Goal: Task Accomplishment & Management: Manage account settings

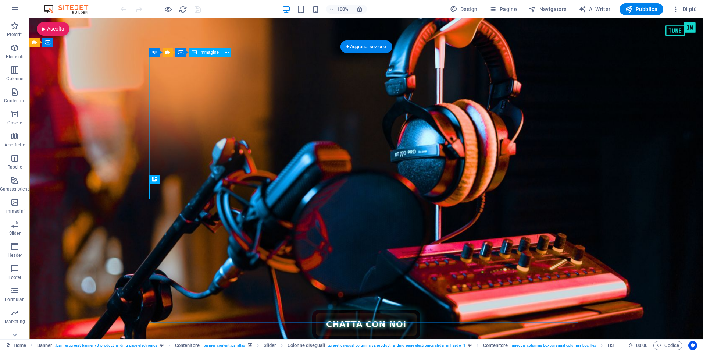
scroll to position [110, 0]
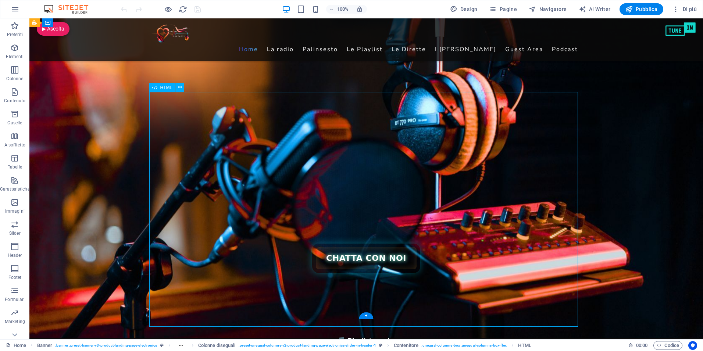
scroll to position [184, 0]
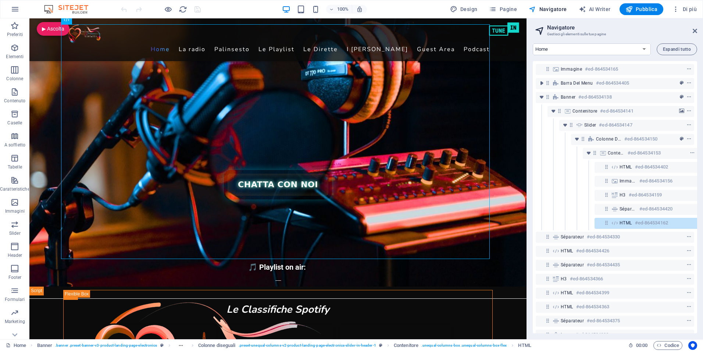
scroll to position [29, 14]
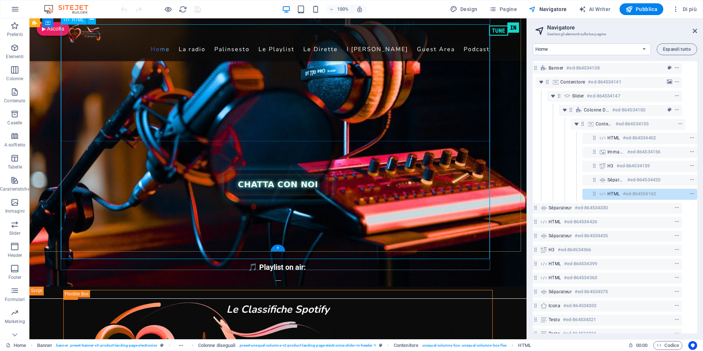
click at [605, 195] on div "HTML #ed-864534162" at bounding box center [639, 194] width 115 height 11
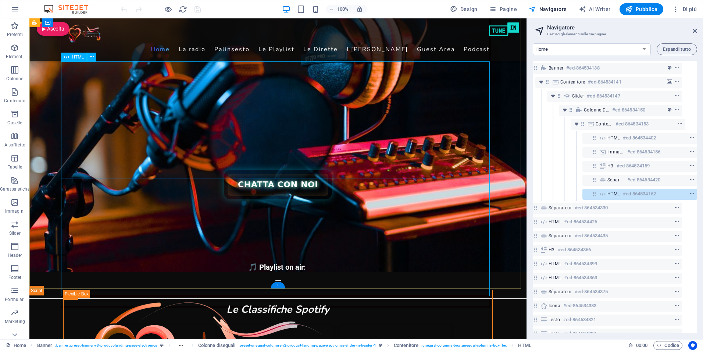
scroll to position [147, 0]
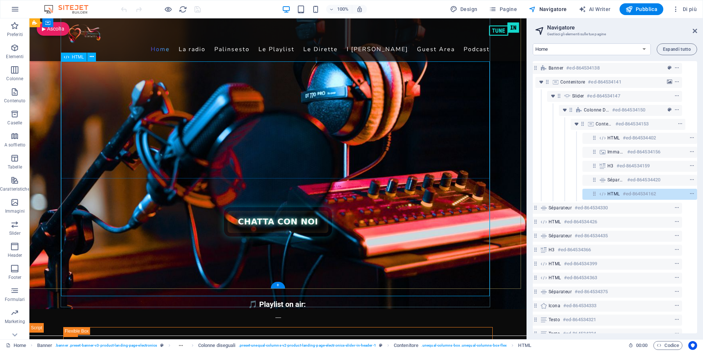
click at [605, 195] on div "HTML #ed-864534162" at bounding box center [639, 194] width 115 height 11
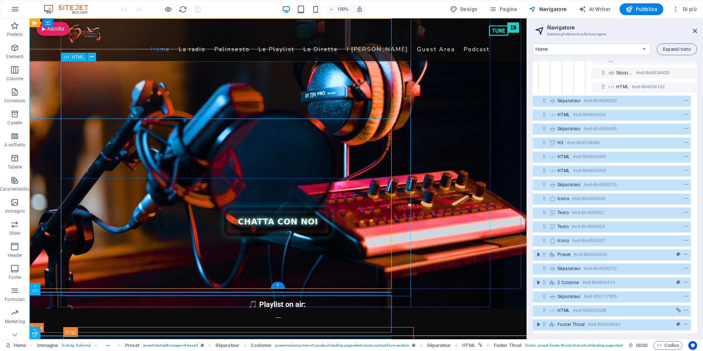
scroll to position [141, 3]
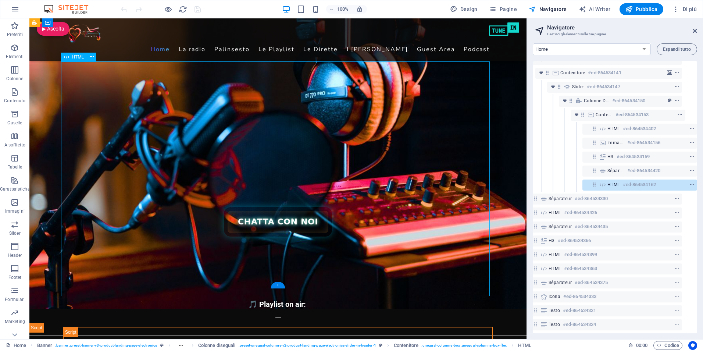
scroll to position [29, 14]
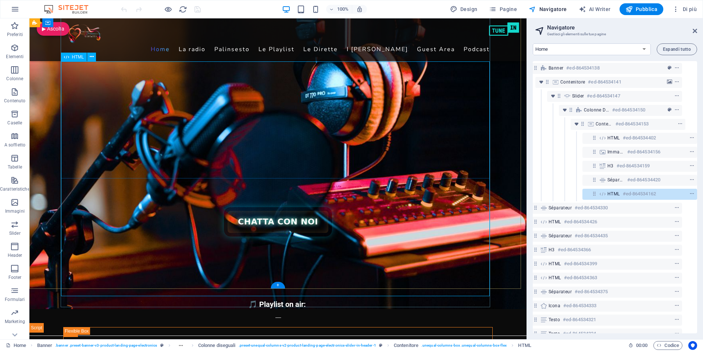
click at [607, 192] on span "HTML" at bounding box center [613, 194] width 12 height 6
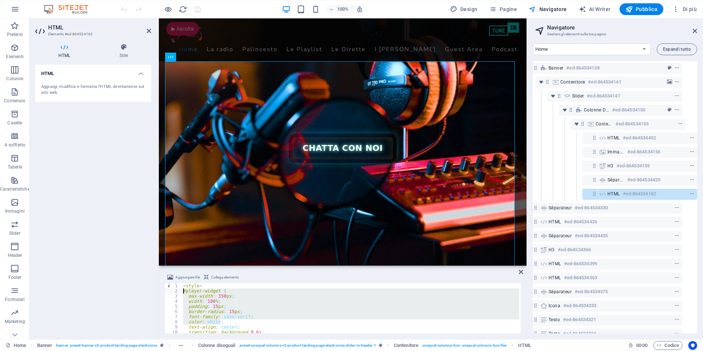
drag, startPoint x: 267, startPoint y: 320, endPoint x: 151, endPoint y: 292, distance: 118.8
click at [151, 292] on div "HTML Elemento #ed-864534162 HTML Stile HTML Aggiungi, modifica e formatta l'HTM…" at bounding box center [277, 178] width 497 height 320
type textarea "#player-widget { max-width: 350px;"
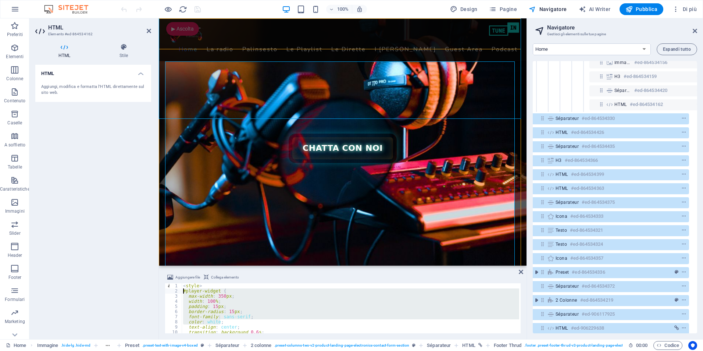
scroll to position [141, 3]
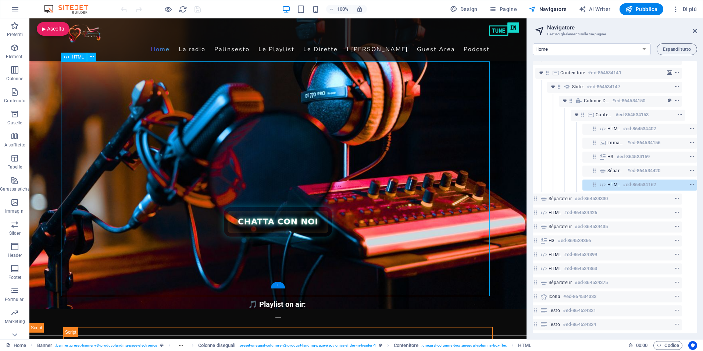
scroll to position [29, 14]
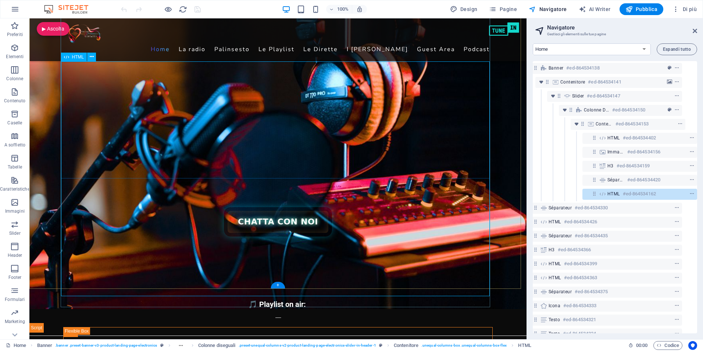
click at [620, 193] on div "HTML #ed-864534162" at bounding box center [633, 193] width 53 height 9
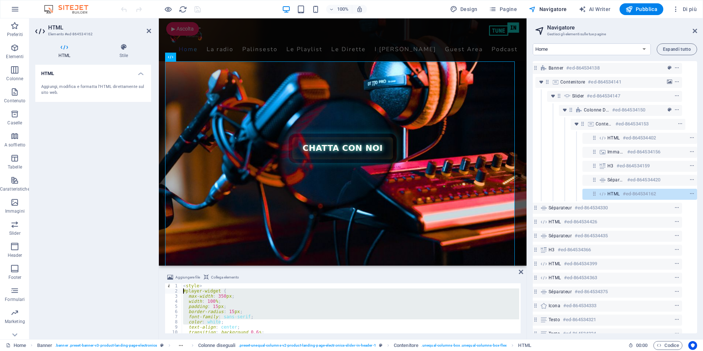
click at [207, 302] on div "< style > #player-widget { max-width : 350 px ; width : 100 % ; padding : 15 px…" at bounding box center [350, 308] width 337 height 50
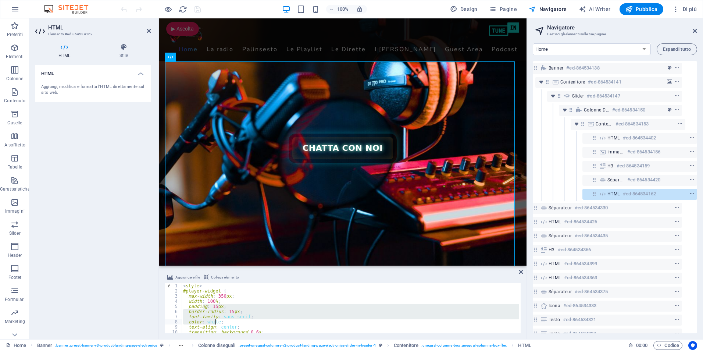
drag, startPoint x: 202, startPoint y: 305, endPoint x: 215, endPoint y: 321, distance: 19.9
click at [215, 321] on div "< style > #player-widget { max-width : 350 px ; width : 100 % ; padding : 15 px…" at bounding box center [350, 313] width 337 height 60
type textarea "</script>"
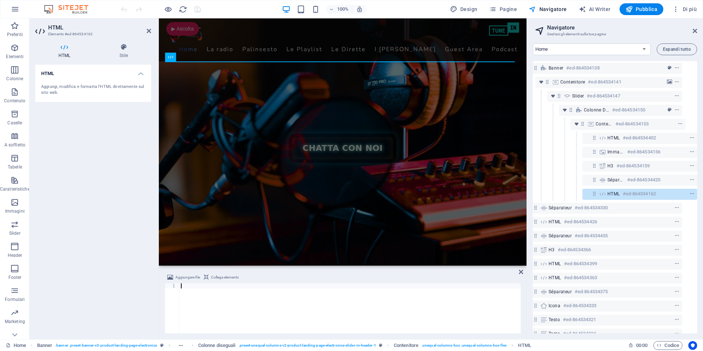
type textarea "</script>"
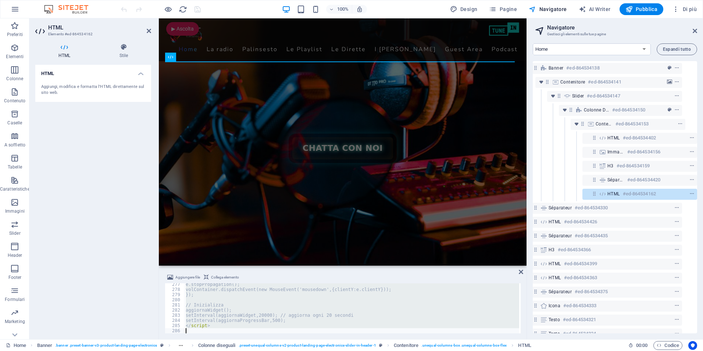
scroll to position [1421, 0]
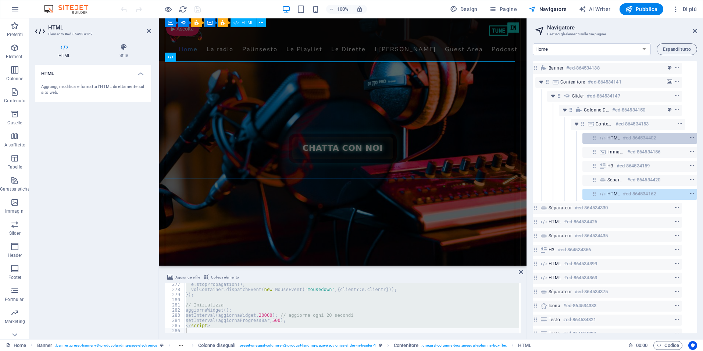
click at [605, 136] on icon at bounding box center [602, 138] width 8 height 6
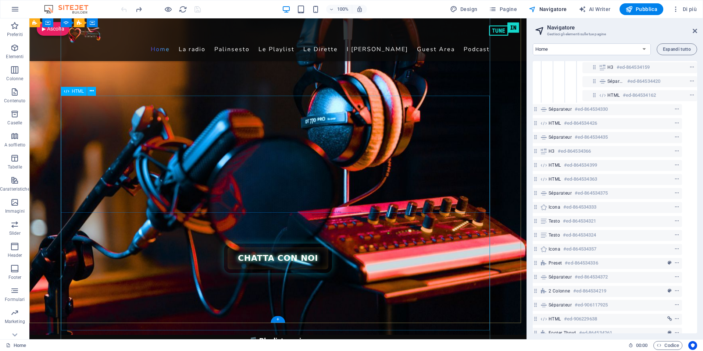
scroll to position [147, 0]
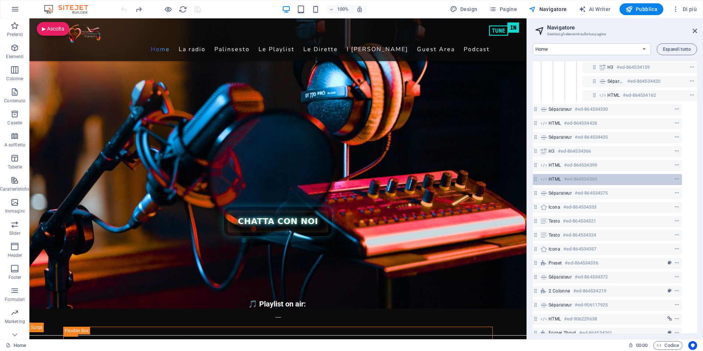
click at [554, 179] on span "HTML" at bounding box center [554, 179] width 12 height 6
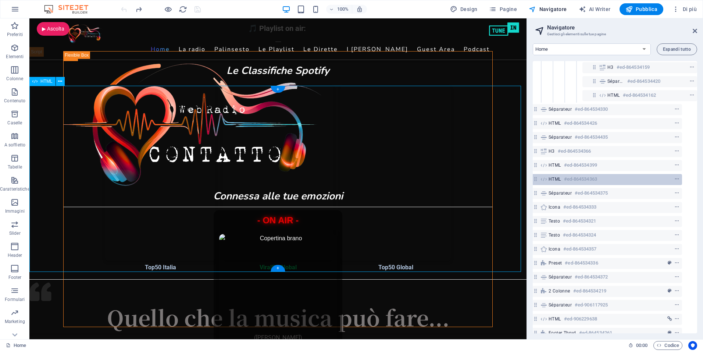
scroll to position [113, 3]
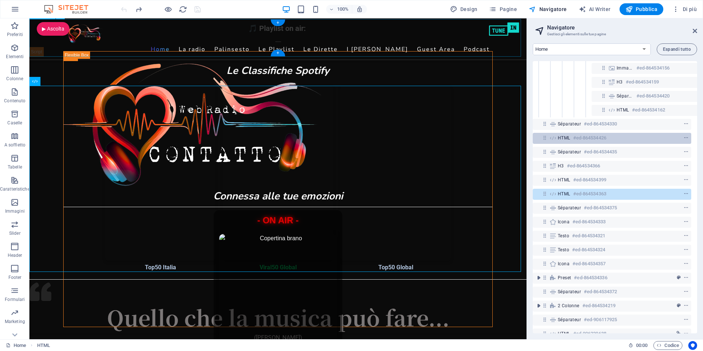
click at [558, 138] on span "HTML" at bounding box center [563, 138] width 12 height 6
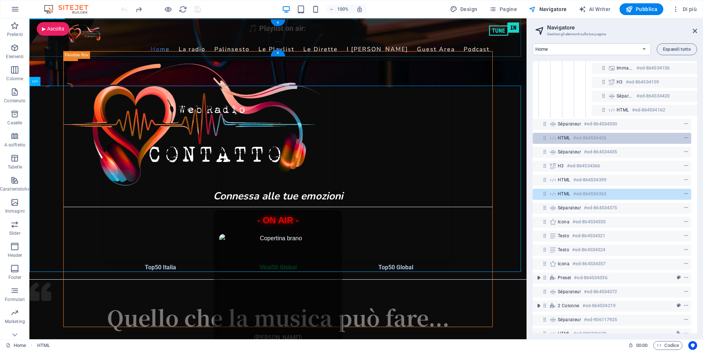
scroll to position [281, 0]
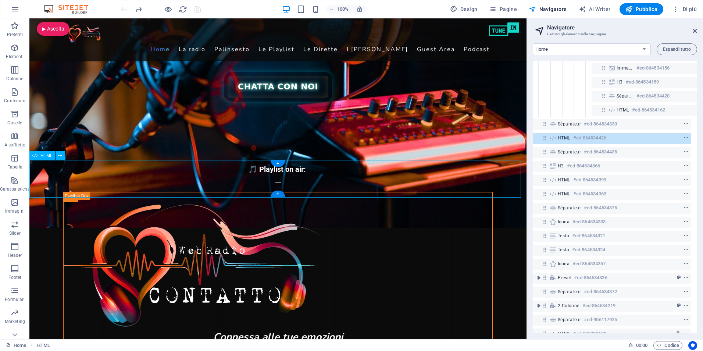
click at [562, 138] on span "HTML" at bounding box center [563, 138] width 12 height 6
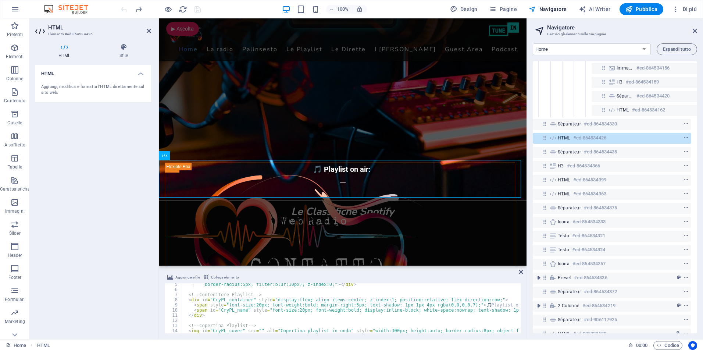
scroll to position [22, 0]
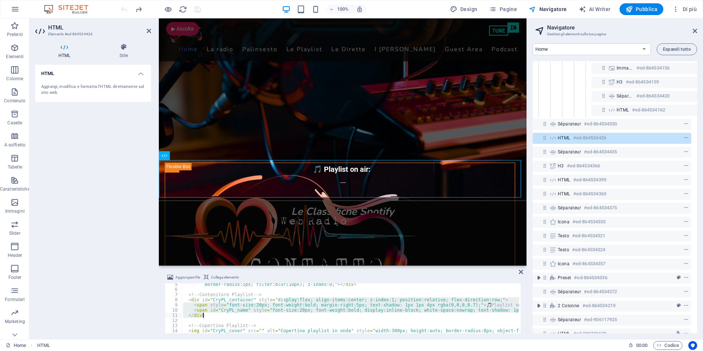
drag, startPoint x: 284, startPoint y: 299, endPoint x: 298, endPoint y: 315, distance: 20.8
click at [298, 315] on div "border-radius:5px; filter:blur(10px); z-index:0;" > </ div > <!-- Contenitore P…" at bounding box center [402, 310] width 441 height 59
type textarea "</script>"
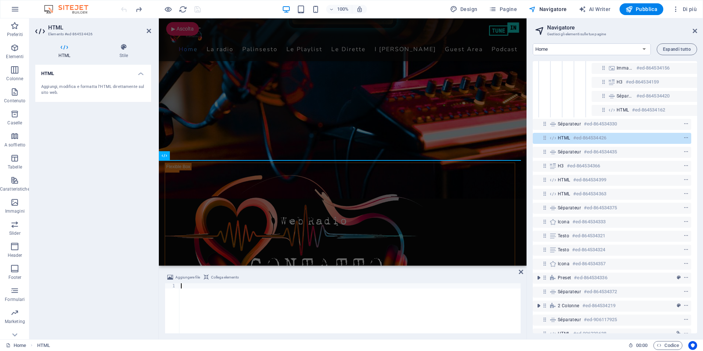
type textarea "</script>"
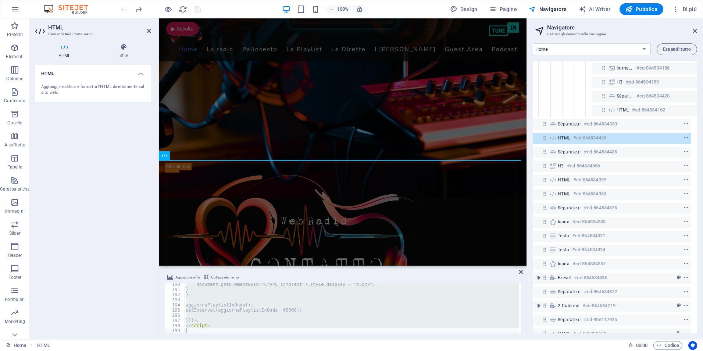
scroll to position [974, 0]
click at [48, 203] on div "HTML Aggiungi, modifica e formatta l'HTML direttamente sul sito web." at bounding box center [93, 199] width 116 height 268
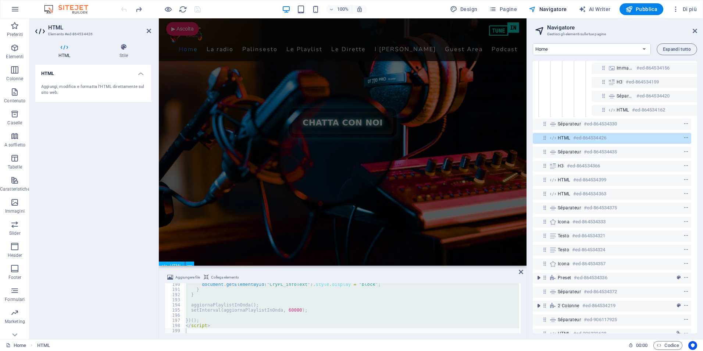
scroll to position [171, 0]
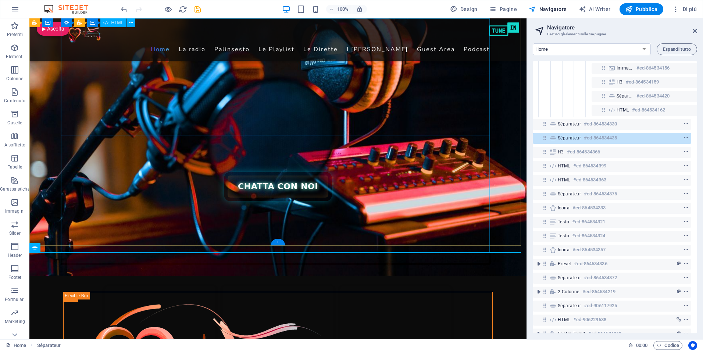
scroll to position [190, 0]
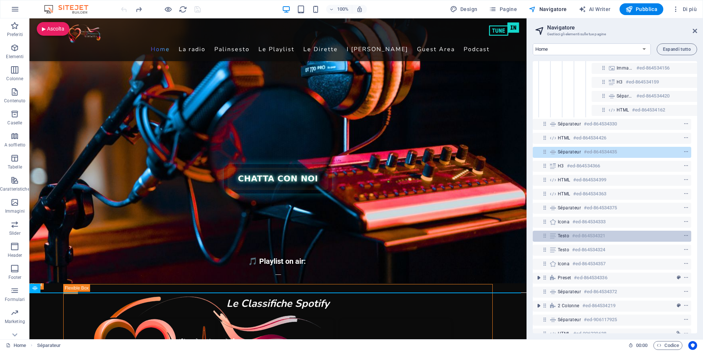
scroll to position [141, 3]
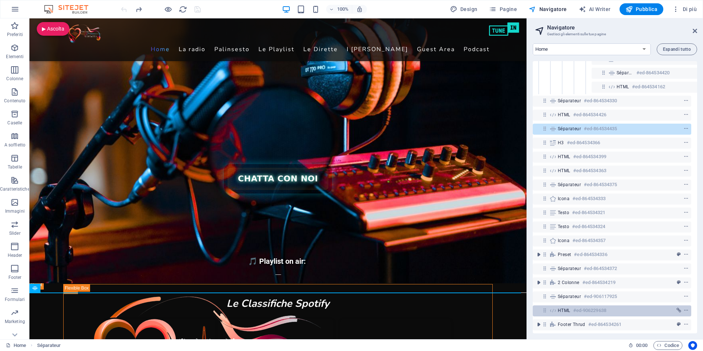
click at [567, 307] on span "HTML" at bounding box center [563, 310] width 12 height 6
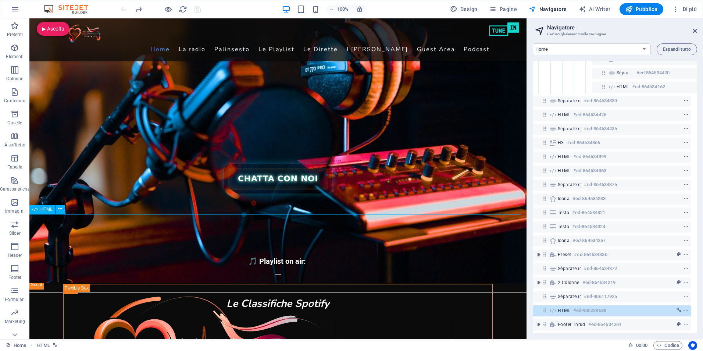
scroll to position [1187, 0]
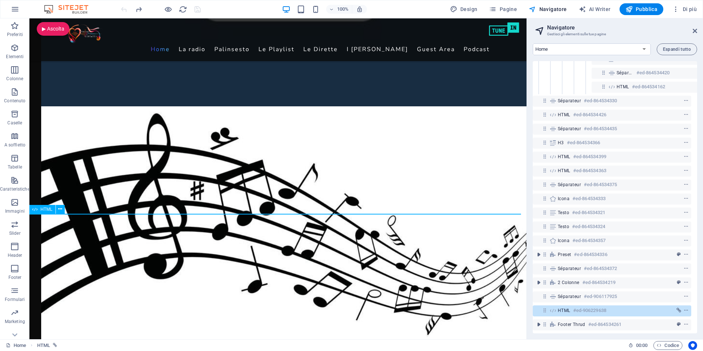
click at [556, 307] on icon at bounding box center [553, 310] width 8 height 6
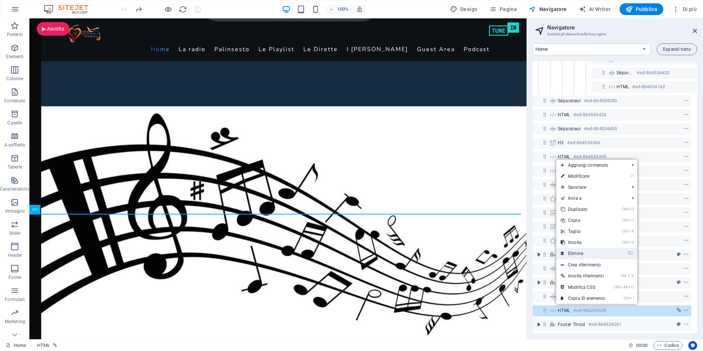
click at [573, 255] on link "⌦ Elimina" at bounding box center [582, 253] width 53 height 11
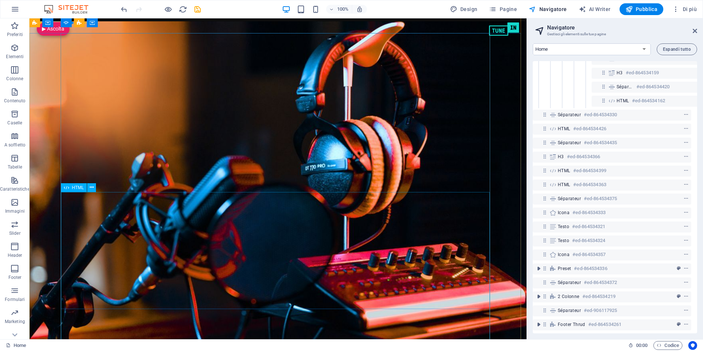
scroll to position [158, 0]
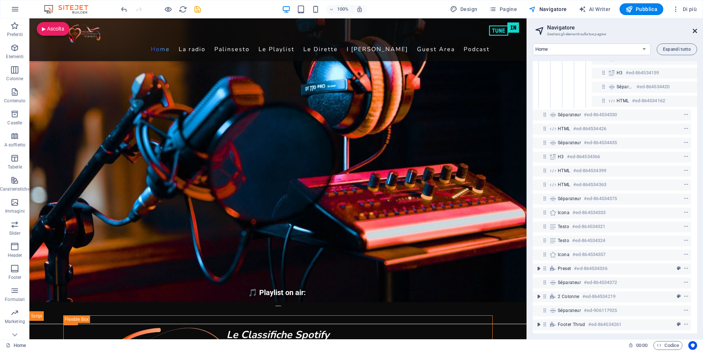
click at [695, 29] on icon at bounding box center [694, 31] width 4 height 6
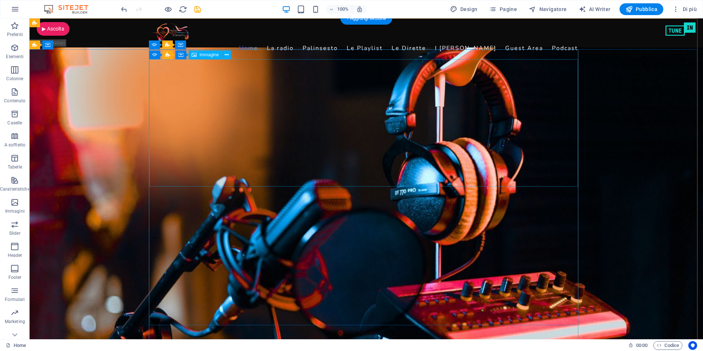
scroll to position [0, 0]
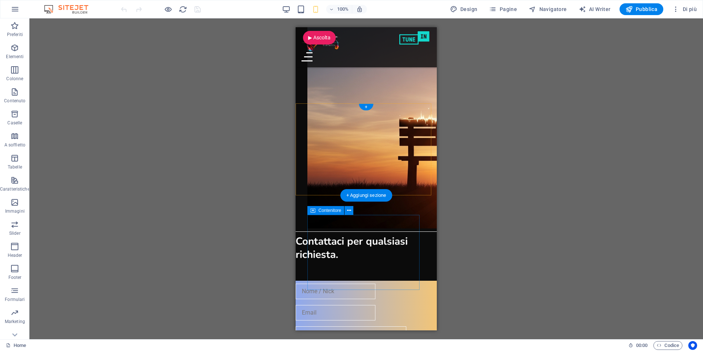
scroll to position [1848, 0]
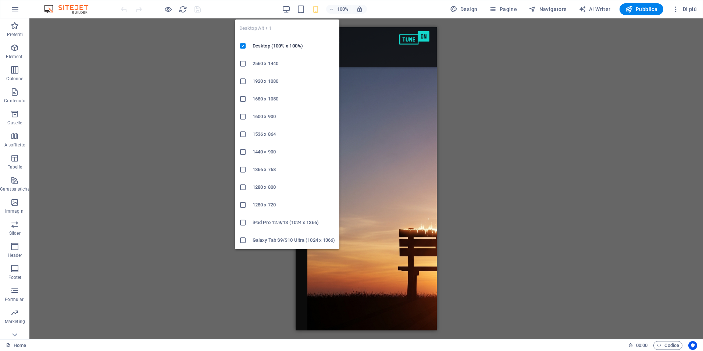
drag, startPoint x: 287, startPoint y: 8, endPoint x: 282, endPoint y: 14, distance: 7.9
click at [287, 8] on icon "button" at bounding box center [286, 9] width 8 height 8
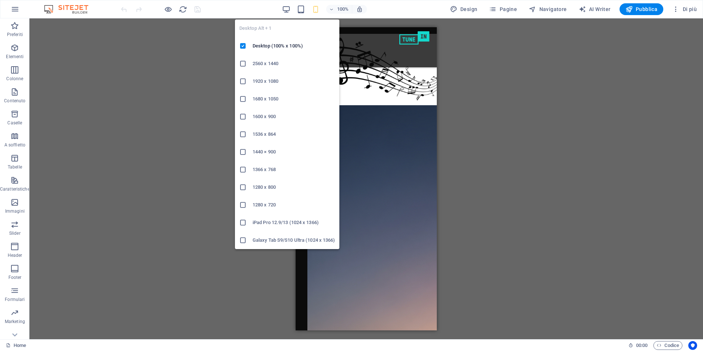
scroll to position [1187, 0]
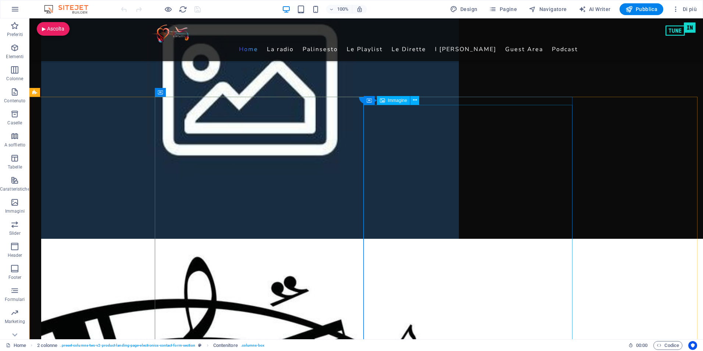
scroll to position [1151, 0]
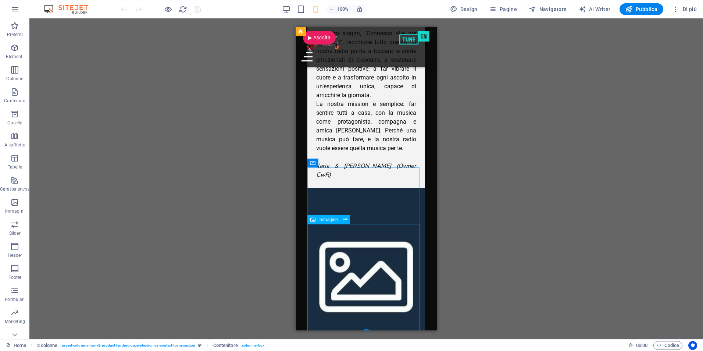
scroll to position [1373, 0]
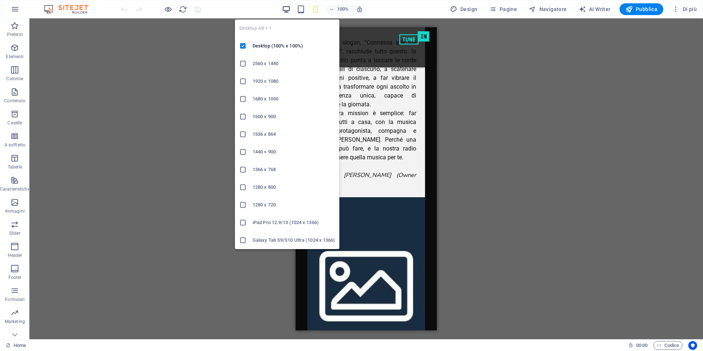
click at [289, 12] on icon "button" at bounding box center [286, 9] width 8 height 8
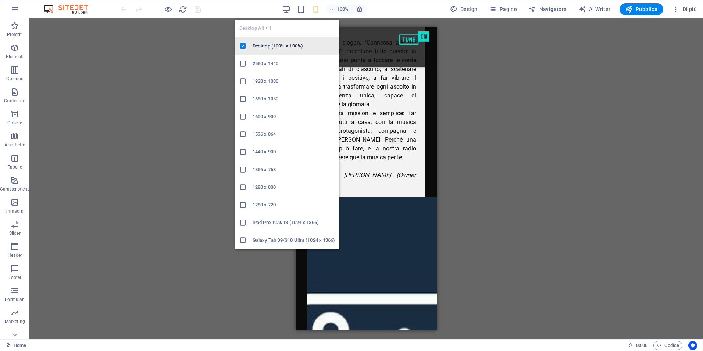
scroll to position [1187, 0]
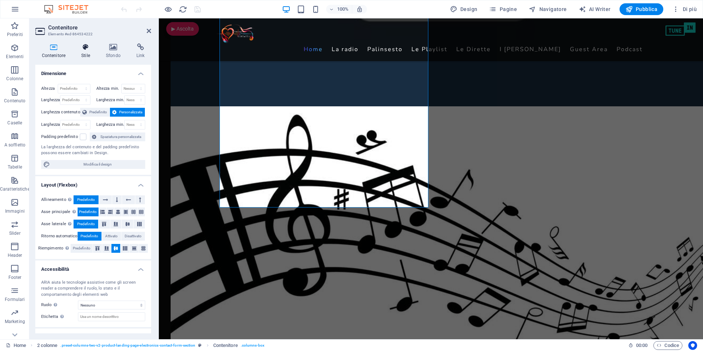
click at [82, 49] on icon at bounding box center [86, 46] width 22 height 7
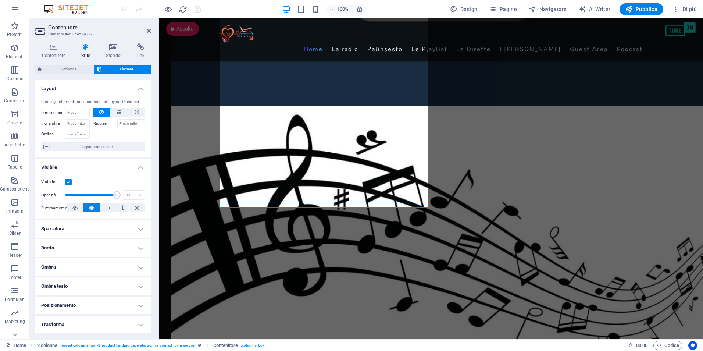
click at [82, 49] on icon at bounding box center [86, 46] width 22 height 7
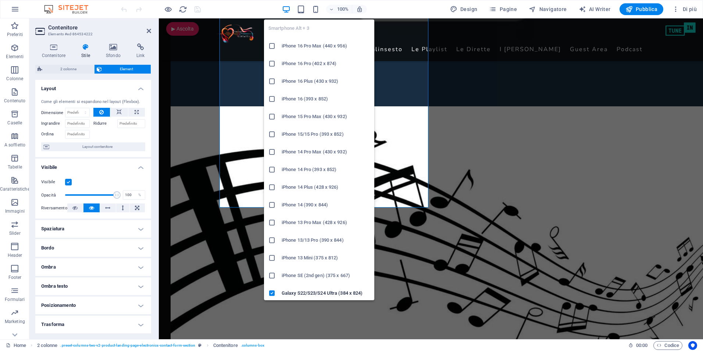
drag, startPoint x: 319, startPoint y: 7, endPoint x: 354, endPoint y: 62, distance: 65.6
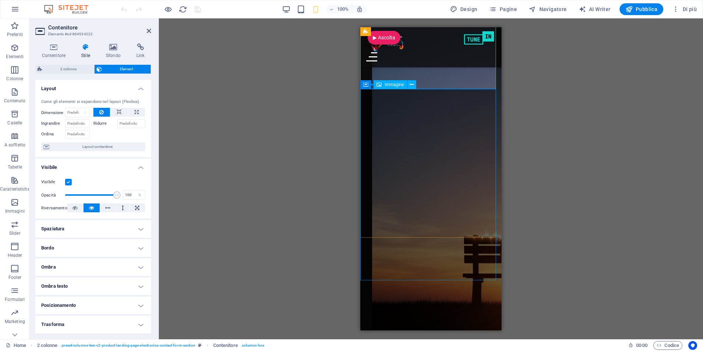
scroll to position [1851, 0]
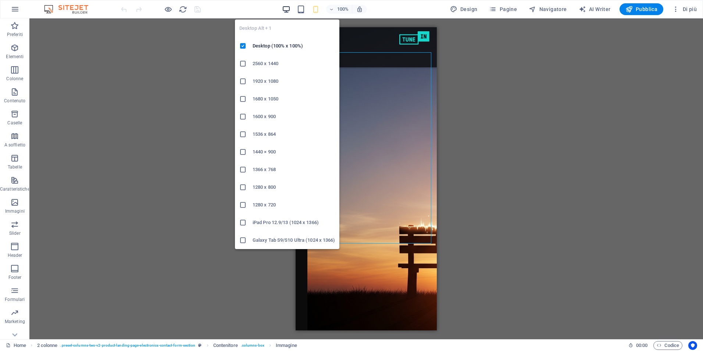
drag, startPoint x: 290, startPoint y: 8, endPoint x: 123, endPoint y: 45, distance: 170.9
click at [290, 8] on icon "button" at bounding box center [286, 9] width 8 height 8
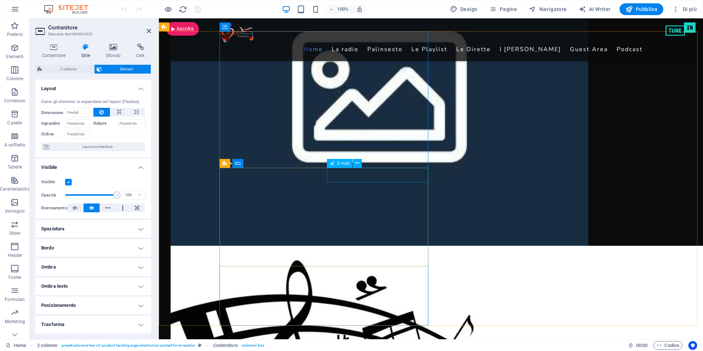
scroll to position [1040, 0]
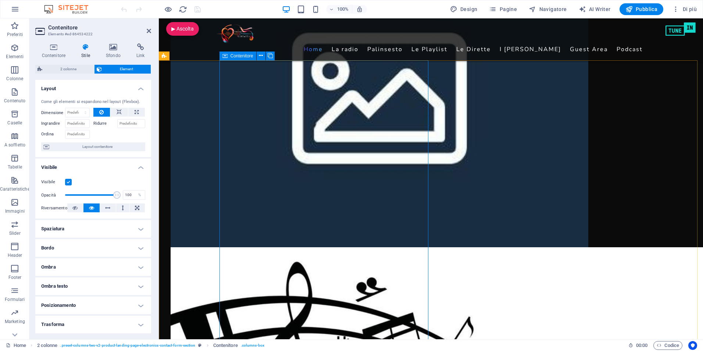
click at [243, 57] on span "Contenitore" at bounding box center [241, 56] width 23 height 4
click at [243, 56] on span "Contenitore" at bounding box center [241, 56] width 23 height 4
click at [259, 54] on icon at bounding box center [261, 56] width 4 height 8
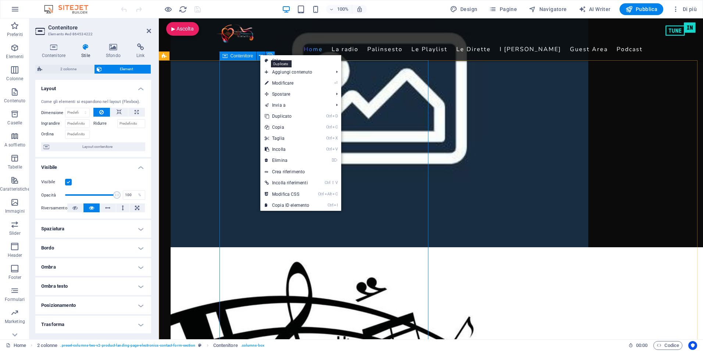
click at [270, 52] on icon at bounding box center [270, 56] width 5 height 8
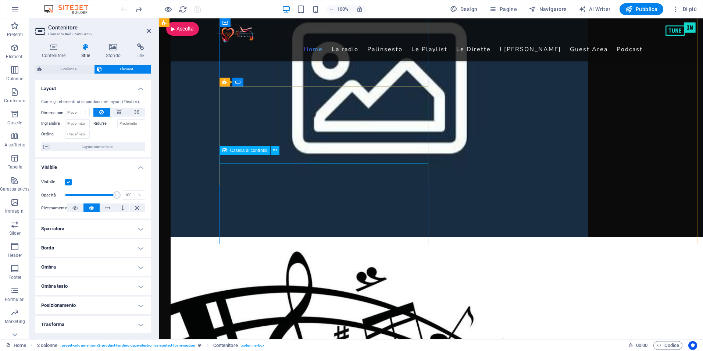
scroll to position [1004, 0]
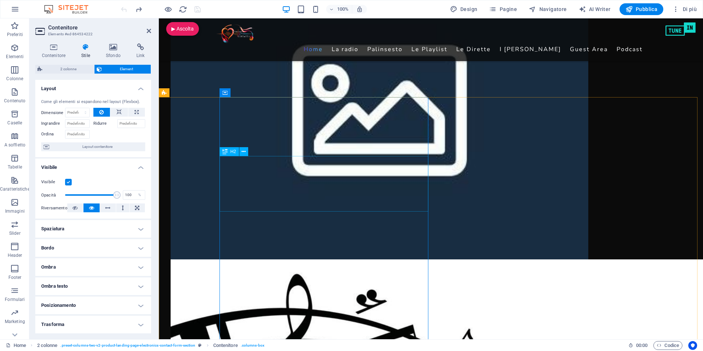
scroll to position [1040, 0]
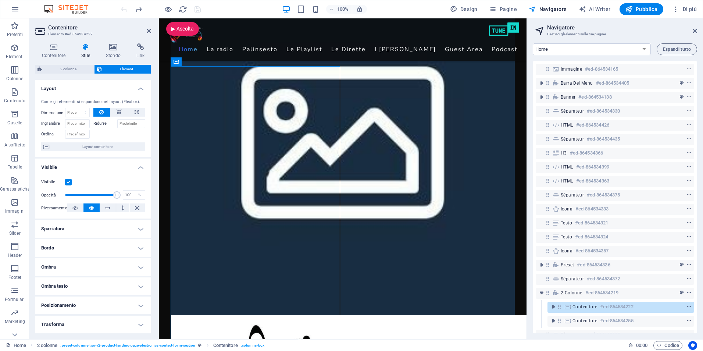
scroll to position [1084, 0]
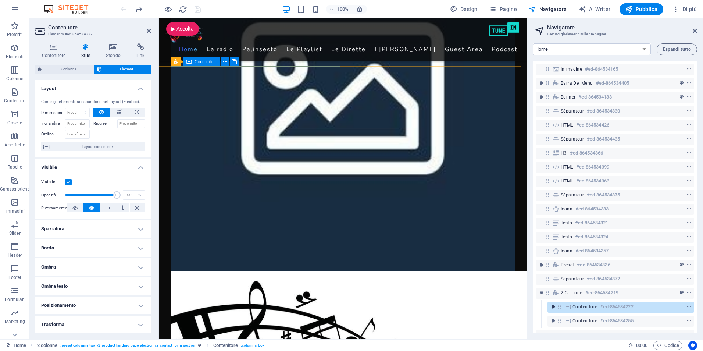
click at [549, 308] on icon "toggle-expand" at bounding box center [552, 306] width 7 height 7
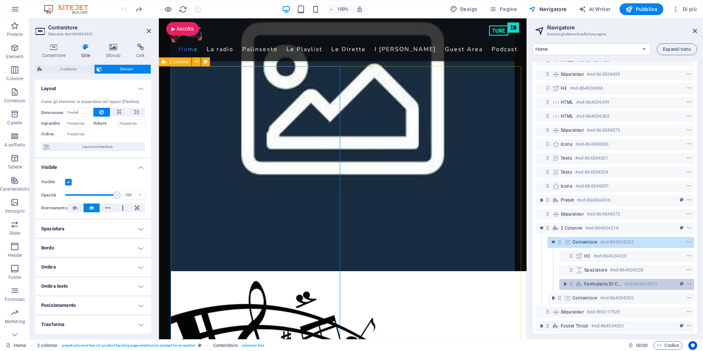
scroll to position [72, 0]
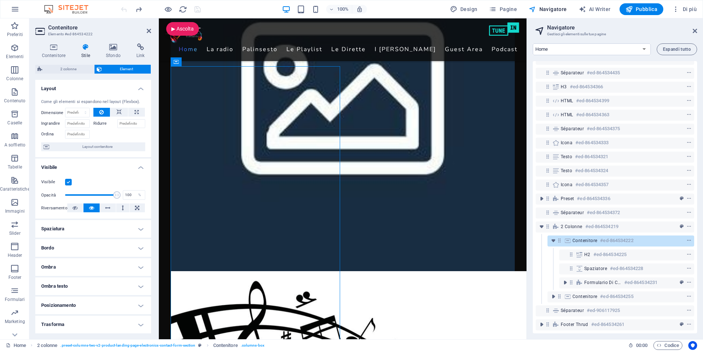
drag, startPoint x: 559, startPoint y: 283, endPoint x: 566, endPoint y: 280, distance: 6.8
click at [560, 283] on div "Formulario di contatto #ed-864534231" at bounding box center [614, 283] width 158 height 14
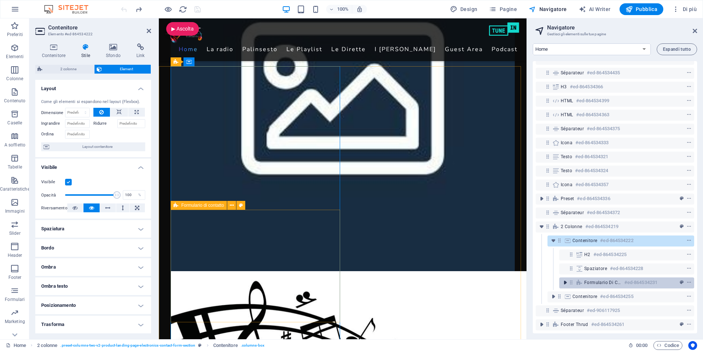
click at [564, 279] on icon "toggle-expand" at bounding box center [564, 282] width 7 height 7
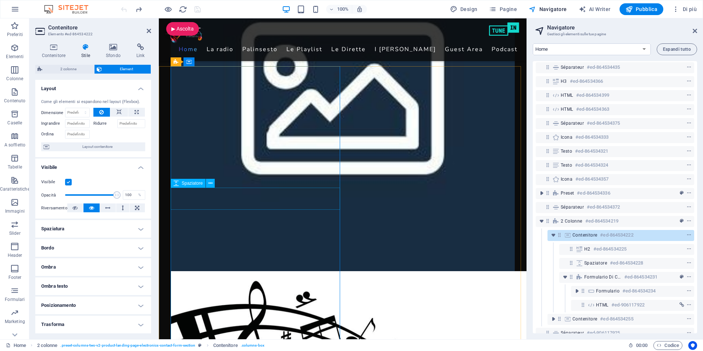
scroll to position [100, 0]
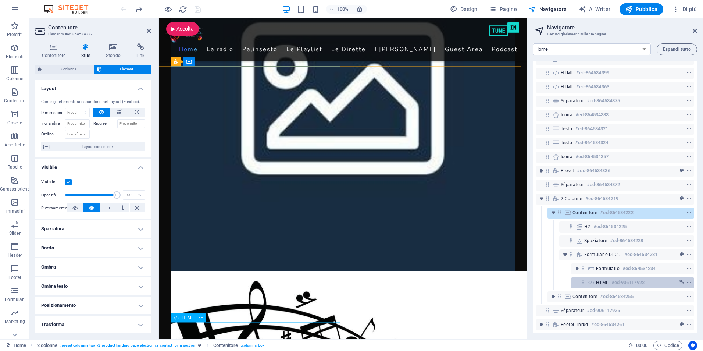
click at [600, 280] on div "HTML #ed-906117922" at bounding box center [626, 282] width 61 height 9
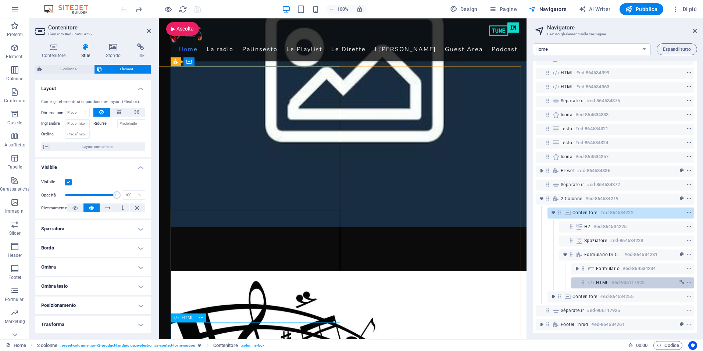
scroll to position [1228, 0]
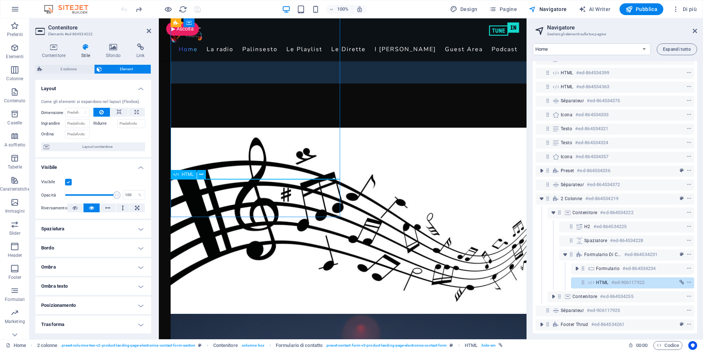
click at [600, 280] on div "HTML #ed-906117922" at bounding box center [626, 282] width 61 height 9
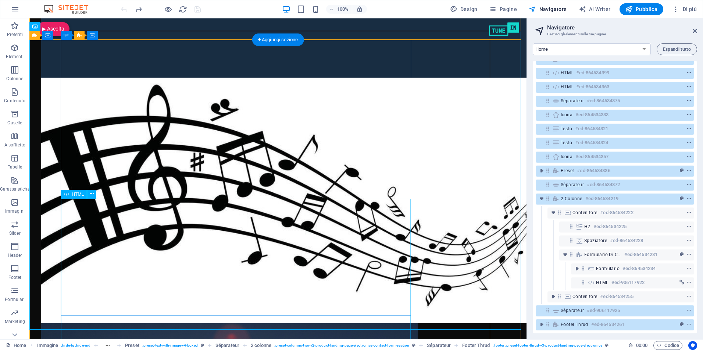
scroll to position [10, 0]
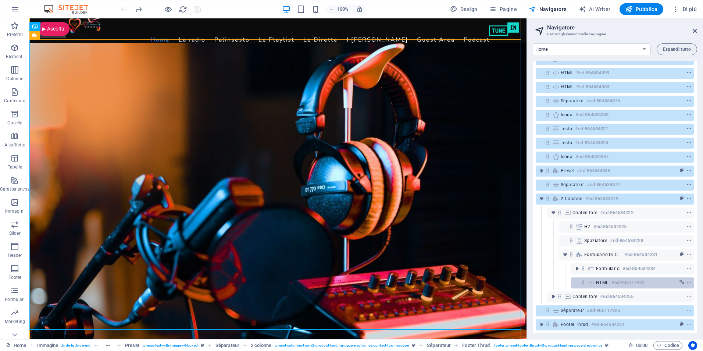
click at [586, 277] on div "HTML #ed-906117922" at bounding box center [632, 282] width 123 height 11
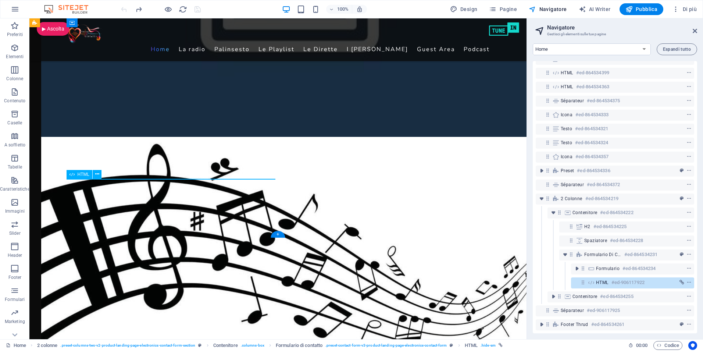
click at [586, 277] on div "HTML #ed-906117922" at bounding box center [632, 282] width 123 height 11
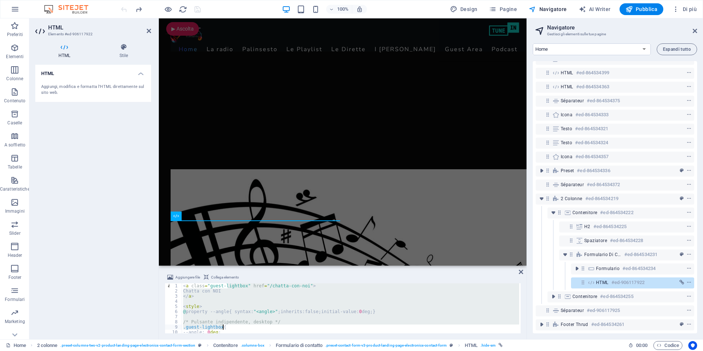
drag, startPoint x: 227, startPoint y: 286, endPoint x: 244, endPoint y: 325, distance: 42.3
click at [244, 325] on div "< a class = "guest-lightbox" href = "/chatta-con-noi" > Chatta con NOI </ a > <…" at bounding box center [350, 313] width 337 height 60
type textarea "/* Pulsante indipendente, desktop */ .guest-lightbox{"
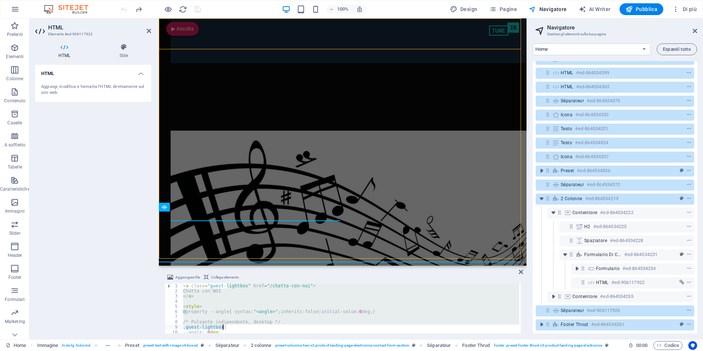
scroll to position [10, 0]
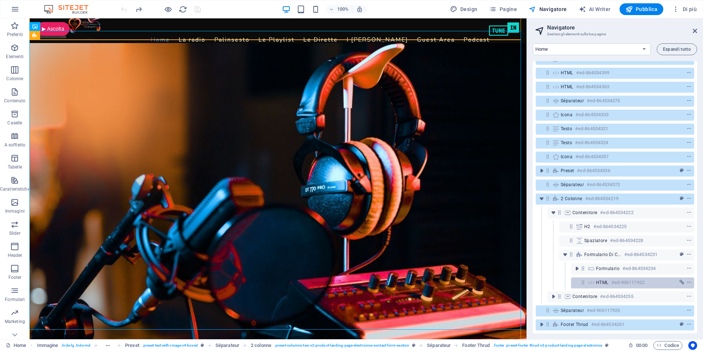
click at [591, 279] on icon at bounding box center [591, 282] width 8 height 6
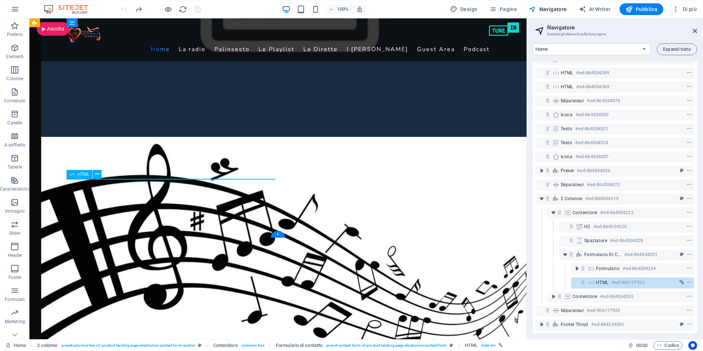
click at [591, 279] on icon at bounding box center [591, 282] width 8 height 6
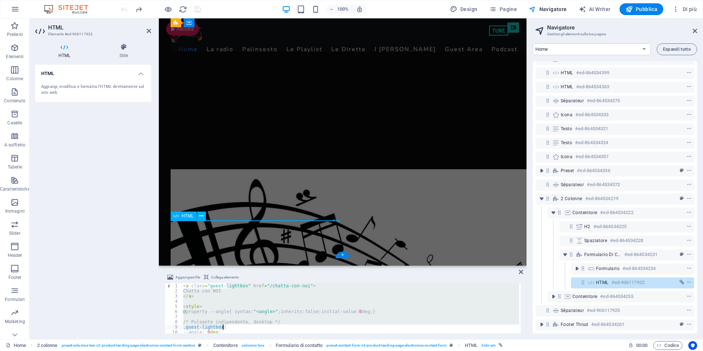
click at [591, 279] on icon at bounding box center [591, 282] width 8 height 6
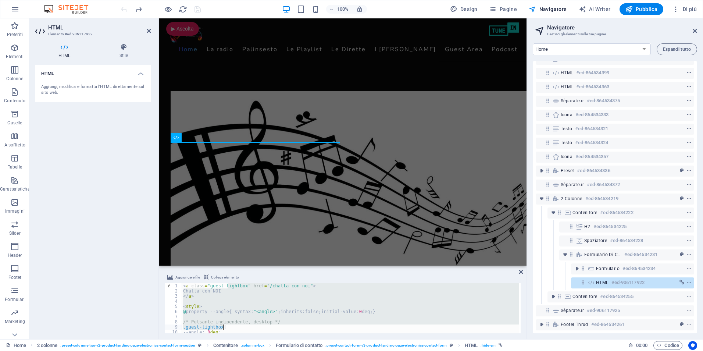
click at [264, 304] on div "< a class = "guest-lightbox" href = "/chatta-con-noi" > Chatta con NOI </ a > <…" at bounding box center [350, 308] width 337 height 50
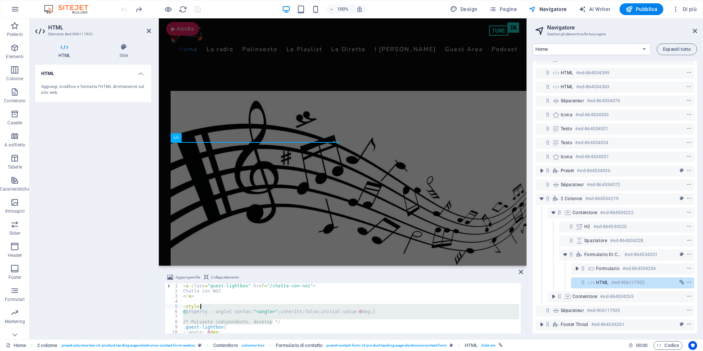
drag, startPoint x: 286, startPoint y: 321, endPoint x: 213, endPoint y: 306, distance: 73.9
click at [213, 306] on div "< a class = "guest-lightbox" href = "/chatta-con-noi" > Chatta con NOI </ a > <…" at bounding box center [350, 313] width 337 height 60
type textarea "</style>"
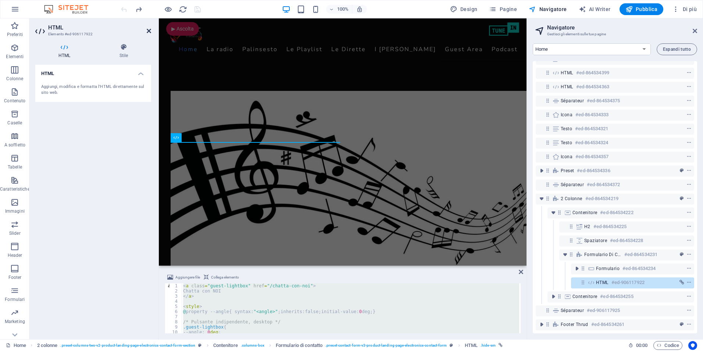
click at [149, 31] on icon at bounding box center [149, 31] width 4 height 6
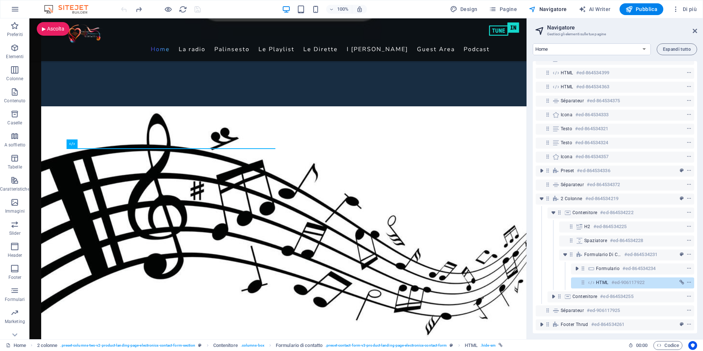
click at [690, 31] on header "Navigatore Gestisci gli elementi sulle tue pagine" at bounding box center [615, 27] width 163 height 19
click at [695, 32] on icon at bounding box center [694, 31] width 4 height 6
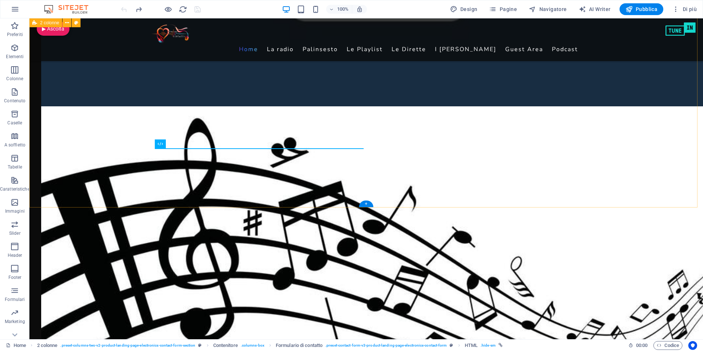
scroll to position [1151, 0]
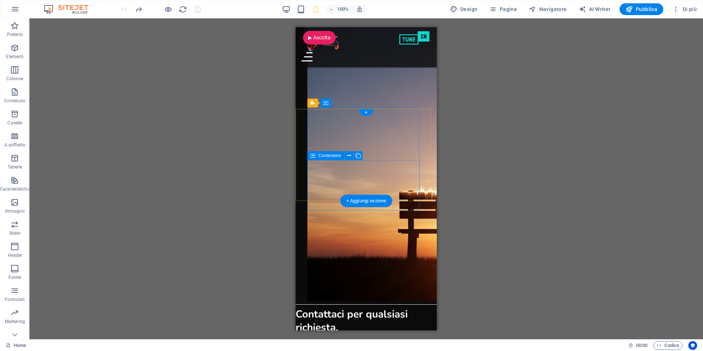
scroll to position [1848, 0]
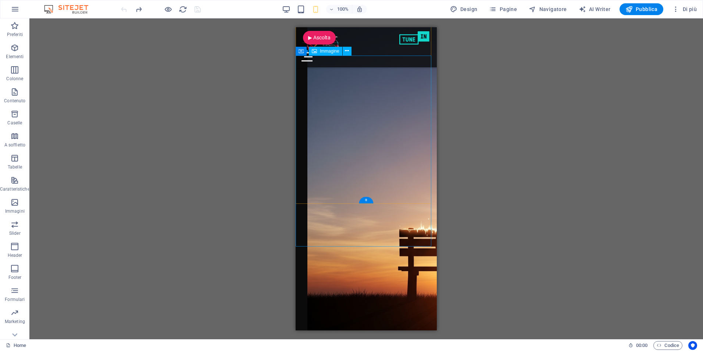
click at [366, 199] on div "+" at bounding box center [366, 200] width 14 height 7
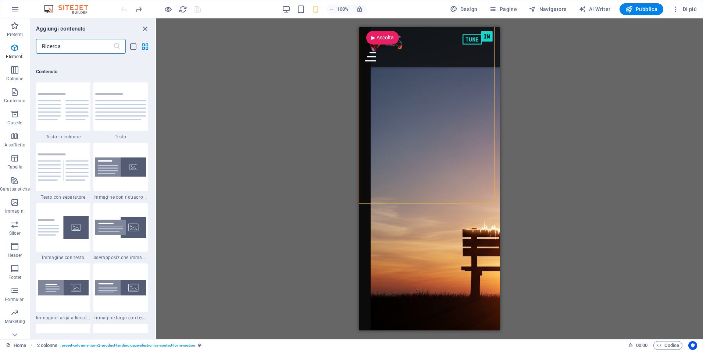
scroll to position [1286, 0]
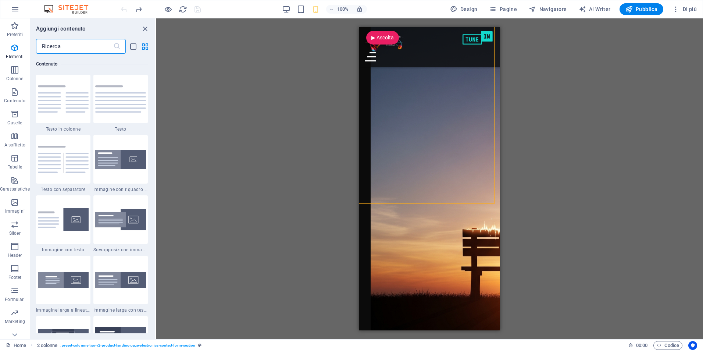
click at [62, 47] on input "text" at bounding box center [74, 46] width 77 height 15
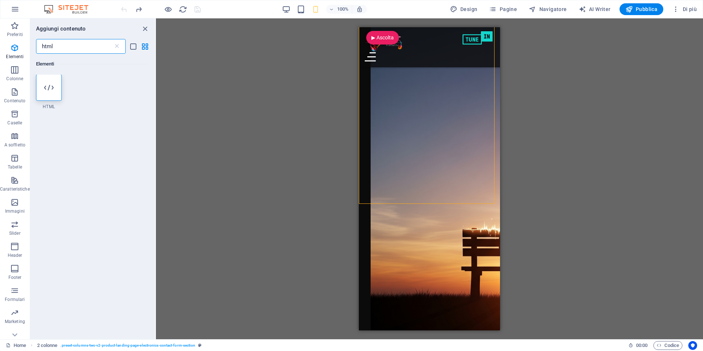
scroll to position [0, 0]
type input "html"
click at [49, 93] on div at bounding box center [49, 88] width 26 height 26
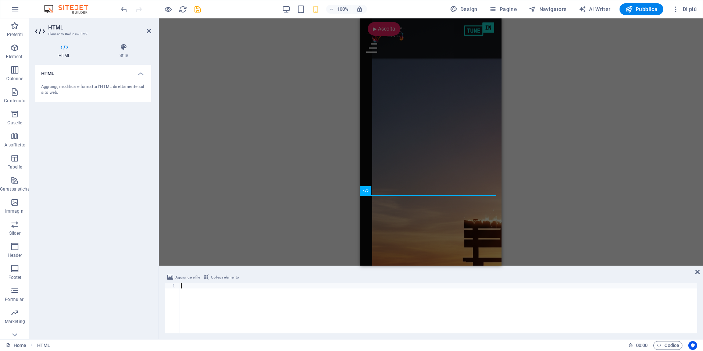
scroll to position [372, 0]
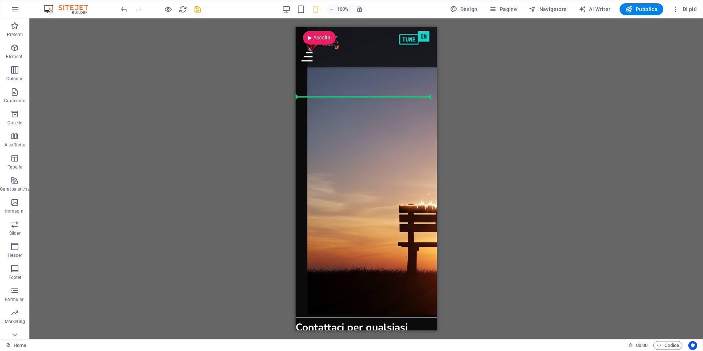
scroll to position [1872, 0]
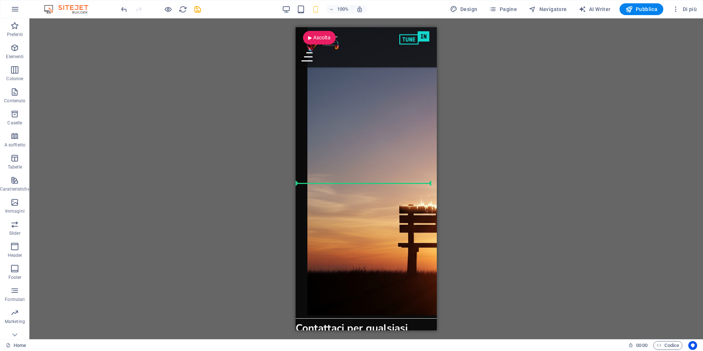
drag, startPoint x: 601, startPoint y: 138, endPoint x: 375, endPoint y: 183, distance: 230.0
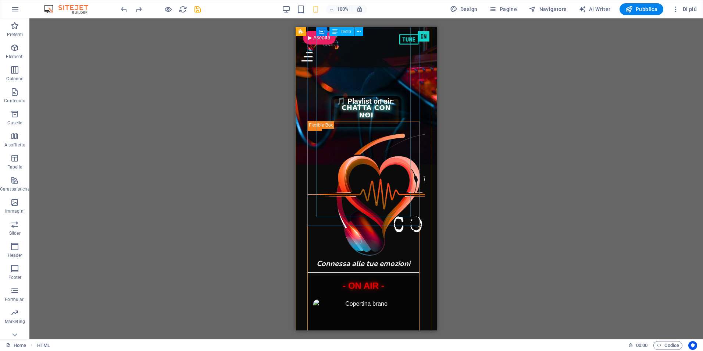
scroll to position [218, 0]
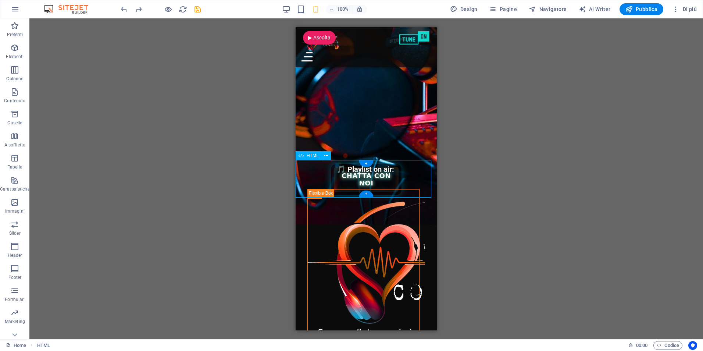
click at [360, 181] on div "🎵 Playlist on air: 🎧 Deejay in diretta: ___" at bounding box center [365, 178] width 141 height 37
click at [314, 175] on div "🎵 Playlist on air: 🎧 Deejay in diretta: ___" at bounding box center [365, 178] width 141 height 37
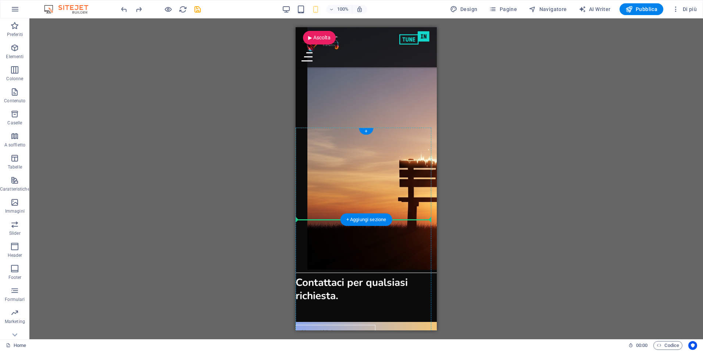
scroll to position [1934, 0]
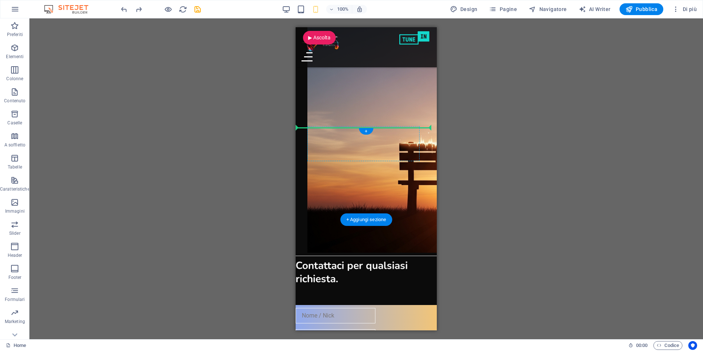
drag, startPoint x: 602, startPoint y: 182, endPoint x: 349, endPoint y: 151, distance: 254.8
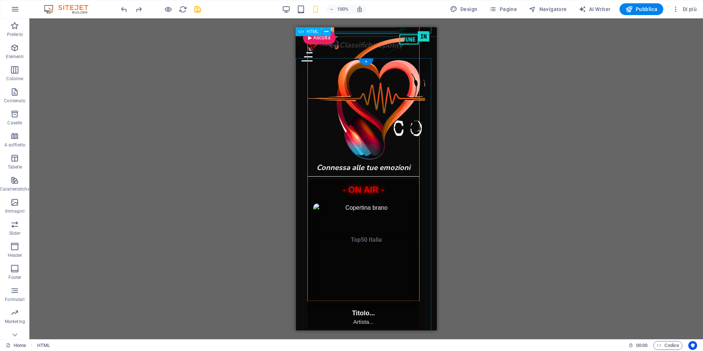
scroll to position [218, 0]
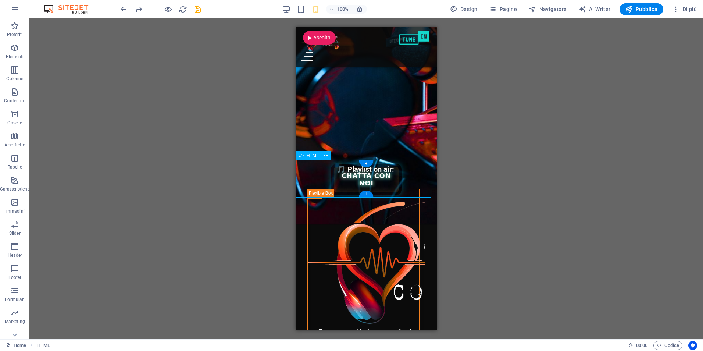
click at [359, 179] on div "🎵 Playlist on air: 🎧 Deejay in diretta: ___" at bounding box center [365, 178] width 141 height 37
click at [305, 158] on div "HTML" at bounding box center [308, 155] width 26 height 9
click at [359, 183] on div "🎵 Playlist on air: 🎧 Deejay in diretta: ___" at bounding box center [365, 178] width 141 height 37
drag, startPoint x: 369, startPoint y: 179, endPoint x: 348, endPoint y: 173, distance: 22.5
click at [368, 179] on div "🎵 Playlist on air: 🎧 Deejay in diretta: ___" at bounding box center [365, 178] width 141 height 37
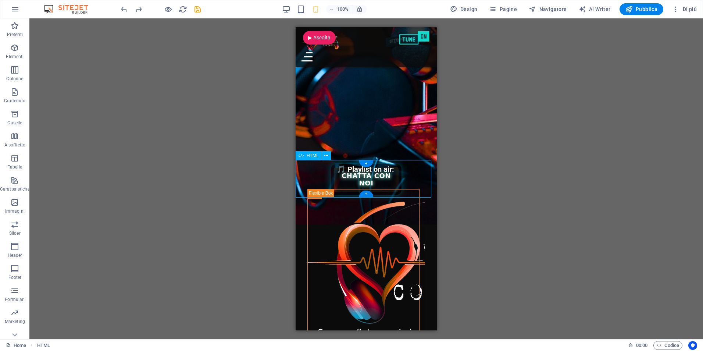
click at [373, 173] on div "🎵 Playlist on air: 🎧 Deejay in diretta: ___" at bounding box center [365, 178] width 141 height 37
click at [304, 194] on div "🎵 Playlist on air: 🎧 Deejay in diretta: ___" at bounding box center [365, 178] width 141 height 37
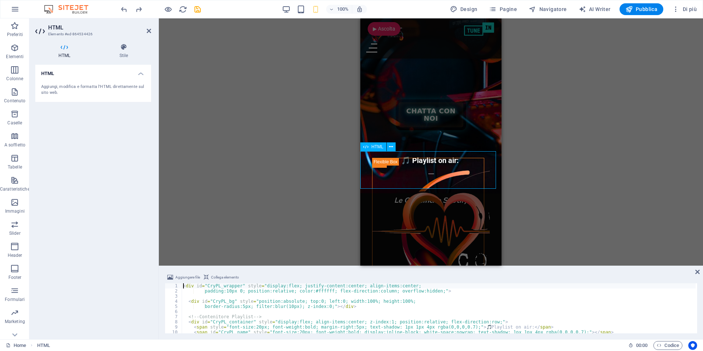
click at [409, 182] on div "🎵 Playlist on air: 🎧 Deejay in diretta: ___" at bounding box center [430, 169] width 141 height 37
click at [372, 146] on span "HTML" at bounding box center [377, 146] width 12 height 4
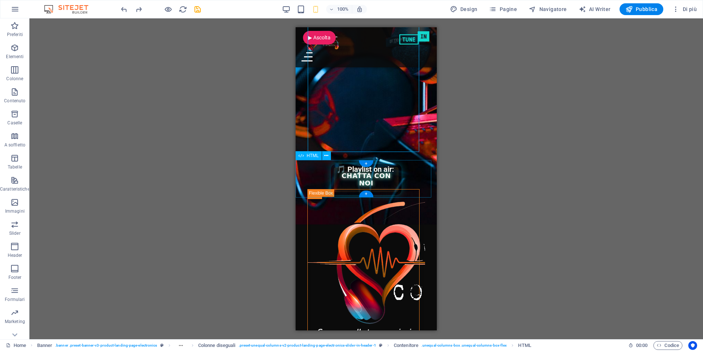
click at [380, 172] on div "🎵 Playlist on air: 🎧 Deejay in diretta: ___" at bounding box center [365, 178] width 141 height 37
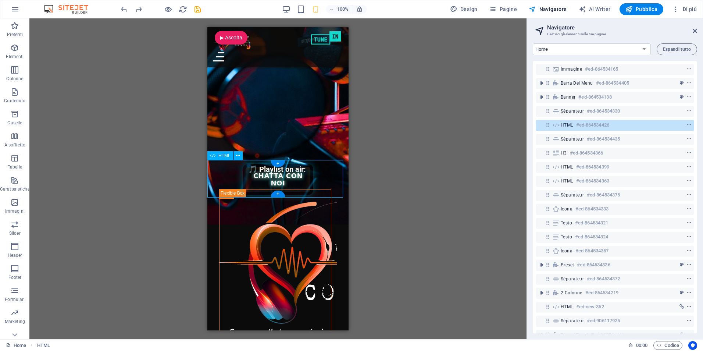
click at [564, 128] on div "HTML #ed-864534426" at bounding box center [608, 125] width 97 height 9
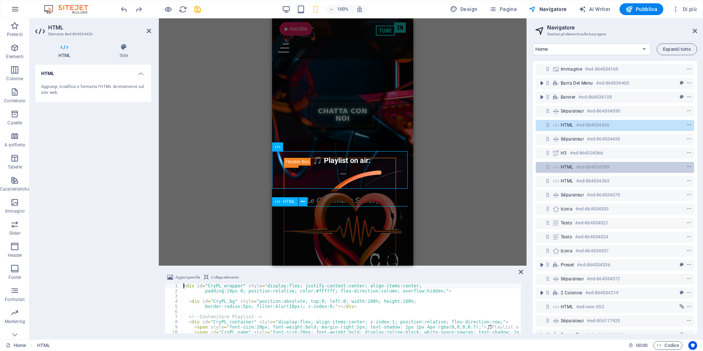
click at [554, 166] on icon at bounding box center [556, 167] width 8 height 6
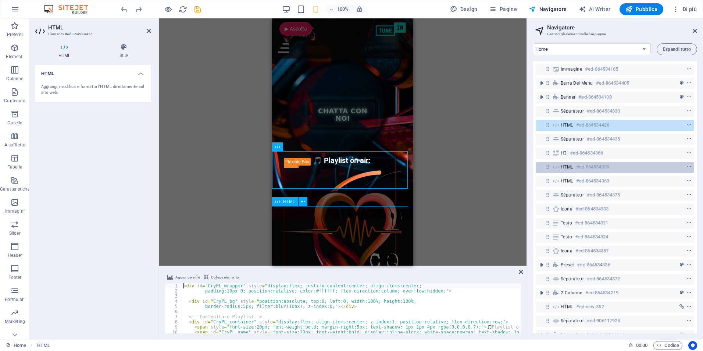
scroll to position [281, 0]
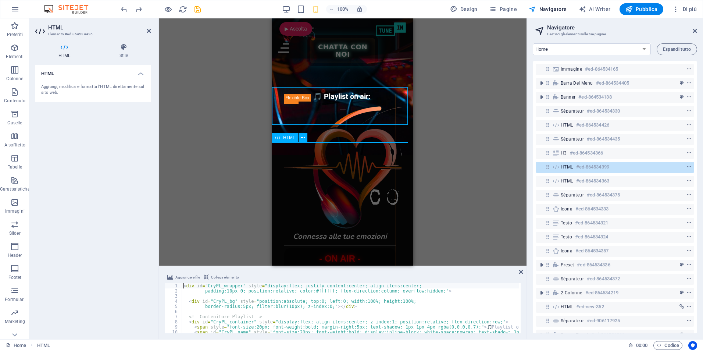
click at [554, 166] on icon at bounding box center [556, 167] width 8 height 6
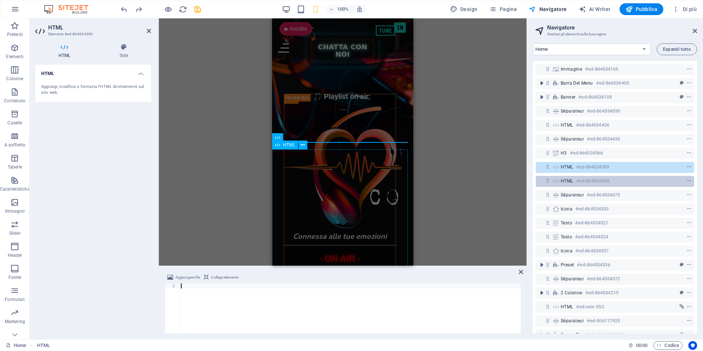
click at [561, 181] on span "HTML" at bounding box center [566, 181] width 12 height 6
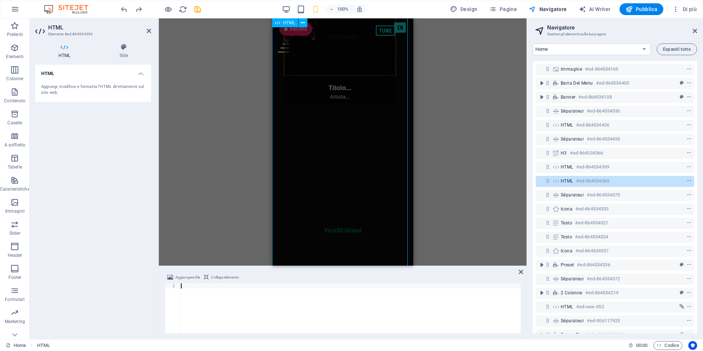
click at [561, 181] on span "HTML" at bounding box center [566, 181] width 12 height 6
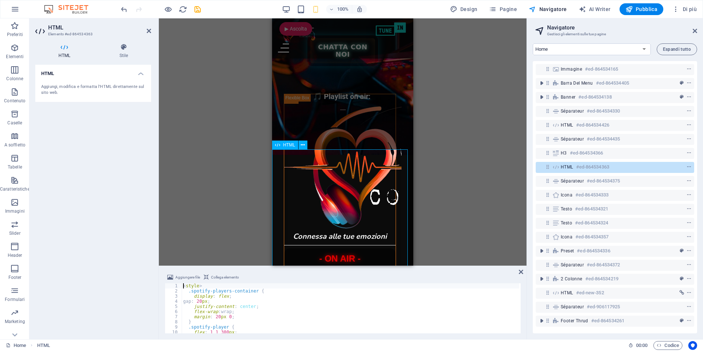
click at [560, 166] on div "HTML #ed-864534363" at bounding box center [614, 167] width 158 height 11
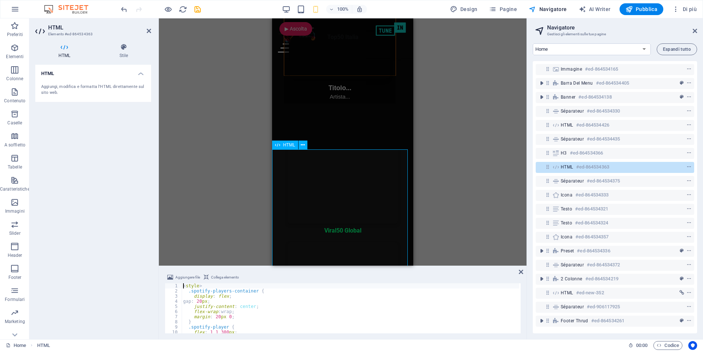
click at [560, 166] on div "HTML #ed-864534363" at bounding box center [614, 167] width 158 height 11
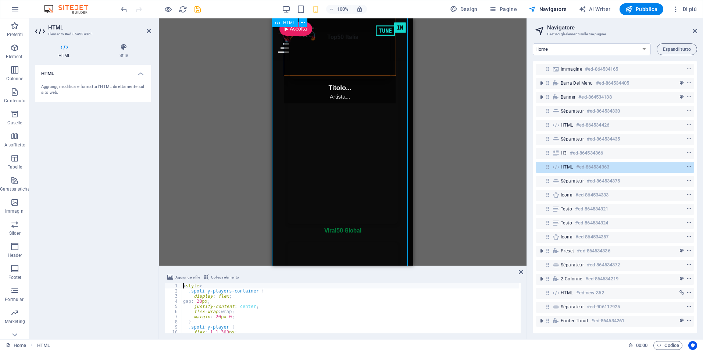
click at [560, 166] on div "HTML #ed-864534363" at bounding box center [614, 167] width 158 height 11
click at [559, 125] on icon at bounding box center [556, 125] width 8 height 6
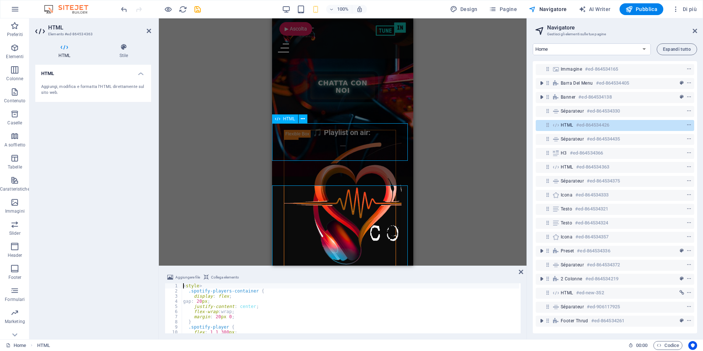
click at [559, 125] on icon at bounding box center [556, 125] width 8 height 6
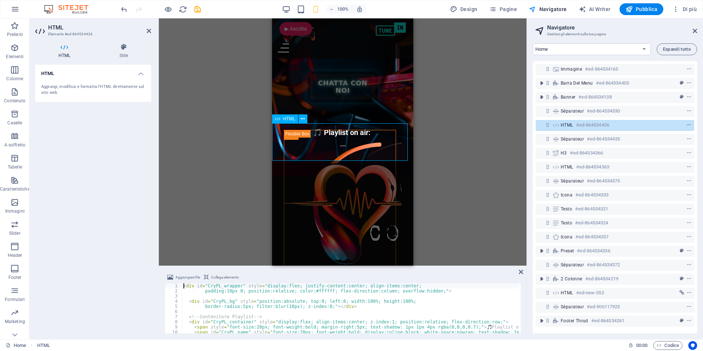
click at [559, 125] on icon at bounding box center [556, 125] width 8 height 6
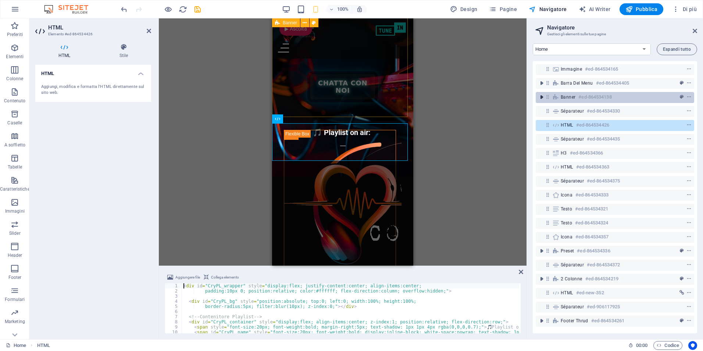
click at [543, 96] on icon "toggle-expand" at bounding box center [541, 96] width 7 height 7
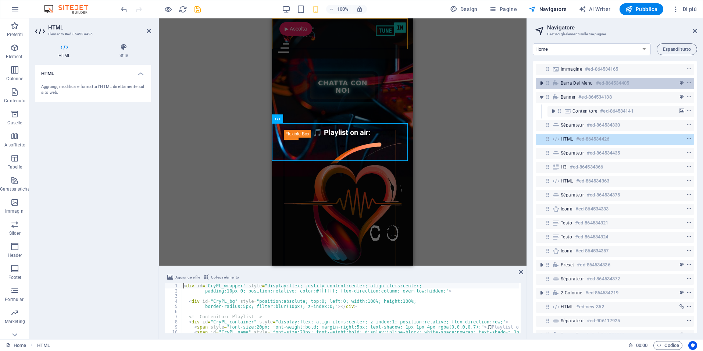
click at [543, 84] on icon "toggle-expand" at bounding box center [541, 82] width 7 height 7
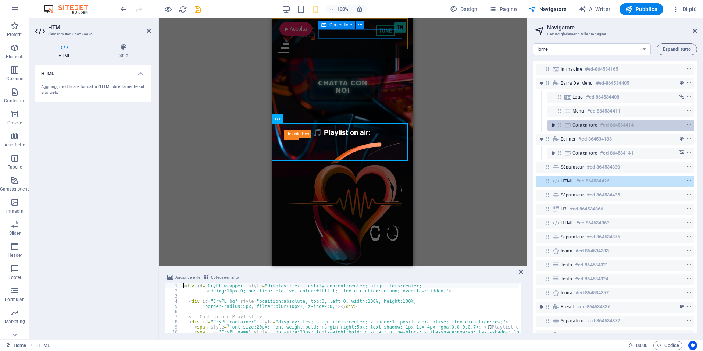
click at [550, 122] on icon "toggle-expand" at bounding box center [552, 124] width 7 height 7
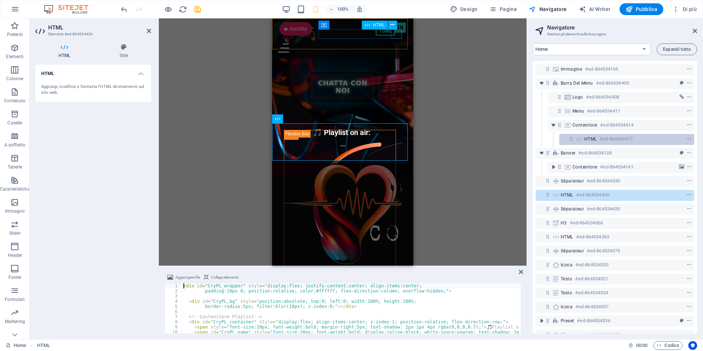
click at [592, 138] on span "HTML" at bounding box center [590, 139] width 12 height 6
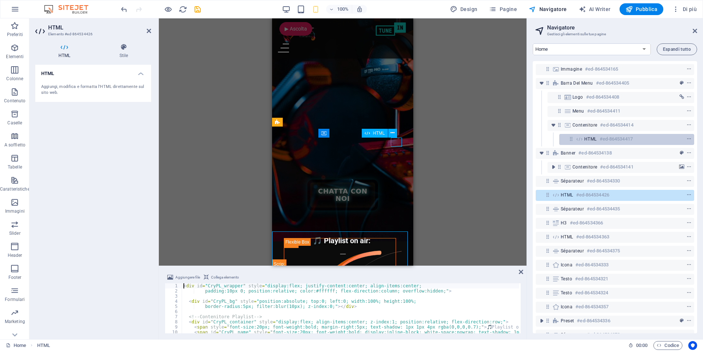
click at [592, 138] on span "HTML" at bounding box center [590, 139] width 12 height 6
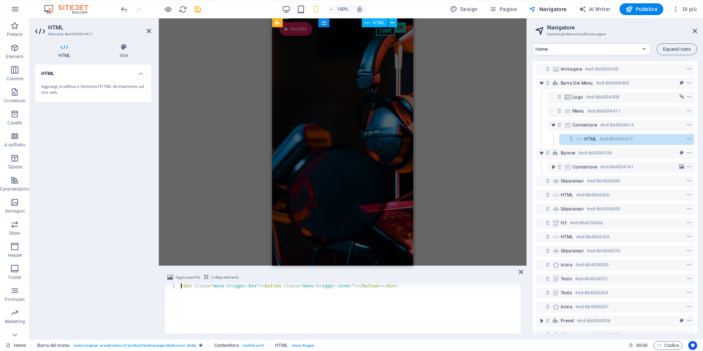
scroll to position [0, 0]
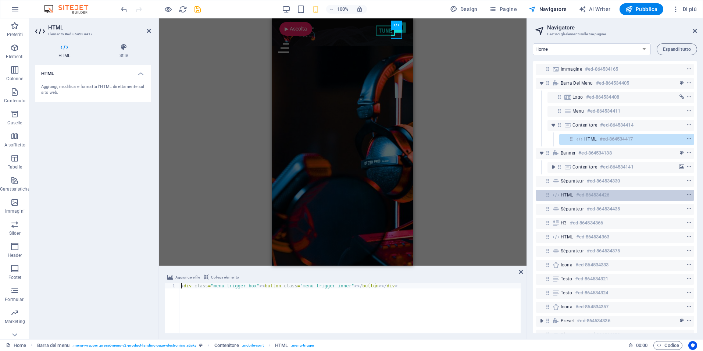
click at [570, 191] on div "HTML #ed-864534426" at bounding box center [608, 194] width 97 height 9
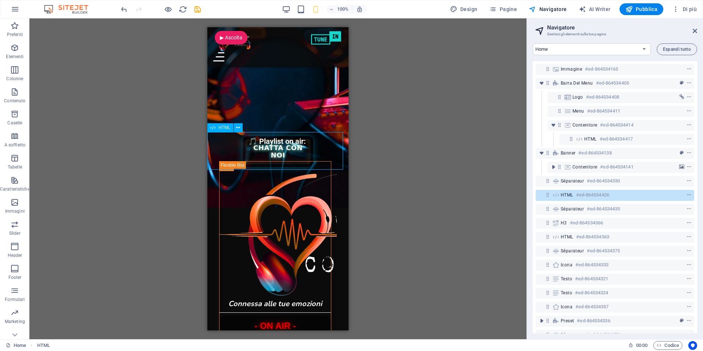
click at [569, 192] on span "HTML" at bounding box center [566, 195] width 12 height 6
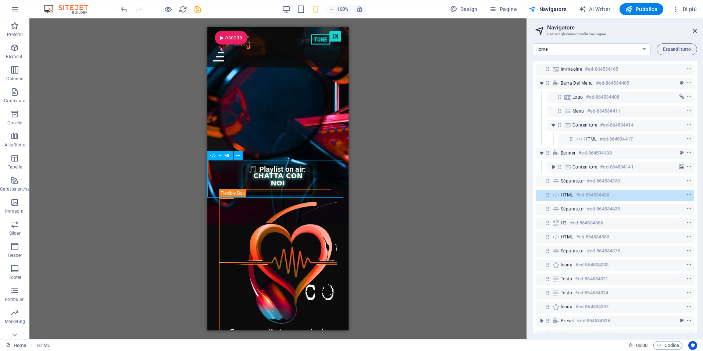
click at [569, 192] on span "HTML" at bounding box center [566, 195] width 12 height 6
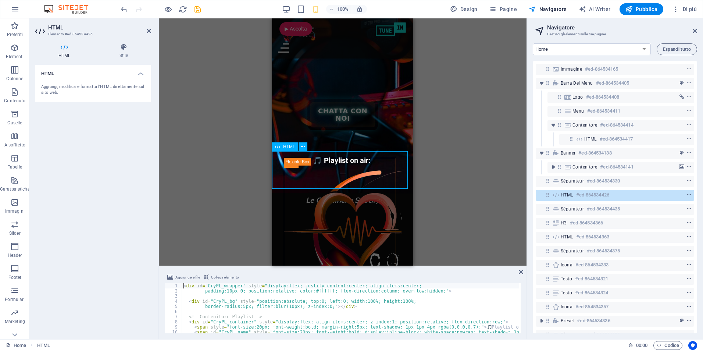
click at [567, 194] on span "HTML" at bounding box center [566, 195] width 12 height 6
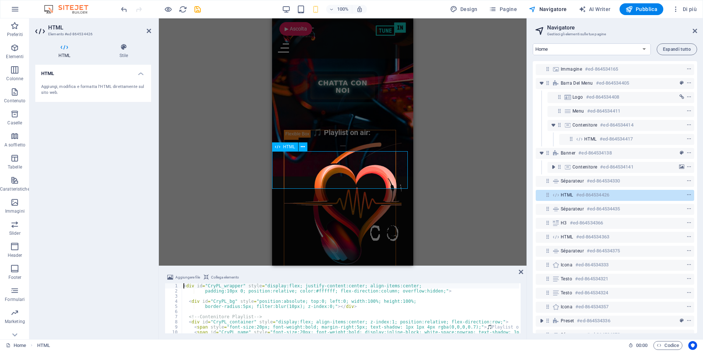
click at [567, 194] on span "HTML" at bounding box center [566, 195] width 12 height 6
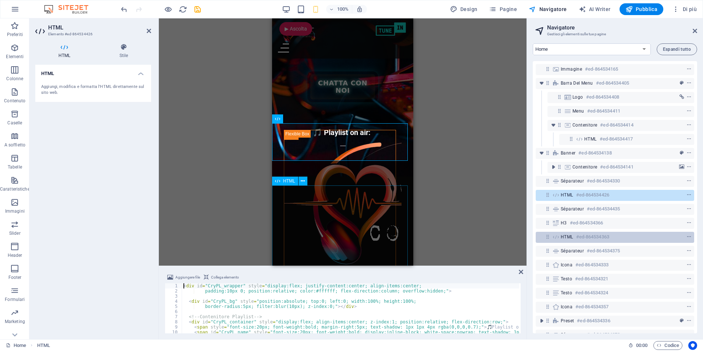
click at [560, 234] on div "HTML #ed-864534363" at bounding box center [614, 237] width 158 height 11
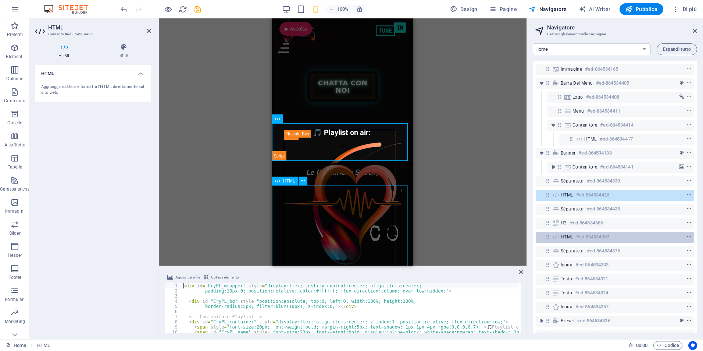
scroll to position [575, 0]
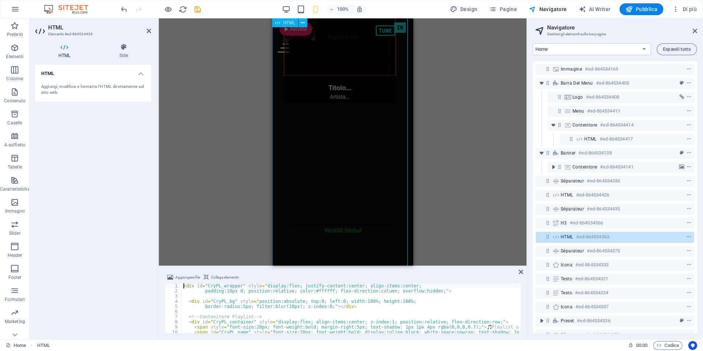
click at [560, 234] on div "HTML #ed-864534363" at bounding box center [614, 237] width 158 height 11
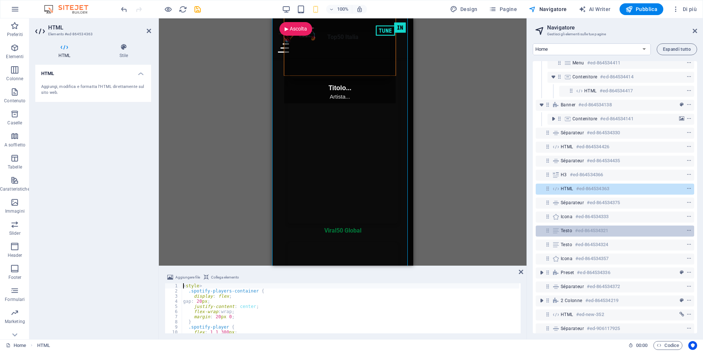
scroll to position [72, 0]
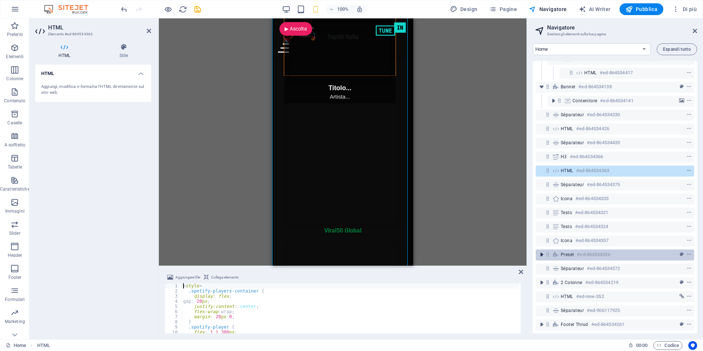
click at [541, 251] on icon "toggle-expand" at bounding box center [541, 254] width 7 height 7
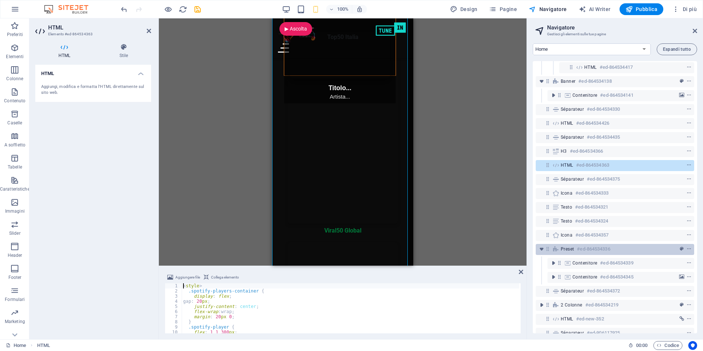
scroll to position [100, 0]
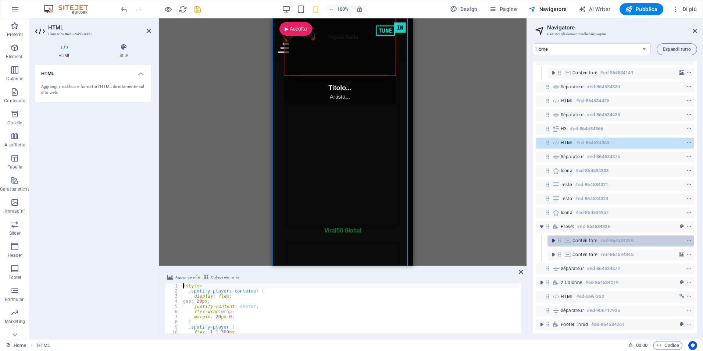
click at [551, 237] on icon "toggle-expand" at bounding box center [552, 240] width 7 height 7
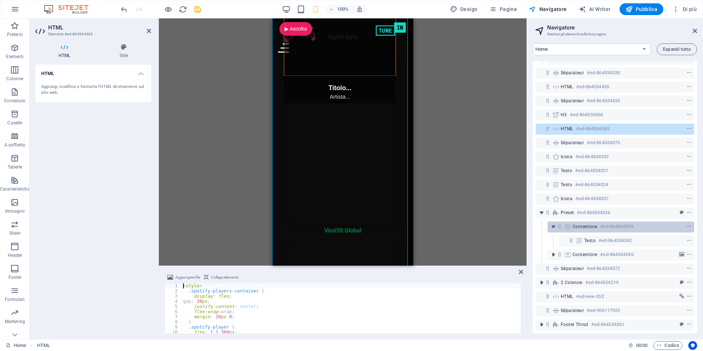
scroll to position [114, 0]
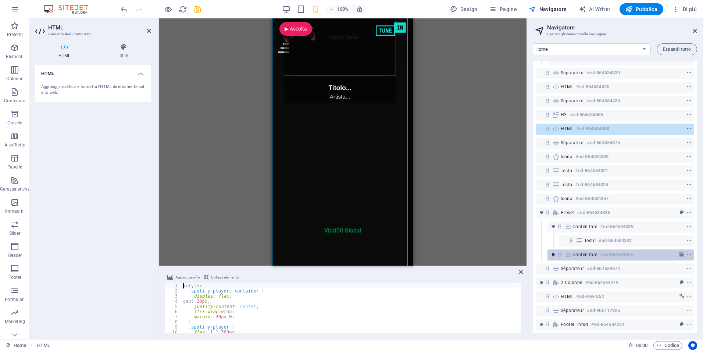
click at [553, 251] on icon "toggle-expand" at bounding box center [552, 254] width 7 height 7
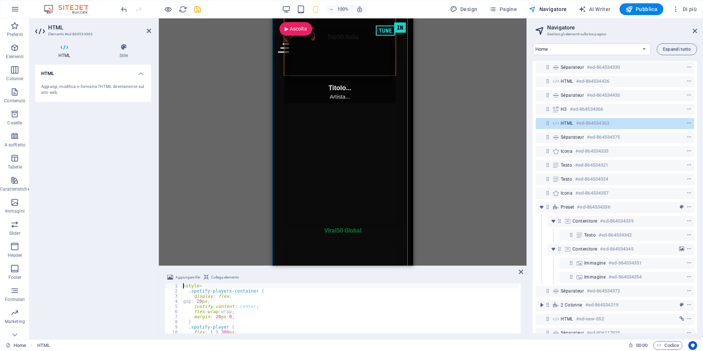
scroll to position [141, 0]
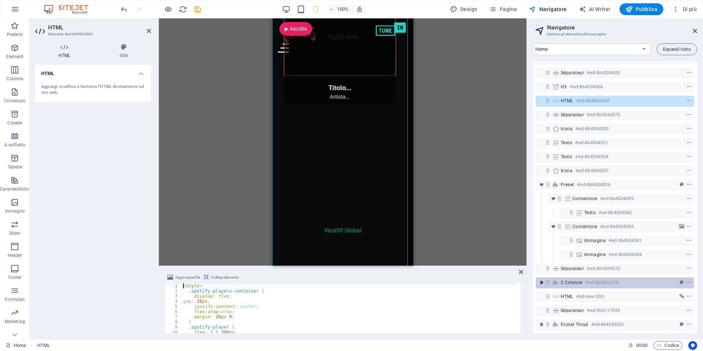
click at [545, 279] on span "toggle-expand" at bounding box center [541, 282] width 9 height 7
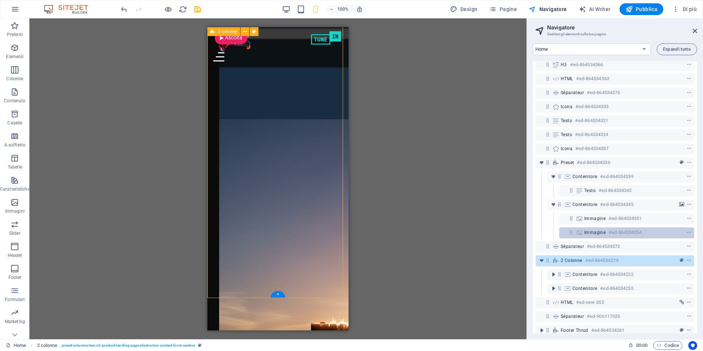
scroll to position [169, 0]
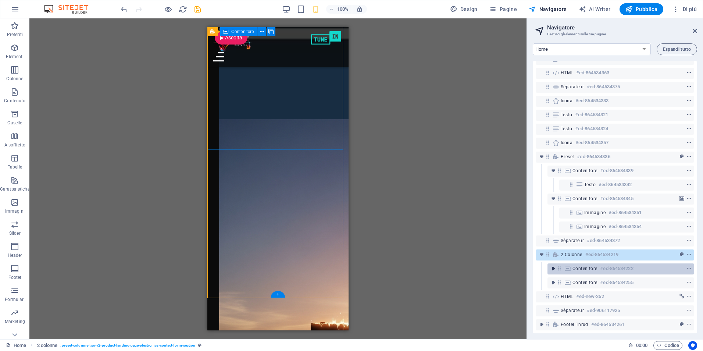
click at [552, 265] on icon "toggle-expand" at bounding box center [552, 268] width 7 height 7
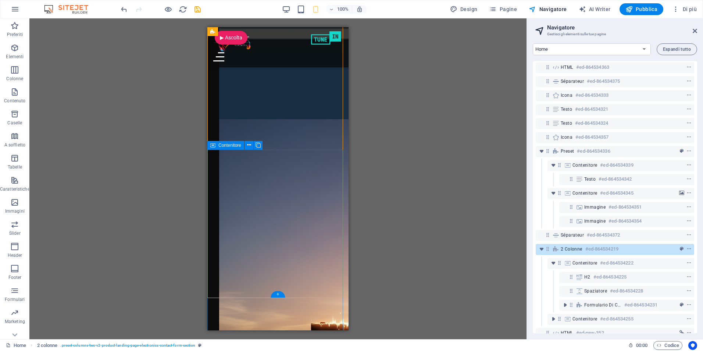
scroll to position [211, 0]
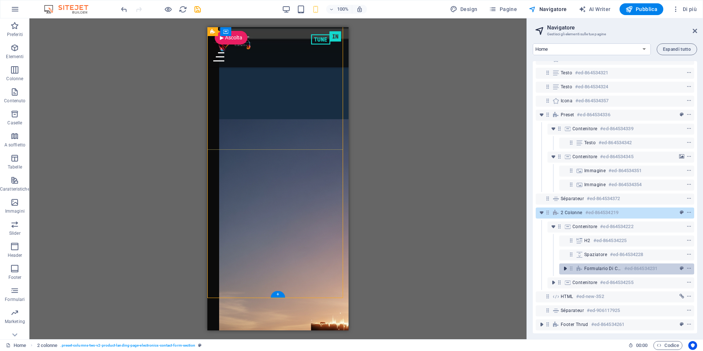
click at [567, 265] on icon "toggle-expand" at bounding box center [564, 268] width 7 height 7
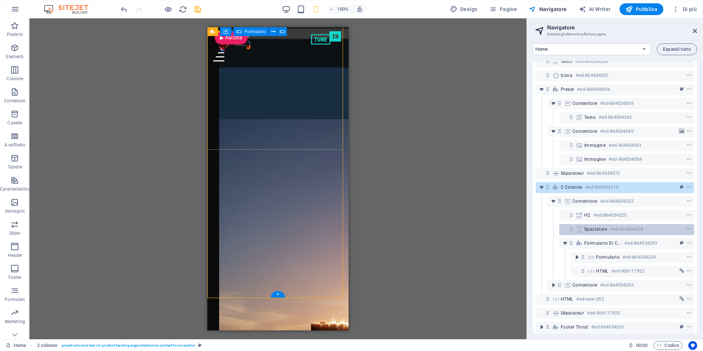
scroll to position [239, 0]
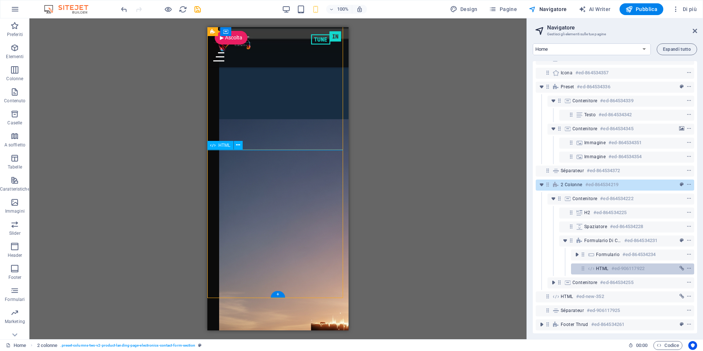
click at [605, 265] on span "HTML" at bounding box center [602, 268] width 12 height 6
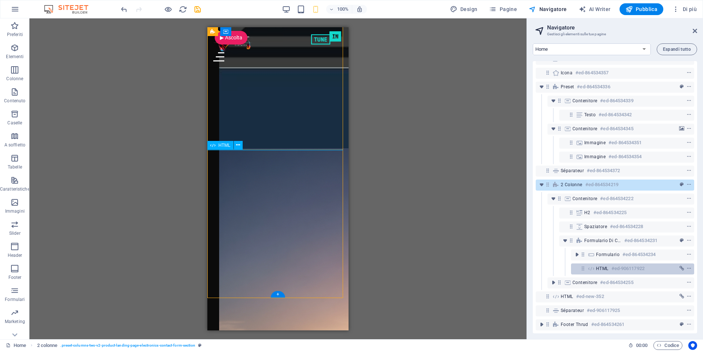
click at [605, 265] on span "HTML" at bounding box center [602, 268] width 12 height 6
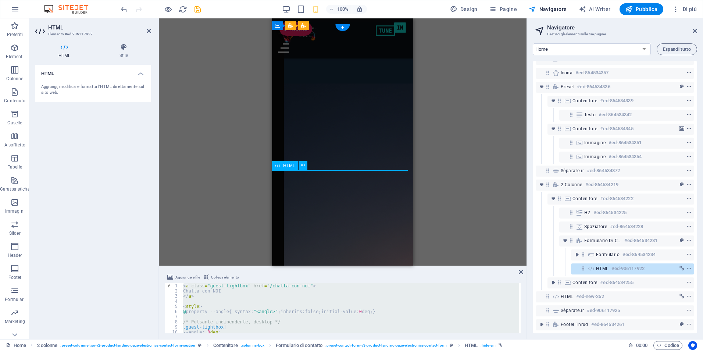
click at [605, 265] on span "HTML" at bounding box center [602, 268] width 12 height 6
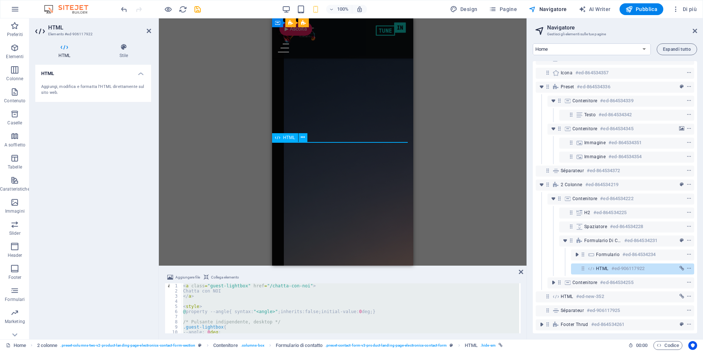
click at [605, 265] on span "HTML" at bounding box center [602, 268] width 12 height 6
click at [588, 265] on icon at bounding box center [591, 268] width 8 height 6
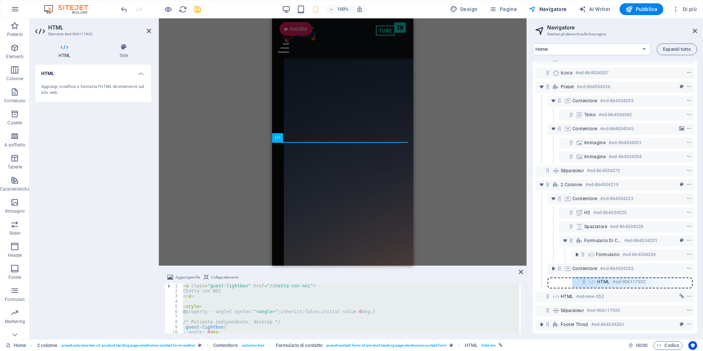
drag, startPoint x: 583, startPoint y: 263, endPoint x: 585, endPoint y: 284, distance: 21.0
click at [585, 284] on div "Immagine #ed-864534165 Barra del menu #ed-864534405 Logo #ed-864534408 Menu #ed…" at bounding box center [614, 197] width 164 height 272
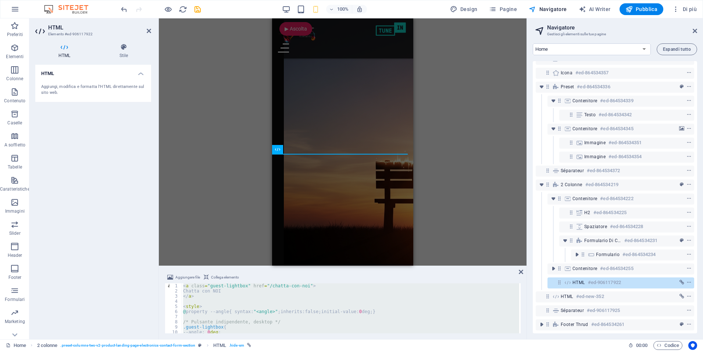
scroll to position [1870, 0]
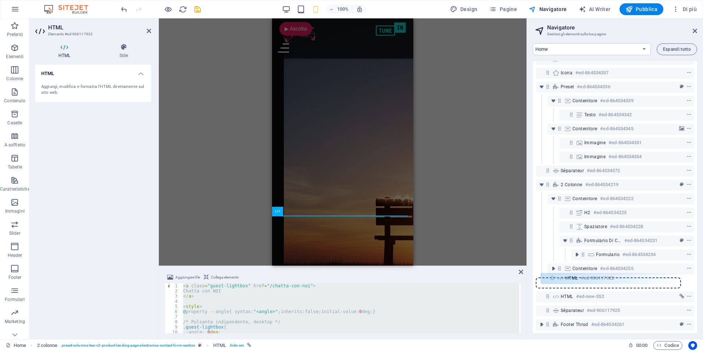
drag, startPoint x: 561, startPoint y: 277, endPoint x: 552, endPoint y: 280, distance: 9.1
click at [552, 280] on div "Immagine #ed-864534165 Barra del menu #ed-864534405 Logo #ed-864534408 Menu #ed…" at bounding box center [614, 197] width 164 height 272
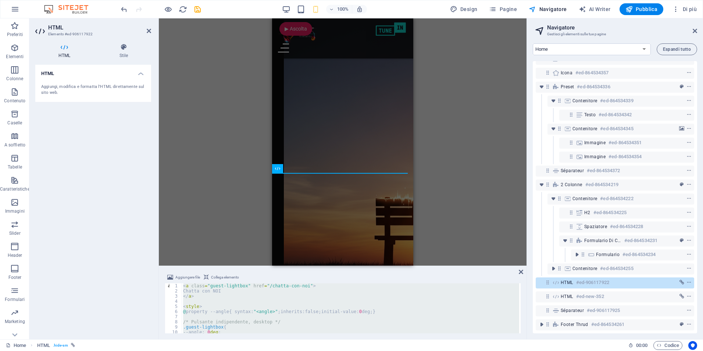
click at [458, 191] on div "H3 Banner Banner Contenitore Contenitore Banner Slider Contenitore Slider Banne…" at bounding box center [342, 141] width 367 height 247
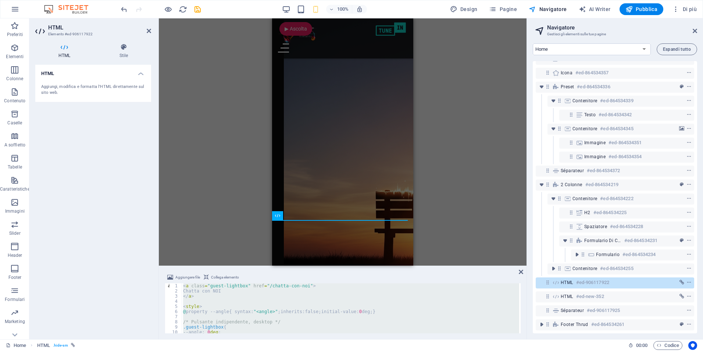
scroll to position [1881, 0]
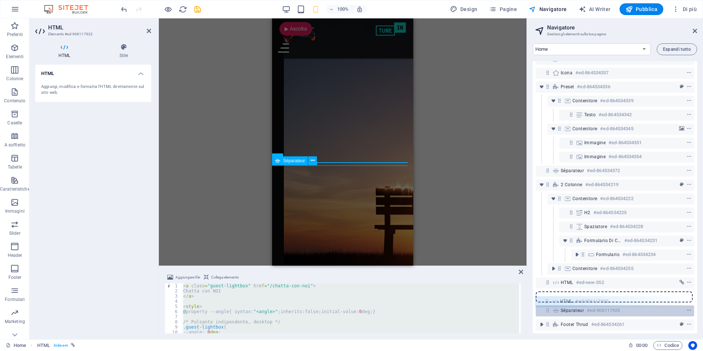
drag, startPoint x: 549, startPoint y: 278, endPoint x: 547, endPoint y: 305, distance: 26.9
click at [547, 305] on div "Immagine #ed-864534165 Barra del menu #ed-864534405 Logo #ed-864534408 Menu #ed…" at bounding box center [614, 197] width 164 height 272
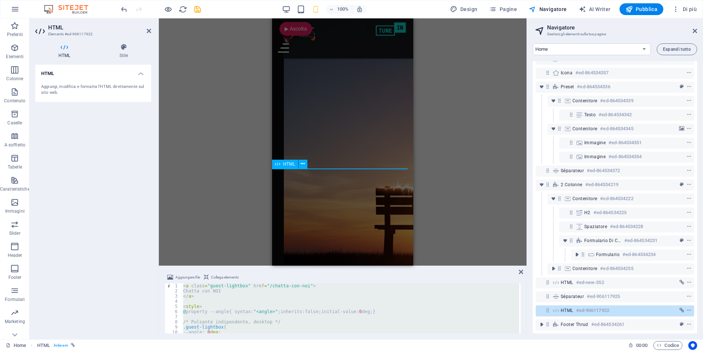
click at [556, 307] on icon at bounding box center [556, 310] width 8 height 6
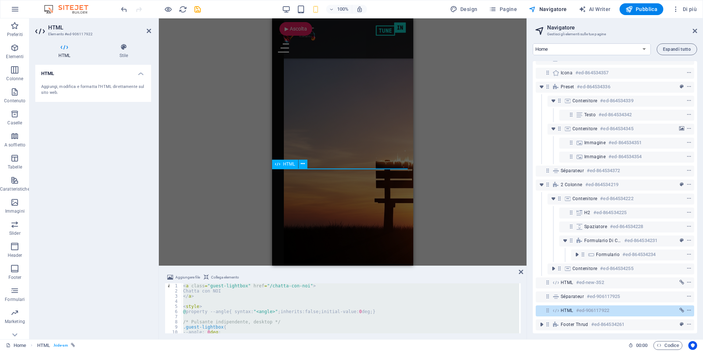
click at [556, 307] on icon at bounding box center [556, 310] width 8 height 6
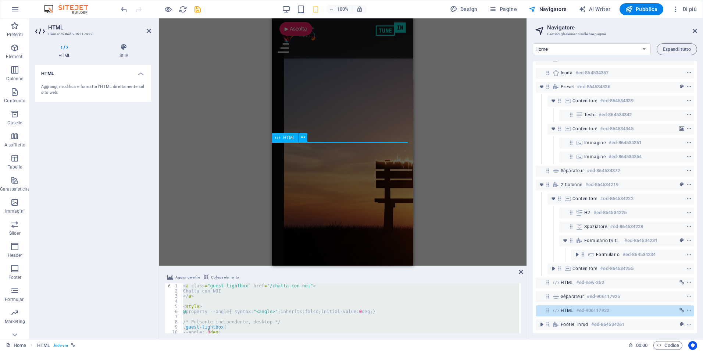
click at [556, 307] on icon at bounding box center [556, 310] width 8 height 6
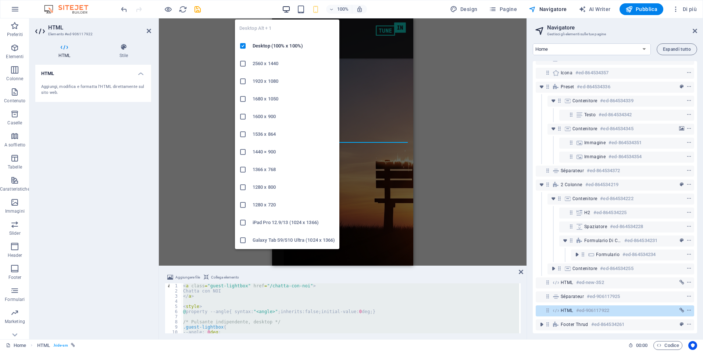
click at [285, 10] on icon "button" at bounding box center [286, 9] width 8 height 8
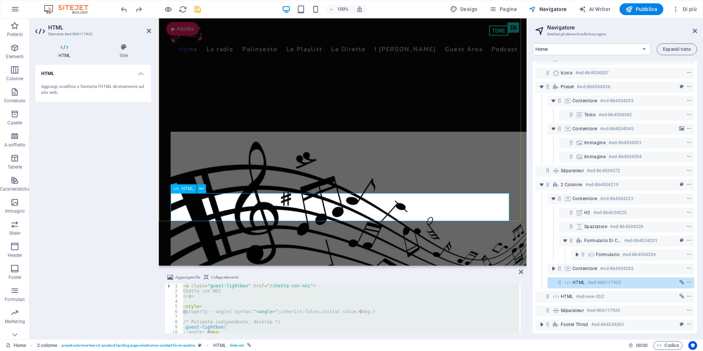
scroll to position [1238, 0]
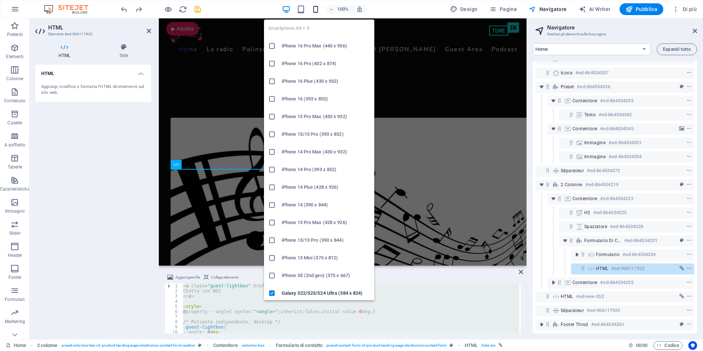
drag, startPoint x: 317, startPoint y: 10, endPoint x: 317, endPoint y: 13, distance: 3.7
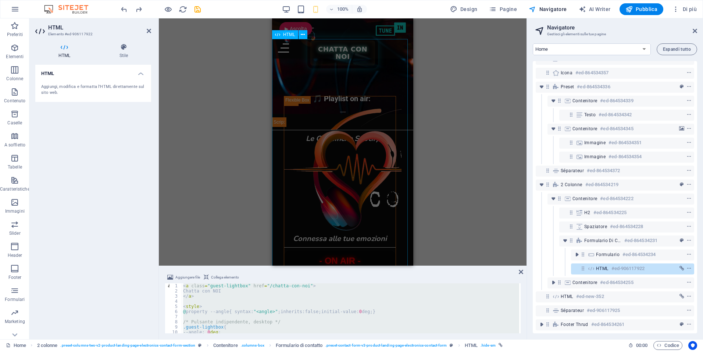
scroll to position [173, 0]
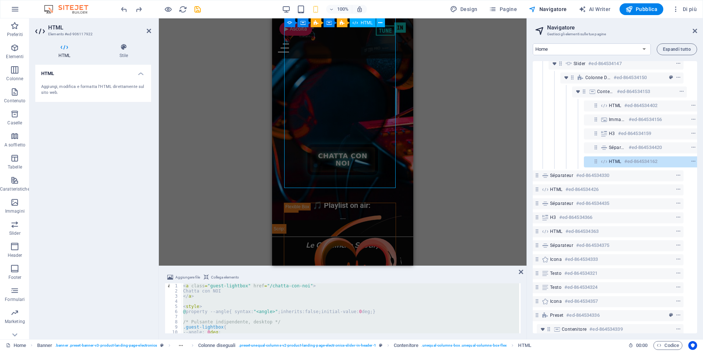
scroll to position [85, 14]
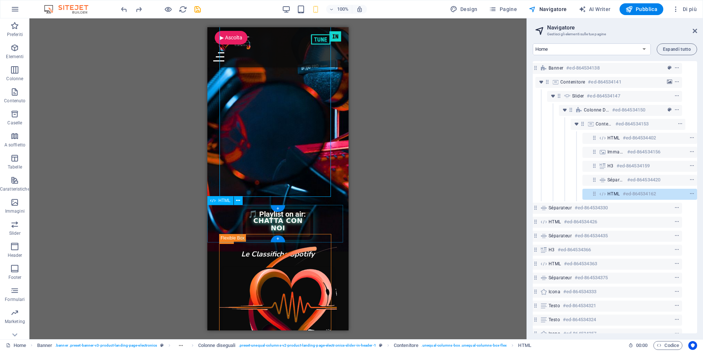
click at [303, 221] on div "🎵 Playlist on air: 🎧 Deejay in diretta: ___" at bounding box center [277, 223] width 141 height 37
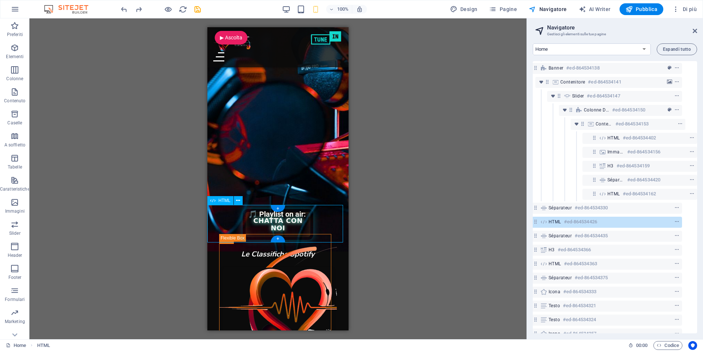
scroll to position [113, 3]
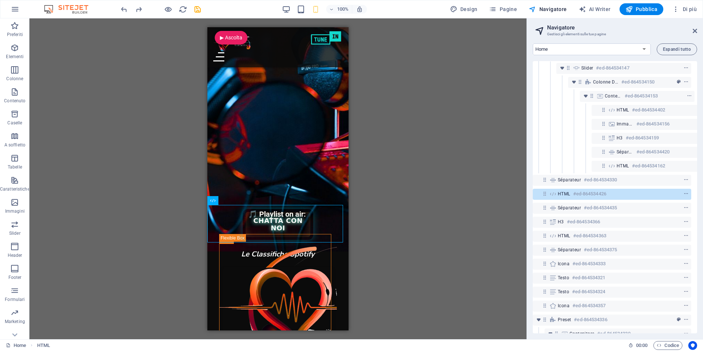
click at [411, 201] on div "H3 Banner Banner Contenitore Contenitore Banner Slider Contenitore Slider Banne…" at bounding box center [277, 178] width 497 height 320
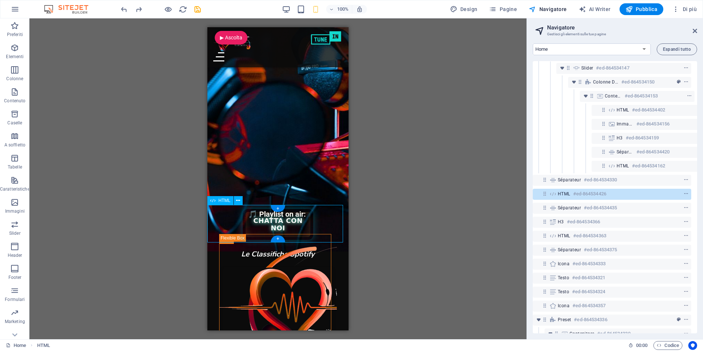
click at [560, 193] on span "HTML" at bounding box center [563, 194] width 12 height 6
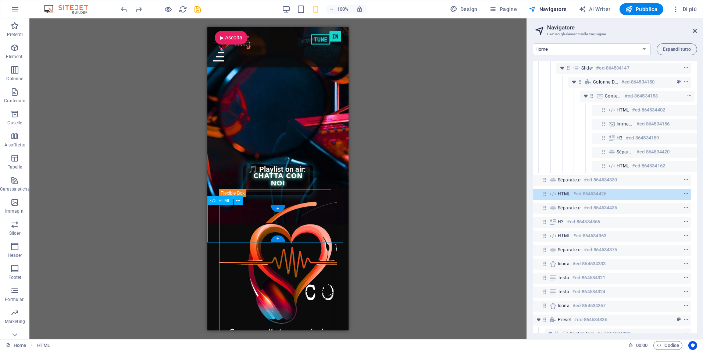
click at [559, 193] on span "HTML" at bounding box center [563, 194] width 12 height 6
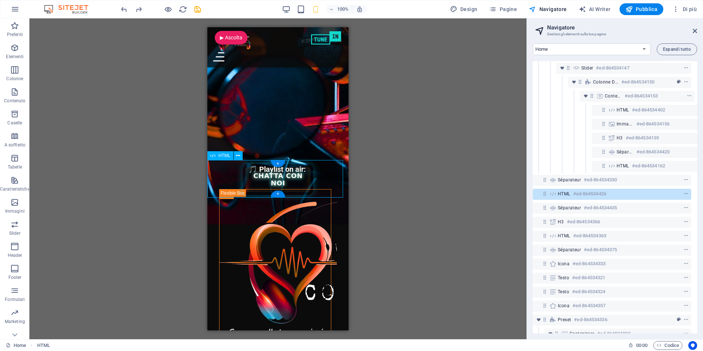
click at [559, 193] on span "HTML" at bounding box center [563, 194] width 12 height 6
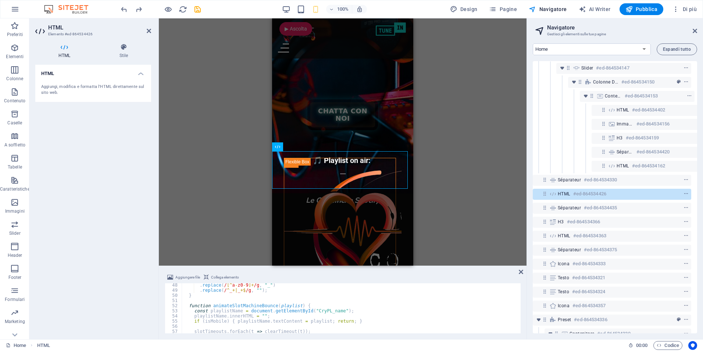
scroll to position [287, 0]
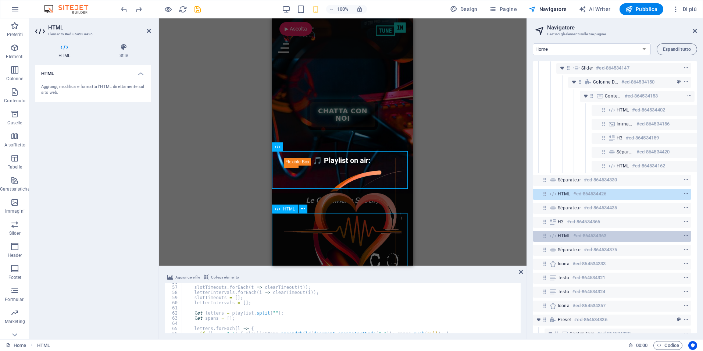
click at [560, 234] on span "HTML" at bounding box center [563, 236] width 12 height 6
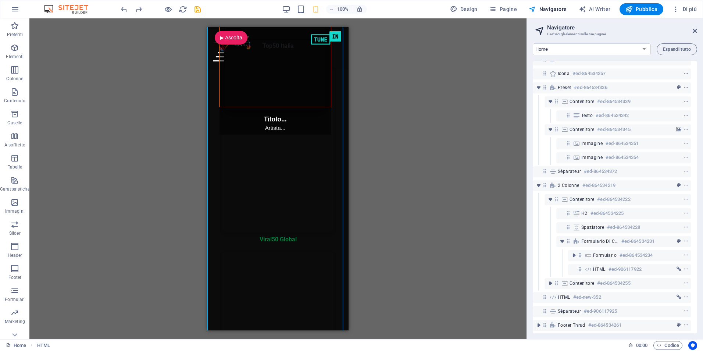
scroll to position [351, 3]
click at [567, 293] on span "HTML" at bounding box center [563, 296] width 12 height 6
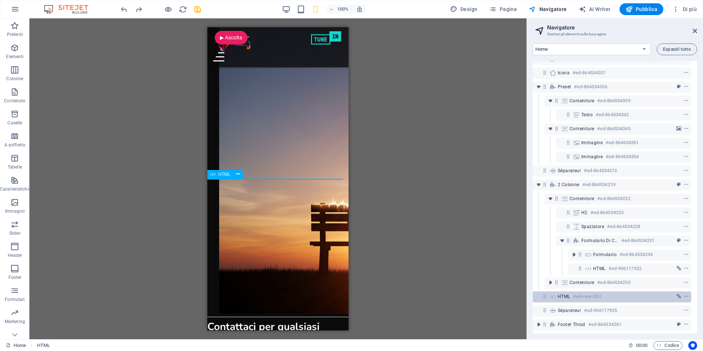
click at [567, 293] on span "HTML" at bounding box center [563, 296] width 12 height 6
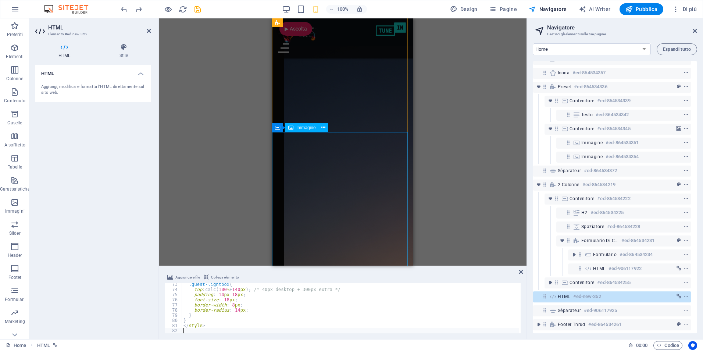
scroll to position [1836, 0]
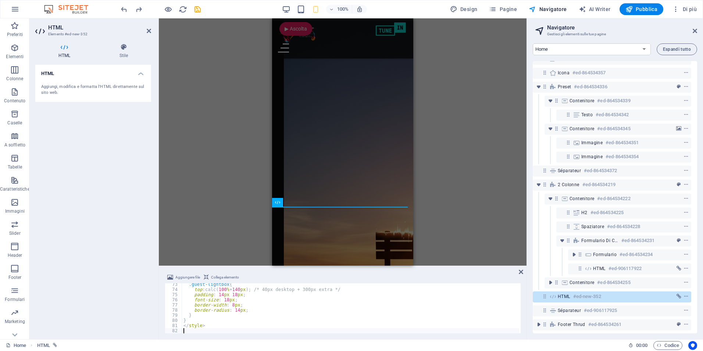
click at [467, 123] on div "H3 Banner Banner Contenitore Contenitore Banner Slider Contenitore Slider Banne…" at bounding box center [342, 141] width 367 height 247
click at [494, 158] on div "H3 Banner Banner Contenitore Contenitore Banner Slider Contenitore Slider Banne…" at bounding box center [342, 141] width 367 height 247
drag, startPoint x: 695, startPoint y: 245, endPoint x: 697, endPoint y: 188, distance: 57.4
click at [697, 188] on div "Home La radio Palinsesto Le Playlist Le Dirette I Deejay Chatta con noi Podcast…" at bounding box center [615, 187] width 176 height 301
click at [88, 80] on div "Aggiungi, modifica e formatta l'HTML direttamente sul sito web." at bounding box center [93, 90] width 116 height 24
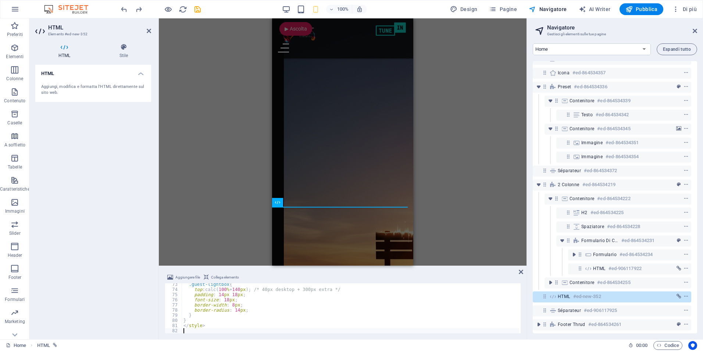
click at [481, 88] on div "H3 Banner Banner Contenitore Contenitore Banner Slider Contenitore Slider Banne…" at bounding box center [342, 141] width 367 height 247
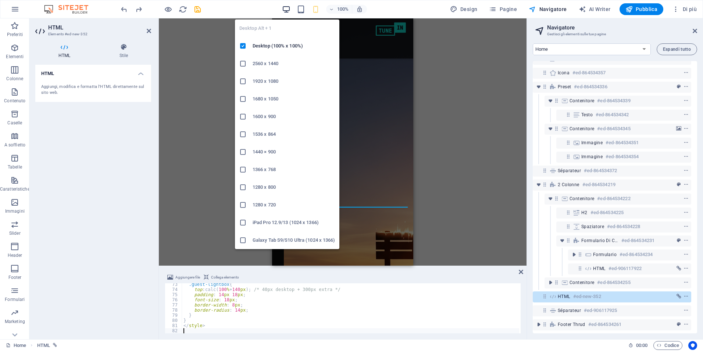
click at [287, 8] on icon "button" at bounding box center [286, 9] width 8 height 8
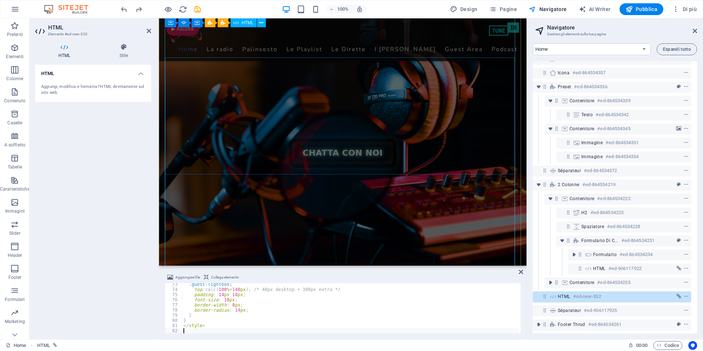
scroll to position [135, 0]
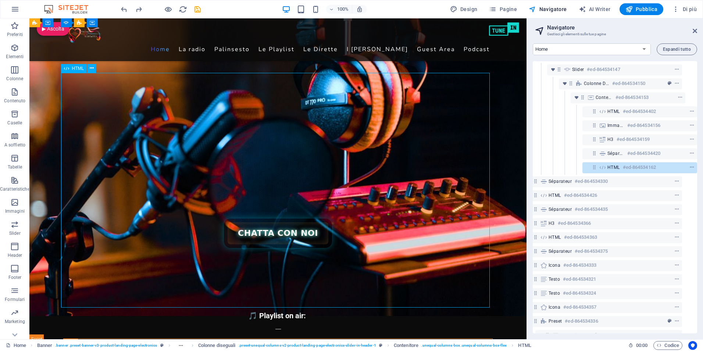
scroll to position [85, 14]
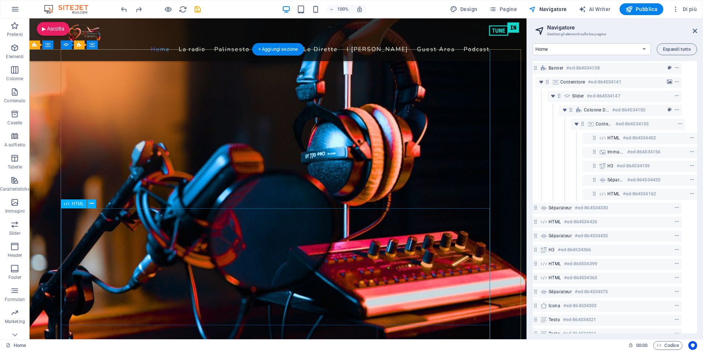
scroll to position [184, 0]
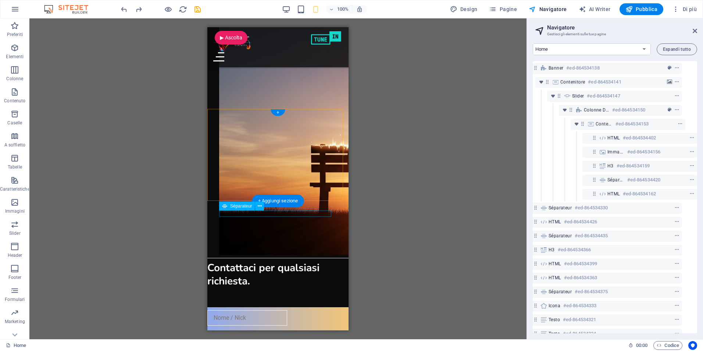
scroll to position [1848, 0]
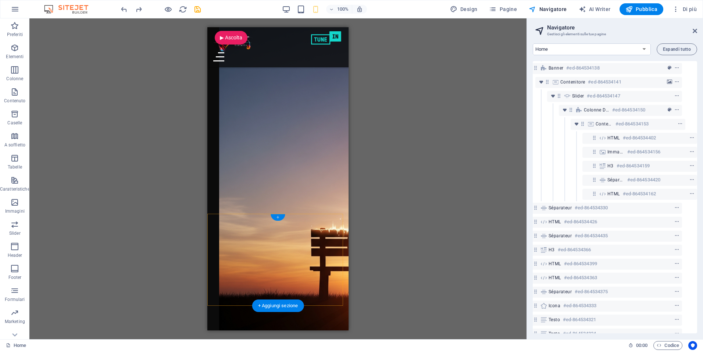
click at [277, 215] on div "+" at bounding box center [277, 217] width 14 height 7
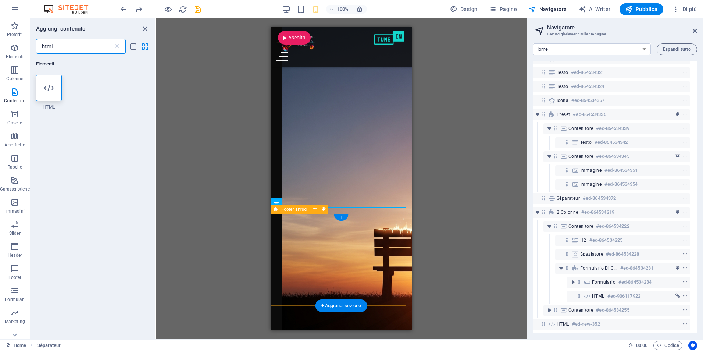
scroll to position [365, 3]
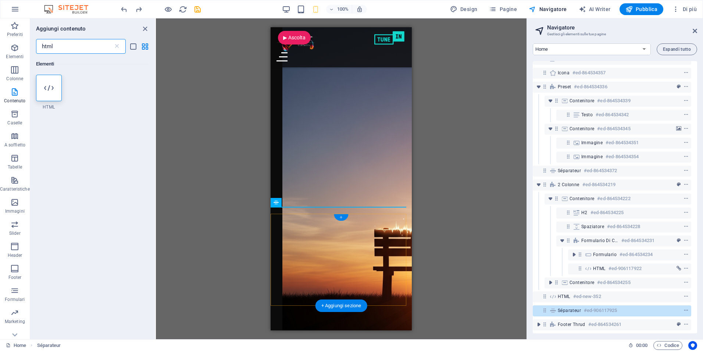
click at [341, 217] on div "+" at bounding box center [341, 217] width 14 height 7
click at [342, 217] on div "+" at bounding box center [341, 217] width 14 height 7
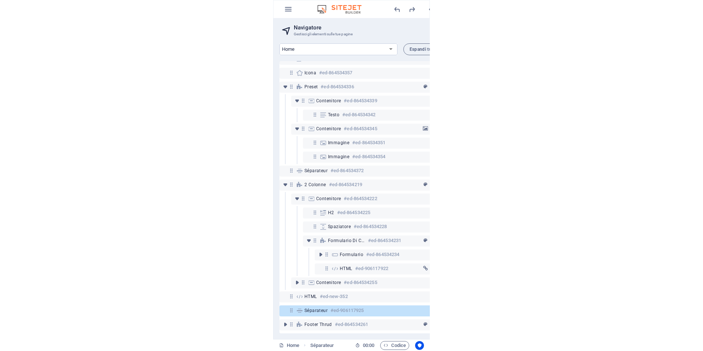
scroll to position [1848, 0]
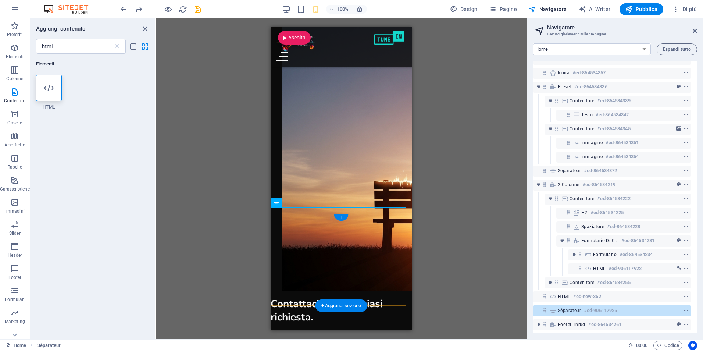
click at [343, 215] on div "+" at bounding box center [341, 217] width 14 height 7
click at [46, 92] on icon at bounding box center [49, 88] width 10 height 10
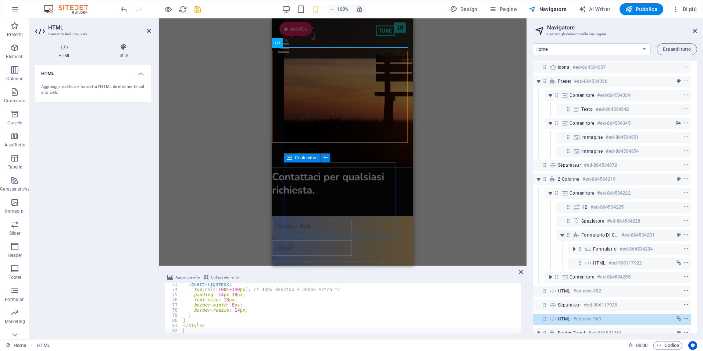
scroll to position [2014, 0]
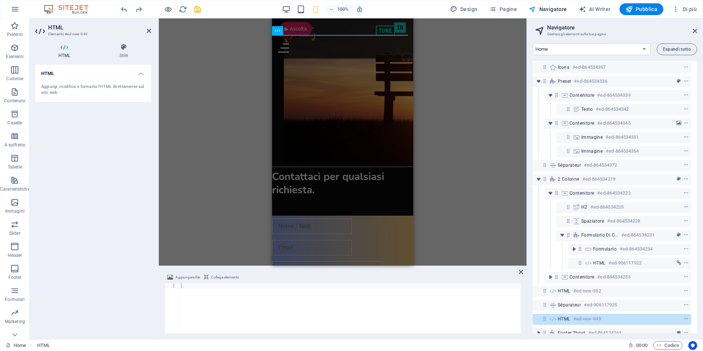
click at [147, 31] on icon at bounding box center [149, 31] width 4 height 6
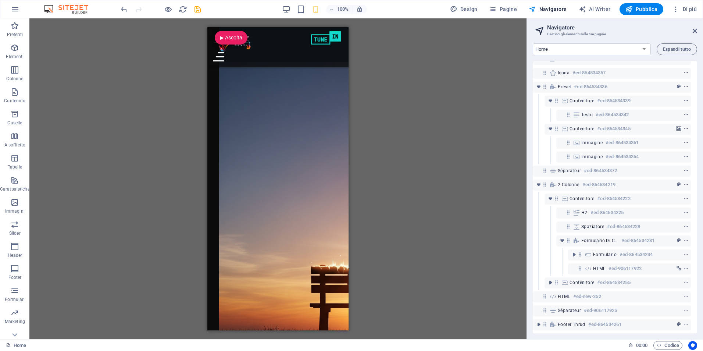
scroll to position [1738, 0]
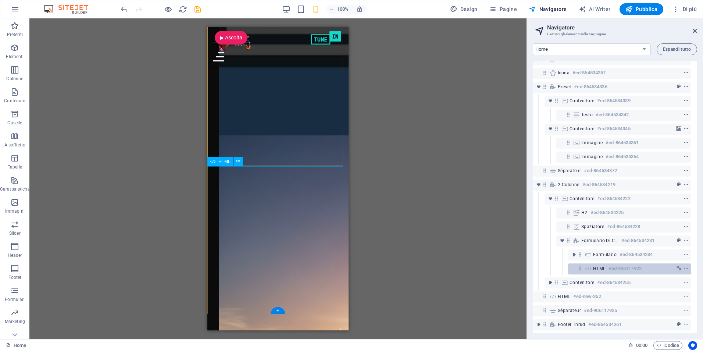
click at [618, 264] on h6 "#ed-906117922" at bounding box center [624, 268] width 33 height 9
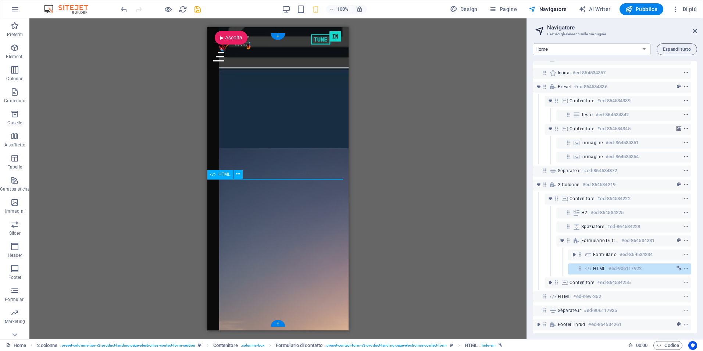
click at [617, 264] on h6 "#ed-906117922" at bounding box center [624, 268] width 33 height 9
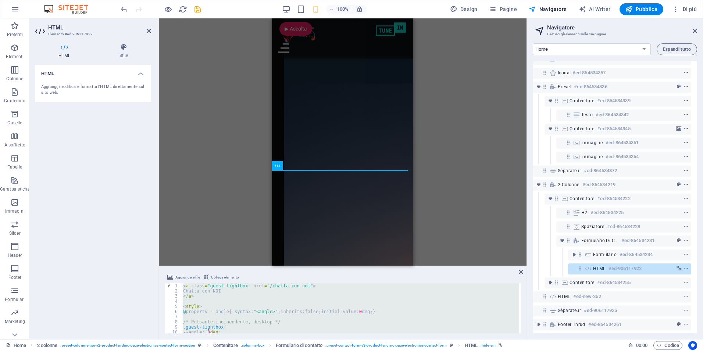
drag, startPoint x: 259, startPoint y: 299, endPoint x: 232, endPoint y: 299, distance: 27.2
click at [259, 299] on div "< a class = "guest-lightbox" href = "/chatta-con-noi" > Chatta con NOI </ a > <…" at bounding box center [350, 308] width 337 height 50
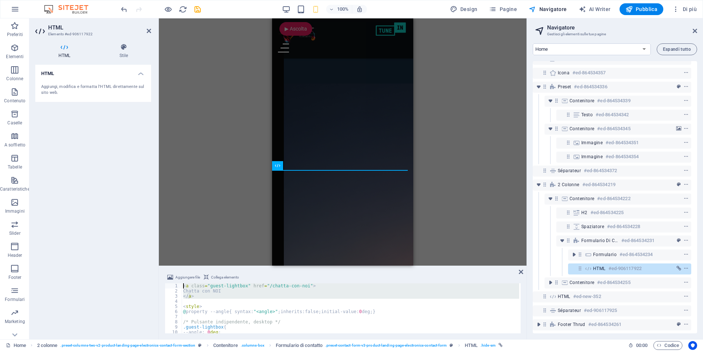
drag, startPoint x: 219, startPoint y: 299, endPoint x: 182, endPoint y: 285, distance: 39.9
click at [182, 285] on div "< a class = "guest-lightbox" href = "/chatta-con-noi" > Chatta con NOI </ a > <…" at bounding box center [350, 313] width 337 height 60
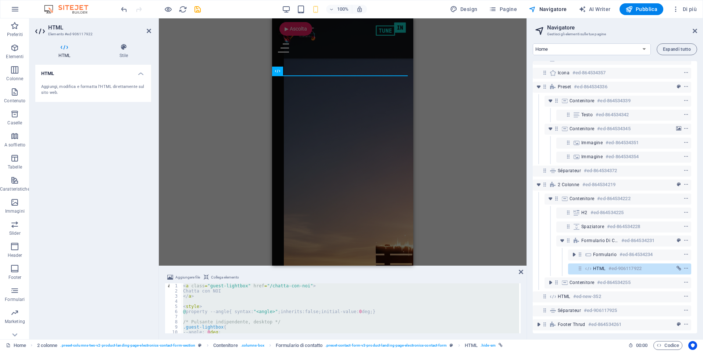
scroll to position [1830, 0]
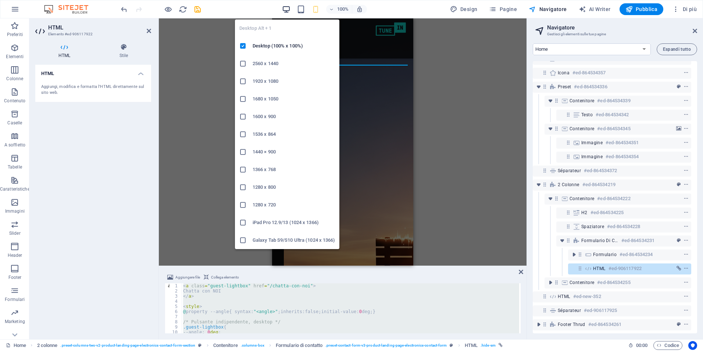
drag, startPoint x: 288, startPoint y: 8, endPoint x: 293, endPoint y: 43, distance: 34.5
click at [289, 9] on icon "button" at bounding box center [286, 9] width 8 height 8
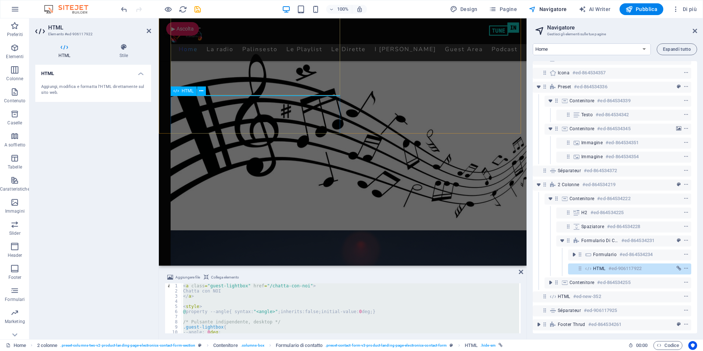
click at [636, 264] on h6 "#ed-906117922" at bounding box center [624, 268] width 33 height 9
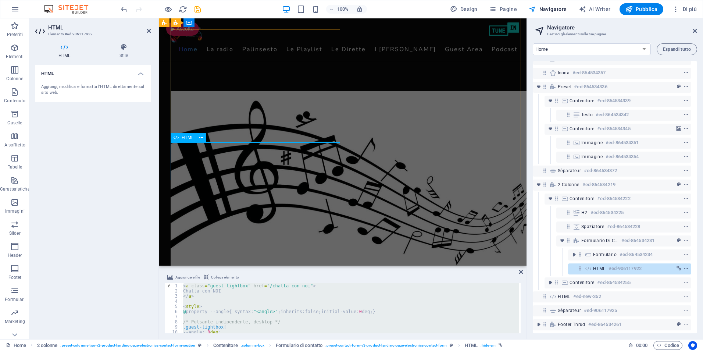
click at [683, 266] on icon "context-menu" at bounding box center [685, 268] width 5 height 5
click at [593, 265] on span "HTML" at bounding box center [599, 268] width 12 height 6
click at [239, 288] on div "< a class = "guest-lightbox" href = "/chatta-con-noi" > Chatta con NOI </ a > <…" at bounding box center [350, 308] width 337 height 50
type textarea "Chatta con NOI"
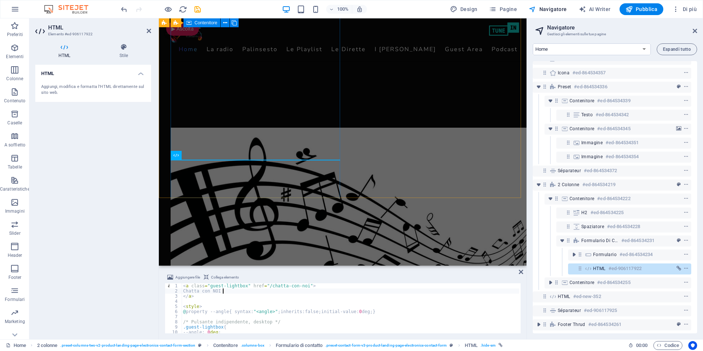
scroll to position [1191, 0]
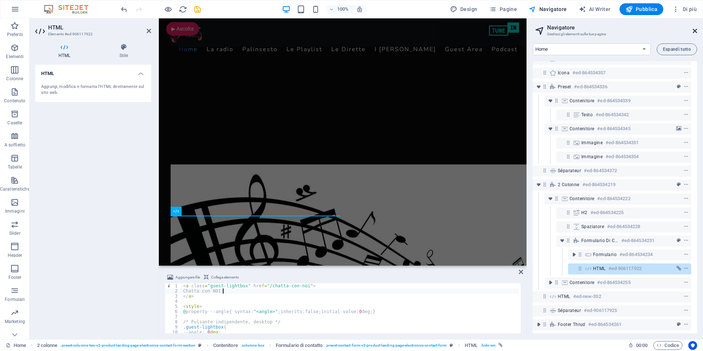
click at [696, 31] on icon at bounding box center [694, 31] width 4 height 6
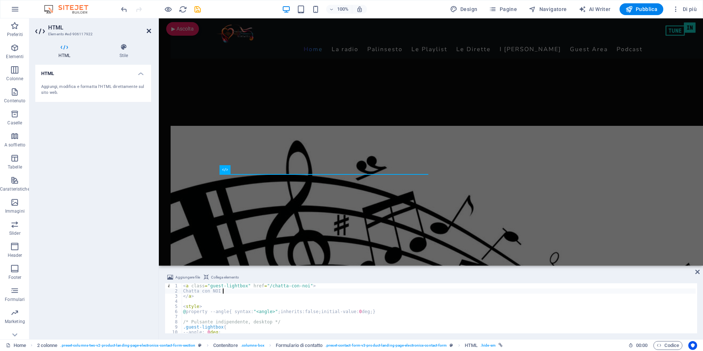
drag, startPoint x: 149, startPoint y: 29, endPoint x: 120, endPoint y: 12, distance: 34.3
click at [149, 29] on icon at bounding box center [149, 31] width 4 height 6
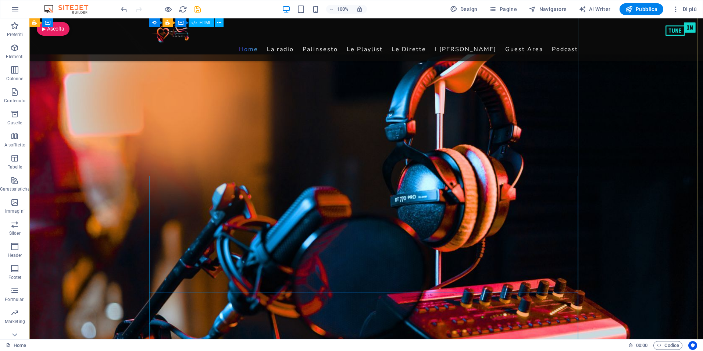
scroll to position [0, 0]
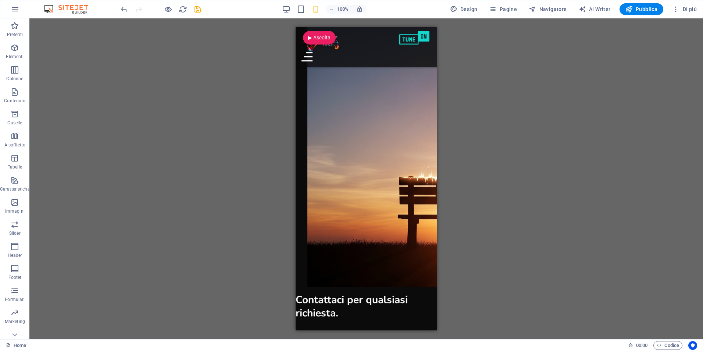
scroll to position [1856, 0]
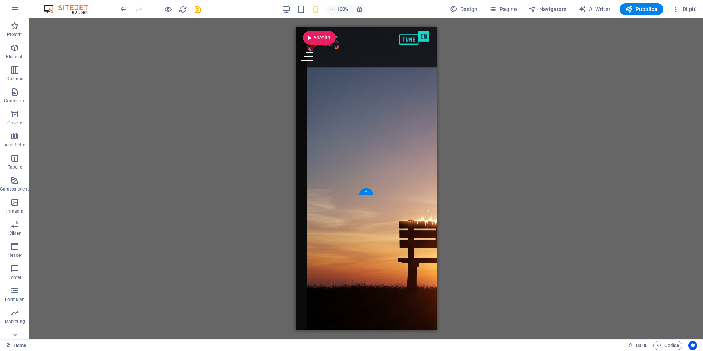
click at [364, 190] on div "+" at bounding box center [366, 191] width 14 height 7
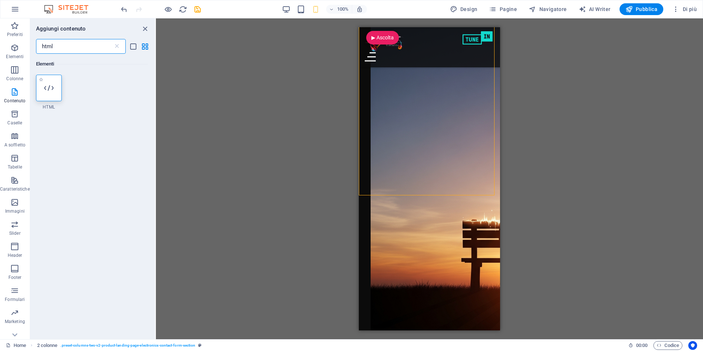
click at [56, 87] on div at bounding box center [49, 88] width 26 height 26
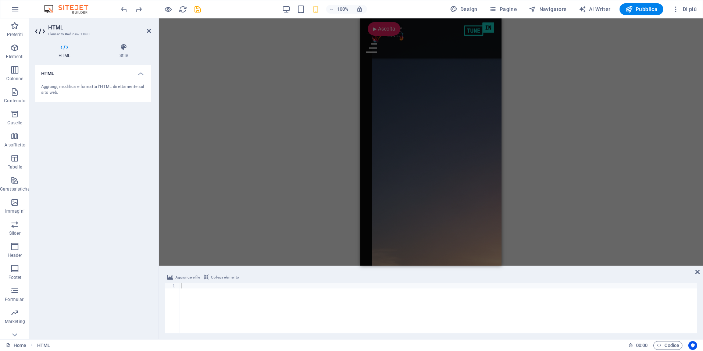
scroll to position [1901, 0]
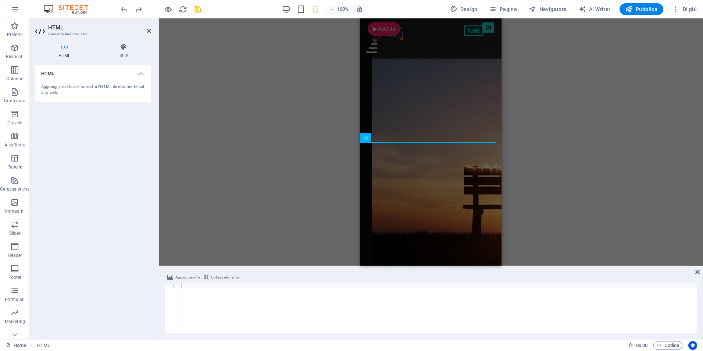
click at [148, 32] on icon at bounding box center [149, 31] width 4 height 6
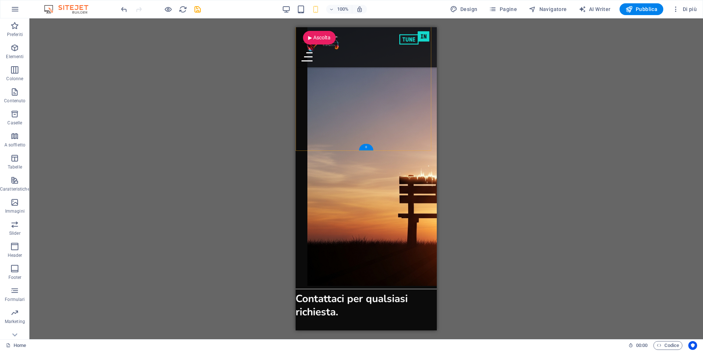
click at [365, 146] on div "+" at bounding box center [366, 147] width 14 height 7
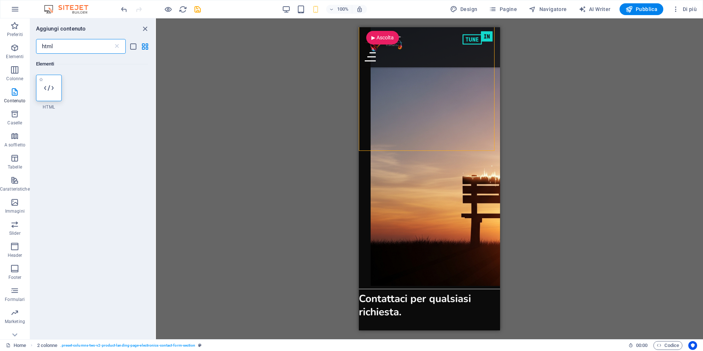
click at [48, 90] on icon at bounding box center [49, 88] width 10 height 10
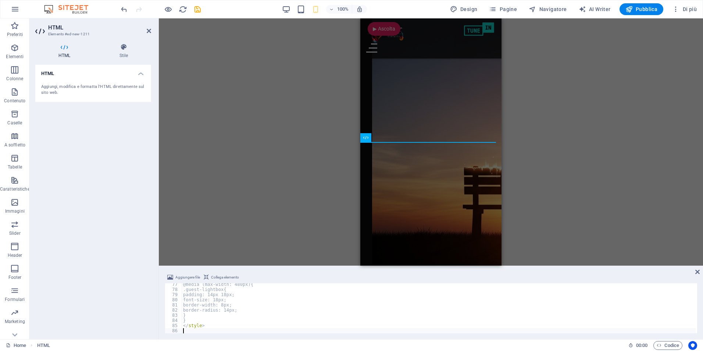
scroll to position [392, 0]
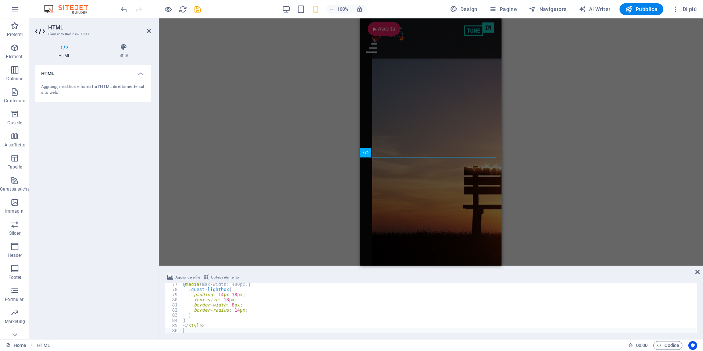
click at [69, 224] on div "HTML Aggiungi, modifica e formatta l'HTML direttamente sul sito web." at bounding box center [93, 199] width 116 height 268
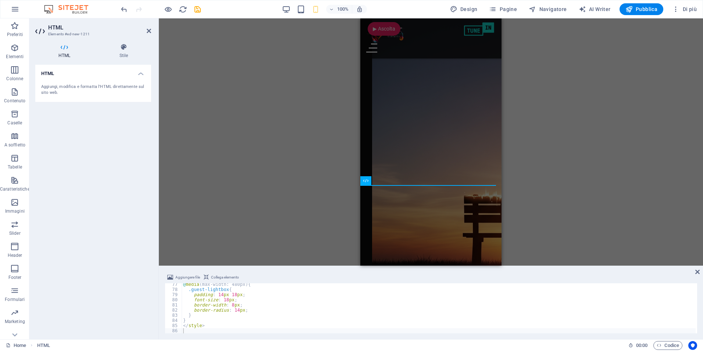
scroll to position [1865, 0]
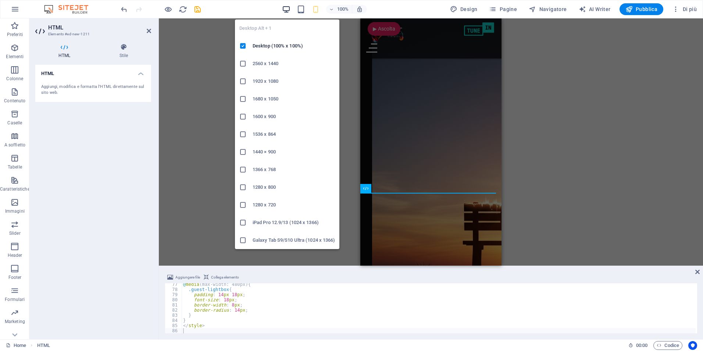
click at [287, 7] on icon "button" at bounding box center [286, 9] width 8 height 8
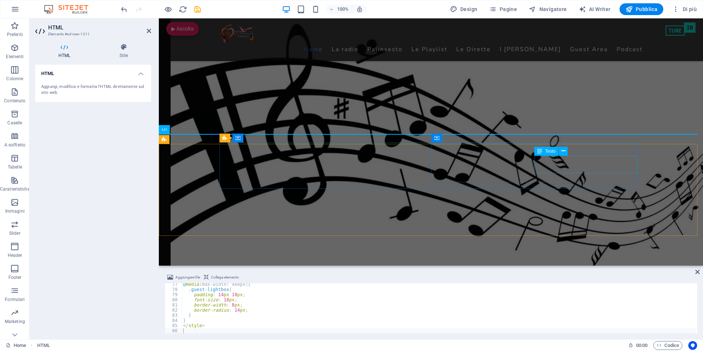
scroll to position [1239, 0]
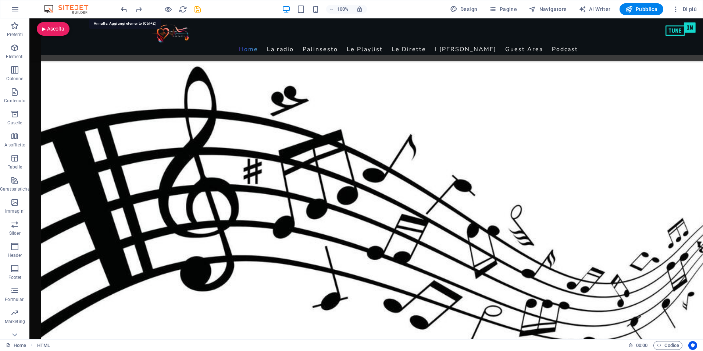
scroll to position [1187, 0]
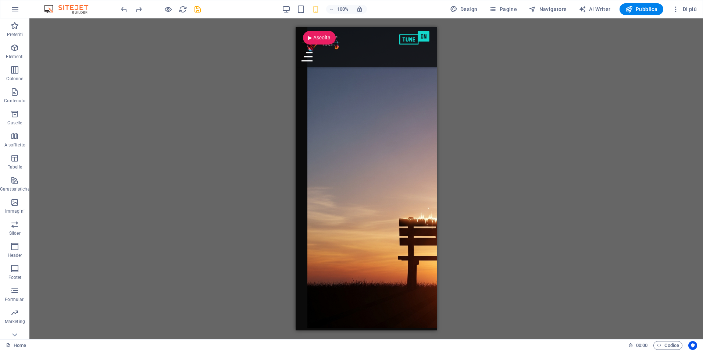
scroll to position [1835, 0]
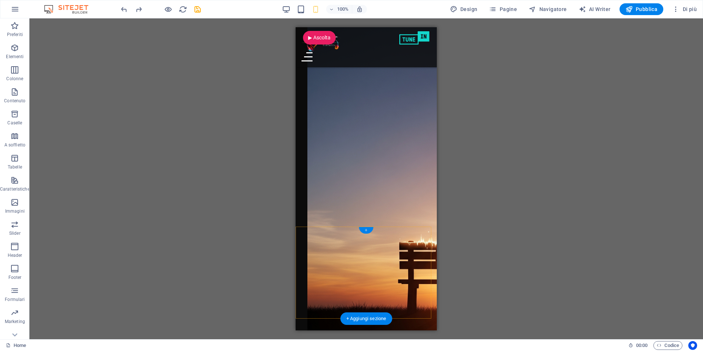
click at [365, 229] on div "+" at bounding box center [366, 230] width 14 height 7
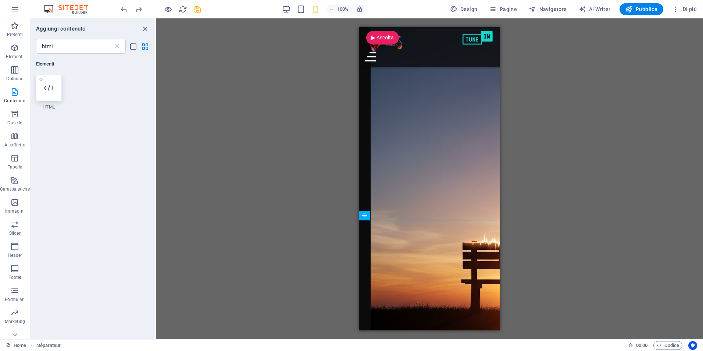
click at [39, 91] on div at bounding box center [49, 88] width 26 height 26
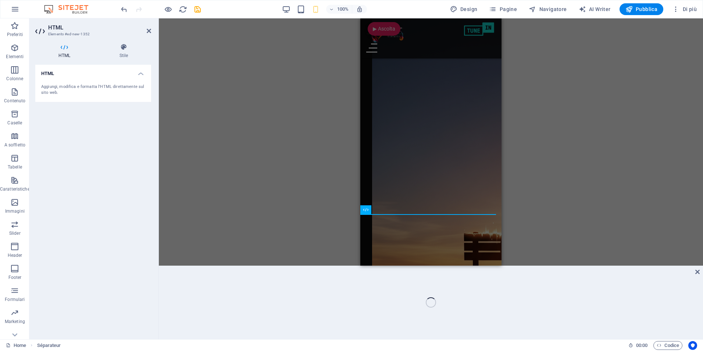
click at [39, 91] on div "Aggiungi, modifica e formatta l'HTML direttamente sul sito web." at bounding box center [93, 90] width 116 height 24
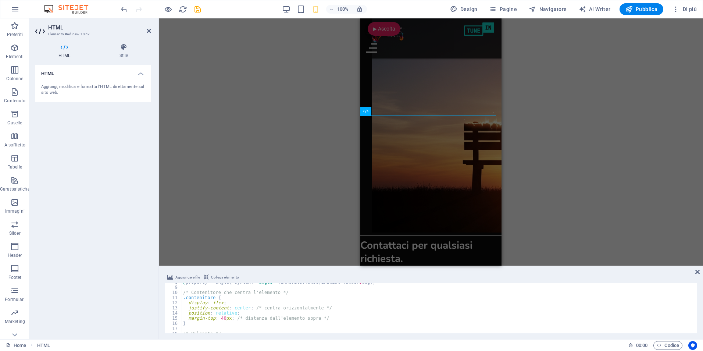
scroll to position [0, 0]
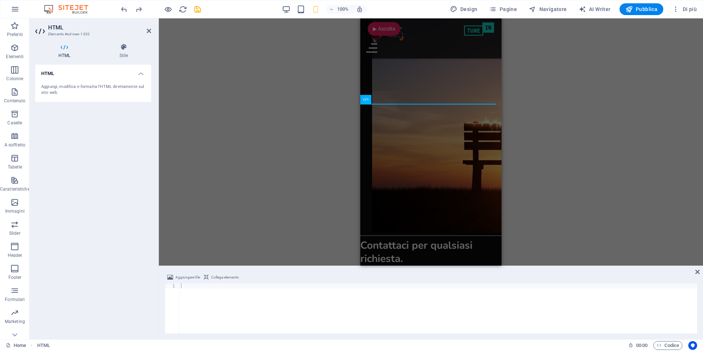
click at [564, 118] on div "H3 Banner Banner Contenitore Slider Slider Colonne diseguali Slider Colonne dis…" at bounding box center [431, 141] width 544 height 247
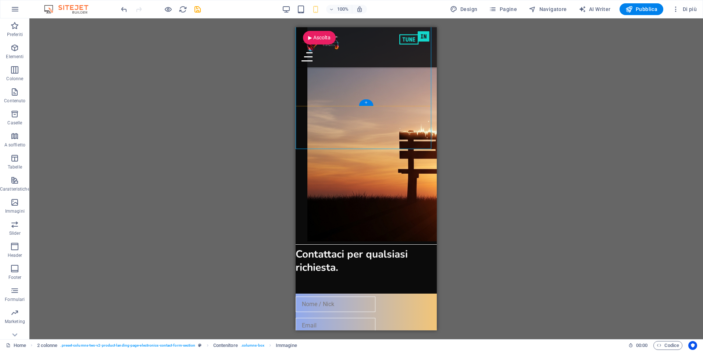
click at [366, 102] on div "+" at bounding box center [366, 102] width 14 height 7
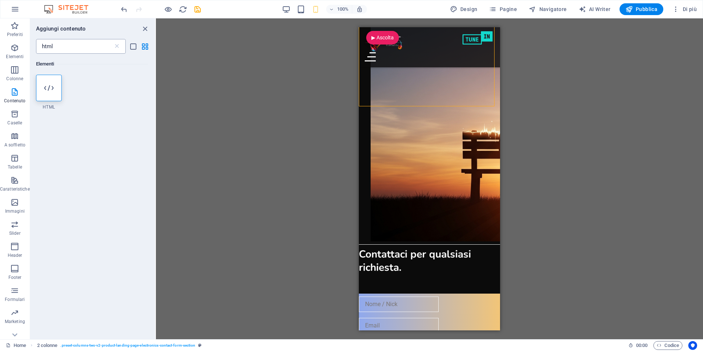
drag, startPoint x: 117, startPoint y: 47, endPoint x: 72, endPoint y: 49, distance: 44.5
click at [116, 48] on icon at bounding box center [116, 46] width 7 height 7
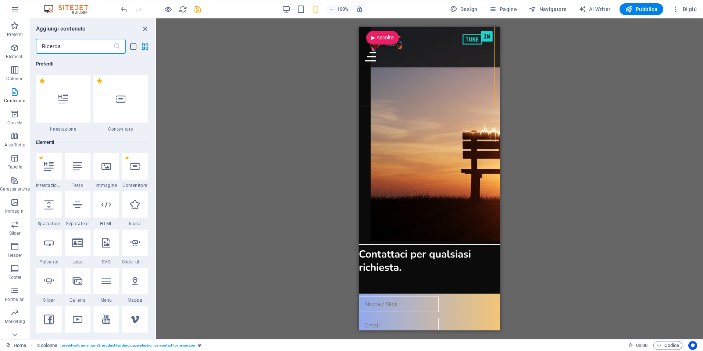
click at [67, 47] on input "text" at bounding box center [74, 46] width 77 height 15
drag, startPoint x: 67, startPoint y: 47, endPoint x: -1, endPoint y: 47, distance: 68.7
click at [0, 47] on html "www.contattowebradio.it Home Preferiti Elementi Colonne Contenuto Caselle A sof…" at bounding box center [351, 175] width 703 height 351
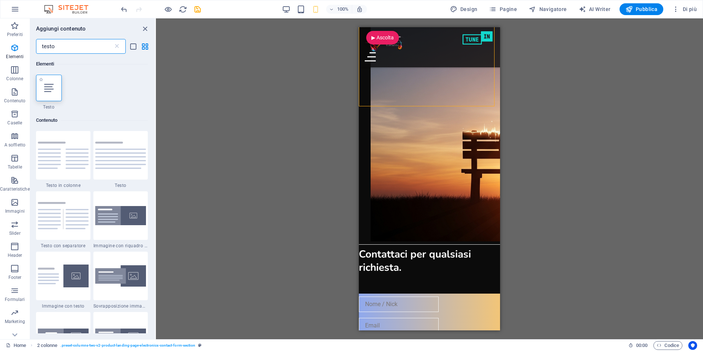
type input "testo"
click at [54, 84] on div at bounding box center [49, 88] width 26 height 26
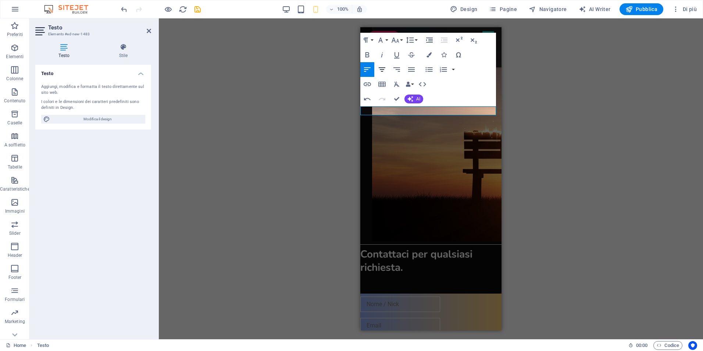
drag, startPoint x: 381, startPoint y: 69, endPoint x: 387, endPoint y: 72, distance: 7.1
click at [381, 69] on icon "button" at bounding box center [382, 69] width 7 height 4
click at [607, 108] on div "H3 Banner Banner Contenitore Slider Slider Colonne diseguali Slider Colonne dis…" at bounding box center [431, 178] width 544 height 320
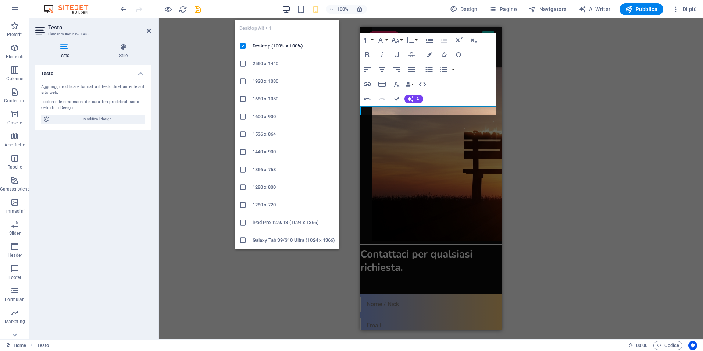
click at [289, 9] on icon "button" at bounding box center [286, 9] width 8 height 8
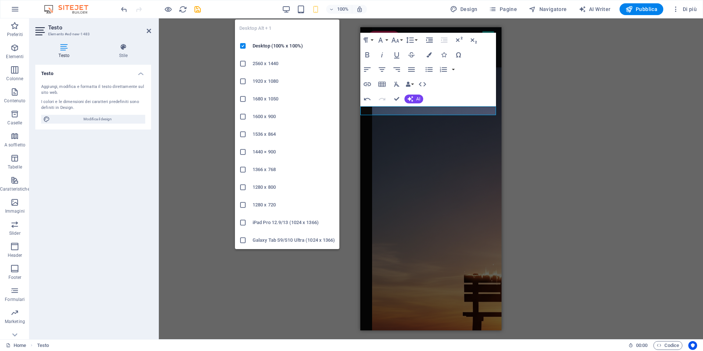
scroll to position [1196, 0]
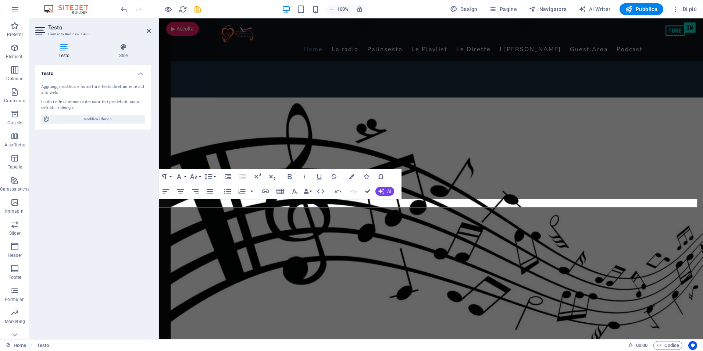
click at [65, 44] on icon at bounding box center [64, 46] width 58 height 7
click at [67, 116] on span "Modifica il design" at bounding box center [97, 119] width 91 height 9
select select "px"
select select "400"
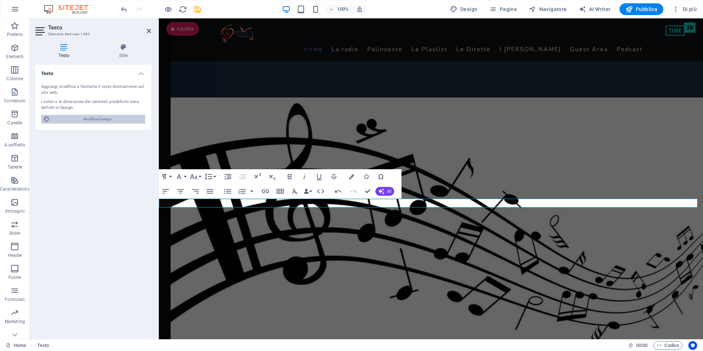
select select "px"
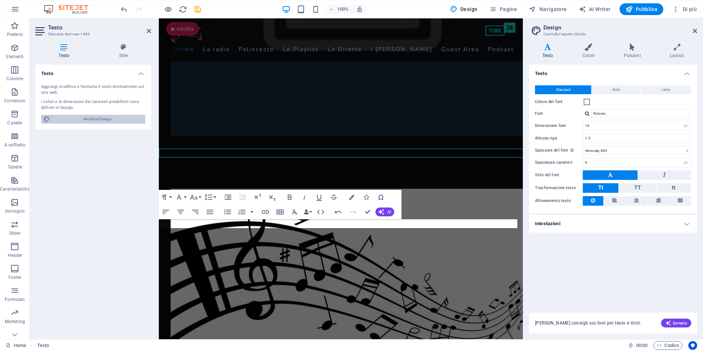
scroll to position [1246, 0]
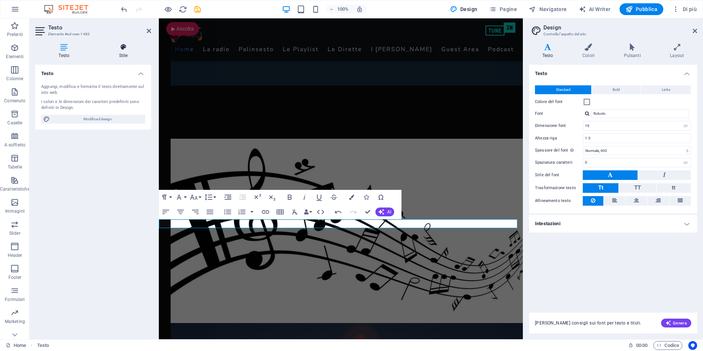
click at [121, 50] on icon at bounding box center [123, 46] width 55 height 7
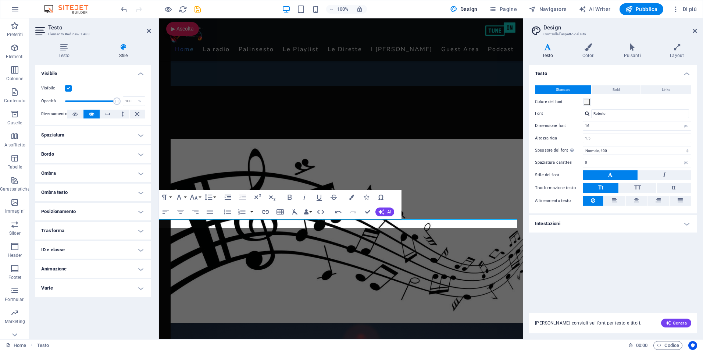
click at [65, 87] on label at bounding box center [68, 88] width 7 height 7
click at [0, 0] on input "Visibile" at bounding box center [0, 0] width 0 height 0
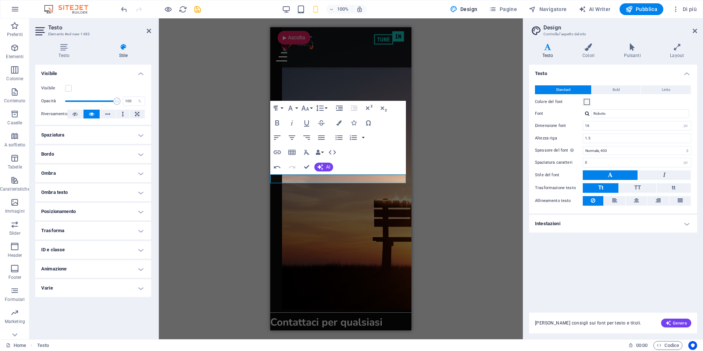
click at [450, 199] on div "H3 Banner Banner Contenitore Slider Slider Colonne diseguali Slider Colonne dis…" at bounding box center [341, 178] width 364 height 320
click at [66, 89] on label at bounding box center [68, 88] width 7 height 7
click at [0, 0] on input "Visibile" at bounding box center [0, 0] width 0 height 0
click at [429, 161] on div "H3 Banner Banner Contenitore Slider Slider Colonne diseguali Slider Colonne dis…" at bounding box center [341, 178] width 364 height 320
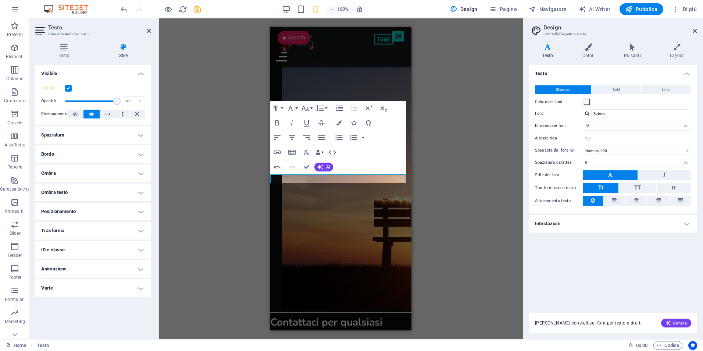
click at [54, 29] on h2 "Testo" at bounding box center [99, 27] width 103 height 7
click at [65, 50] on icon at bounding box center [64, 46] width 58 height 7
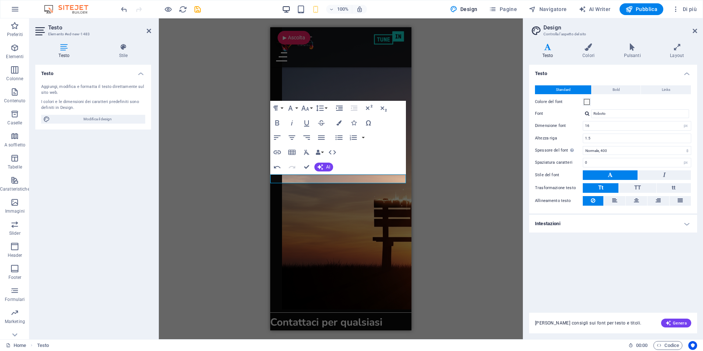
drag, startPoint x: 286, startPoint y: 3, endPoint x: 285, endPoint y: 12, distance: 9.2
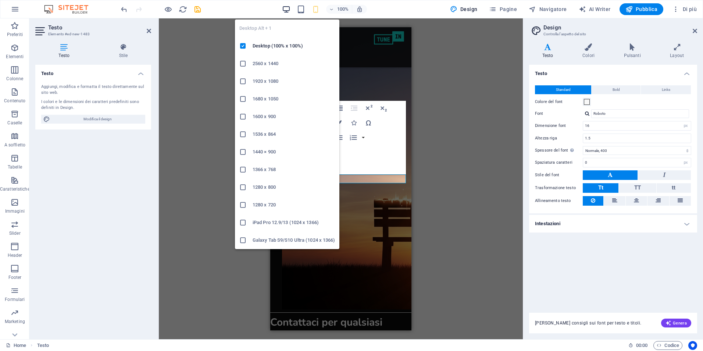
click at [290, 7] on icon "button" at bounding box center [286, 9] width 8 height 8
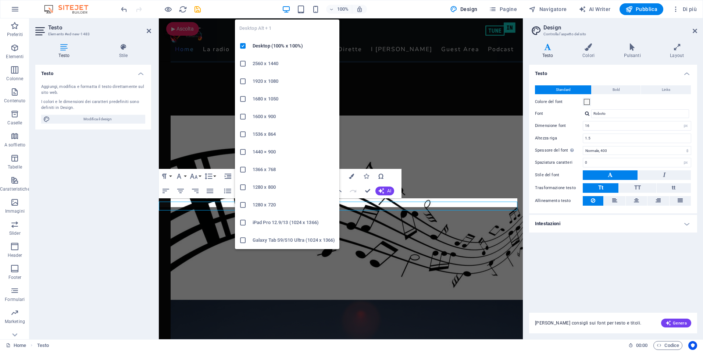
scroll to position [1267, 0]
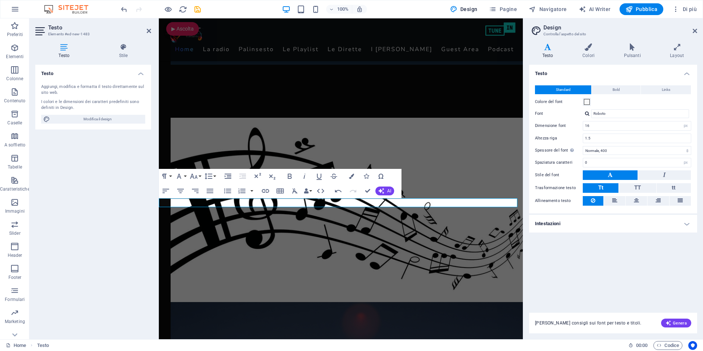
click at [697, 28] on aside "Design Controlla l'aspetto del sito Varianti Testo Colori Pulsanti Layout Testo…" at bounding box center [613, 178] width 180 height 320
click at [151, 31] on icon at bounding box center [149, 31] width 4 height 6
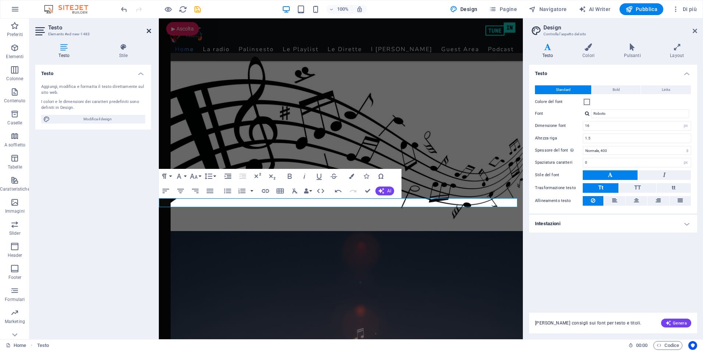
scroll to position [1196, 0]
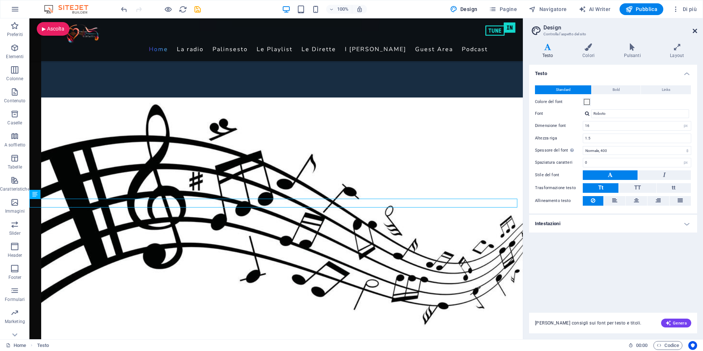
click at [695, 31] on icon at bounding box center [694, 31] width 4 height 6
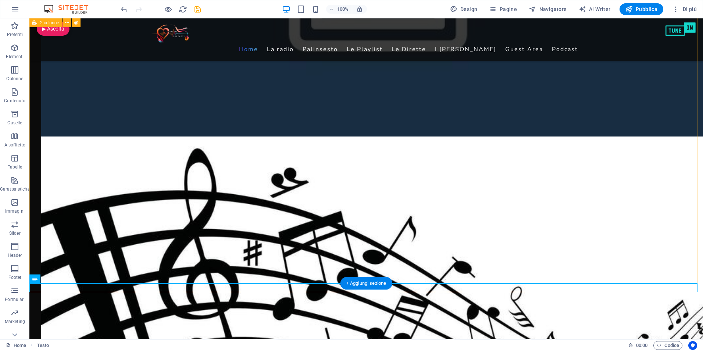
scroll to position [1159, 0]
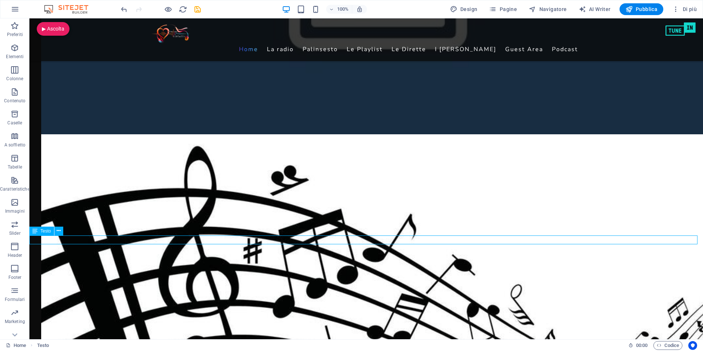
click at [37, 231] on icon at bounding box center [34, 230] width 5 height 9
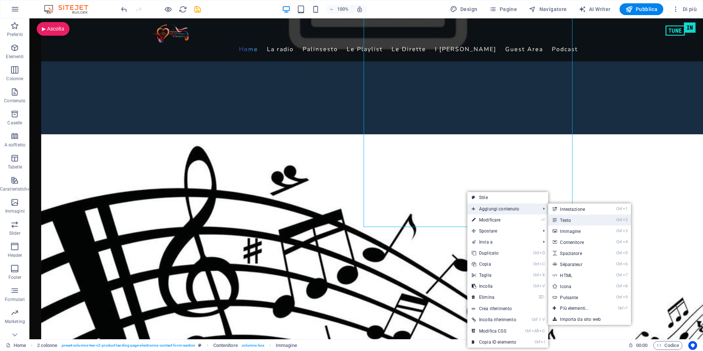
click at [573, 219] on link "Ctrl 2 Testo" at bounding box center [575, 219] width 55 height 11
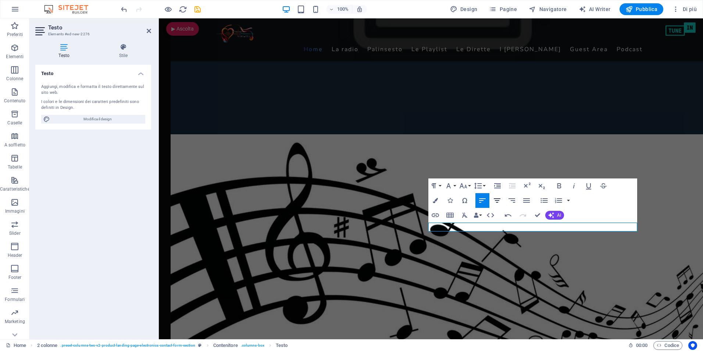
click at [500, 200] on icon "button" at bounding box center [496, 200] width 9 height 9
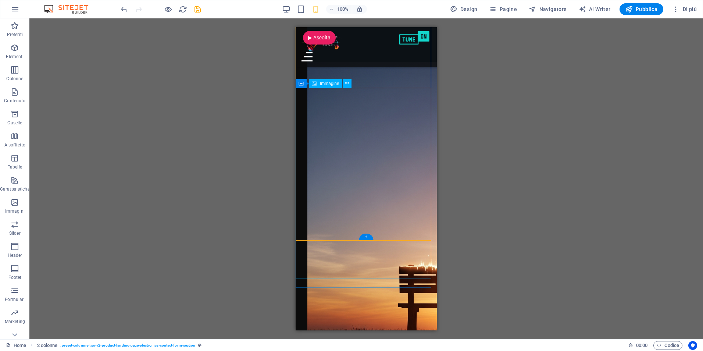
scroll to position [1701, 0]
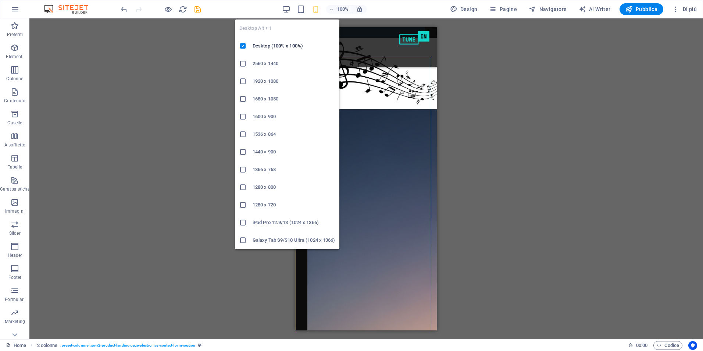
drag, startPoint x: 288, startPoint y: 12, endPoint x: 289, endPoint y: 37, distance: 24.3
click at [288, 13] on icon "button" at bounding box center [286, 9] width 8 height 8
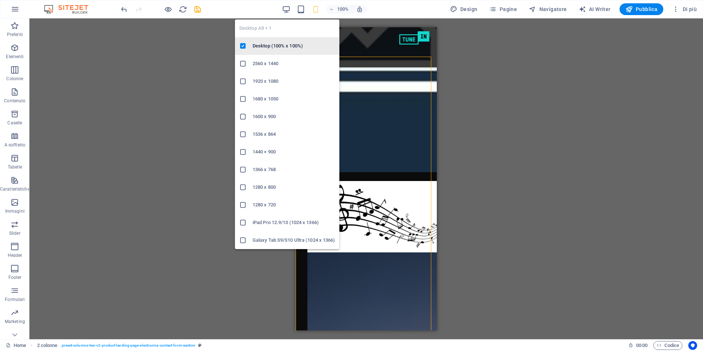
scroll to position [1187, 0]
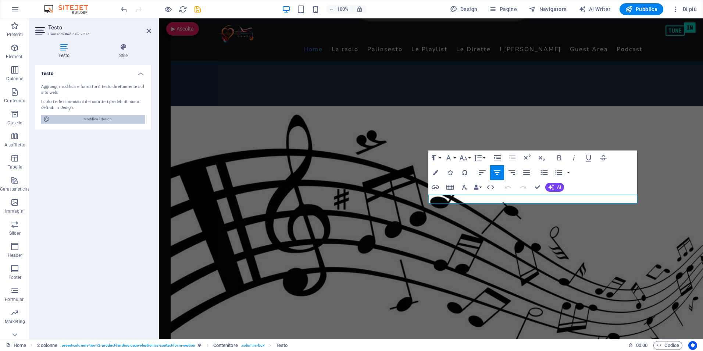
click at [85, 118] on span "Modifica il design" at bounding box center [97, 119] width 91 height 9
select select "px"
select select "400"
select select "px"
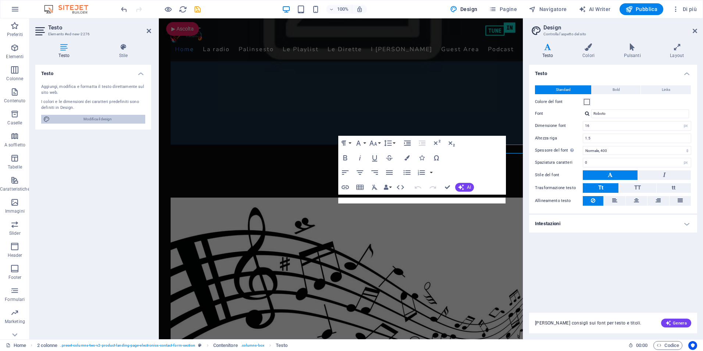
scroll to position [1237, 0]
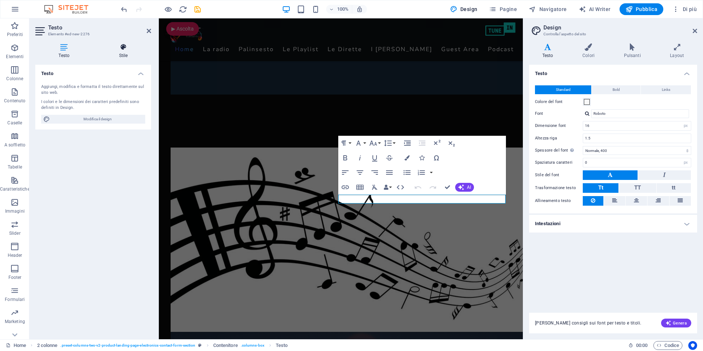
click at [116, 49] on icon at bounding box center [123, 46] width 55 height 7
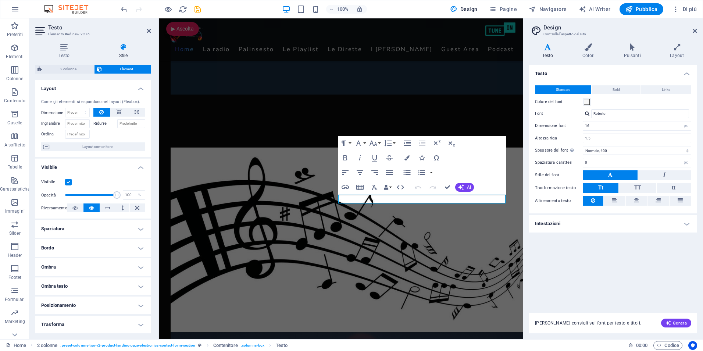
click at [67, 180] on label at bounding box center [68, 182] width 7 height 7
click at [0, 0] on input "Visibile" at bounding box center [0, 0] width 0 height 0
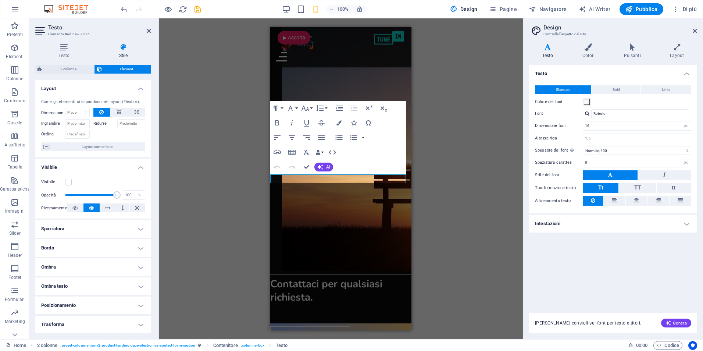
click at [463, 145] on div "H3 Banner Banner Contenitore Slider Slider Colonne diseguali Slider Colonne dis…" at bounding box center [341, 178] width 364 height 320
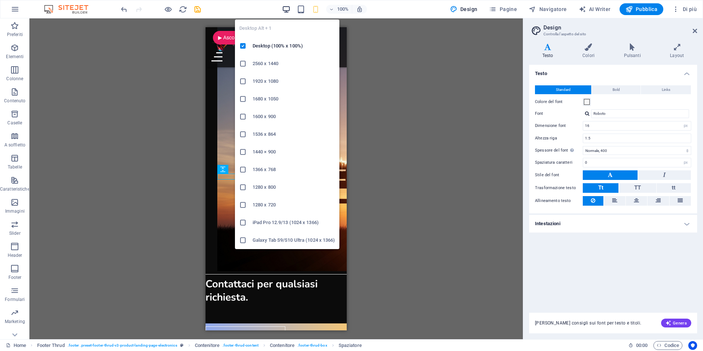
click at [287, 8] on icon "button" at bounding box center [286, 9] width 8 height 8
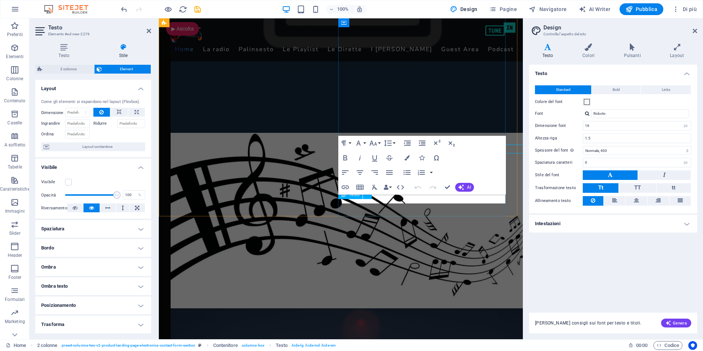
scroll to position [1237, 0]
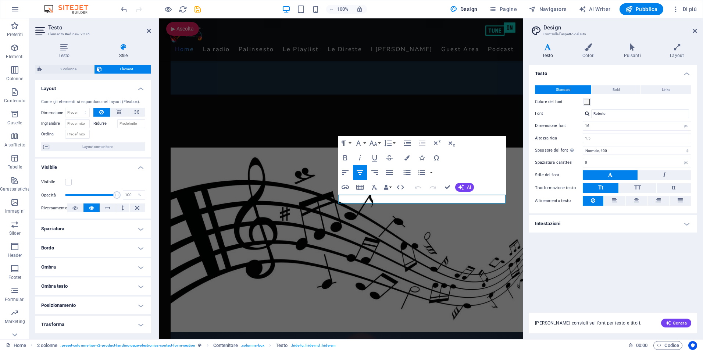
click at [126, 48] on icon at bounding box center [123, 46] width 55 height 7
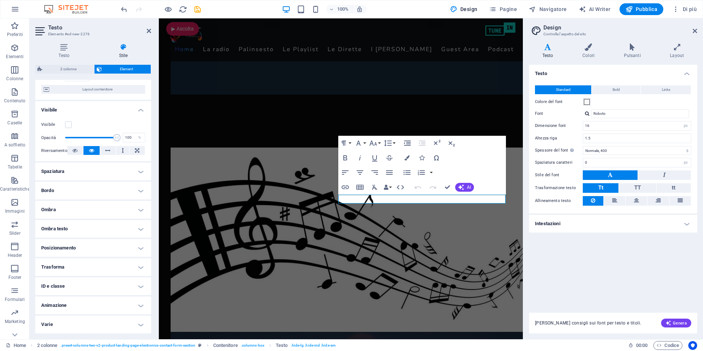
scroll to position [0, 0]
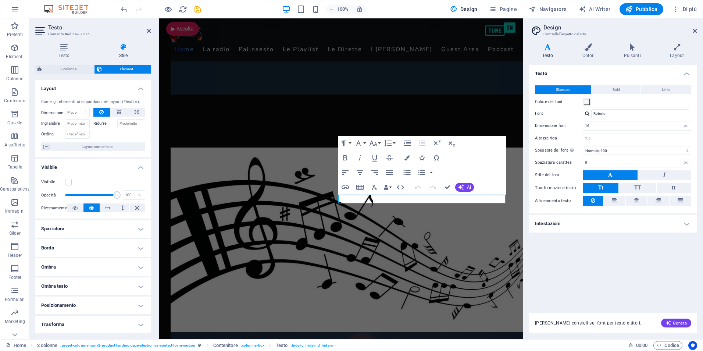
click at [119, 70] on span "Element" at bounding box center [126, 69] width 44 height 9
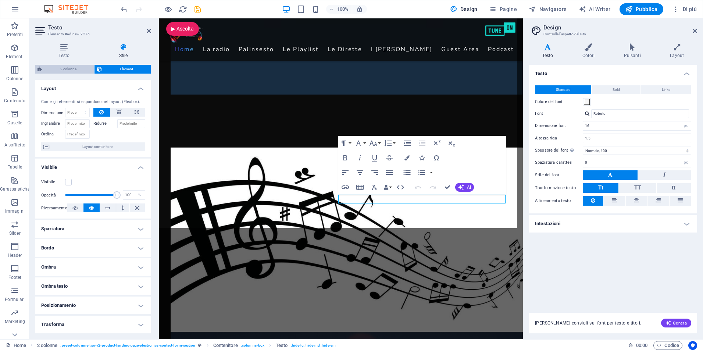
click at [58, 67] on span "2 colonne" at bounding box center [67, 69] width 47 height 9
select select "rem"
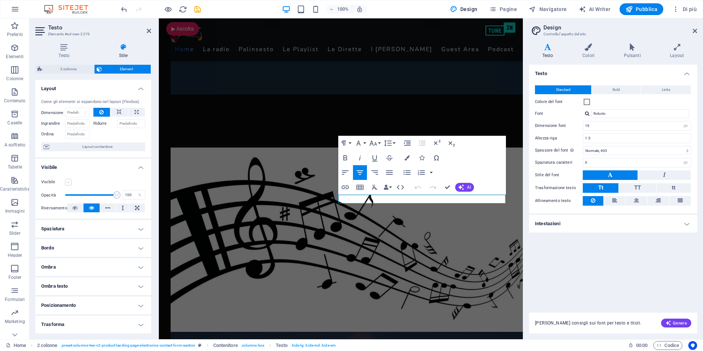
click at [67, 181] on label at bounding box center [68, 182] width 7 height 7
click at [0, 0] on input "Visibile" at bounding box center [0, 0] width 0 height 0
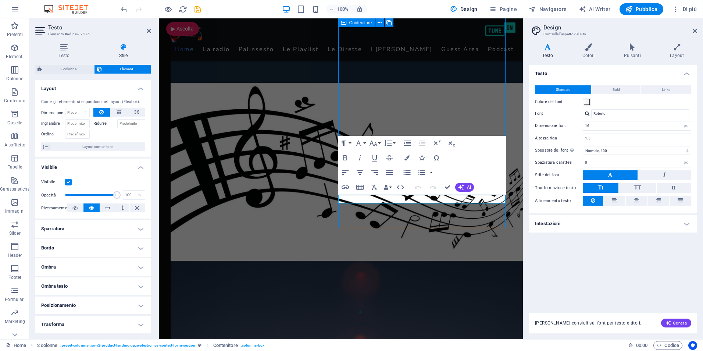
scroll to position [1187, 0]
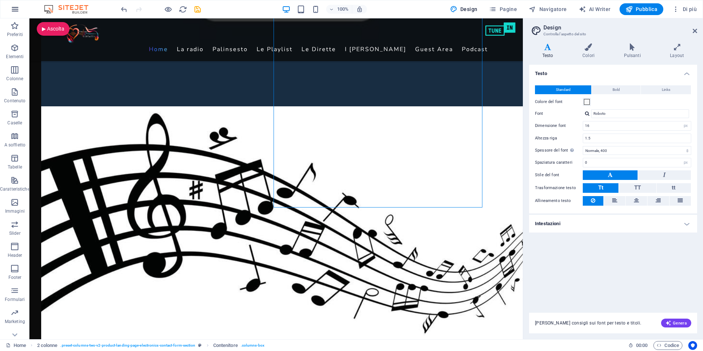
click at [16, 8] on icon "button" at bounding box center [15, 9] width 9 height 9
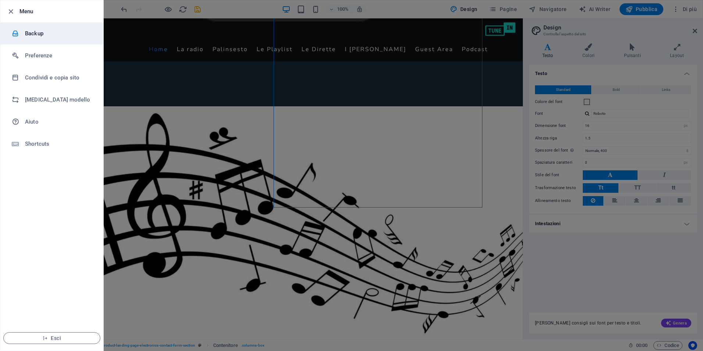
click at [29, 35] on h6 "Backup" at bounding box center [59, 33] width 68 height 9
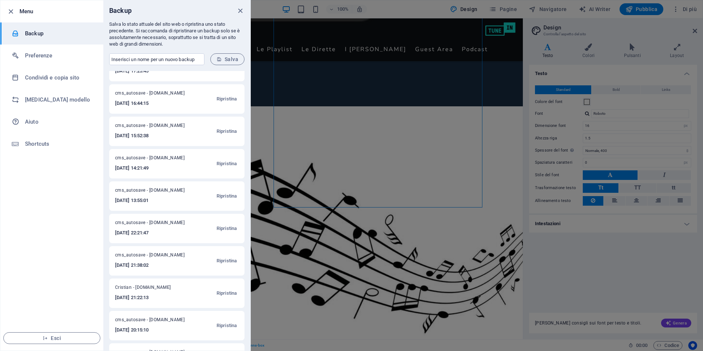
scroll to position [110, 0]
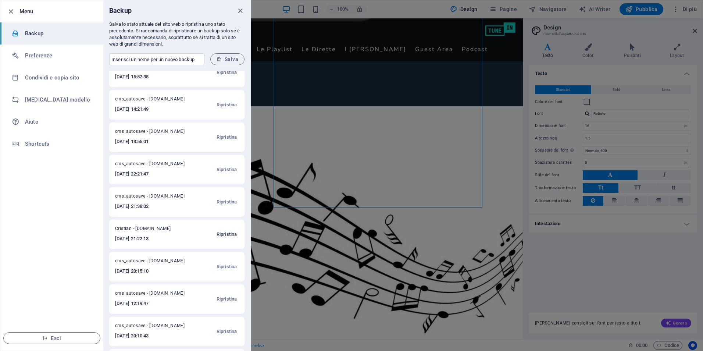
click at [220, 234] on span "Ripristina" at bounding box center [226, 234] width 20 height 9
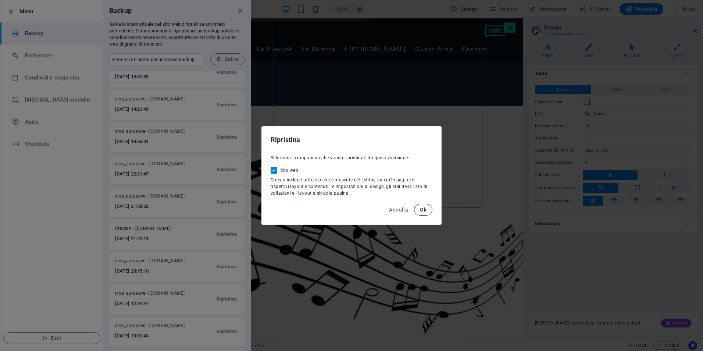
click at [424, 211] on span "Ok" at bounding box center [423, 210] width 7 height 6
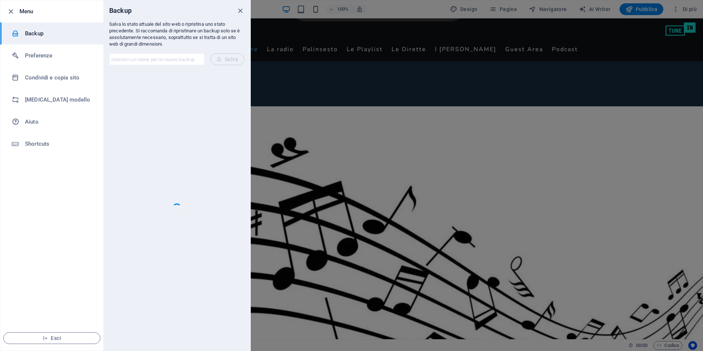
scroll to position [0, 0]
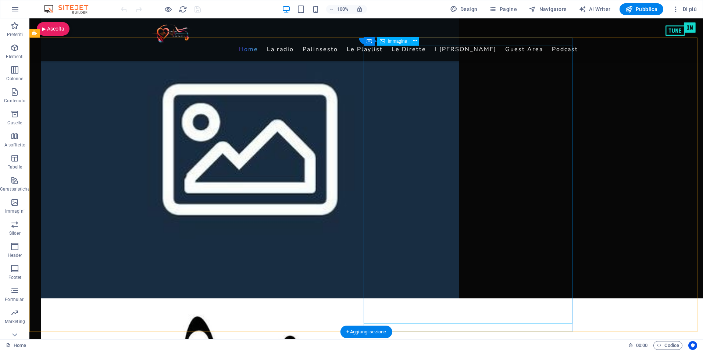
scroll to position [1580, 0]
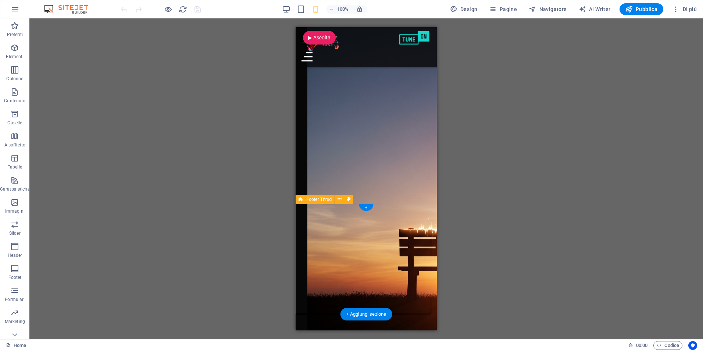
scroll to position [2661, 0]
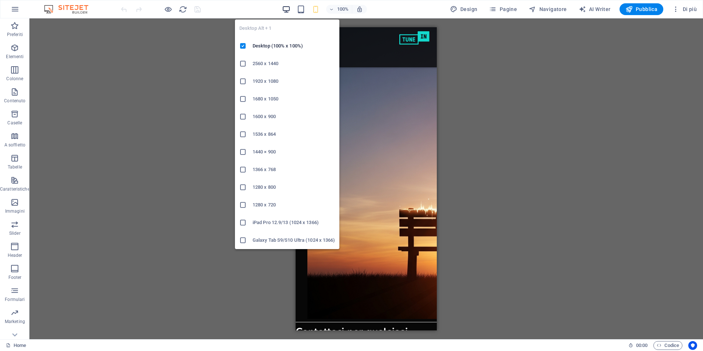
click at [0, 0] on icon "button" at bounding box center [0, 0] width 0 height 0
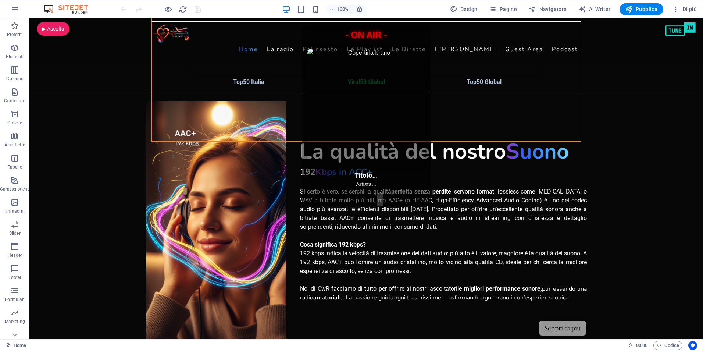
scroll to position [563, 0]
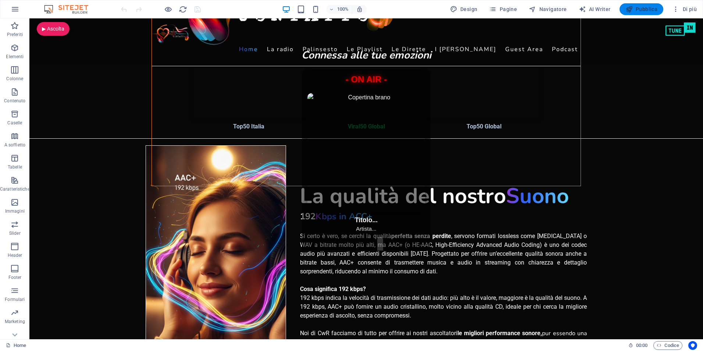
click at [0, 0] on span "Pubblica" at bounding box center [0, 0] width 0 height 0
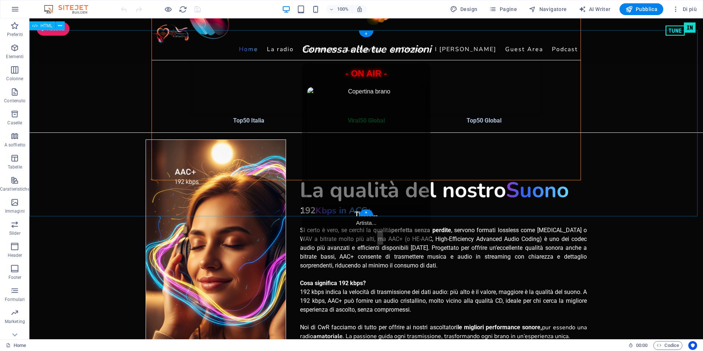
scroll to position [661, 0]
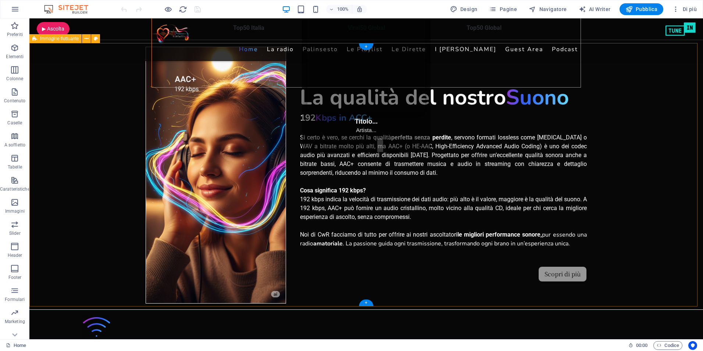
click at [43, 72] on div "La qualità del nostro Suono 192 Kbps in ACC+ Si certo è vero, se cerchi la qual…" at bounding box center [365, 174] width 673 height 263
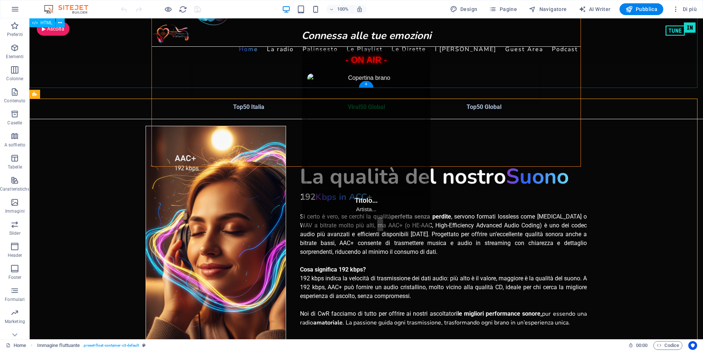
scroll to position [551, 0]
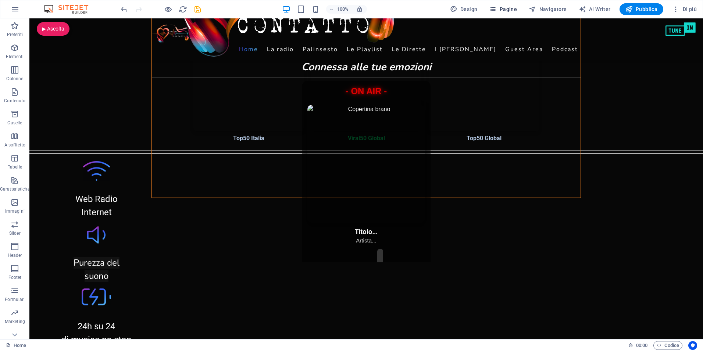
click at [115, 226] on span "Pagine" at bounding box center [67, 232] width 96 height 12
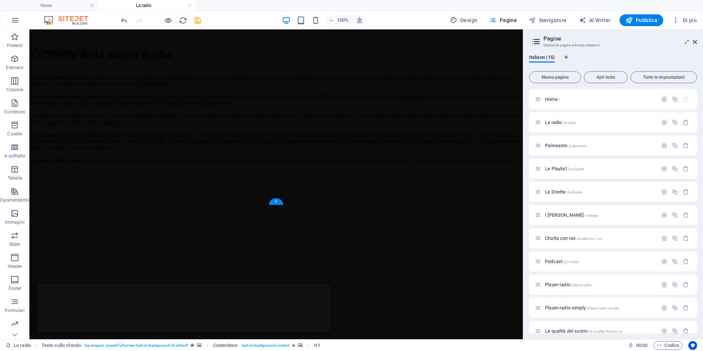
scroll to position [294, 0]
click at [316, 200] on div "...E tutto iniziò così Contatto Web Radio nasce dall’incontro di un gruppo di a…" at bounding box center [275, 267] width 493 height 441
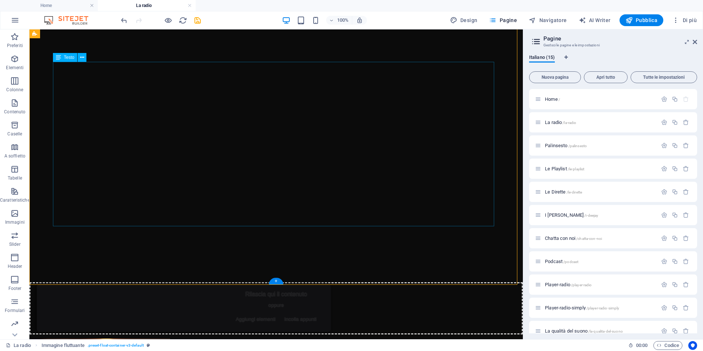
scroll to position [441, 0]
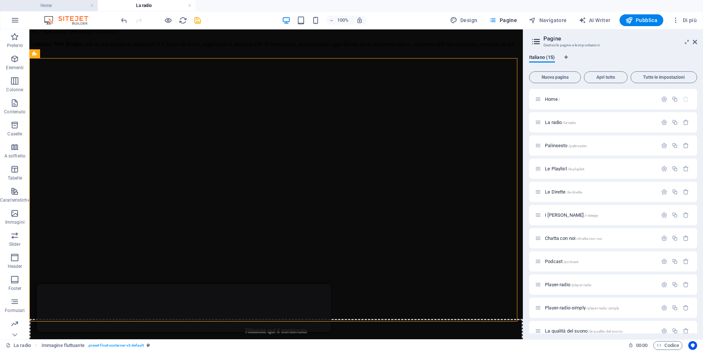
click at [54, 7] on h4 "Home" at bounding box center [49, 5] width 98 height 8
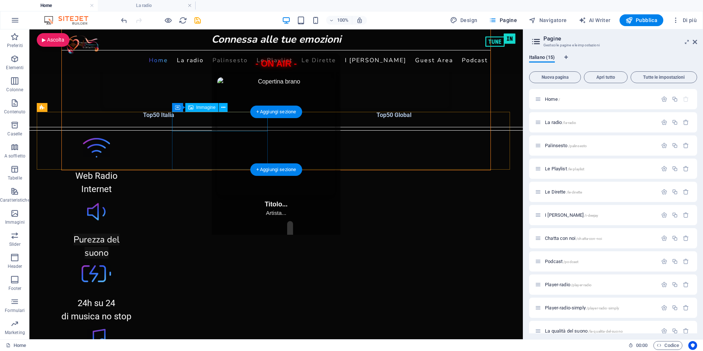
scroll to position [625, 0]
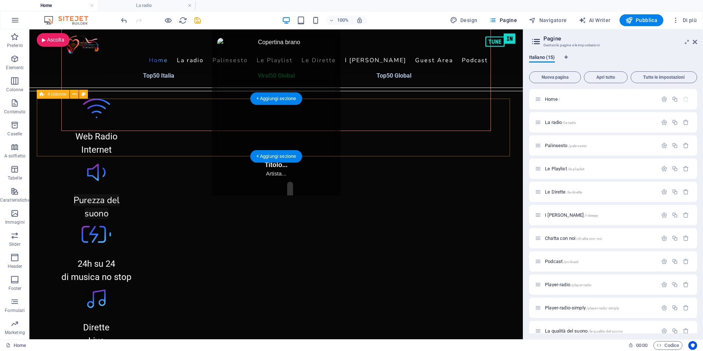
click at [46, 115] on div "Web Radio Internet Purezza del suono 24h su 24 di musica no stop Dirette Live" at bounding box center [276, 222] width 478 height 248
click at [51, 93] on span "4 colonne" at bounding box center [56, 94] width 19 height 4
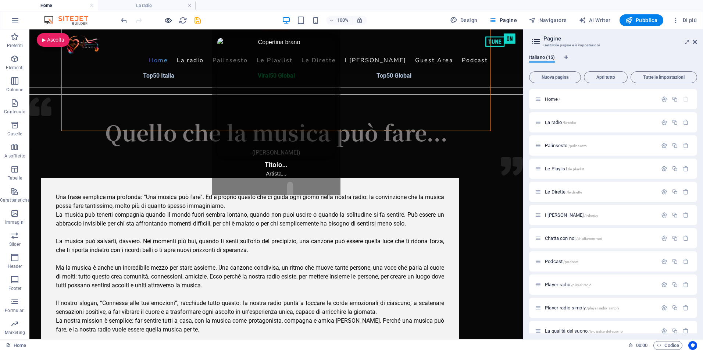
drag, startPoint x: 157, startPoint y: 5, endPoint x: 170, endPoint y: 19, distance: 18.7
click at [151, 4] on h4 "La radio" at bounding box center [147, 5] width 98 height 8
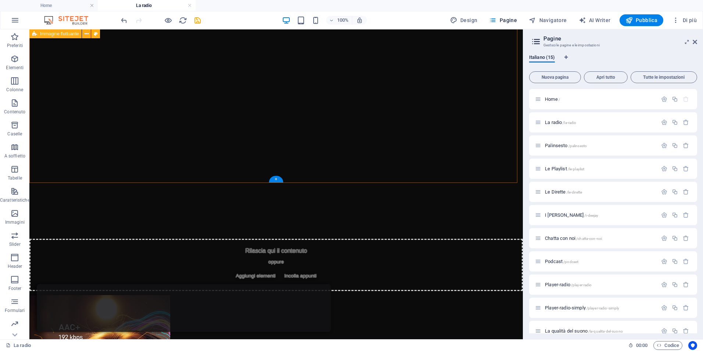
scroll to position [586, 0]
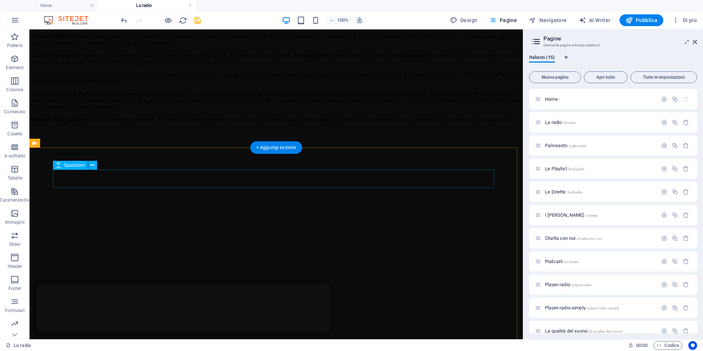
scroll to position [329, 0]
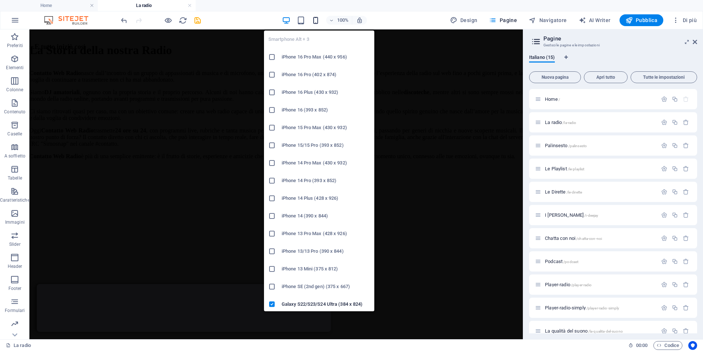
drag, startPoint x: 317, startPoint y: 20, endPoint x: 319, endPoint y: 38, distance: 18.2
click at [316, 20] on icon "button" at bounding box center [315, 20] width 8 height 8
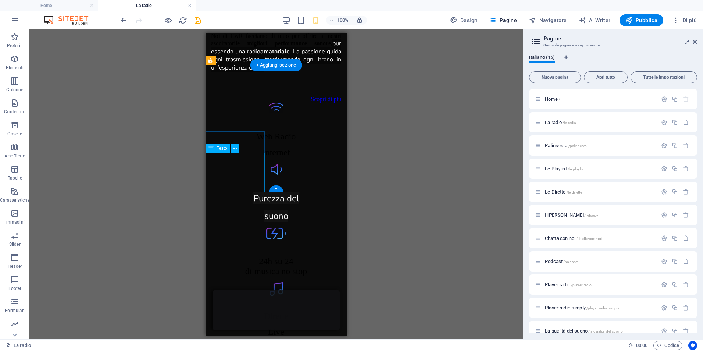
scroll to position [1284, 0]
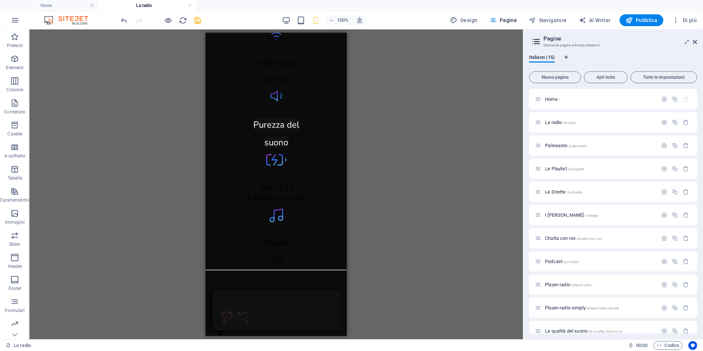
click at [198, 21] on icon "save" at bounding box center [197, 20] width 8 height 8
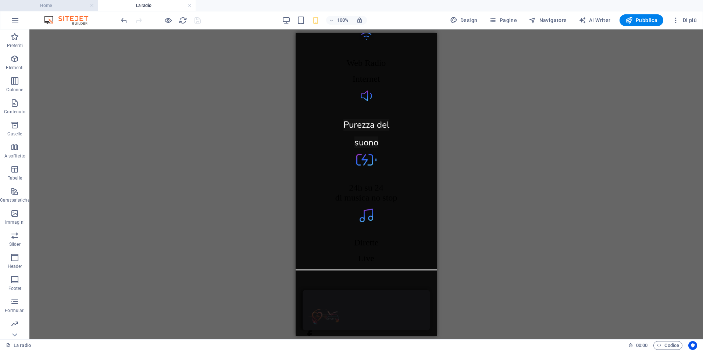
click at [60, 6] on h4 "Home" at bounding box center [49, 5] width 98 height 8
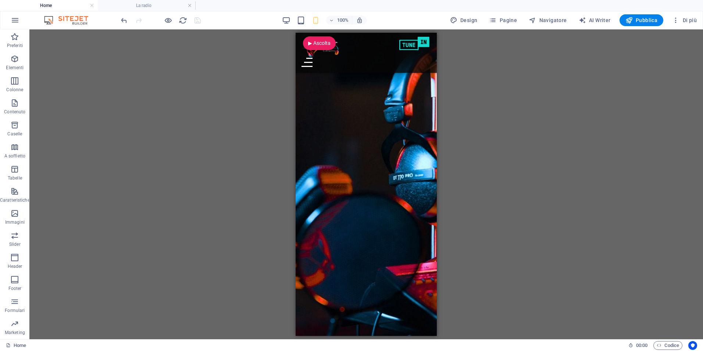
scroll to position [625, 0]
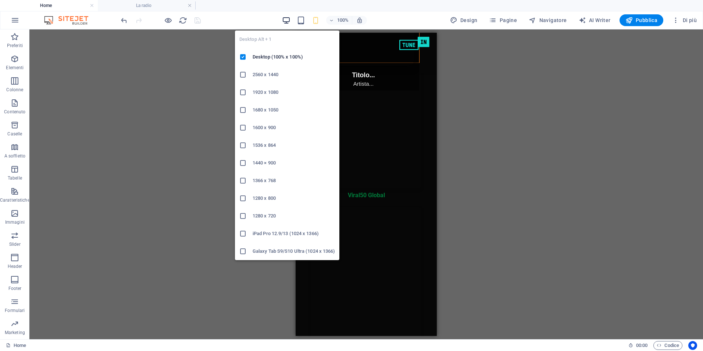
drag, startPoint x: 286, startPoint y: 19, endPoint x: 237, endPoint y: 2, distance: 51.7
click at [286, 19] on icon "button" at bounding box center [286, 20] width 8 height 8
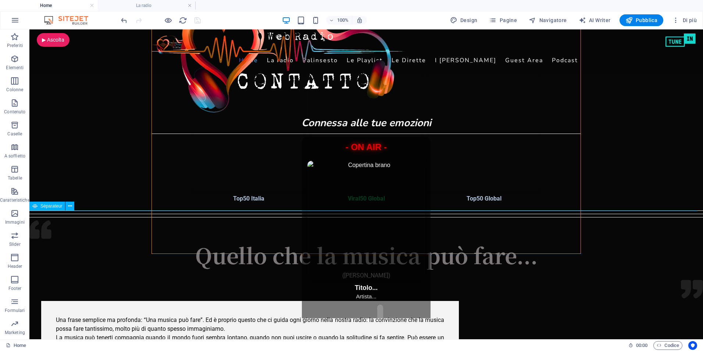
click at [46, 209] on div "Séparateur" at bounding box center [47, 205] width 36 height 9
click at [46, 206] on span "Séparateur" at bounding box center [51, 206] width 22 height 4
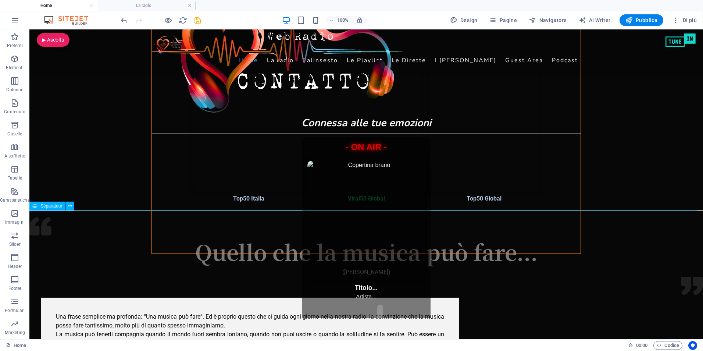
click at [54, 210] on div "Séparateur" at bounding box center [54, 205] width 50 height 9
click at [53, 205] on span "Séparateur" at bounding box center [51, 206] width 22 height 4
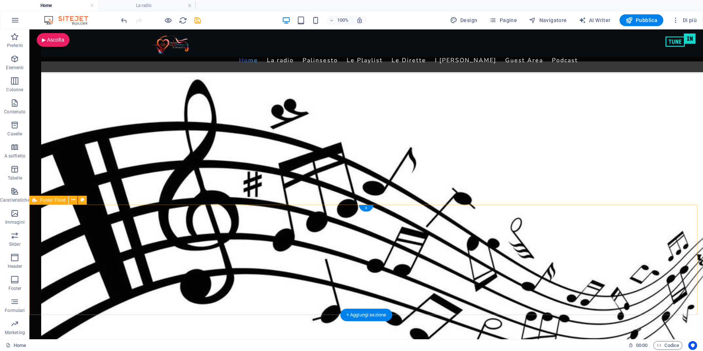
scroll to position [1274, 0]
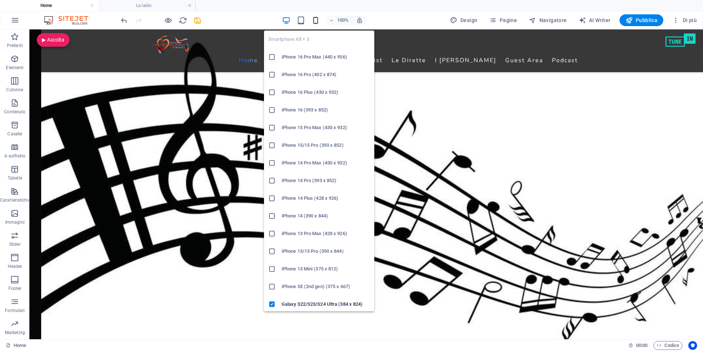
click at [315, 19] on icon "button" at bounding box center [315, 20] width 8 height 8
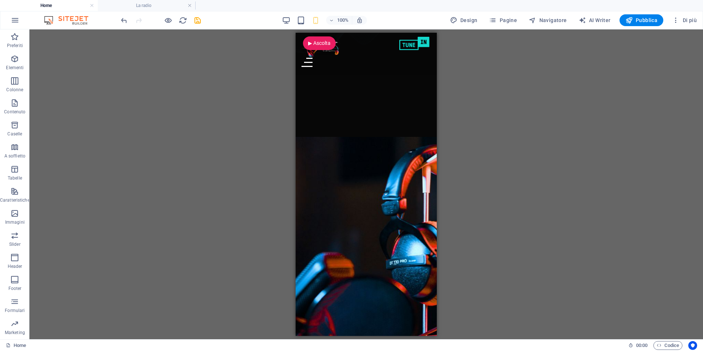
scroll to position [0, 0]
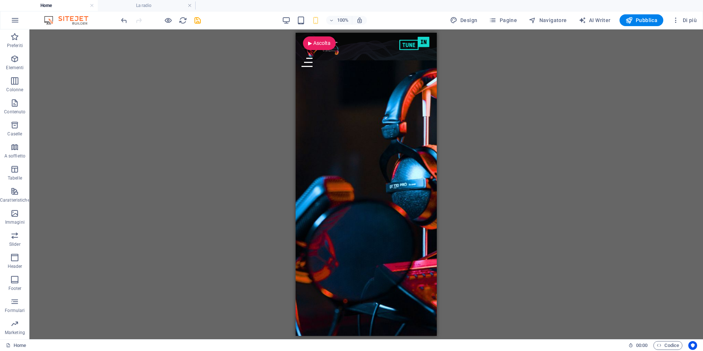
click at [283, 21] on div "100% Design Pagine Navigatore AI Writer Pubblica Di più" at bounding box center [409, 20] width 580 height 12
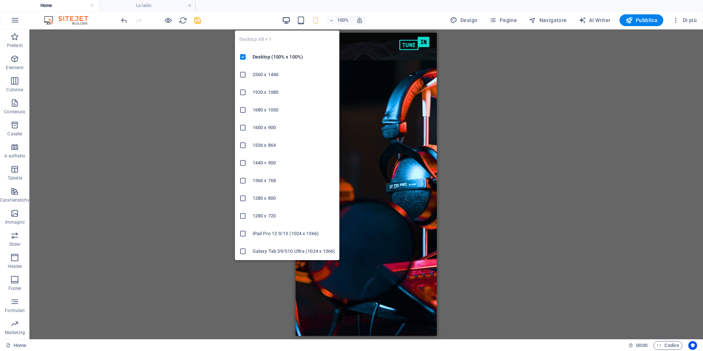
click at [286, 20] on icon "button" at bounding box center [286, 20] width 8 height 8
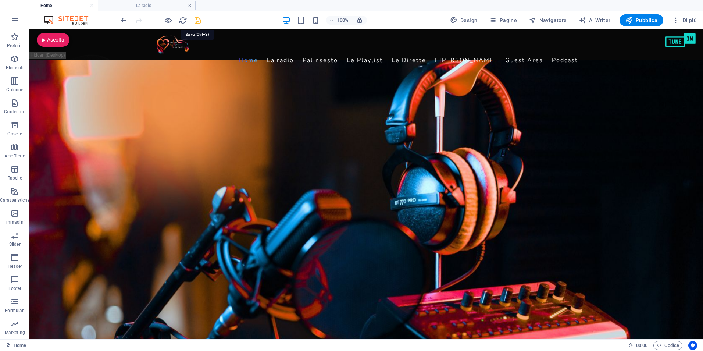
click at [198, 19] on icon "save" at bounding box center [197, 20] width 8 height 8
click at [190, 5] on link at bounding box center [189, 5] width 4 height 7
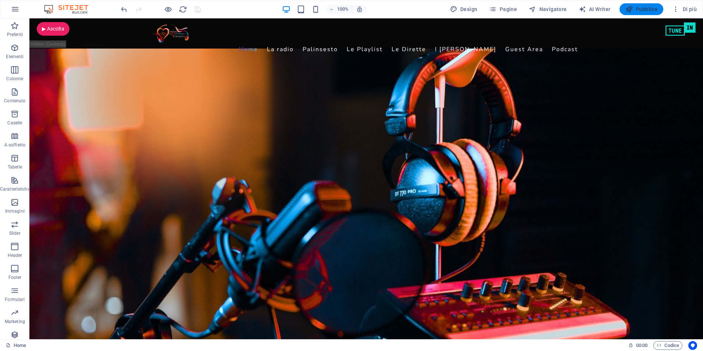
click at [636, 10] on span "Pubblica" at bounding box center [641, 9] width 32 height 7
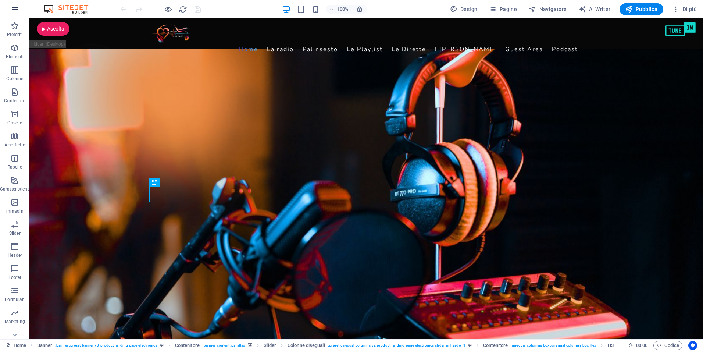
click at [17, 8] on icon "button" at bounding box center [15, 9] width 9 height 9
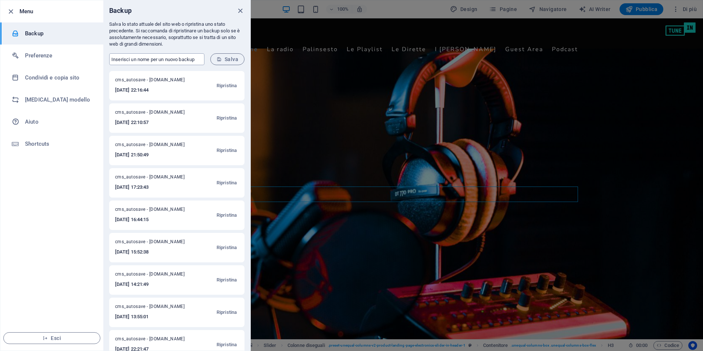
click at [147, 57] on input "text" at bounding box center [156, 59] width 95 height 12
type input "[PERSON_NAME]"
click at [234, 59] on span "Salva" at bounding box center [227, 59] width 22 height 6
click at [239, 8] on icon "close" at bounding box center [240, 11] width 8 height 8
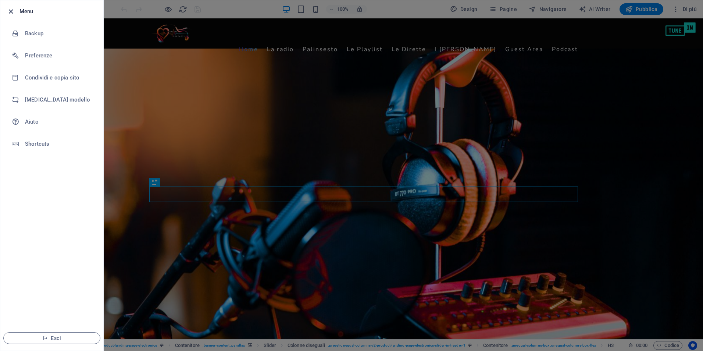
click at [14, 11] on icon "button" at bounding box center [11, 11] width 8 height 8
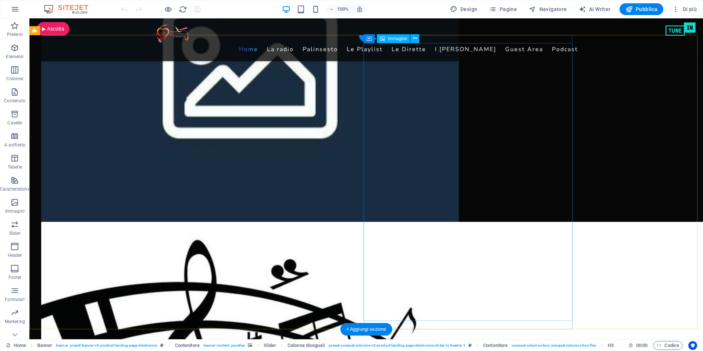
scroll to position [1268, 0]
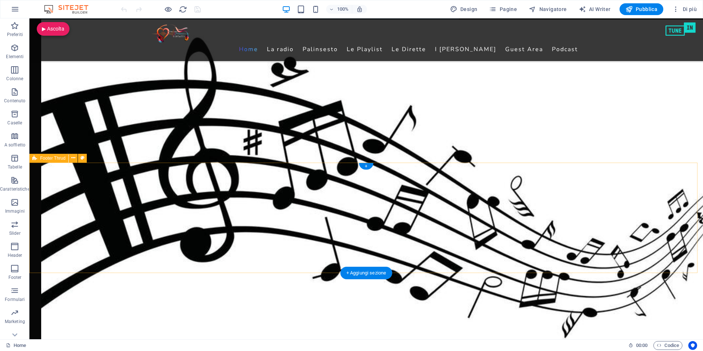
select select "px"
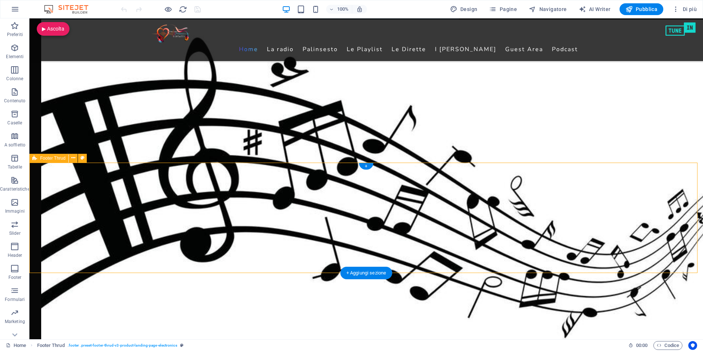
select select "footer"
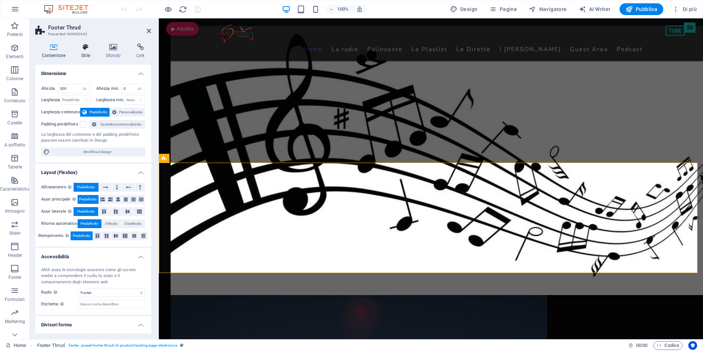
click at [83, 49] on icon at bounding box center [86, 46] width 22 height 7
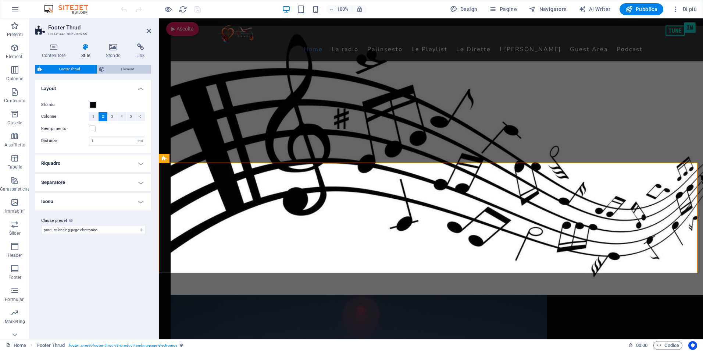
click at [115, 69] on span "Element" at bounding box center [128, 69] width 42 height 9
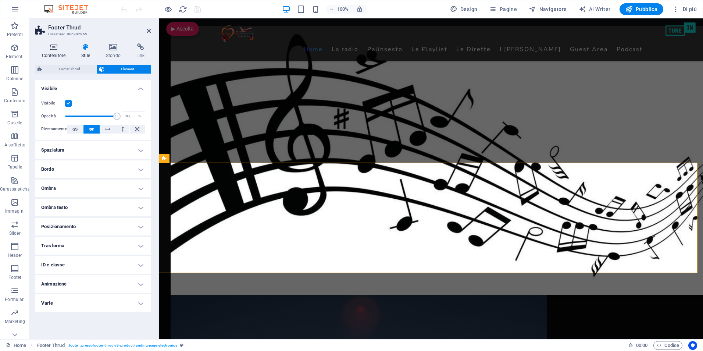
click at [55, 48] on icon at bounding box center [53, 46] width 37 height 7
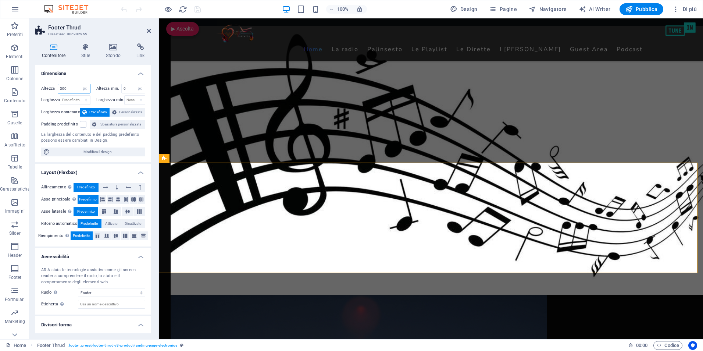
drag, startPoint x: 66, startPoint y: 90, endPoint x: 44, endPoint y: 90, distance: 22.0
click at [46, 90] on div "Altezza 300 Predefinito px rem % vh vw" at bounding box center [65, 89] width 49 height 10
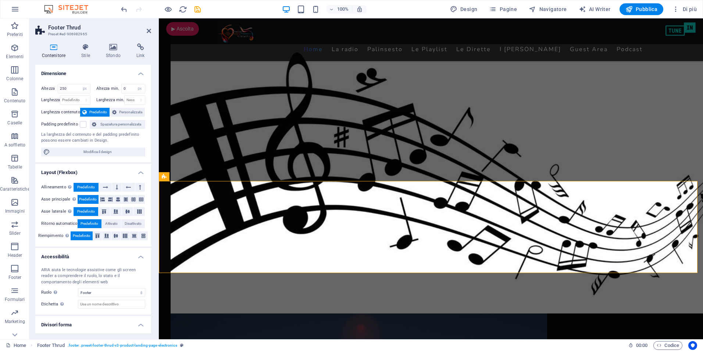
type input "300"
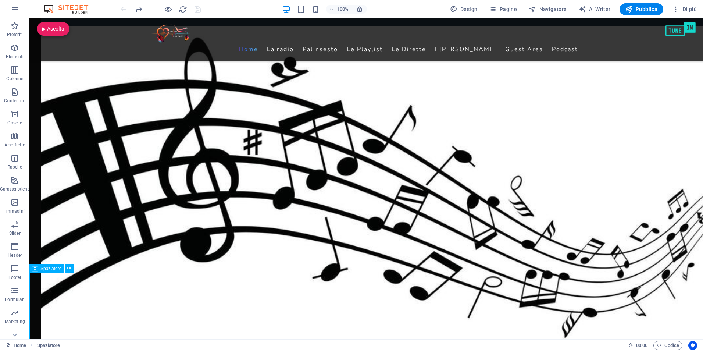
click at [34, 269] on icon at bounding box center [34, 268] width 5 height 9
click at [40, 269] on div "Spaziatore" at bounding box center [46, 268] width 35 height 9
select select "px"
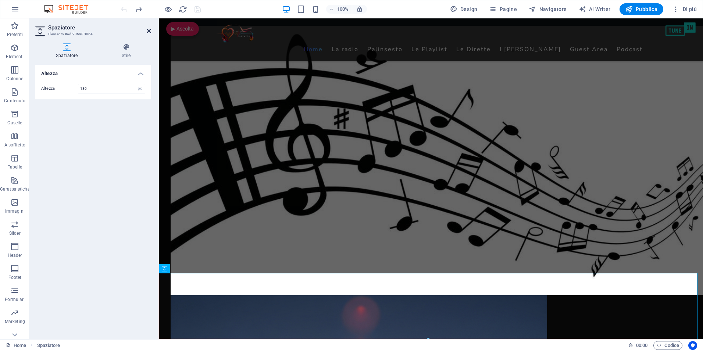
drag, startPoint x: 150, startPoint y: 28, endPoint x: 115, endPoint y: 11, distance: 38.6
click at [150, 28] on icon at bounding box center [149, 31] width 4 height 6
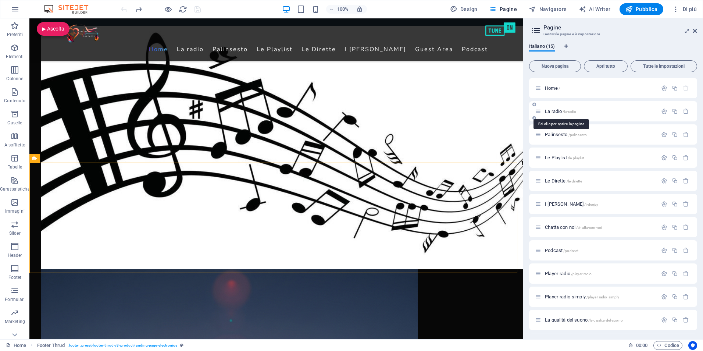
click at [556, 112] on span "La radio /la-radio" at bounding box center [560, 111] width 31 height 6
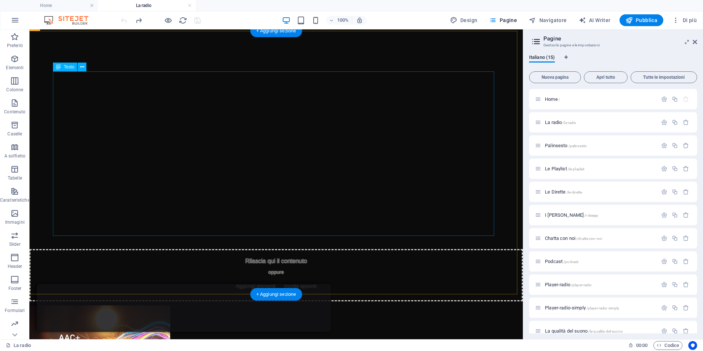
scroll to position [656, 0]
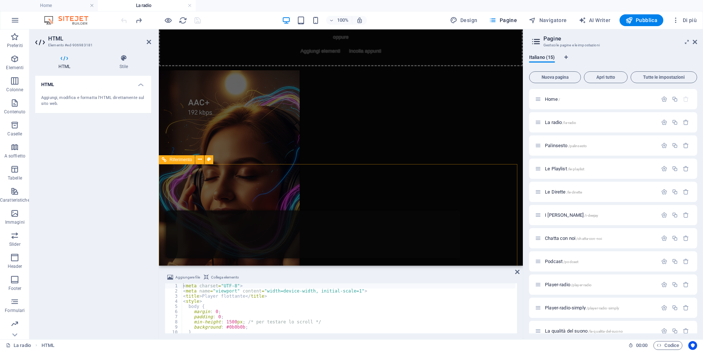
scroll to position [837, 0]
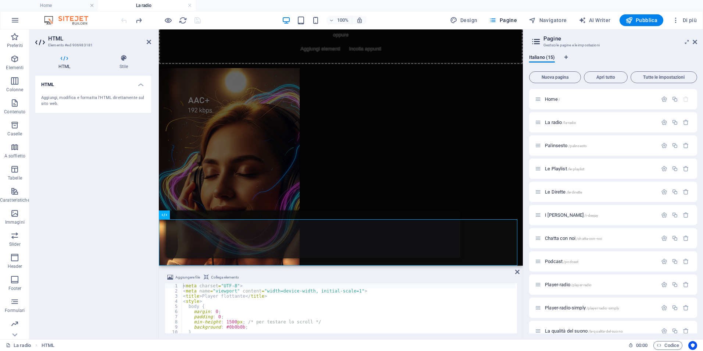
drag, startPoint x: 696, startPoint y: 39, endPoint x: 684, endPoint y: 47, distance: 15.3
click at [695, 41] on header "Pagine Gestsci le pagine e le impostazioni" at bounding box center [613, 38] width 166 height 19
click at [146, 42] on h2 "HTML" at bounding box center [99, 38] width 103 height 7
click at [148, 43] on icon at bounding box center [149, 42] width 4 height 6
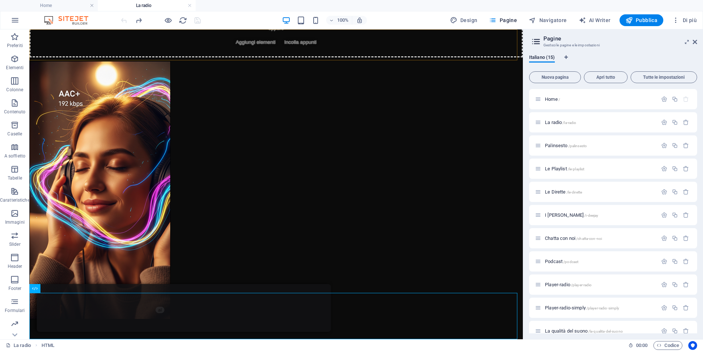
scroll to position [656, 0]
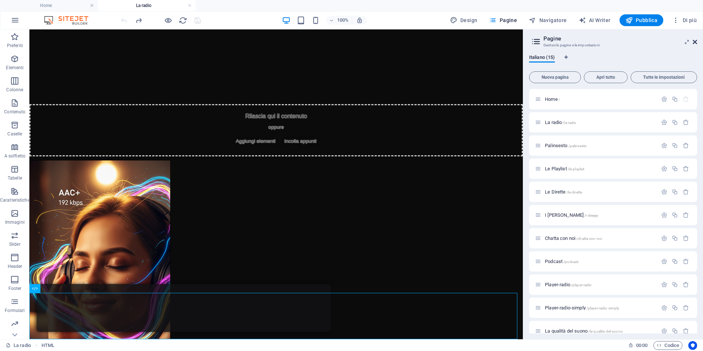
click at [694, 42] on icon at bounding box center [694, 42] width 4 height 6
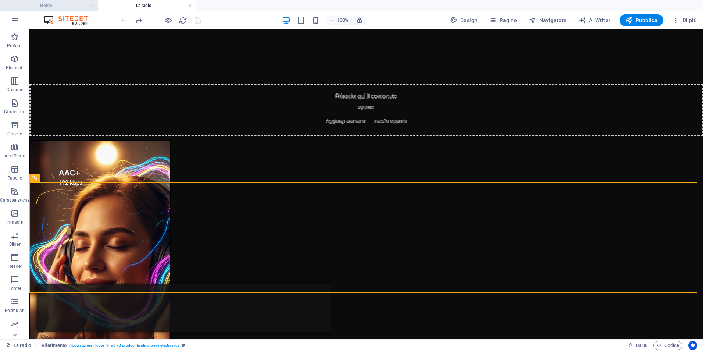
click at [72, 7] on h4 "Home" at bounding box center [49, 5] width 98 height 8
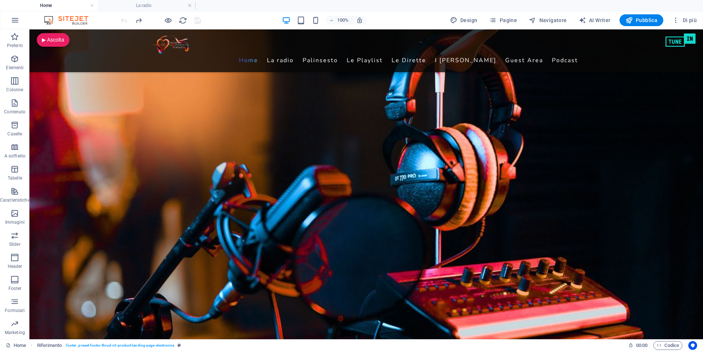
scroll to position [0, 0]
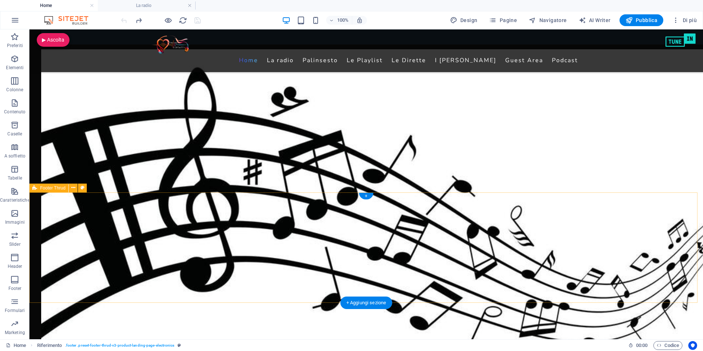
select select "px"
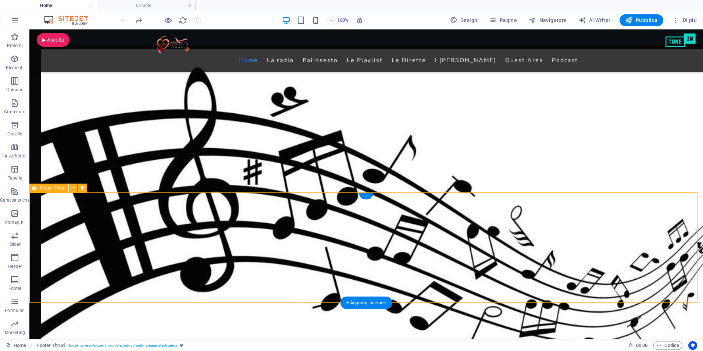
select select "footer"
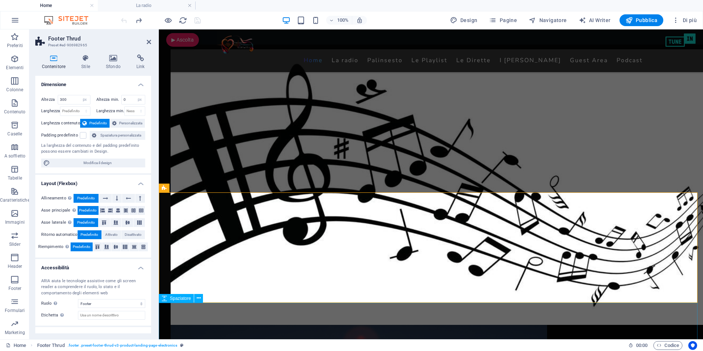
drag, startPoint x: 205, startPoint y: 328, endPoint x: 327, endPoint y: 324, distance: 121.7
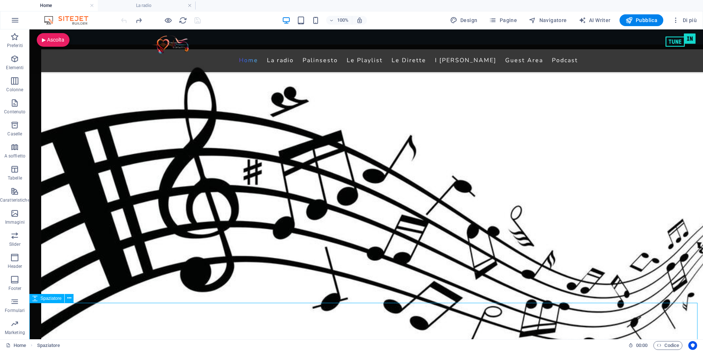
click at [47, 299] on span "Spaziatore" at bounding box center [50, 298] width 21 height 4
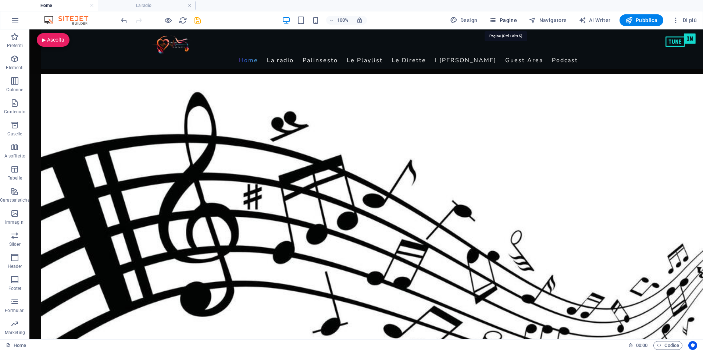
click at [507, 19] on span "Pagine" at bounding box center [503, 20] width 28 height 7
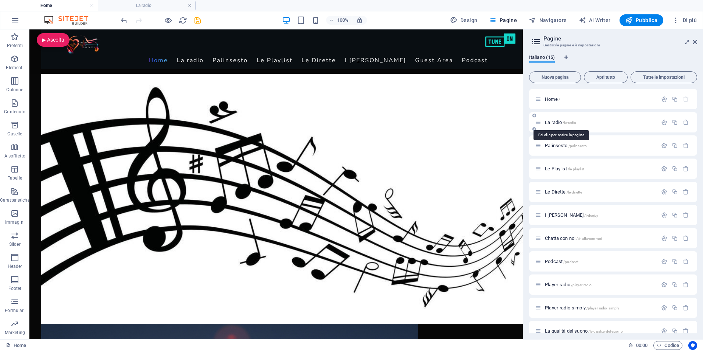
click at [555, 122] on span "La radio /la-radio" at bounding box center [560, 122] width 31 height 6
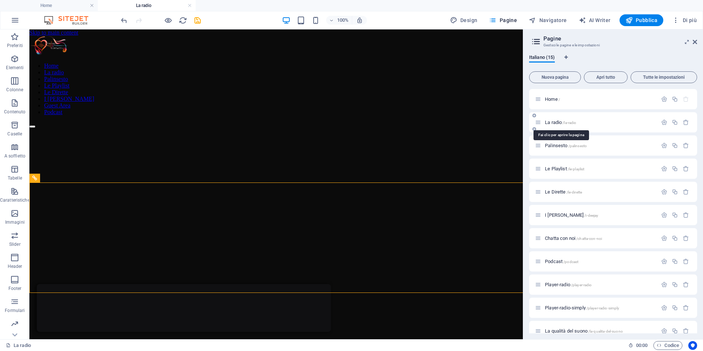
scroll to position [656, 0]
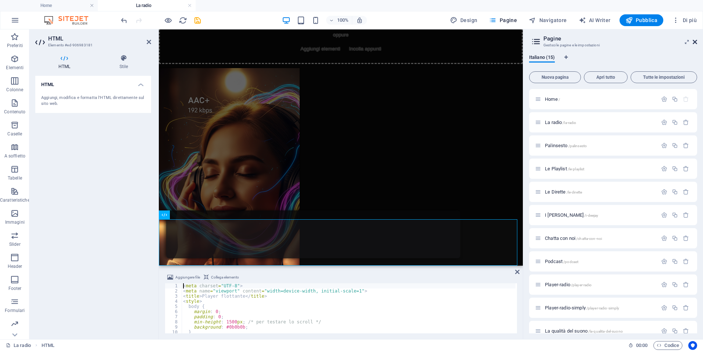
click at [692, 41] on icon at bounding box center [694, 42] width 4 height 6
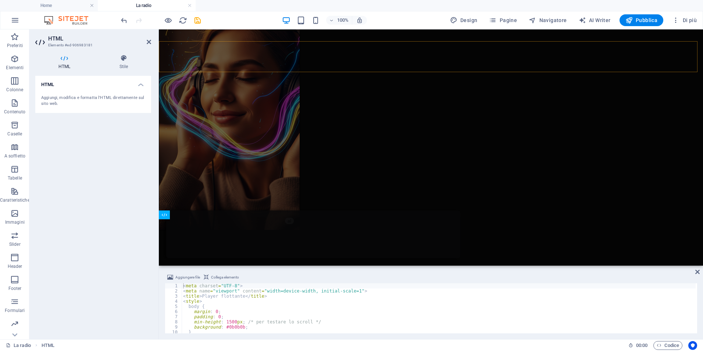
scroll to position [729, 0]
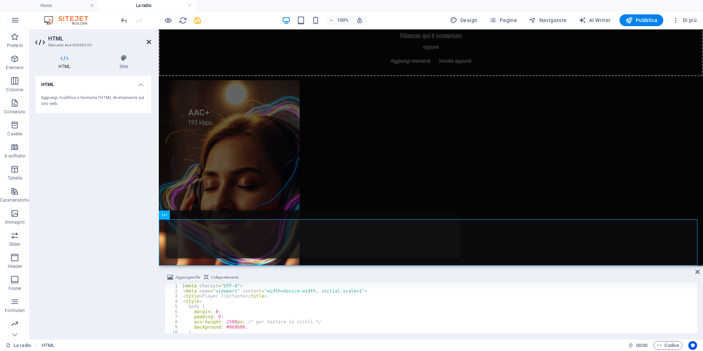
click at [150, 42] on icon at bounding box center [149, 42] width 4 height 6
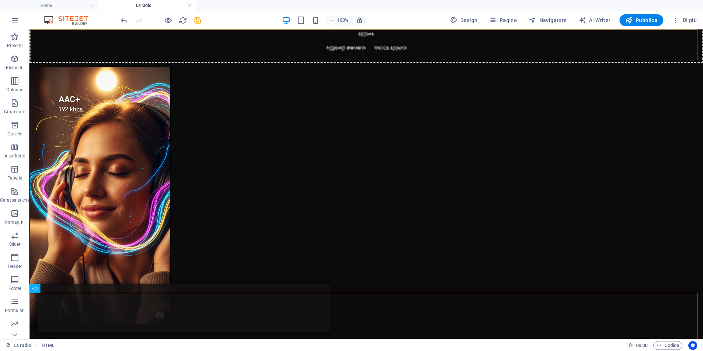
scroll to position [656, 0]
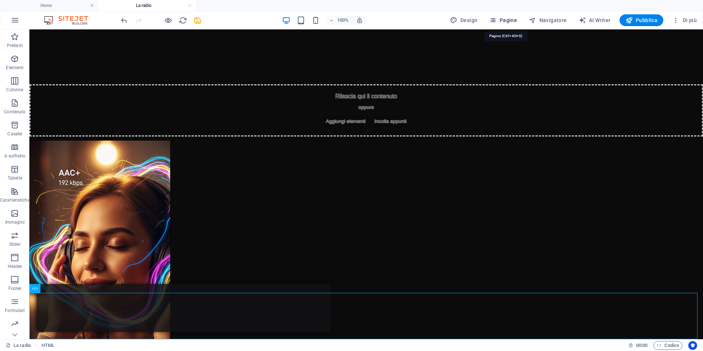
click at [507, 20] on span "Pagine" at bounding box center [503, 20] width 28 height 7
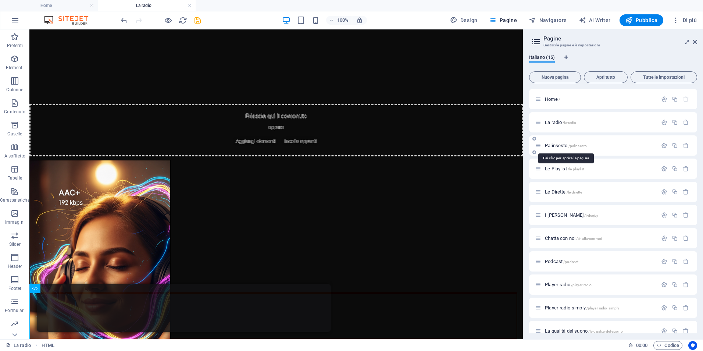
click at [559, 144] on span "Palinsesto /palinsesto" at bounding box center [566, 146] width 42 height 6
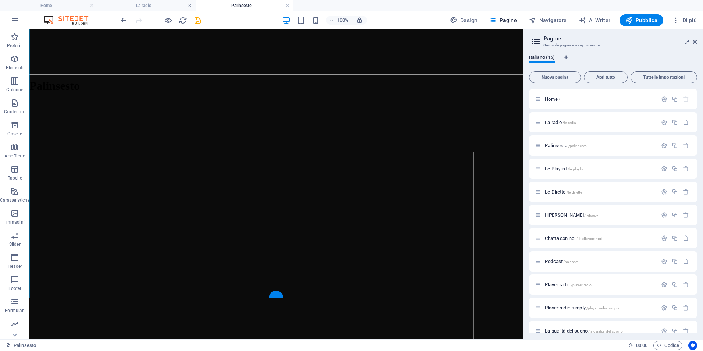
scroll to position [311, 0]
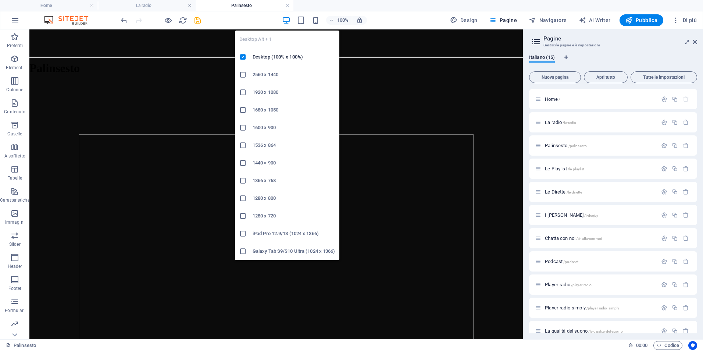
click at [286, 19] on icon "button" at bounding box center [286, 20] width 8 height 8
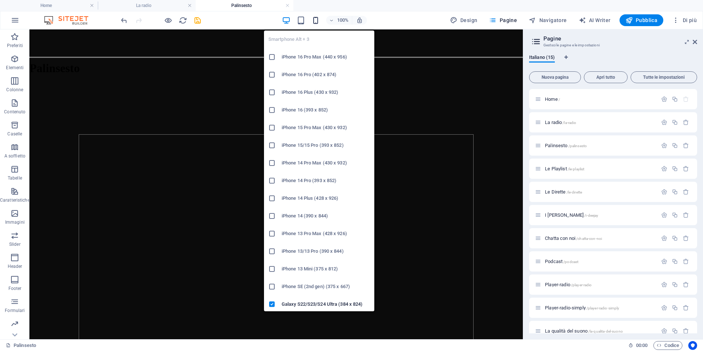
click at [316, 22] on icon "button" at bounding box center [315, 20] width 8 height 8
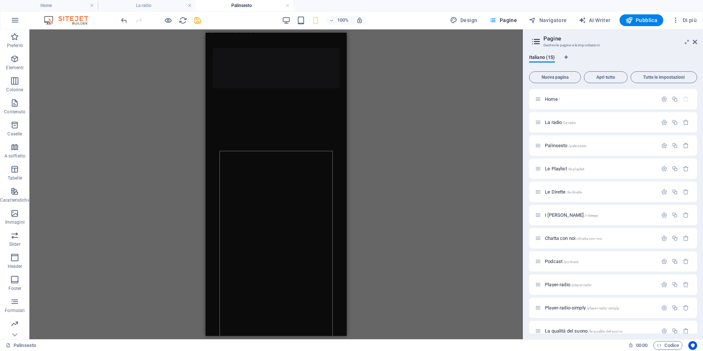
scroll to position [483, 0]
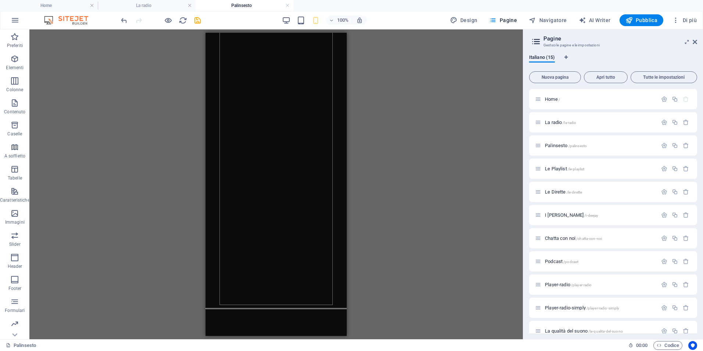
click at [62, 6] on h4 "Home" at bounding box center [49, 5] width 98 height 8
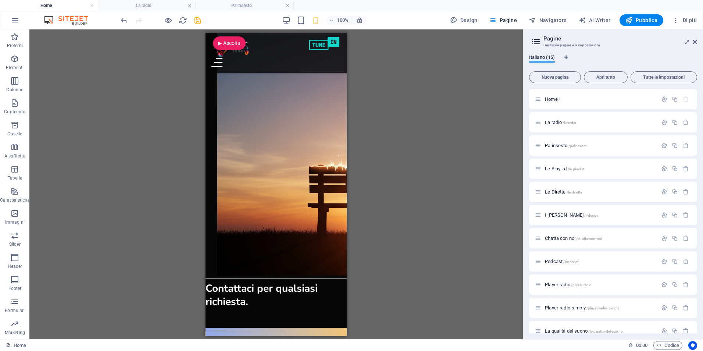
scroll to position [1988, 0]
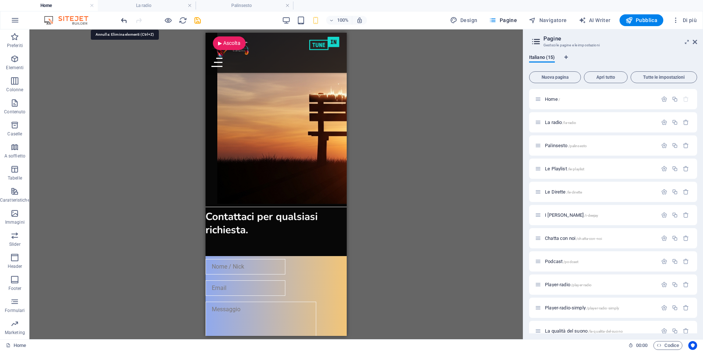
click at [60, 5] on h4 "Home" at bounding box center [49, 5] width 98 height 8
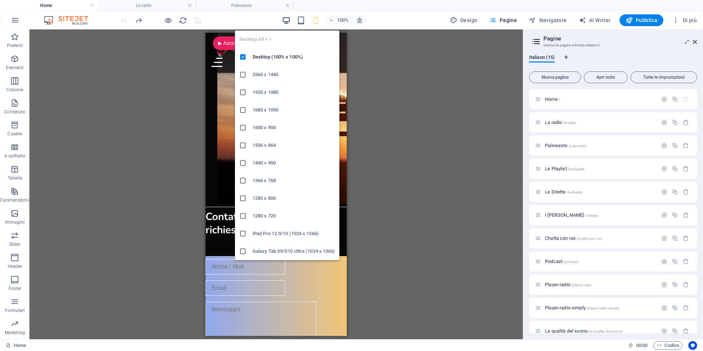
click at [0, 0] on icon "button" at bounding box center [0, 0] width 0 height 0
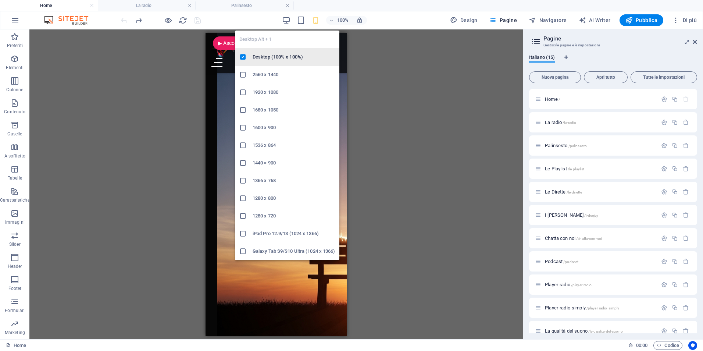
scroll to position [1278, 0]
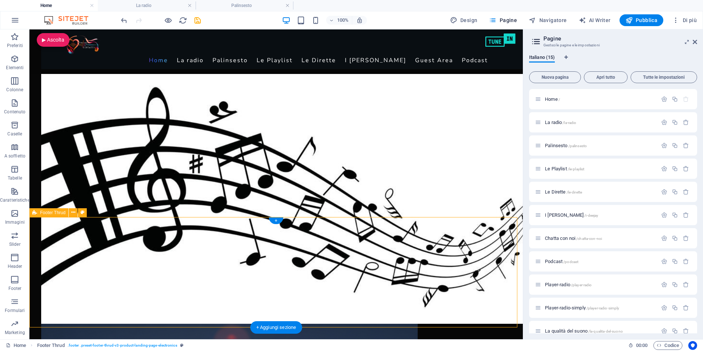
select select "px"
select select "footer"
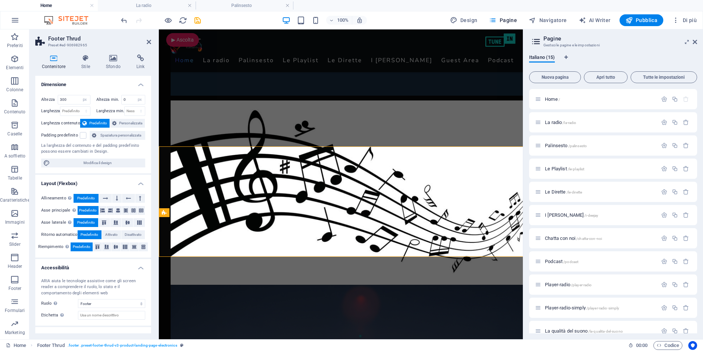
scroll to position [1295, 0]
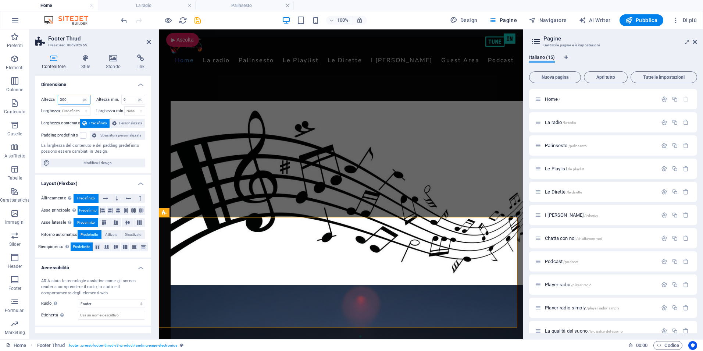
drag, startPoint x: 67, startPoint y: 98, endPoint x: 32, endPoint y: 100, distance: 34.6
click at [33, 99] on div "Contenitore Stile Sfondo Link Dimensione Altezza 300 Predefinito px rem % vh vw…" at bounding box center [93, 194] width 128 height 290
drag, startPoint x: 61, startPoint y: 100, endPoint x: 31, endPoint y: 97, distance: 29.5
click at [31, 97] on div "Contenitore Stile Sfondo Link Dimensione Altezza 300 Predefinito px rem % vh vw…" at bounding box center [93, 194] width 128 height 290
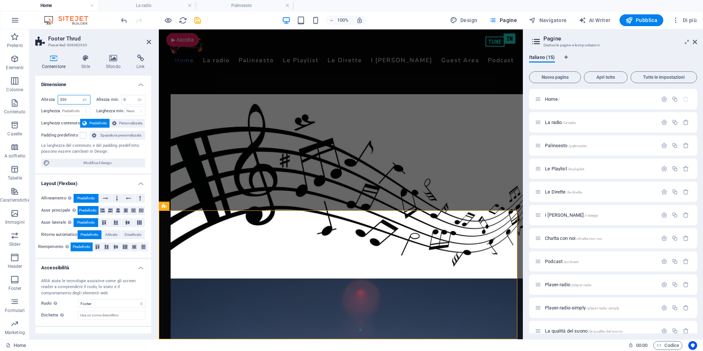
click at [75, 100] on input "350" at bounding box center [74, 99] width 32 height 9
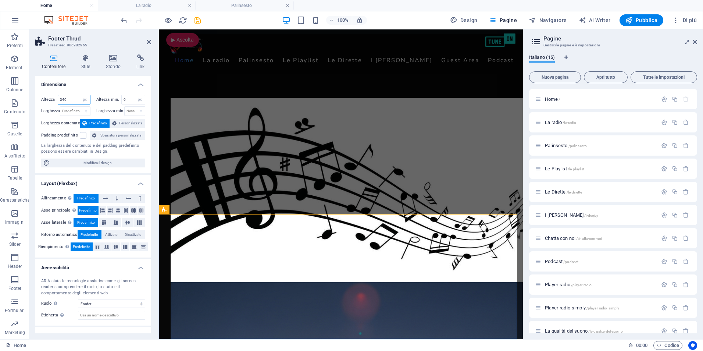
drag, startPoint x: 67, startPoint y: 99, endPoint x: 61, endPoint y: 99, distance: 6.2
click at [61, 99] on input "340" at bounding box center [74, 99] width 32 height 9
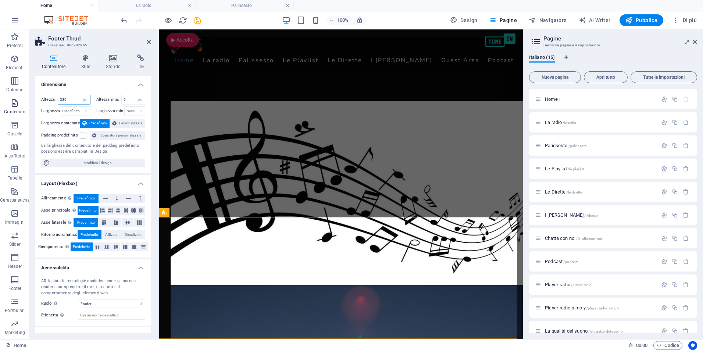
drag, startPoint x: 60, startPoint y: 101, endPoint x: 7, endPoint y: 96, distance: 53.9
click at [7, 96] on section "Preferiti Elementi Colonne Contenuto Caselle A soffietto Tabelle Caratteristich…" at bounding box center [261, 183] width 523 height 309
type input "325"
drag, startPoint x: 150, startPoint y: 41, endPoint x: 223, endPoint y: 11, distance: 78.6
click at [150, 41] on icon at bounding box center [149, 42] width 4 height 6
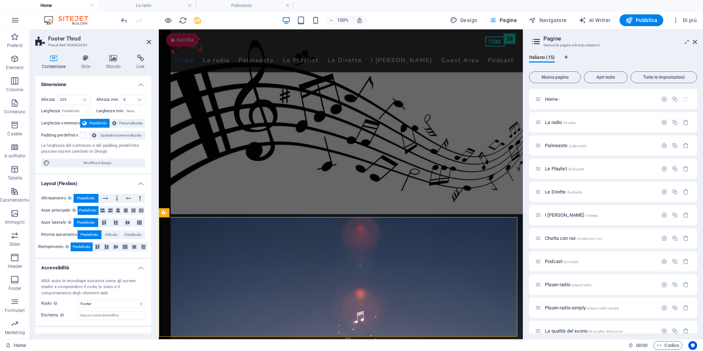
scroll to position [1224, 0]
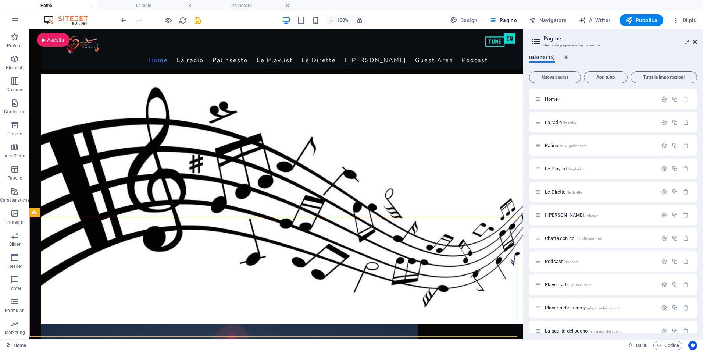
drag, startPoint x: 696, startPoint y: 42, endPoint x: 643, endPoint y: 23, distance: 56.6
click at [696, 42] on icon at bounding box center [694, 42] width 4 height 6
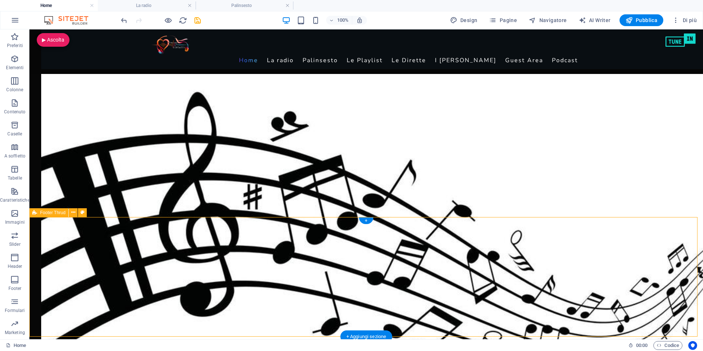
select select "px"
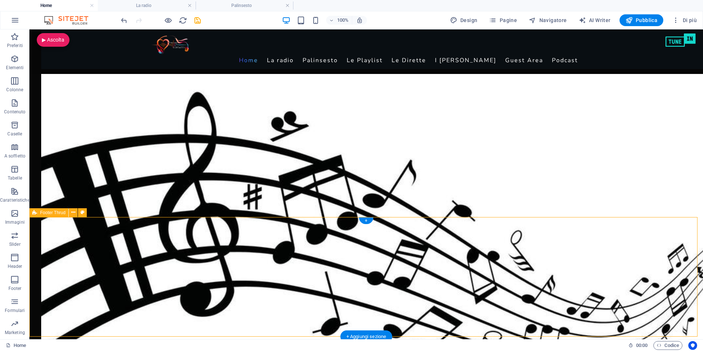
select select "footer"
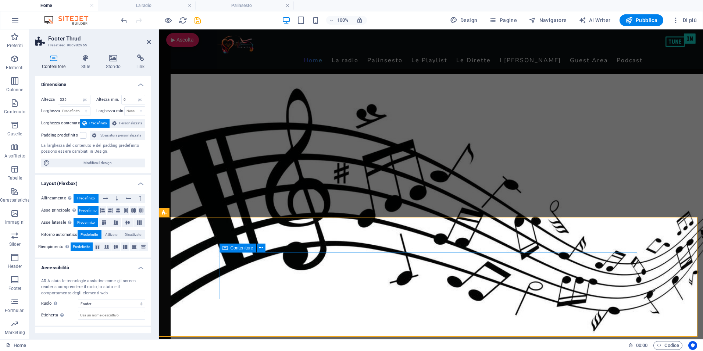
click at [224, 247] on icon at bounding box center [224, 247] width 5 height 9
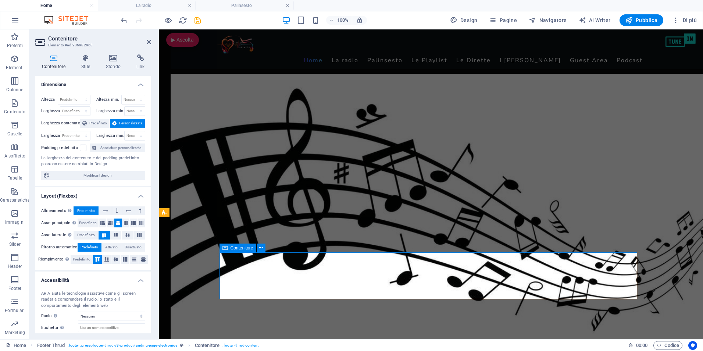
click at [223, 249] on icon at bounding box center [224, 247] width 5 height 9
click at [86, 63] on h4 "Stile" at bounding box center [87, 61] width 25 height 15
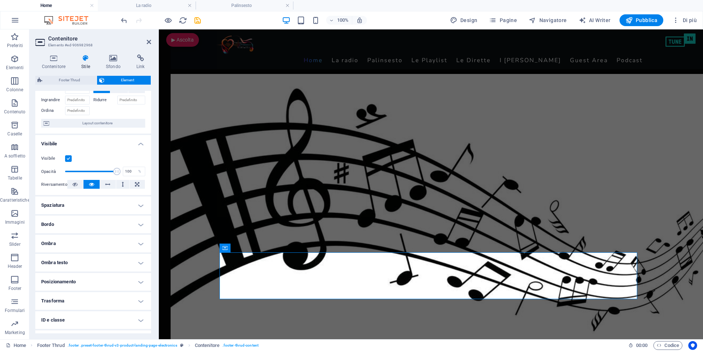
scroll to position [68, 0]
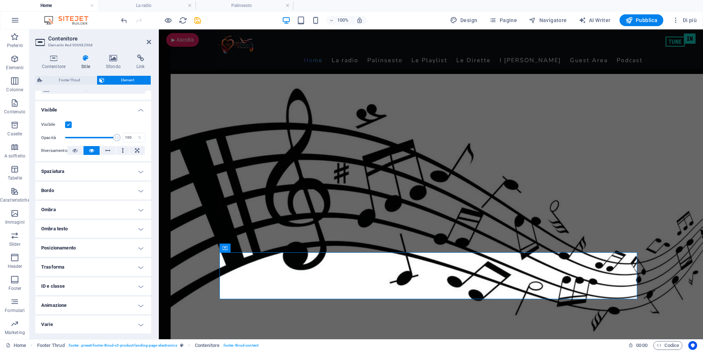
click at [80, 246] on h4 "Posizionamento" at bounding box center [93, 248] width 116 height 18
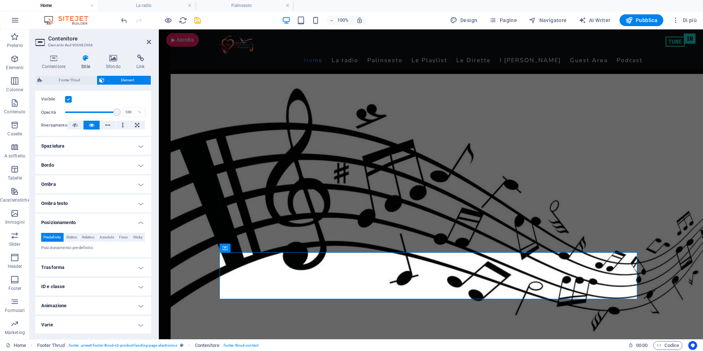
scroll to position [103, 0]
click at [94, 232] on span "Relativo" at bounding box center [88, 236] width 12 height 9
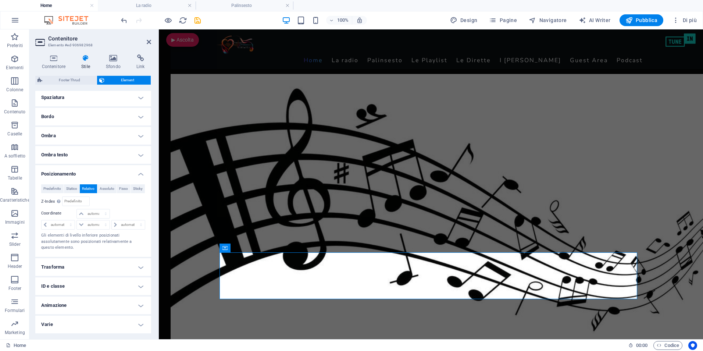
scroll to position [151, 0]
click at [89, 223] on select "automatico px rem % em" at bounding box center [93, 224] width 32 height 9
select select "px"
click at [98, 220] on select "automatico px rem % em" at bounding box center [93, 224] width 32 height 9
type input "0"
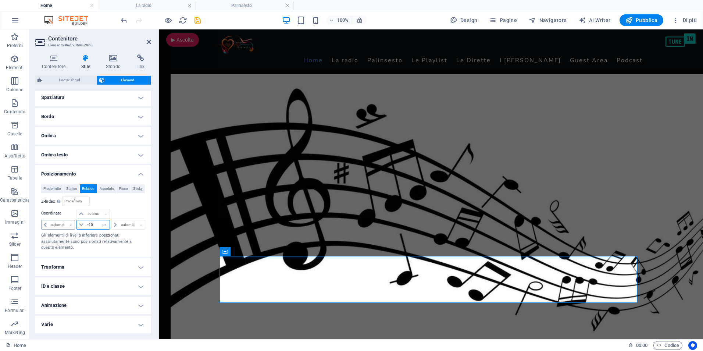
drag, startPoint x: 86, startPoint y: 223, endPoint x: 64, endPoint y: 223, distance: 22.0
click at [64, 223] on div "automatico px rem % em -10 automatico px rem % em automatico px rem % em" at bounding box center [93, 224] width 104 height 10
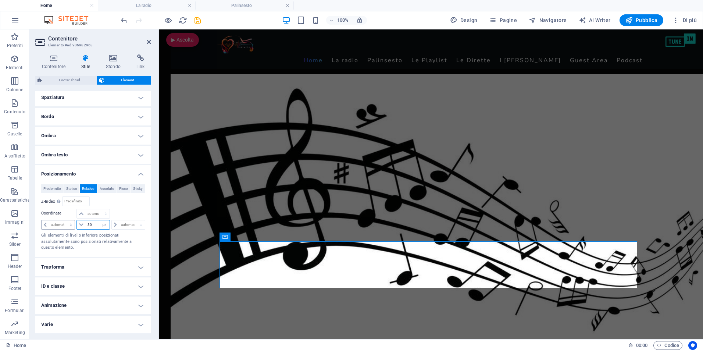
drag, startPoint x: 77, startPoint y: 225, endPoint x: 70, endPoint y: 225, distance: 7.3
click at [70, 225] on div "automatico px rem % em 30 automatico px rem % em automatico px rem % em" at bounding box center [93, 224] width 104 height 10
type input "40"
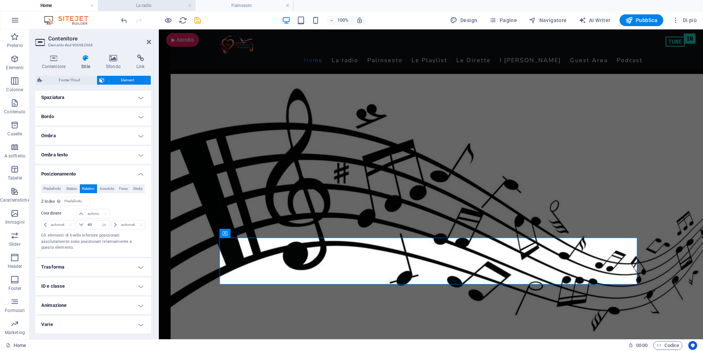
click at [154, 4] on h4 "La radio" at bounding box center [147, 5] width 98 height 8
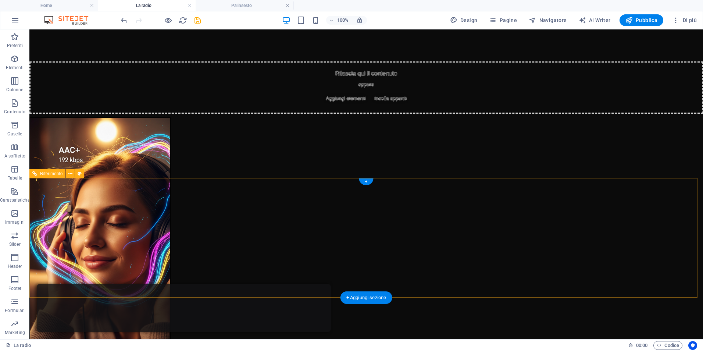
scroll to position [665, 0]
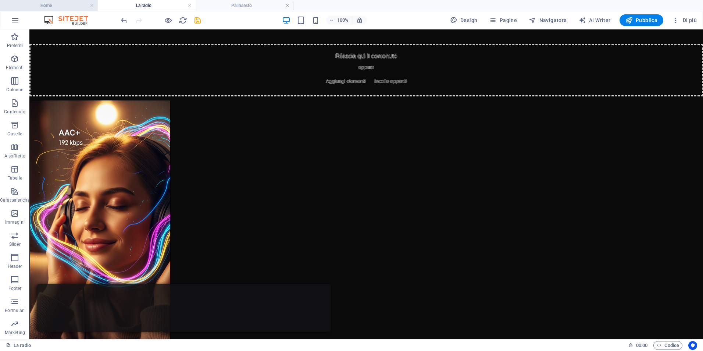
click at [78, 6] on h4 "Home" at bounding box center [49, 5] width 98 height 8
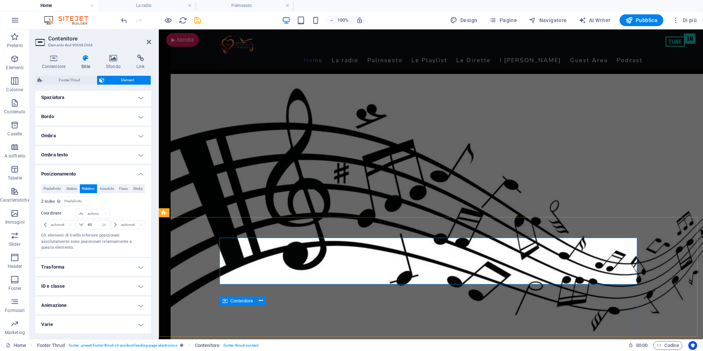
click at [222, 298] on div "Contenitore" at bounding box center [237, 300] width 37 height 9
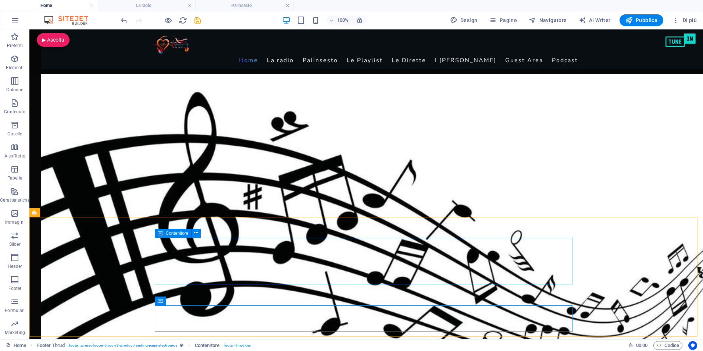
click at [161, 232] on icon at bounding box center [160, 233] width 5 height 9
select select "px"
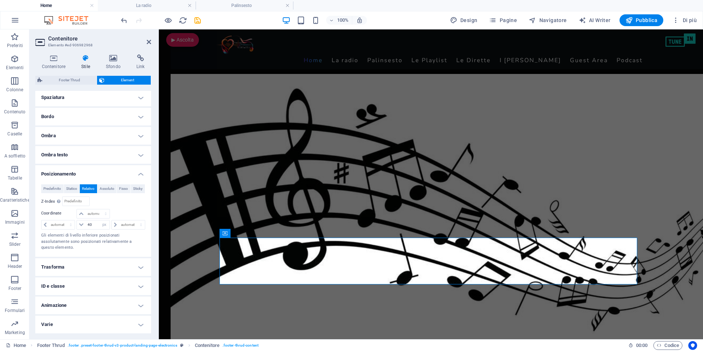
scroll to position [151, 0]
drag, startPoint x: 75, startPoint y: 224, endPoint x: 69, endPoint y: 225, distance: 5.6
click at [69, 225] on div "automatico px rem % em 40 automatico px rem % em automatico px rem % em" at bounding box center [93, 224] width 104 height 10
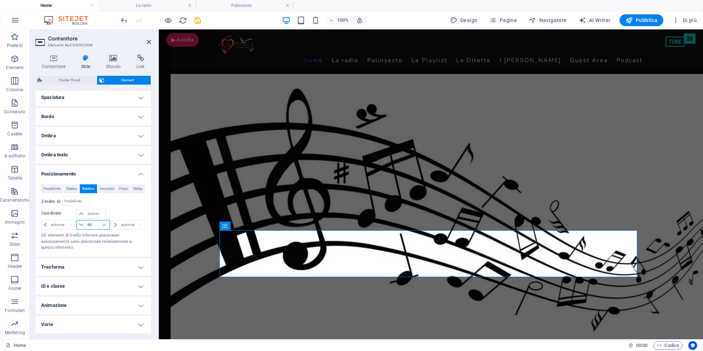
drag, startPoint x: 79, startPoint y: 223, endPoint x: 67, endPoint y: 219, distance: 12.4
click at [67, 219] on div "automatico px rem % em 60 automatico px rem % em automatico px rem % em" at bounding box center [93, 224] width 104 height 10
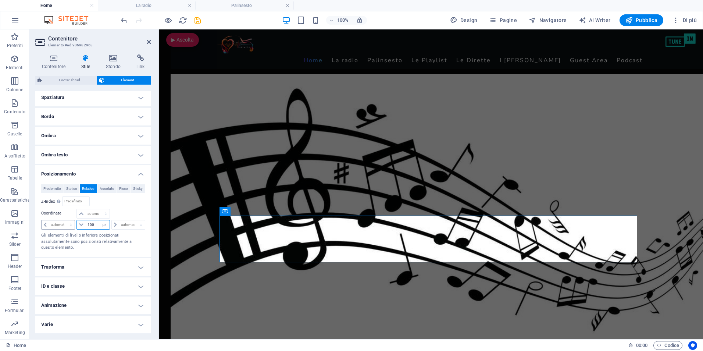
drag, startPoint x: 89, startPoint y: 223, endPoint x: 74, endPoint y: 222, distance: 14.4
click at [75, 222] on div "automatico px rem % em 100 automatico px rem % em automatico px rem % em" at bounding box center [93, 224] width 104 height 10
type input "90"
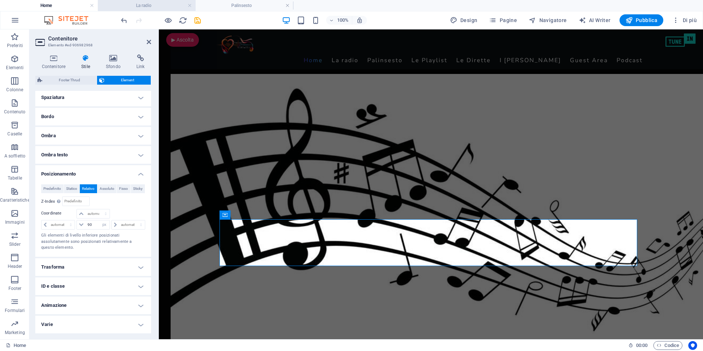
click at [146, 7] on h4 "La radio" at bounding box center [147, 5] width 98 height 8
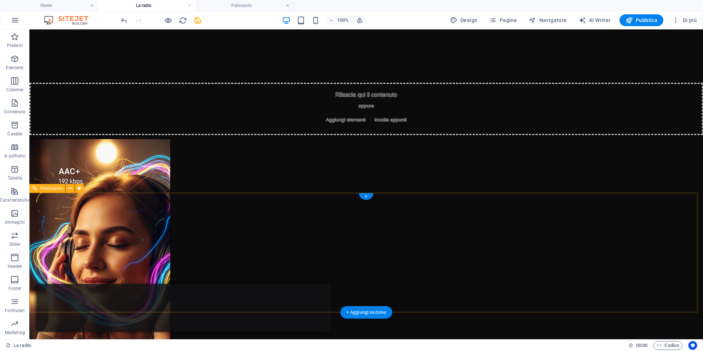
scroll to position [665, 0]
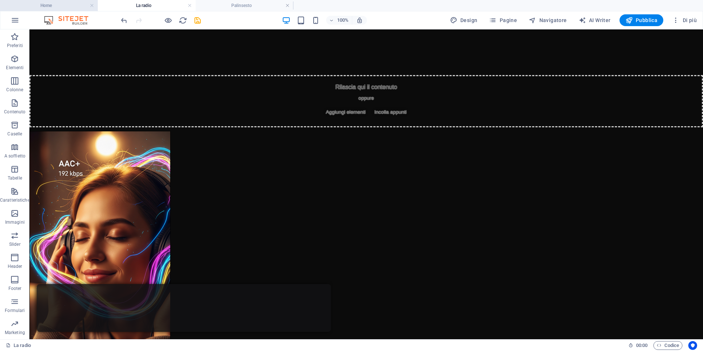
click at [49, 6] on h4 "Home" at bounding box center [49, 5] width 98 height 8
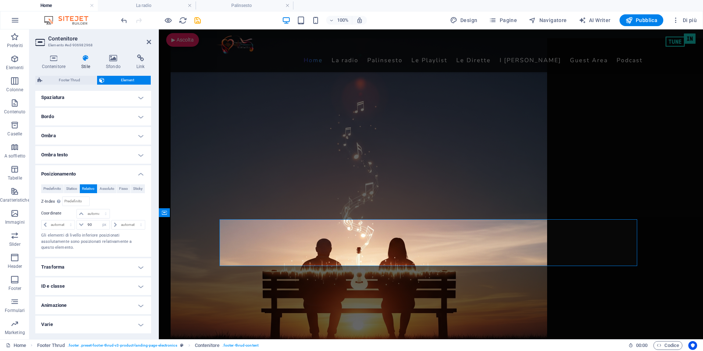
scroll to position [0, 0]
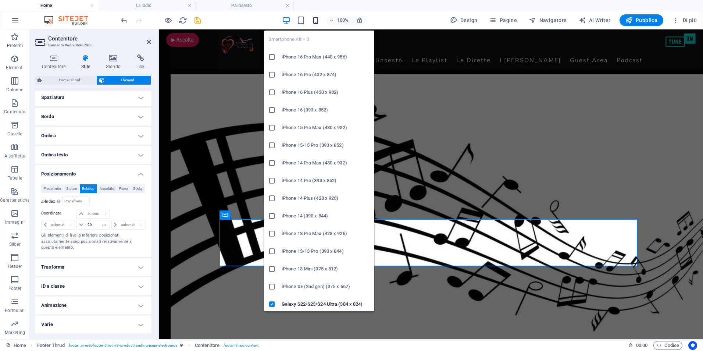
click at [318, 18] on icon "button" at bounding box center [315, 20] width 8 height 8
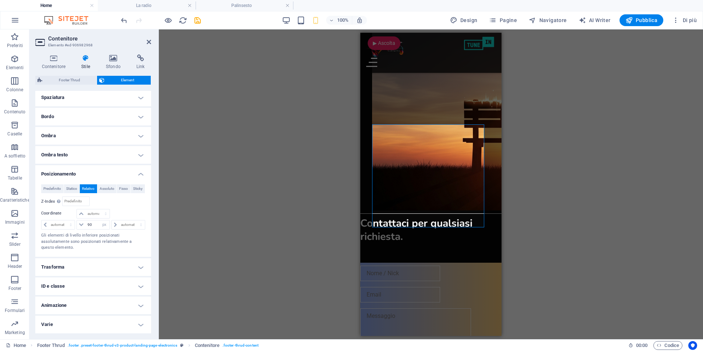
scroll to position [1988, 0]
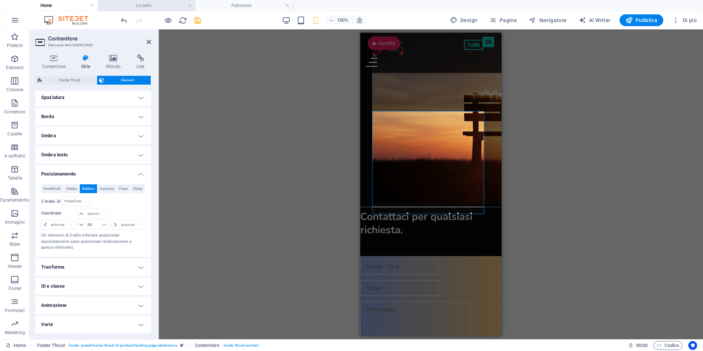
drag, startPoint x: 149, startPoint y: 4, endPoint x: 145, endPoint y: 4, distance: 4.0
click at [149, 4] on h4 "La radio" at bounding box center [147, 5] width 98 height 8
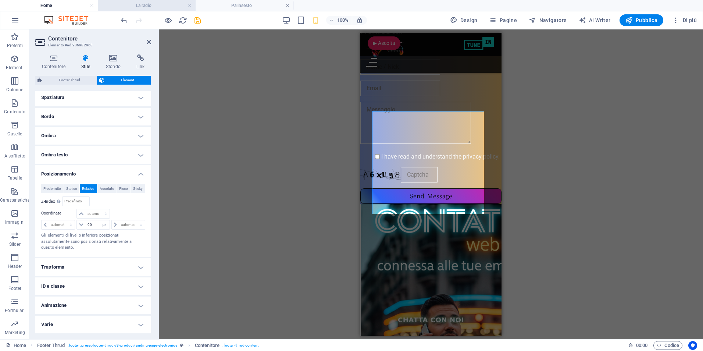
scroll to position [0, 0]
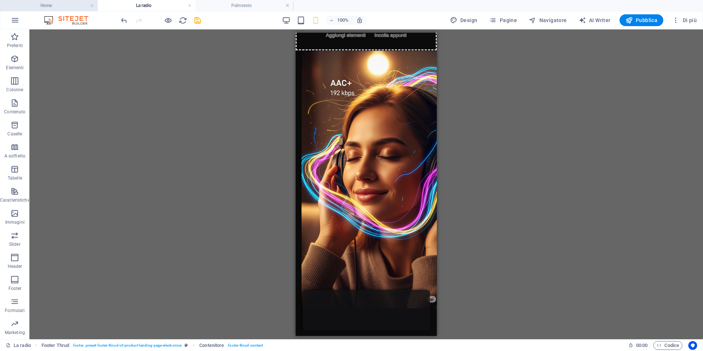
click at [75, 3] on h4 "Home" at bounding box center [49, 5] width 98 height 8
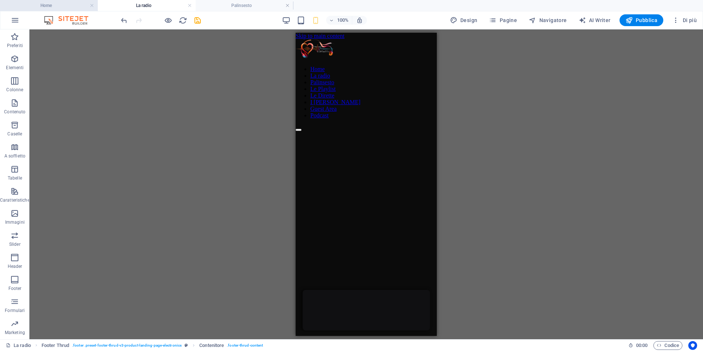
scroll to position [1988, 0]
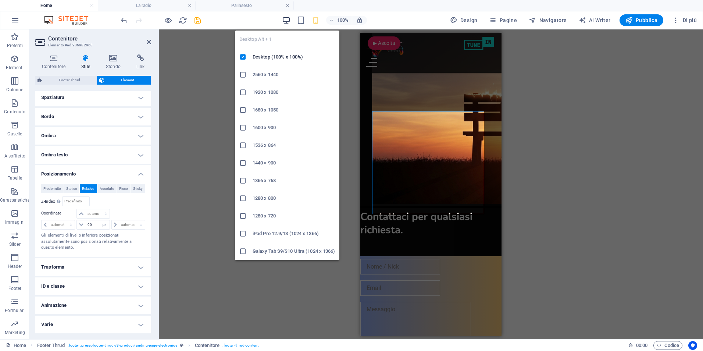
click at [0, 0] on icon "button" at bounding box center [0, 0] width 0 height 0
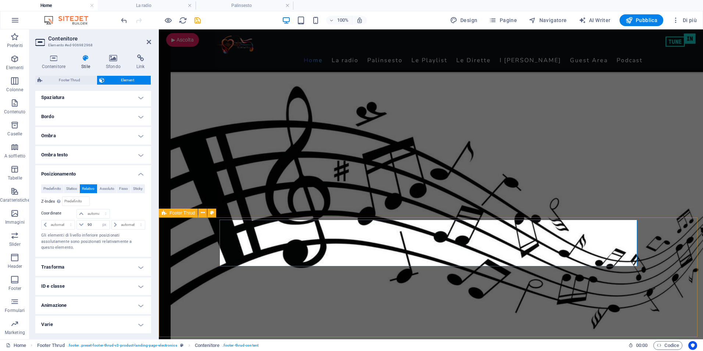
scroll to position [1224, 0]
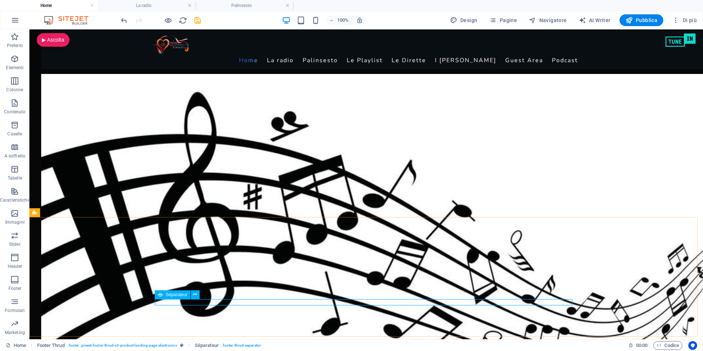
click at [168, 296] on span "Séparateur" at bounding box center [177, 294] width 22 height 4
select select "%"
select select "px"
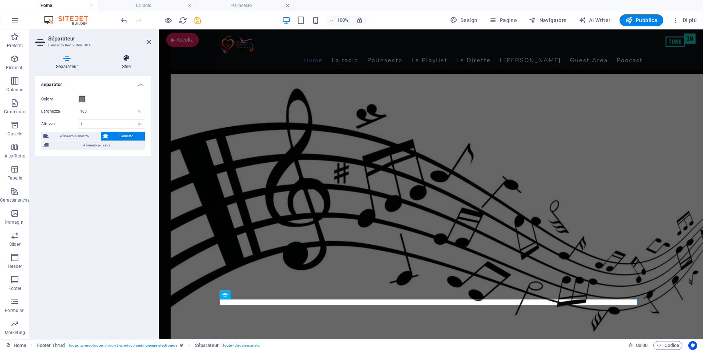
click at [125, 62] on h4 "Stile" at bounding box center [126, 61] width 50 height 15
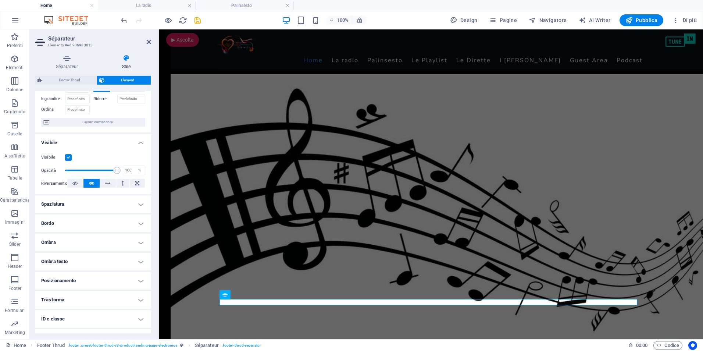
scroll to position [68, 0]
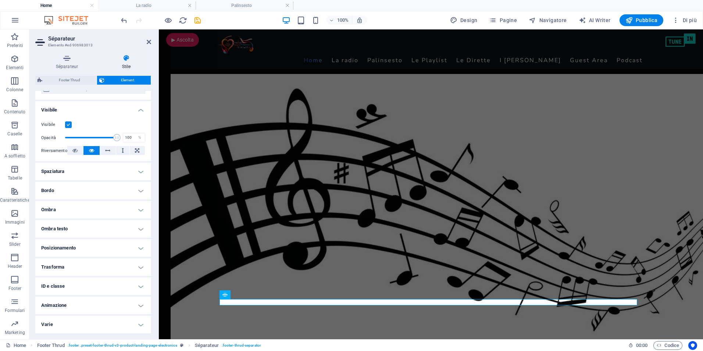
click at [110, 248] on h4 "Posizionamento" at bounding box center [93, 248] width 116 height 18
click at [94, 261] on span "Relativo" at bounding box center [88, 262] width 12 height 9
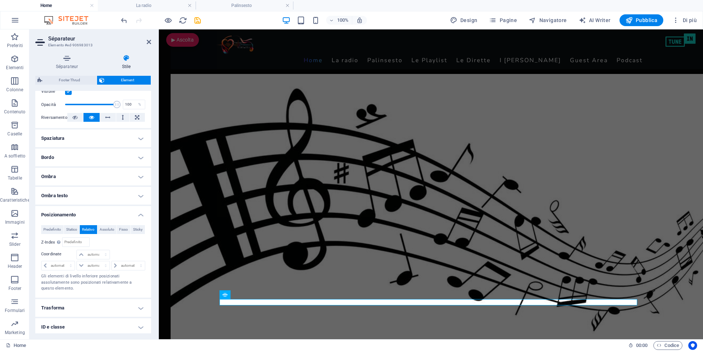
scroll to position [142, 0]
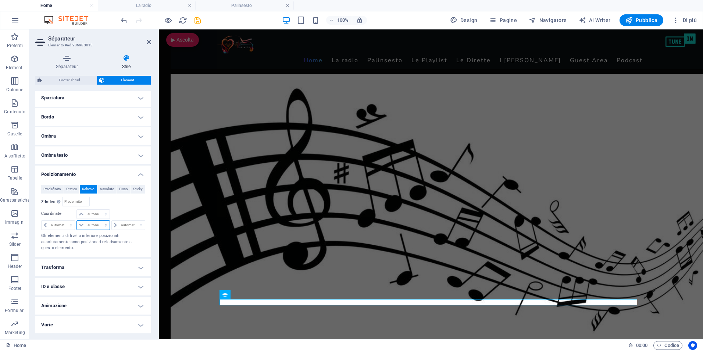
click at [94, 229] on select "automatico px rem % em" at bounding box center [93, 224] width 32 height 9
select select "px"
click at [98, 229] on select "automatico px rem % em" at bounding box center [93, 224] width 32 height 9
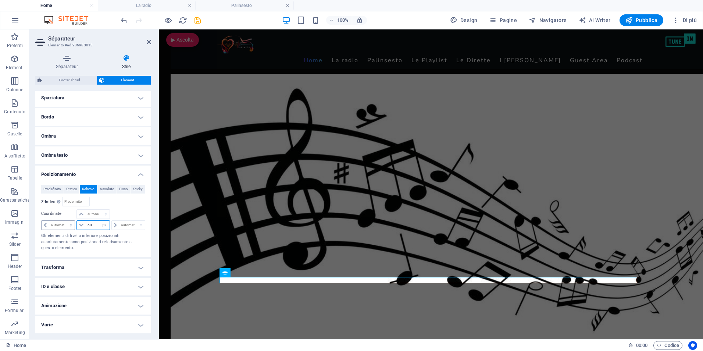
drag, startPoint x: 92, startPoint y: 233, endPoint x: 68, endPoint y: 232, distance: 24.6
click at [68, 230] on div "automatico px rem % em 60 automatico px rem % em automatico px rem % em" at bounding box center [93, 224] width 104 height 10
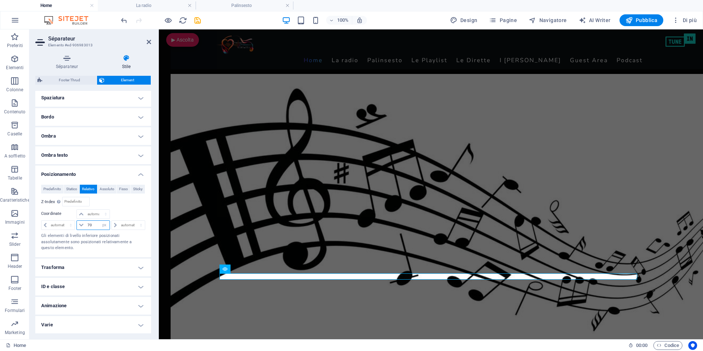
drag, startPoint x: 92, startPoint y: 234, endPoint x: 80, endPoint y: 233, distance: 11.4
click at [81, 230] on div "70 automatico px rem % em" at bounding box center [92, 225] width 33 height 10
type input "80"
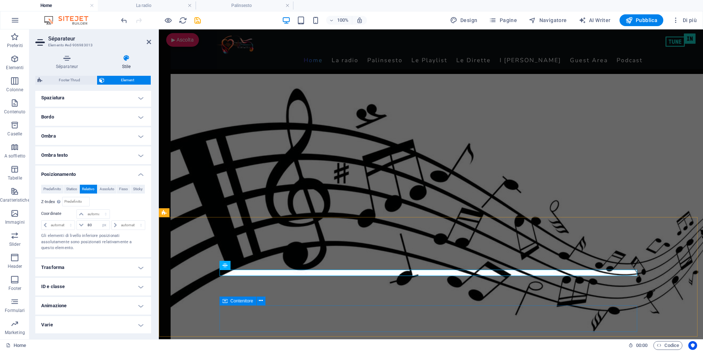
click at [223, 300] on icon at bounding box center [224, 300] width 5 height 9
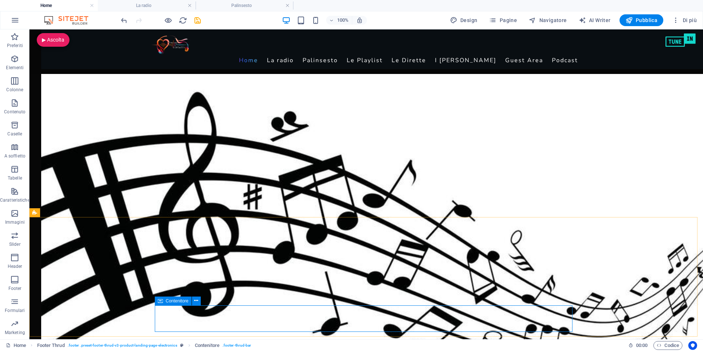
click at [158, 301] on icon at bounding box center [160, 300] width 5 height 9
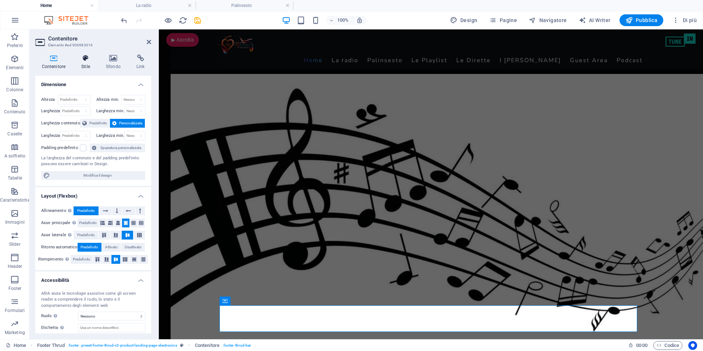
click at [86, 63] on h4 "Stile" at bounding box center [87, 61] width 25 height 15
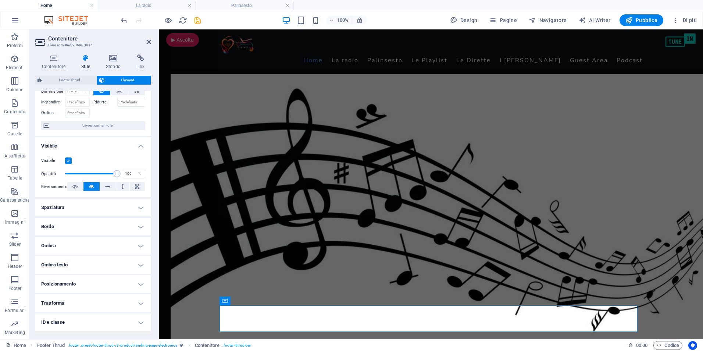
scroll to position [68, 0]
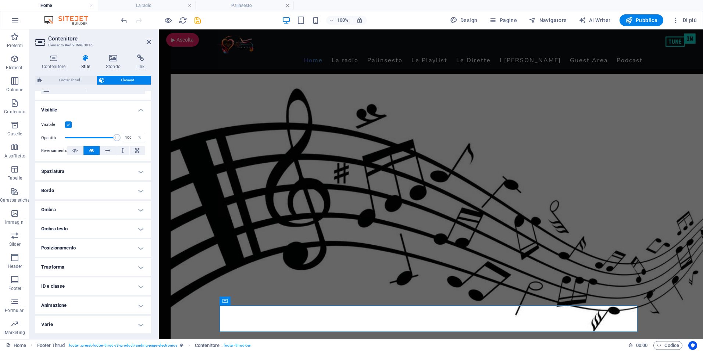
click at [60, 252] on h4 "Posizionamento" at bounding box center [93, 248] width 116 height 18
click at [94, 261] on span "Relativo" at bounding box center [88, 262] width 12 height 9
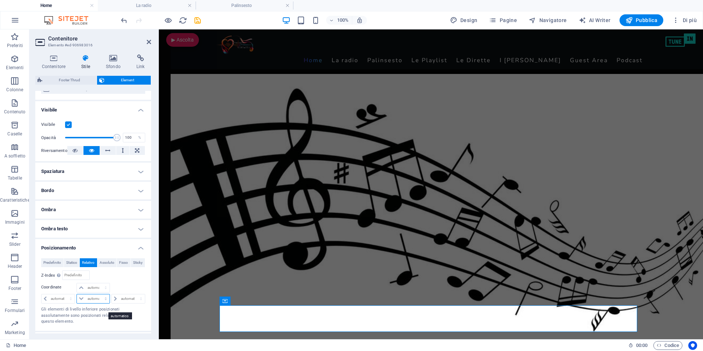
click at [86, 303] on select "automatico px rem % em" at bounding box center [93, 298] width 32 height 9
select select "px"
click at [98, 303] on select "automatico px rem % em" at bounding box center [93, 298] width 32 height 9
type input "80"
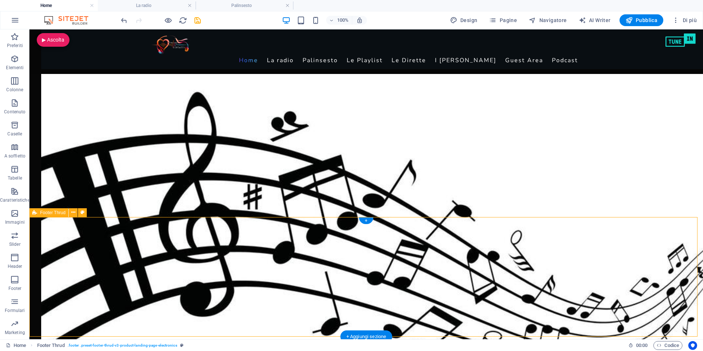
select select "px"
select select "footer"
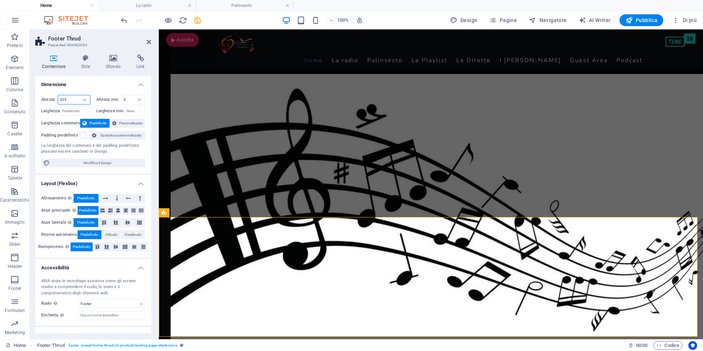
drag, startPoint x: 70, startPoint y: 101, endPoint x: 42, endPoint y: 104, distance: 28.1
click at [45, 103] on div "Altezza 325 Predefinito px rem % vh vw" at bounding box center [65, 100] width 49 height 10
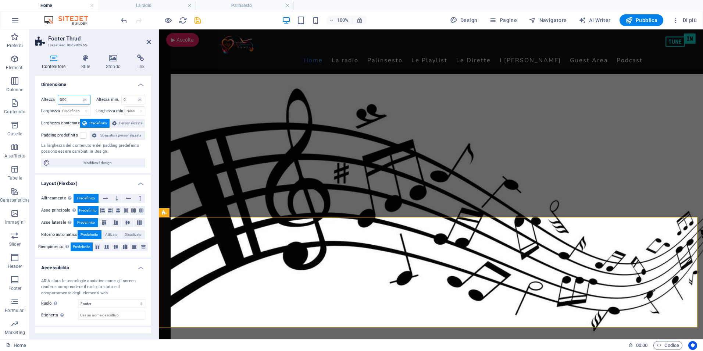
drag, startPoint x: 69, startPoint y: 97, endPoint x: 32, endPoint y: 102, distance: 37.8
click at [32, 102] on div "Contenitore Stile Sfondo Link Dimensione Altezza 300 Predefinito px rem % vh vw…" at bounding box center [93, 194] width 128 height 290
type input "250"
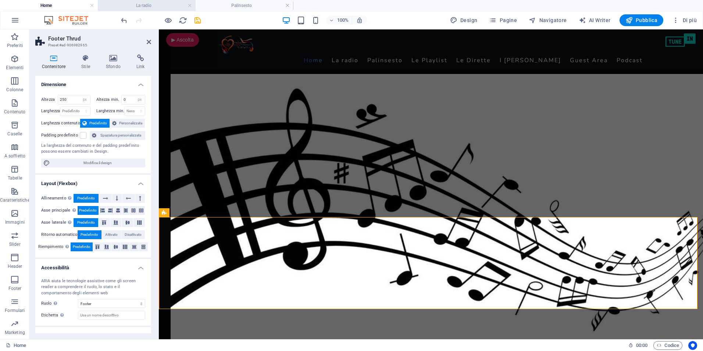
click at [159, 5] on h4 "La radio" at bounding box center [147, 5] width 98 height 8
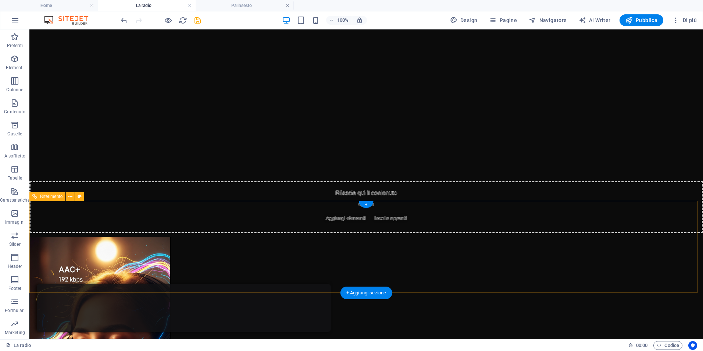
scroll to position [637, 0]
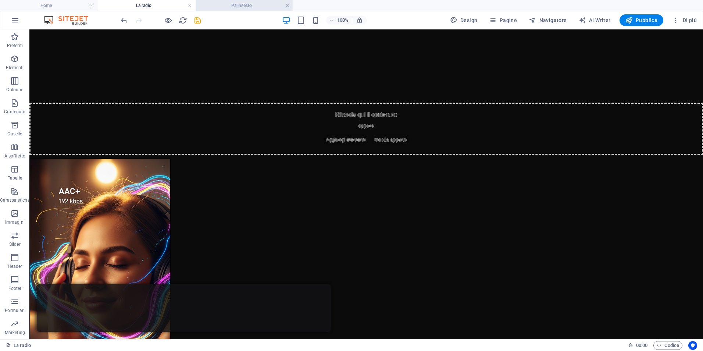
click at [243, 5] on h4 "Palinsesto" at bounding box center [244, 5] width 98 height 8
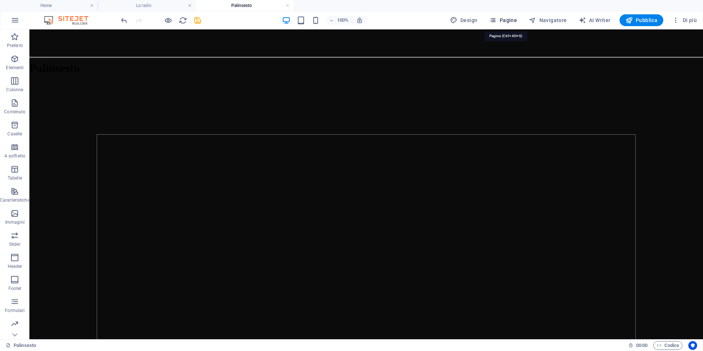
click at [511, 19] on span "Pagine" at bounding box center [503, 20] width 28 height 7
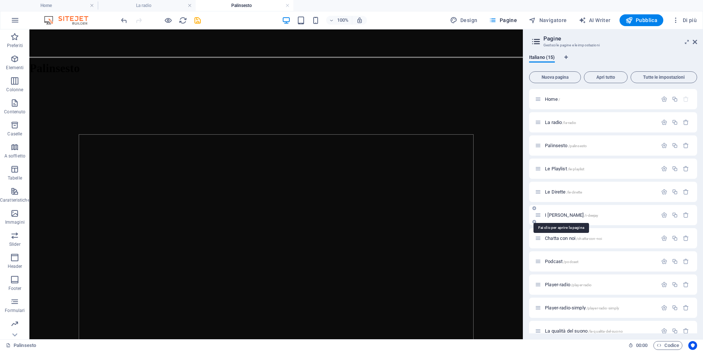
click at [553, 215] on span "I Deejay /i-deejay" at bounding box center [571, 215] width 53 height 6
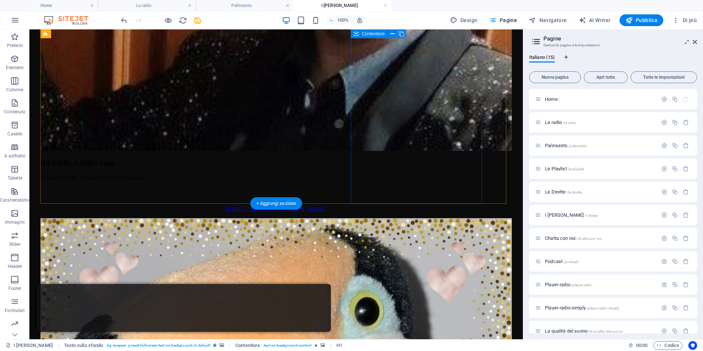
scroll to position [1111, 0]
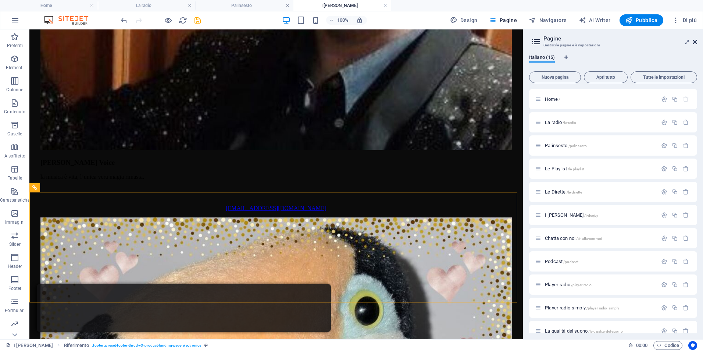
click at [695, 41] on icon at bounding box center [694, 42] width 4 height 6
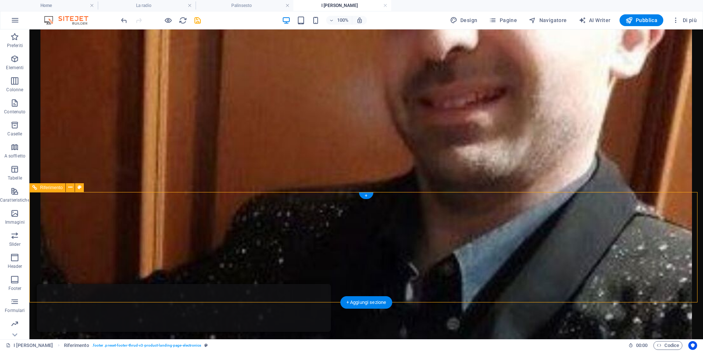
drag, startPoint x: 455, startPoint y: 220, endPoint x: 460, endPoint y: 220, distance: 5.1
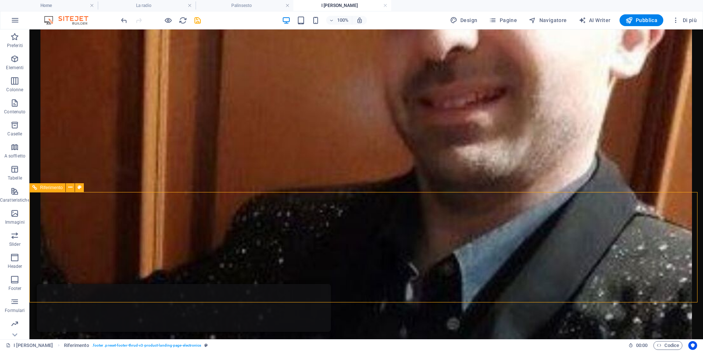
click at [52, 188] on span "Riferimento" at bounding box center [51, 187] width 22 height 4
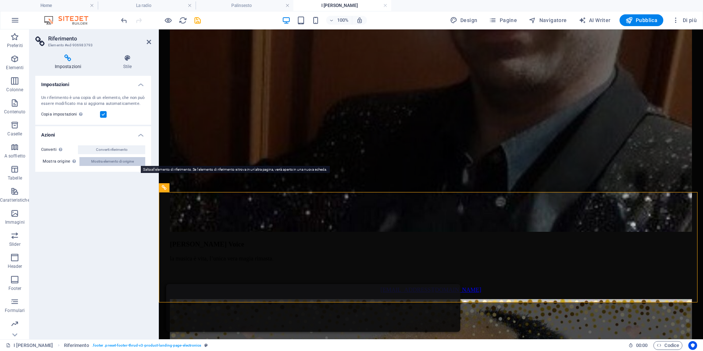
click at [87, 161] on button "Mostra elemento di origine" at bounding box center [112, 161] width 66 height 9
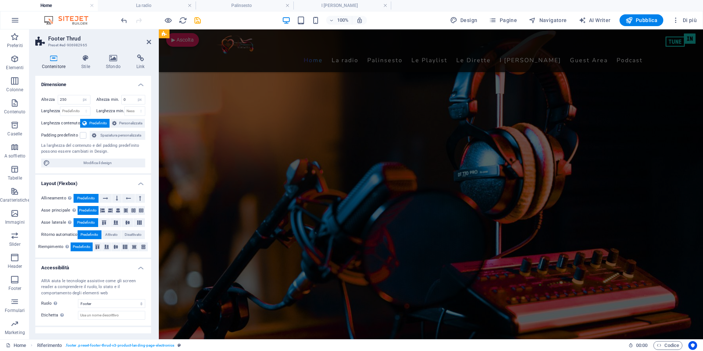
scroll to position [0, 0]
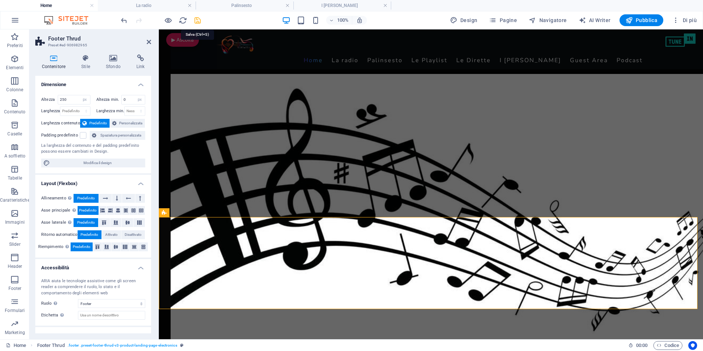
click at [195, 22] on icon "save" at bounding box center [197, 20] width 8 height 8
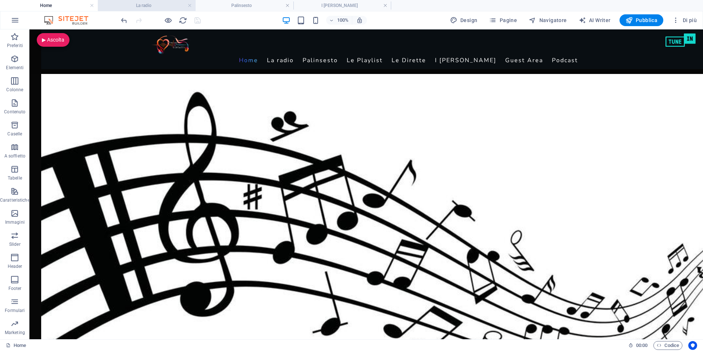
click at [154, 3] on h4 "La radio" at bounding box center [147, 5] width 98 height 8
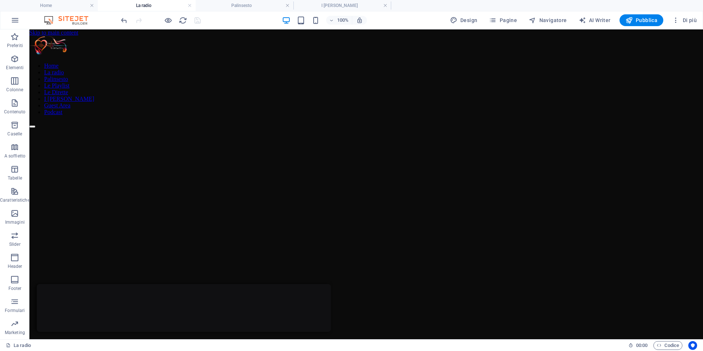
scroll to position [637, 0]
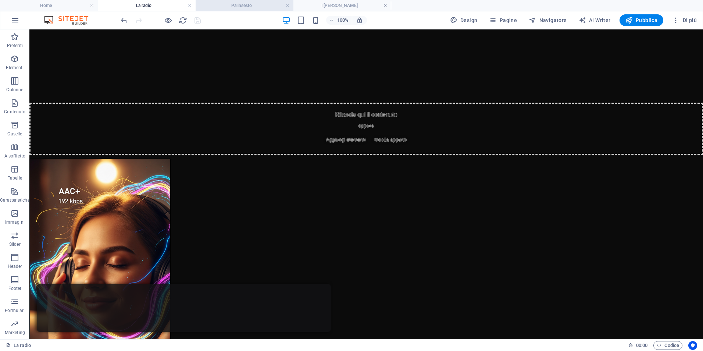
click at [225, 5] on h4 "Palinsesto" at bounding box center [244, 5] width 98 height 8
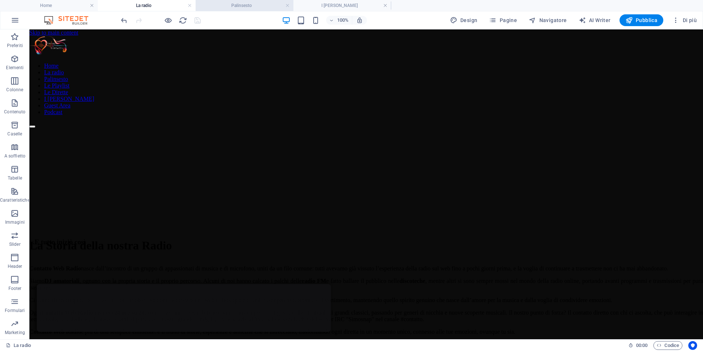
scroll to position [308, 0]
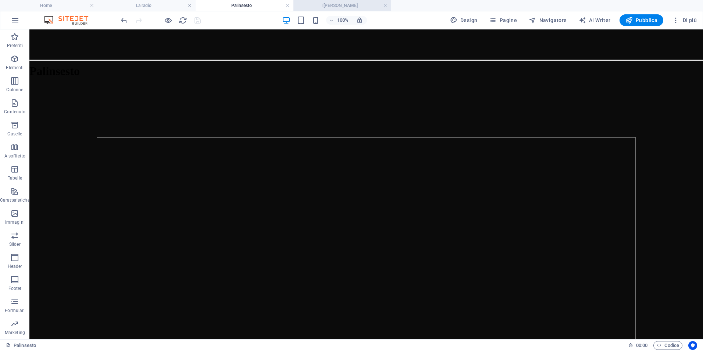
click at [323, 4] on h4 "I [PERSON_NAME]" at bounding box center [342, 5] width 98 height 8
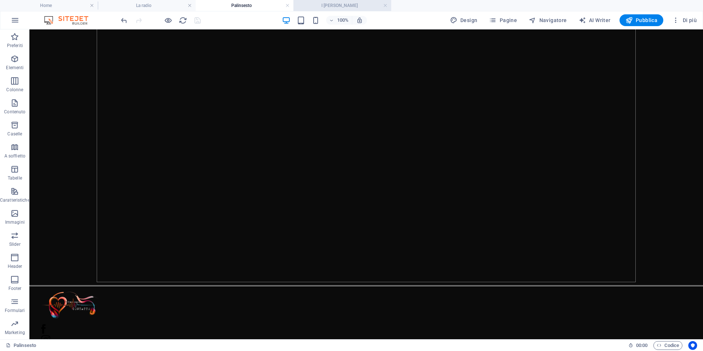
scroll to position [0, 0]
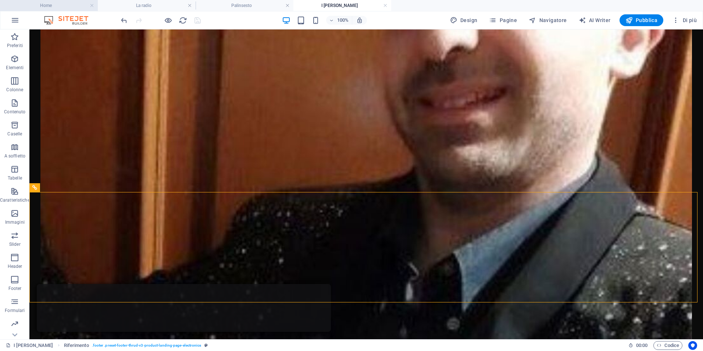
click at [44, 4] on h4 "Home" at bounding box center [49, 5] width 98 height 8
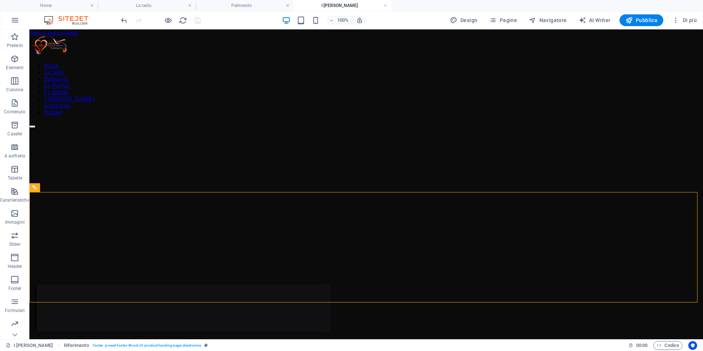
scroll to position [1224, 0]
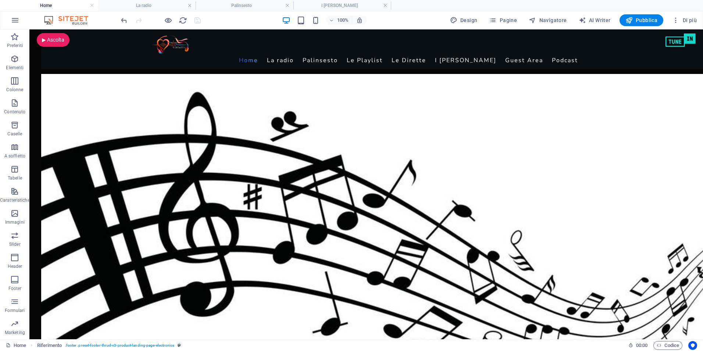
click at [54, 3] on h4 "Home" at bounding box center [49, 5] width 98 height 8
click at [502, 18] on span "Pagine" at bounding box center [503, 20] width 28 height 7
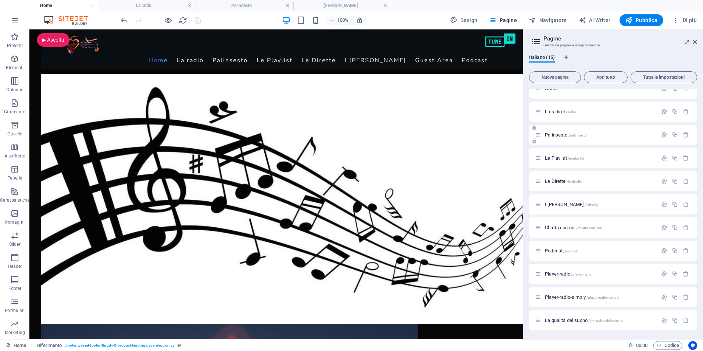
scroll to position [0, 0]
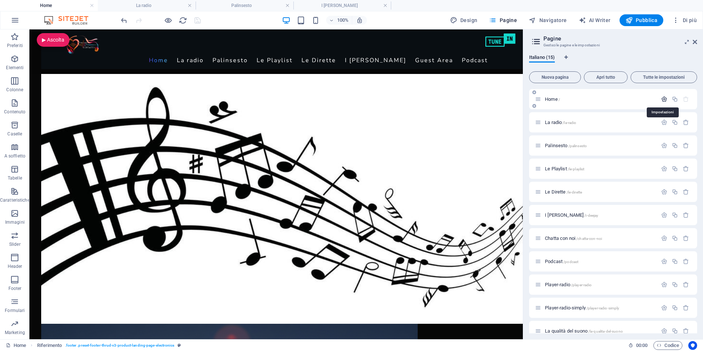
click at [661, 98] on icon "button" at bounding box center [664, 99] width 6 height 6
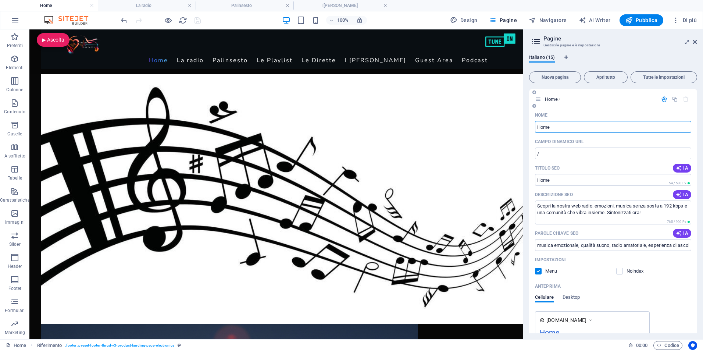
click at [661, 98] on icon "button" at bounding box center [664, 99] width 6 height 6
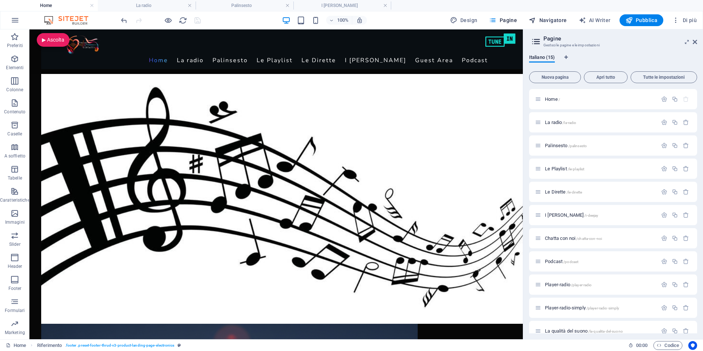
click at [552, 19] on span "Navigatore" at bounding box center [547, 20] width 38 height 7
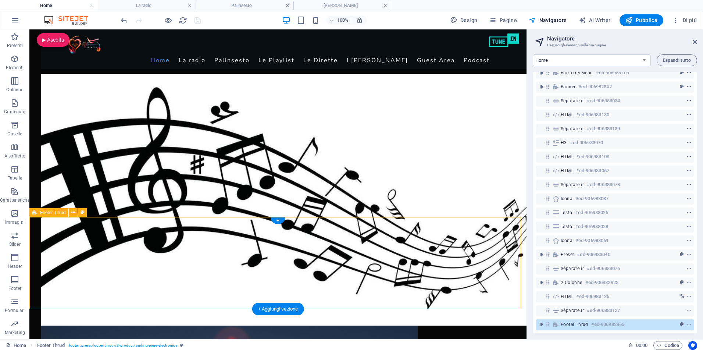
scroll to position [27, 0]
click at [50, 214] on span "Footer Thrud" at bounding box center [52, 212] width 25 height 4
click at [541, 320] on icon "toggle-expand" at bounding box center [541, 323] width 7 height 7
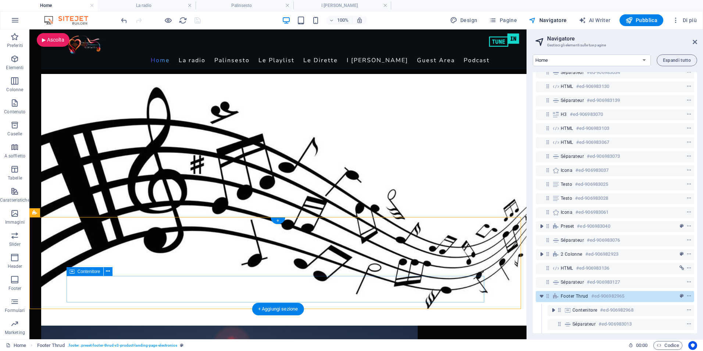
scroll to position [69, 0]
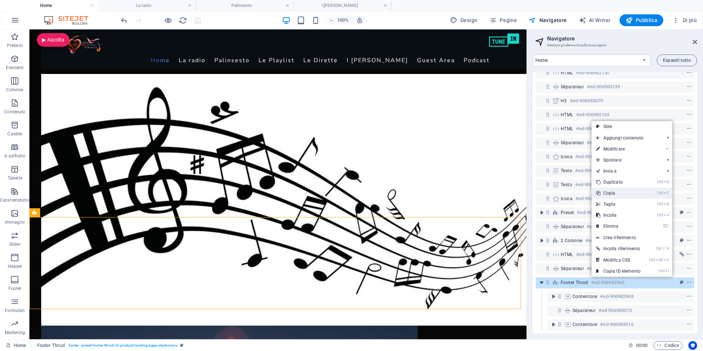
click at [632, 194] on link "Ctrl C Copia" at bounding box center [617, 192] width 53 height 11
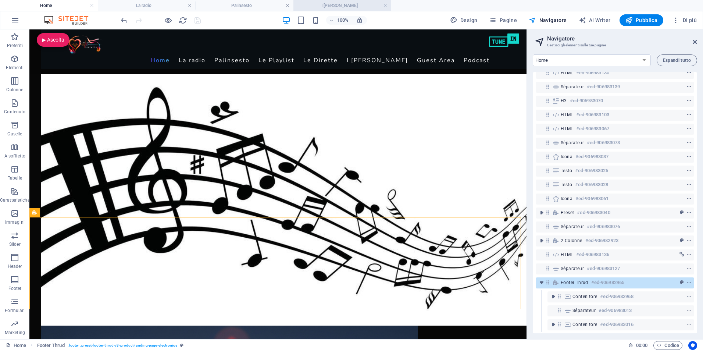
click at [343, 6] on h4 "I [PERSON_NAME]" at bounding box center [342, 5] width 98 height 8
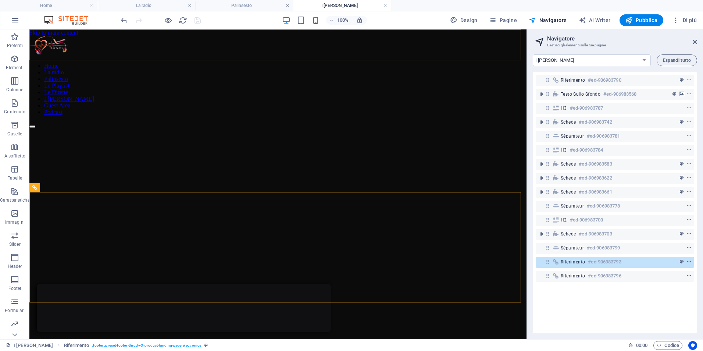
scroll to position [1111, 0]
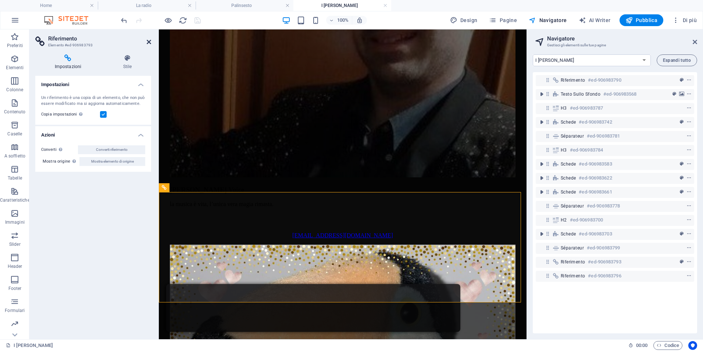
click at [149, 42] on icon at bounding box center [149, 42] width 4 height 6
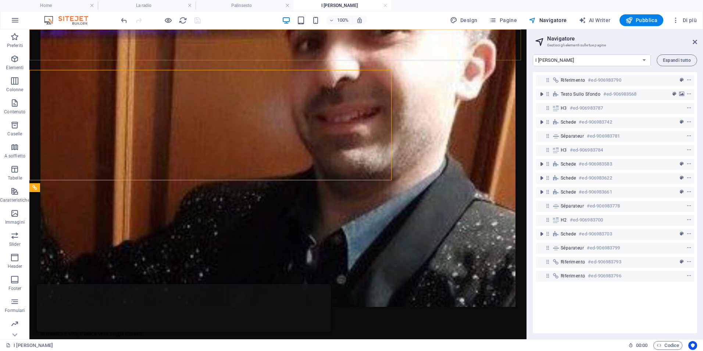
scroll to position [1111, 0]
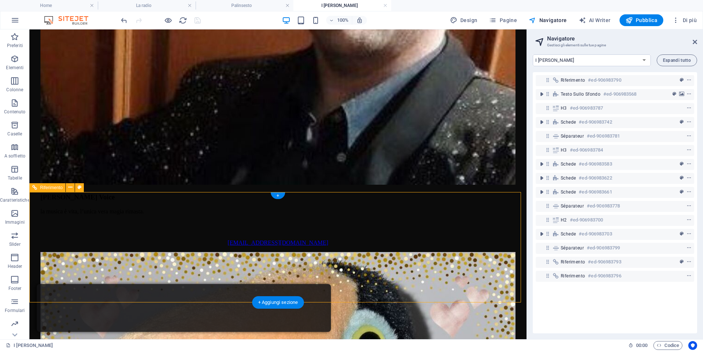
click at [46, 189] on span "Riferimento" at bounding box center [51, 187] width 22 height 4
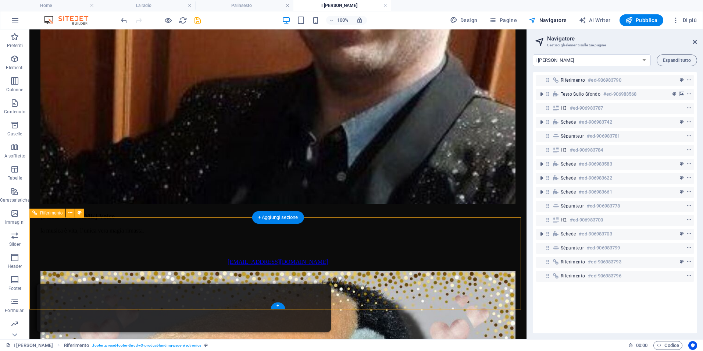
scroll to position [1122, 0]
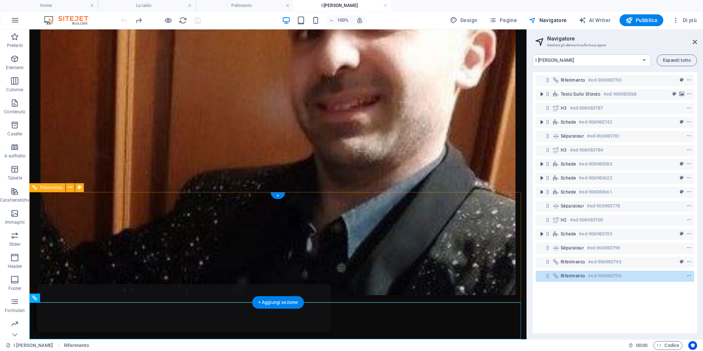
scroll to position [1111, 0]
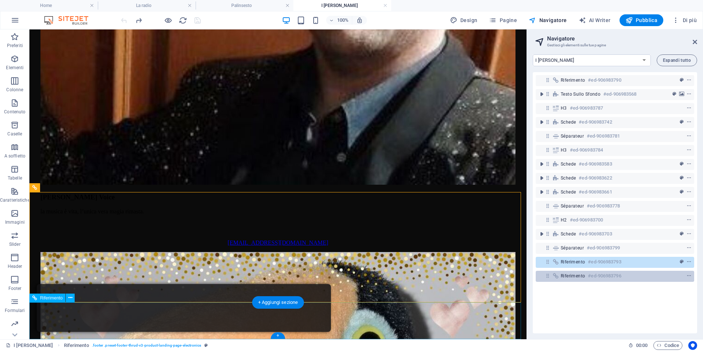
click at [565, 275] on span "Riferimento" at bounding box center [572, 276] width 24 height 6
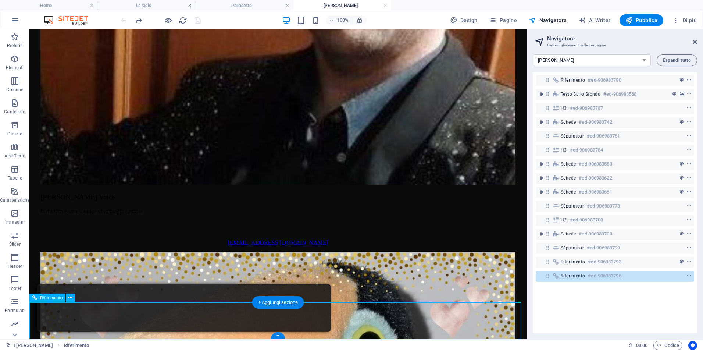
click at [565, 275] on span "Riferimento" at bounding box center [572, 276] width 24 height 6
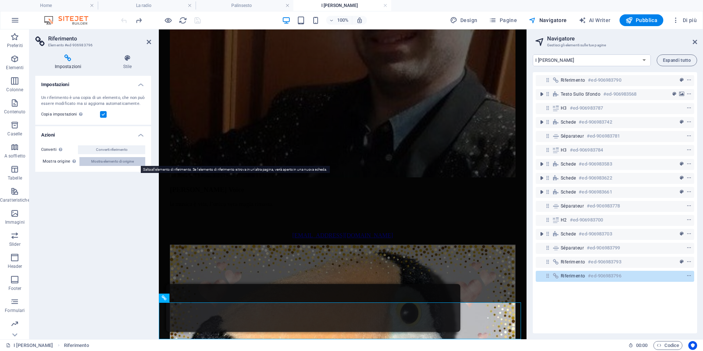
click at [104, 163] on span "Mostra elemento di origine" at bounding box center [112, 161] width 43 height 9
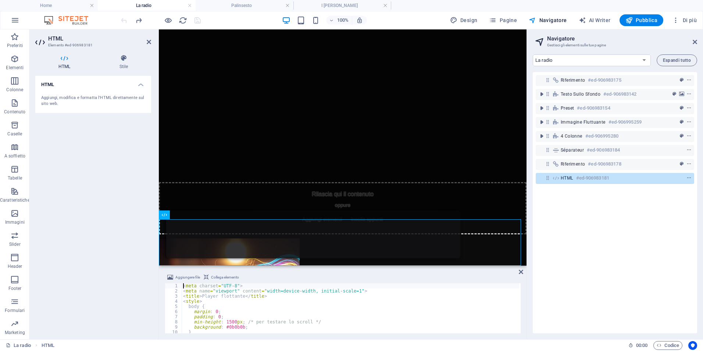
scroll to position [776, 0]
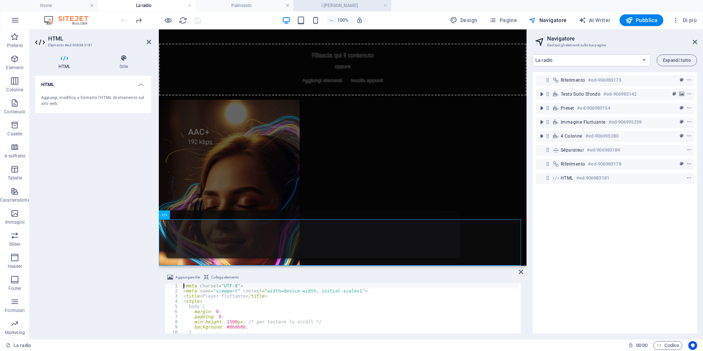
click at [347, 6] on h4 "I [PERSON_NAME]" at bounding box center [342, 5] width 98 height 8
select select "17005572-it"
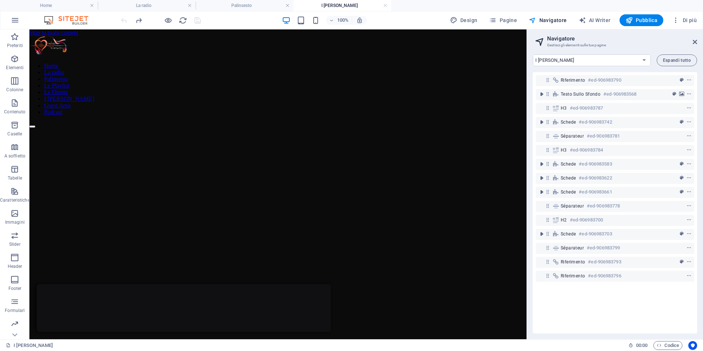
scroll to position [1111, 0]
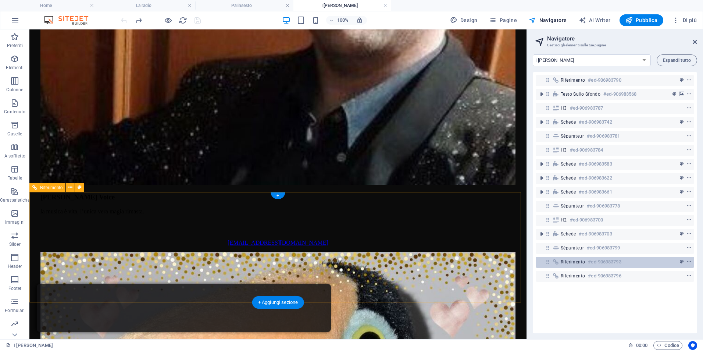
click at [581, 265] on div "Riferimento #ed-906983793" at bounding box center [608, 261] width 97 height 9
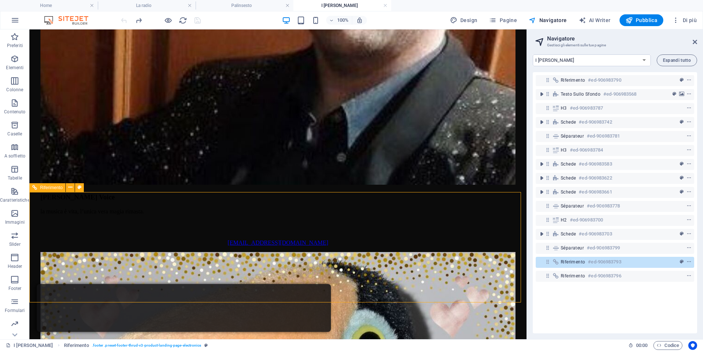
click at [45, 187] on span "Riferimento" at bounding box center [51, 187] width 22 height 4
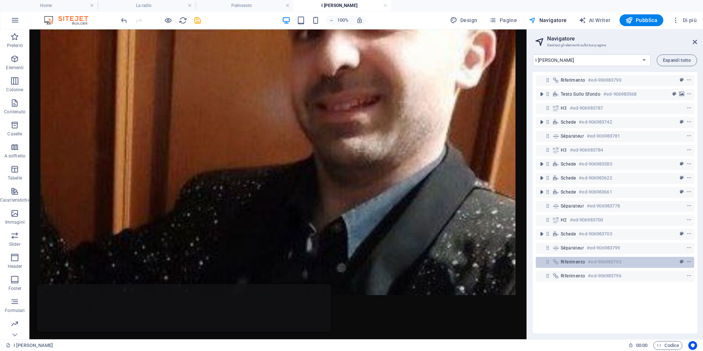
click at [576, 262] on span "Riferimento" at bounding box center [572, 262] width 24 height 6
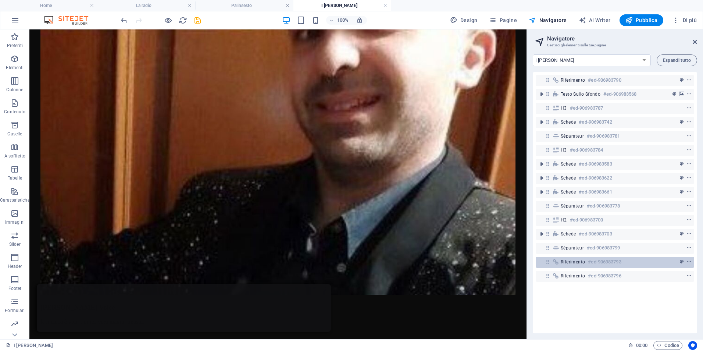
click at [576, 262] on span "Riferimento" at bounding box center [572, 262] width 24 height 6
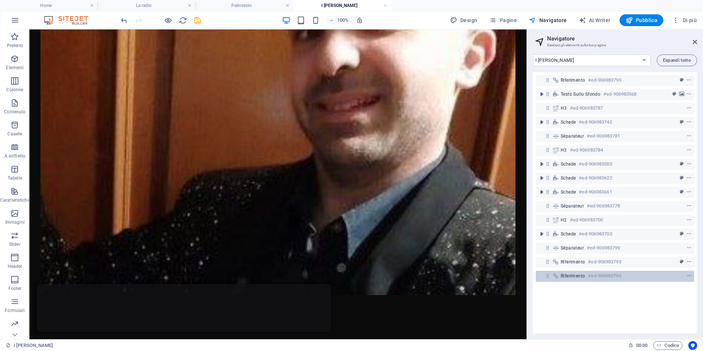
click at [577, 276] on span "Riferimento" at bounding box center [572, 276] width 24 height 6
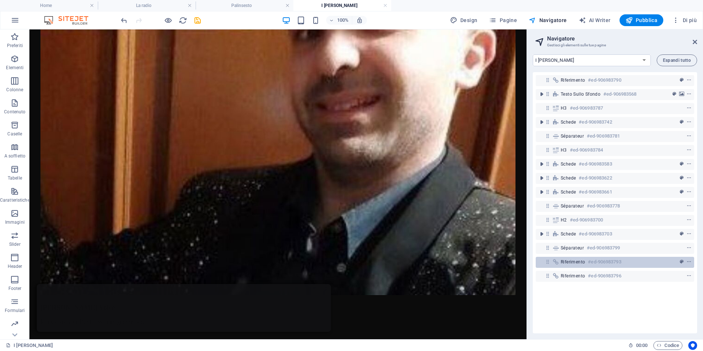
click at [574, 259] on span "Riferimento" at bounding box center [572, 262] width 24 height 6
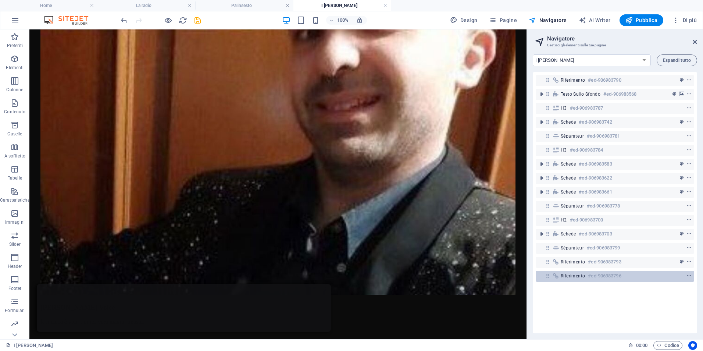
click at [577, 274] on span "Riferimento" at bounding box center [572, 276] width 24 height 6
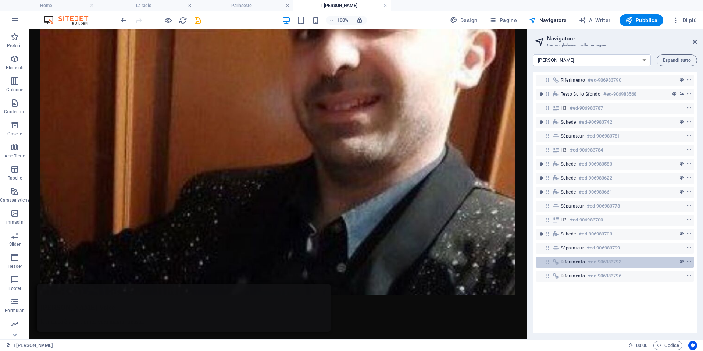
click at [567, 264] on span "Riferimento" at bounding box center [572, 262] width 24 height 6
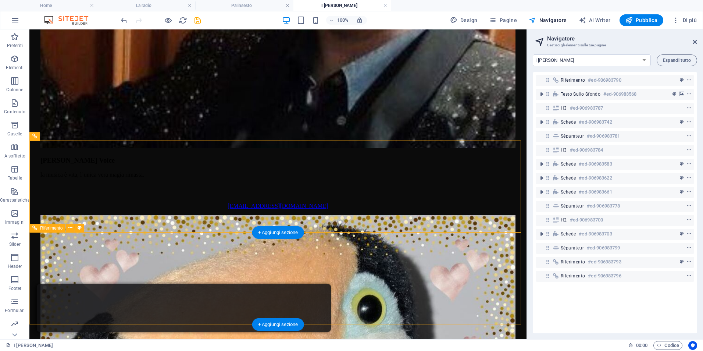
scroll to position [1184, 0]
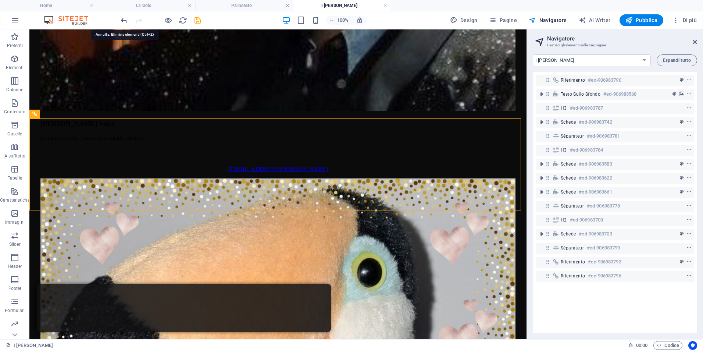
click at [124, 21] on icon "undo" at bounding box center [124, 20] width 8 height 8
click at [124, 22] on icon "undo" at bounding box center [124, 20] width 8 height 8
click at [123, 22] on icon "undo" at bounding box center [124, 20] width 8 height 8
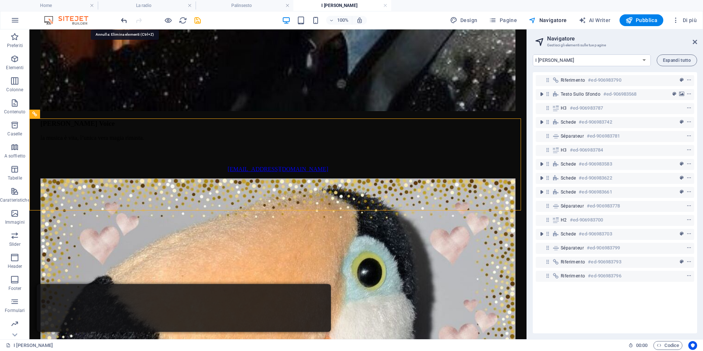
click at [123, 22] on icon "undo" at bounding box center [124, 20] width 8 height 8
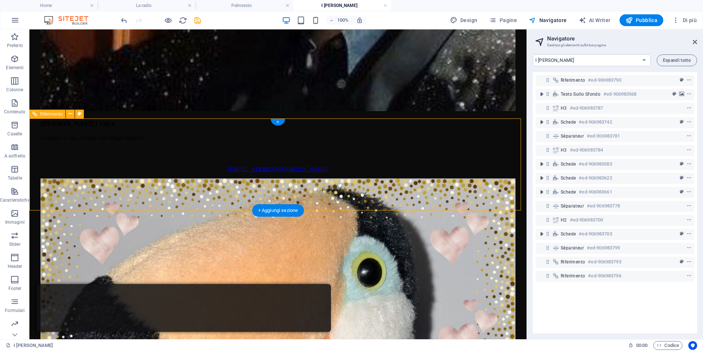
click at [37, 114] on div "Riferimento" at bounding box center [47, 114] width 36 height 9
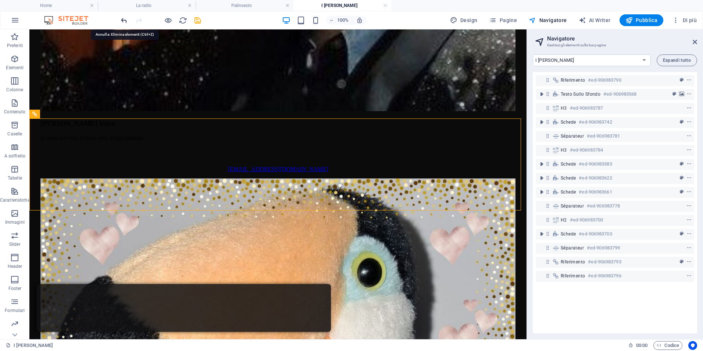
click at [121, 20] on icon "undo" at bounding box center [124, 20] width 8 height 8
click at [123, 22] on icon "undo" at bounding box center [124, 20] width 8 height 8
drag, startPoint x: 350, startPoint y: 3, endPoint x: 159, endPoint y: 12, distance: 191.3
click at [121, 19] on icon "undo" at bounding box center [124, 20] width 8 height 8
click at [123, 20] on icon "undo" at bounding box center [124, 20] width 8 height 8
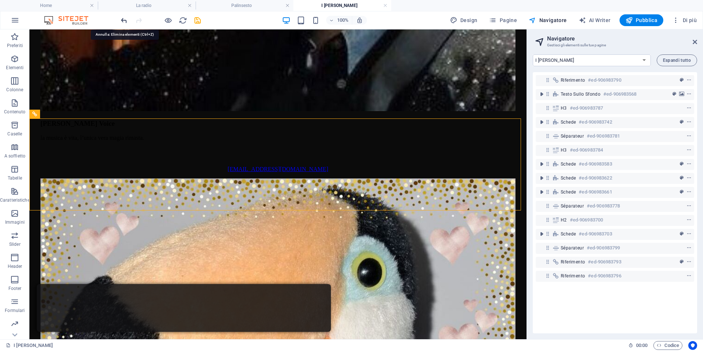
click at [123, 20] on icon "undo" at bounding box center [124, 20] width 8 height 8
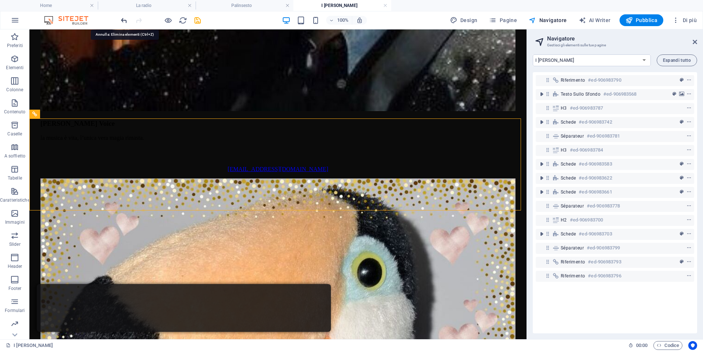
click at [123, 20] on icon "undo" at bounding box center [124, 20] width 8 height 8
click at [35, 115] on icon at bounding box center [34, 114] width 5 height 9
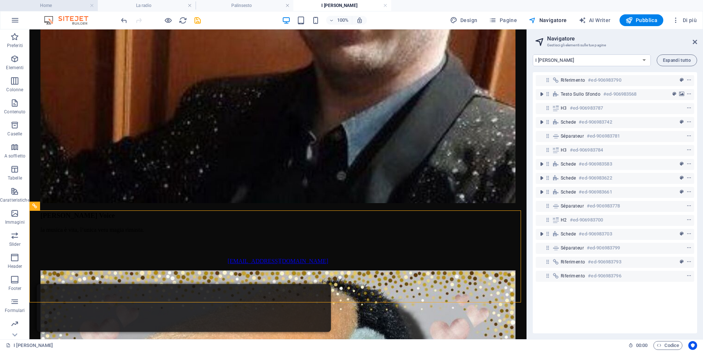
click at [77, 2] on h4 "Home" at bounding box center [49, 5] width 98 height 8
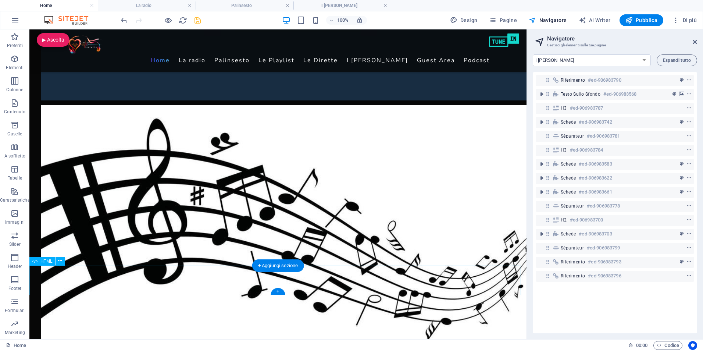
scroll to position [1224, 0]
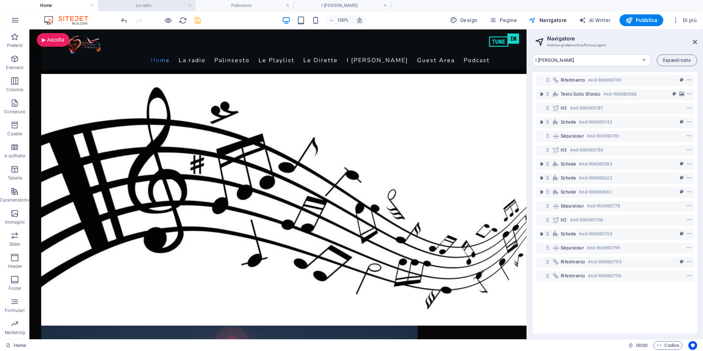
click at [159, 4] on h4 "La radio" at bounding box center [147, 5] width 98 height 8
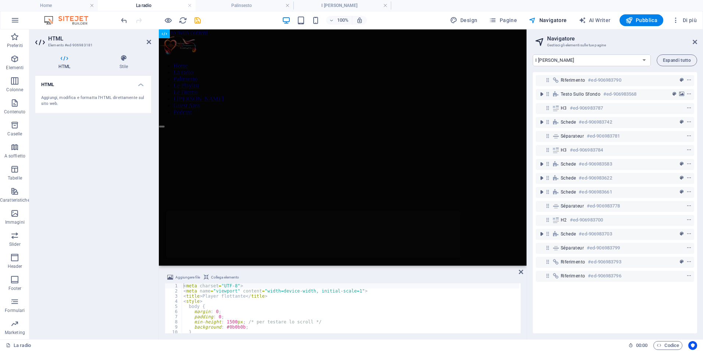
scroll to position [0, 0]
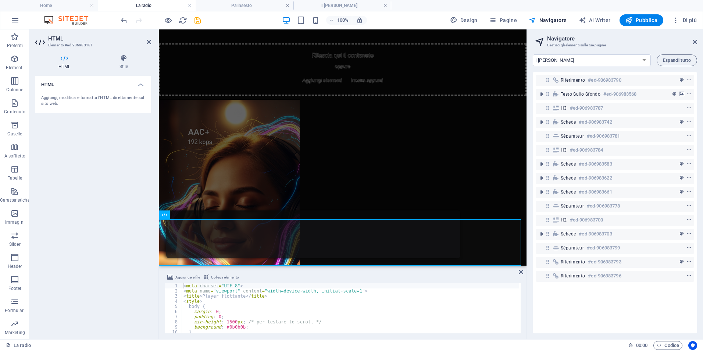
click at [151, 42] on aside "HTML Elemento #ed-906983181 HTML Stile HTML Aggiungi, modifica e formatta l'HTM…" at bounding box center [93, 183] width 129 height 309
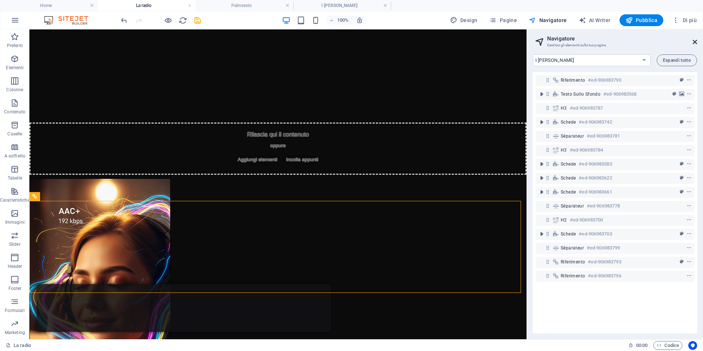
click at [692, 42] on icon at bounding box center [694, 42] width 4 height 6
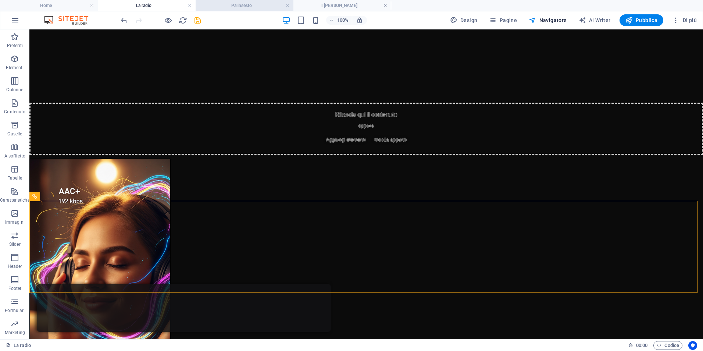
click at [253, 6] on h4 "Palinsesto" at bounding box center [244, 5] width 98 height 8
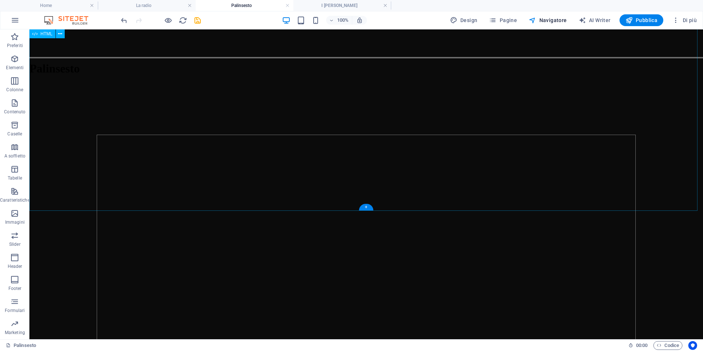
scroll to position [311, 0]
click at [336, 4] on h4 "I [PERSON_NAME]" at bounding box center [342, 5] width 98 height 8
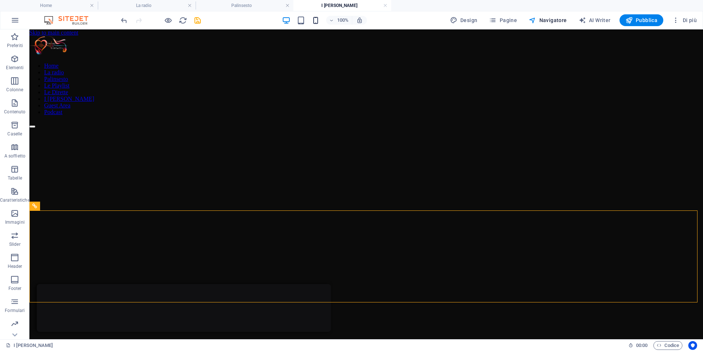
scroll to position [1092, 0]
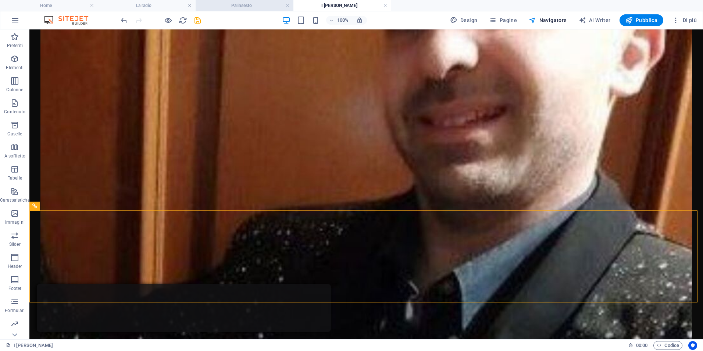
click at [249, 1] on li "Palinsesto" at bounding box center [244, 5] width 98 height 11
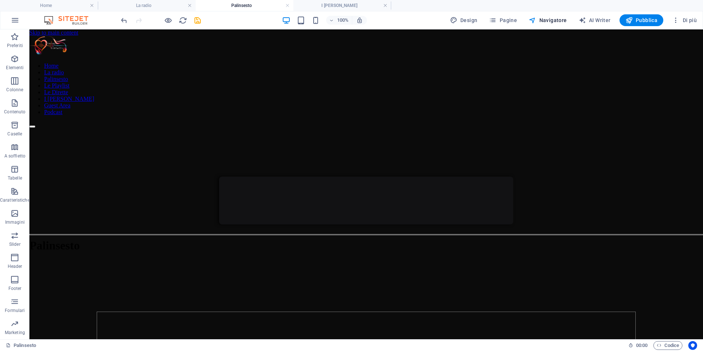
scroll to position [311, 0]
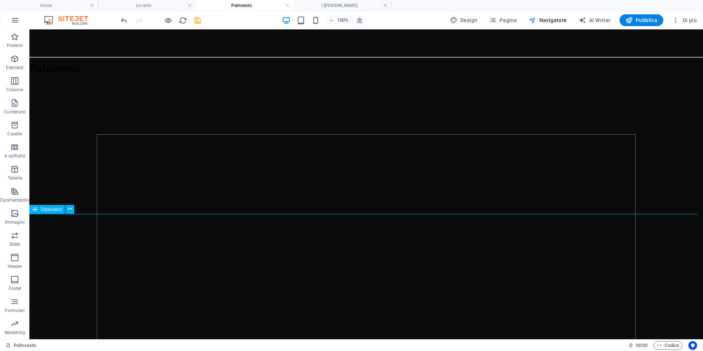
click at [50, 210] on span "Séparateur" at bounding box center [51, 209] width 22 height 4
click at [49, 210] on span "Séparateur" at bounding box center [51, 209] width 22 height 4
select select "%"
select select "px"
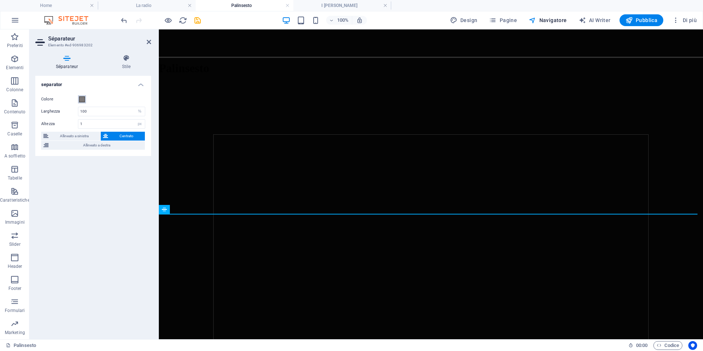
click at [80, 99] on span at bounding box center [82, 99] width 6 height 6
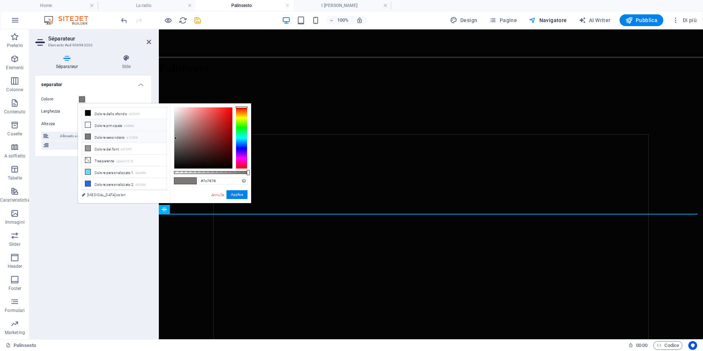
click at [87, 122] on icon at bounding box center [87, 124] width 5 height 5
type input "#f8f8f8"
click at [240, 192] on button "Applica" at bounding box center [236, 194] width 21 height 9
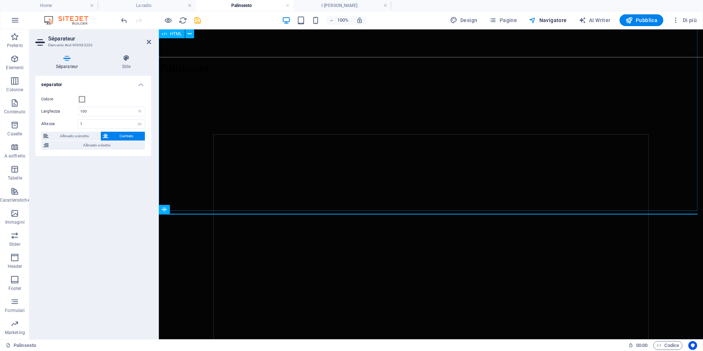
click at [169, 149] on div "Calendario Google Responsive" at bounding box center [431, 273] width 544 height 279
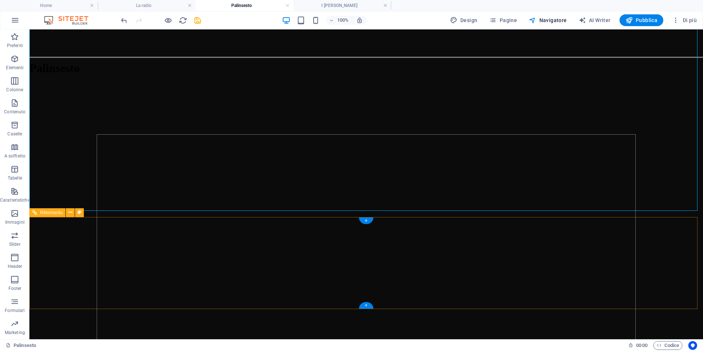
scroll to position [274, 0]
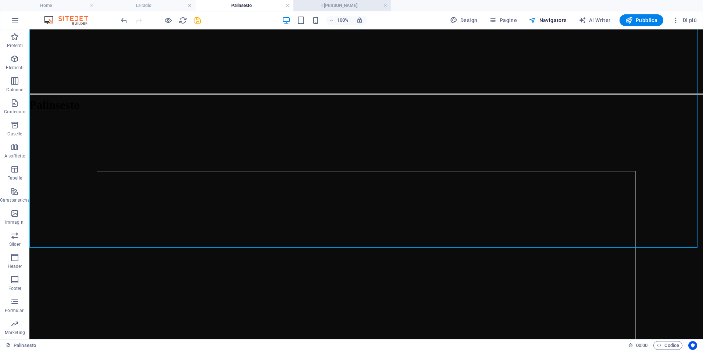
click at [342, 5] on h4 "I [PERSON_NAME]" at bounding box center [342, 5] width 98 height 8
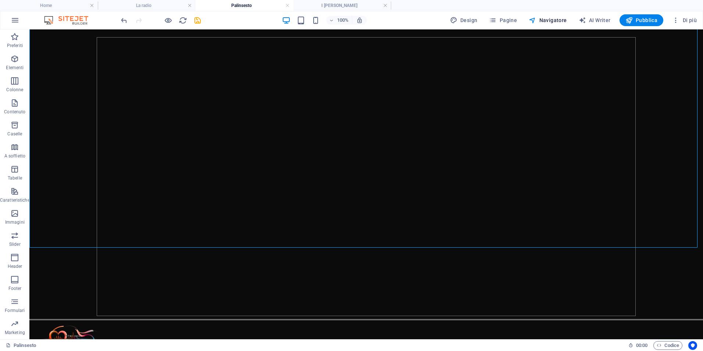
scroll to position [0, 0]
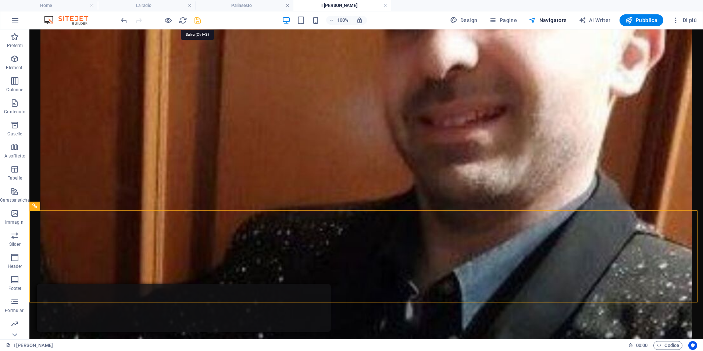
click at [198, 24] on icon "save" at bounding box center [197, 20] width 8 height 8
click at [197, 21] on icon "save" at bounding box center [197, 20] width 8 height 8
click at [198, 18] on icon "save" at bounding box center [197, 20] width 8 height 8
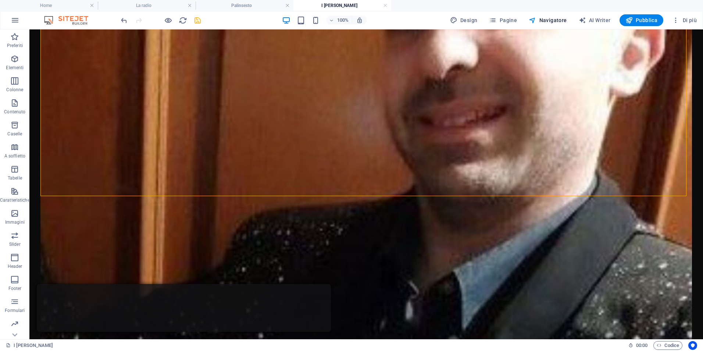
click at [193, 19] on div at bounding box center [160, 20] width 82 height 12
click at [195, 23] on icon "save" at bounding box center [197, 20] width 8 height 8
click at [198, 24] on icon "save" at bounding box center [197, 20] width 8 height 8
click at [198, 22] on icon "save" at bounding box center [197, 20] width 8 height 8
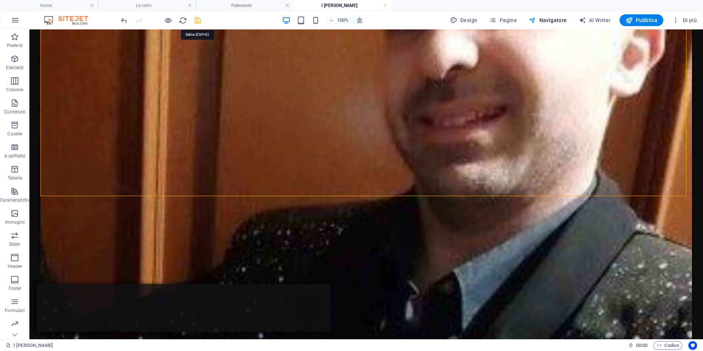
click at [198, 22] on icon "save" at bounding box center [197, 20] width 8 height 8
drag, startPoint x: 599, startPoint y: 246, endPoint x: 594, endPoint y: 248, distance: 5.3
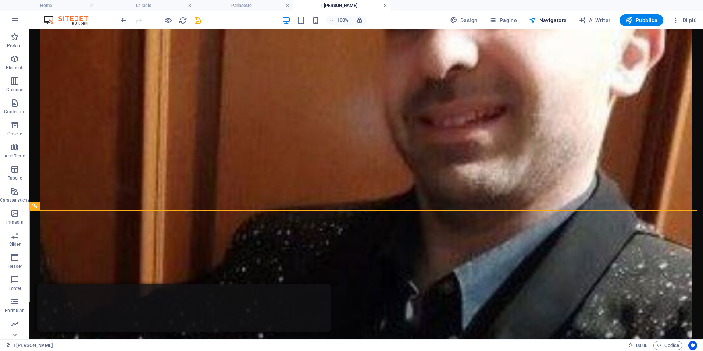
click at [384, 5] on link at bounding box center [385, 5] width 4 height 7
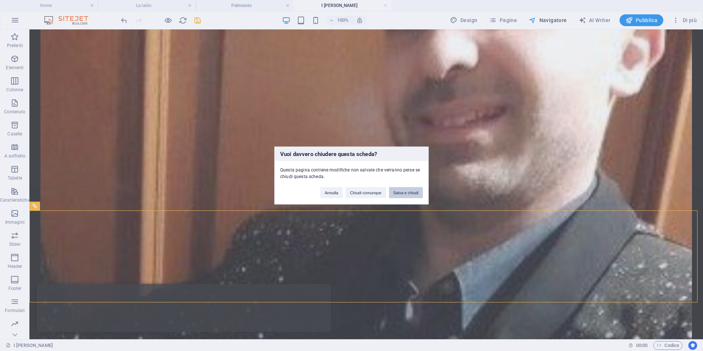
click at [403, 195] on button "Salva e chiudi" at bounding box center [406, 192] width 34 height 11
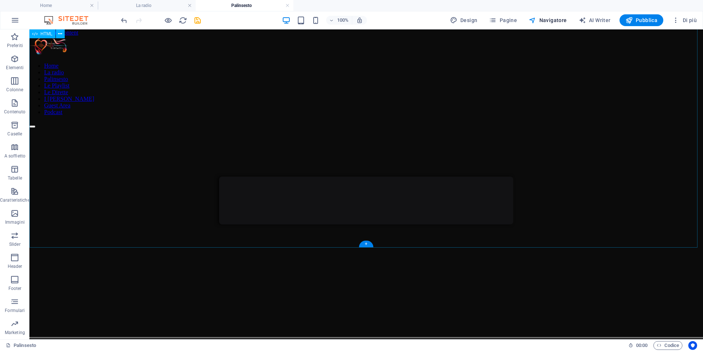
scroll to position [274, 0]
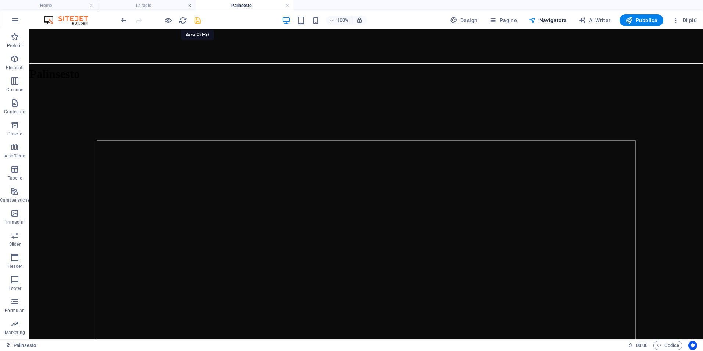
click at [197, 19] on icon "save" at bounding box center [197, 20] width 8 height 8
click at [287, 5] on link at bounding box center [287, 5] width 4 height 7
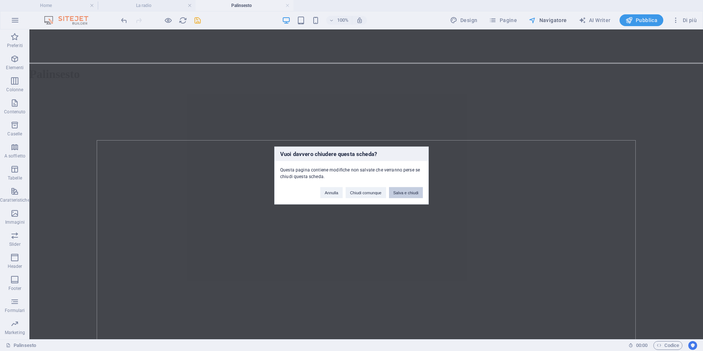
click at [407, 188] on button "Salva e chiudi" at bounding box center [406, 192] width 34 height 11
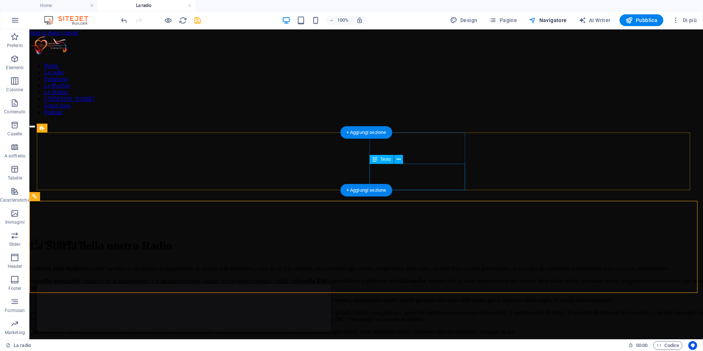
scroll to position [637, 0]
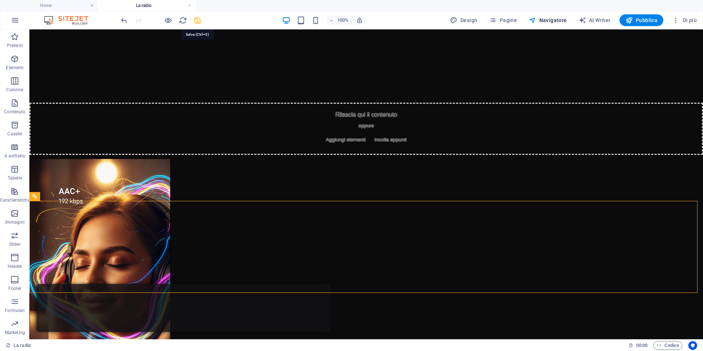
click at [198, 19] on icon "save" at bounding box center [197, 20] width 8 height 8
click at [190, 5] on link at bounding box center [189, 5] width 4 height 7
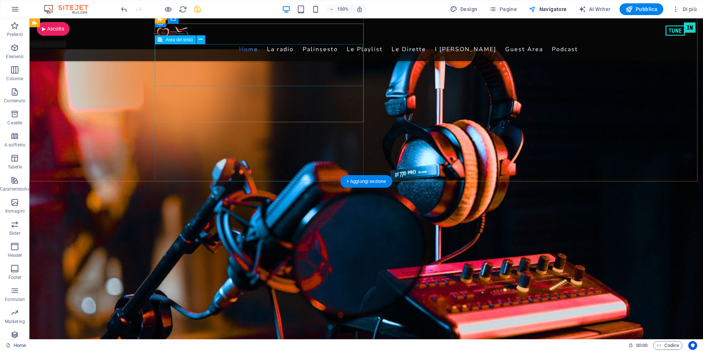
scroll to position [1213, 0]
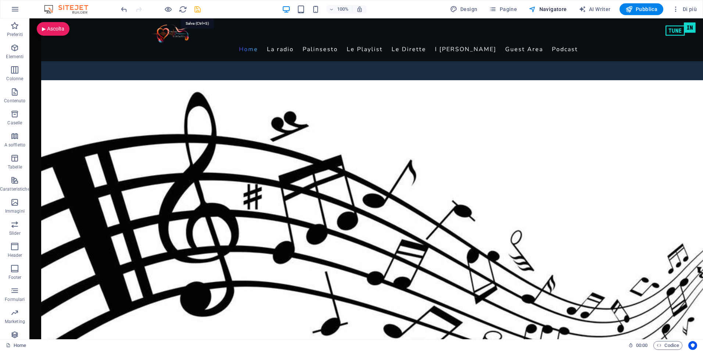
click at [196, 9] on icon "save" at bounding box center [197, 9] width 8 height 8
click at [495, 12] on icon "button" at bounding box center [492, 9] width 7 height 7
click at [496, 11] on icon "button" at bounding box center [492, 9] width 7 height 7
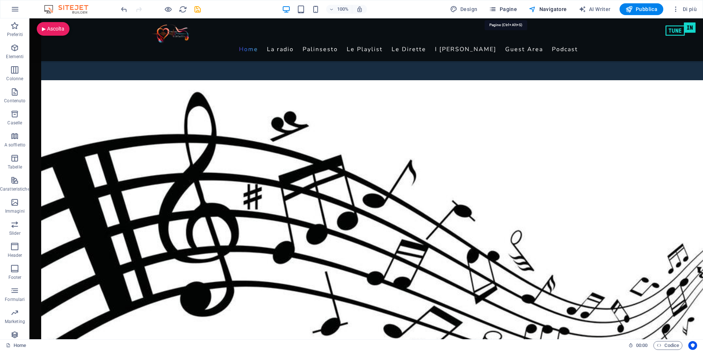
click at [500, 9] on span "Pagine" at bounding box center [503, 9] width 28 height 7
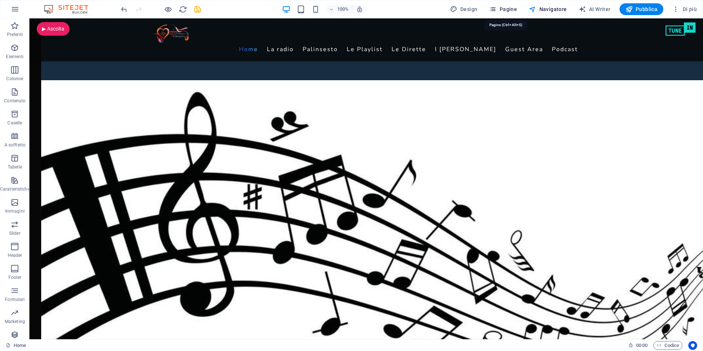
click at [500, 9] on span "Pagine" at bounding box center [503, 9] width 28 height 7
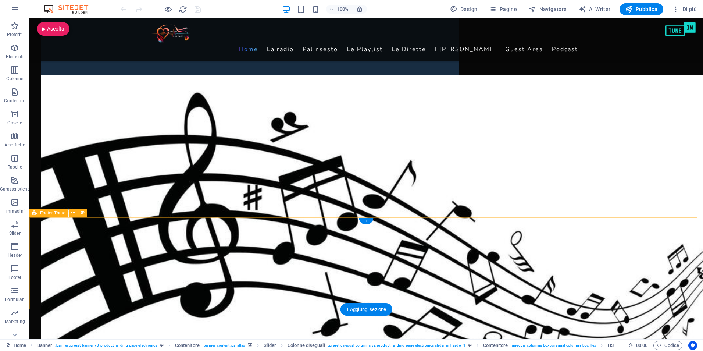
scroll to position [1213, 0]
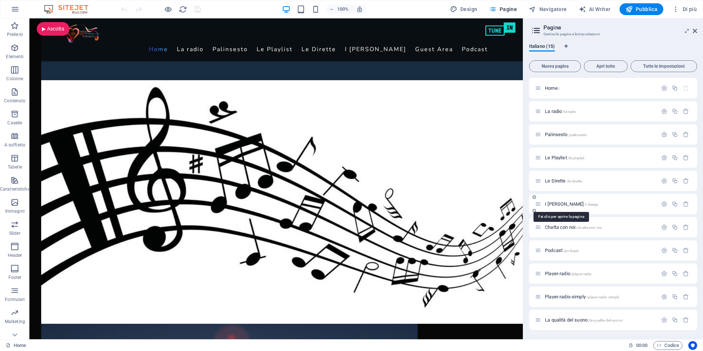
click at [553, 202] on span "I [PERSON_NAME] /i-deejay" at bounding box center [571, 204] width 53 height 6
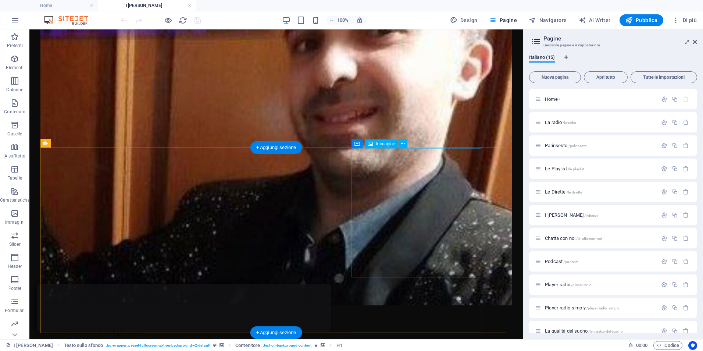
scroll to position [1092, 0]
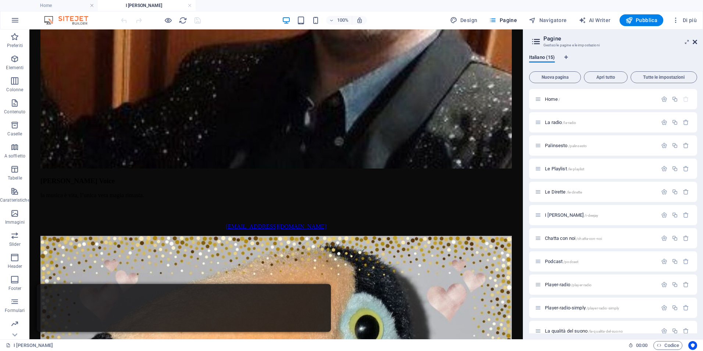
click at [695, 41] on icon at bounding box center [694, 42] width 4 height 6
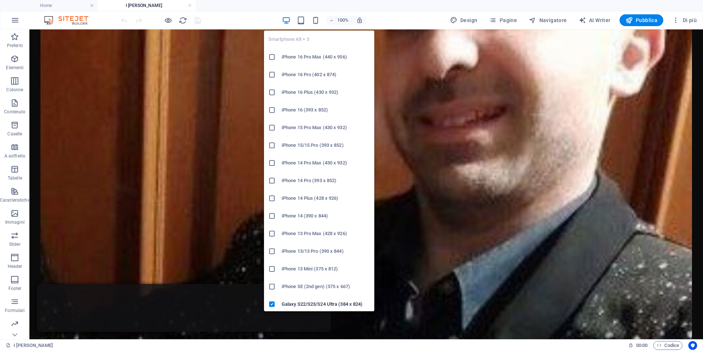
drag, startPoint x: 318, startPoint y: 20, endPoint x: 341, endPoint y: 42, distance: 32.5
click at [318, 20] on icon "button" at bounding box center [315, 20] width 8 height 8
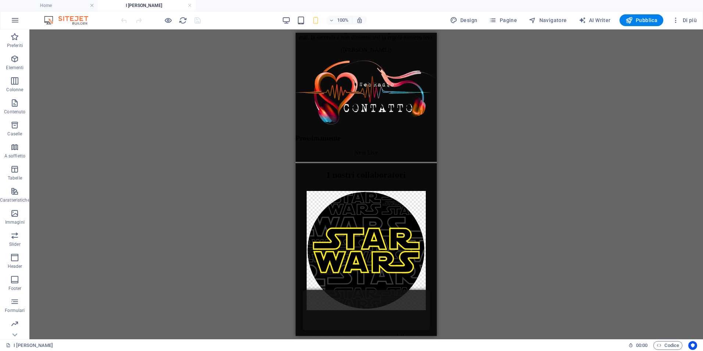
scroll to position [2434, 0]
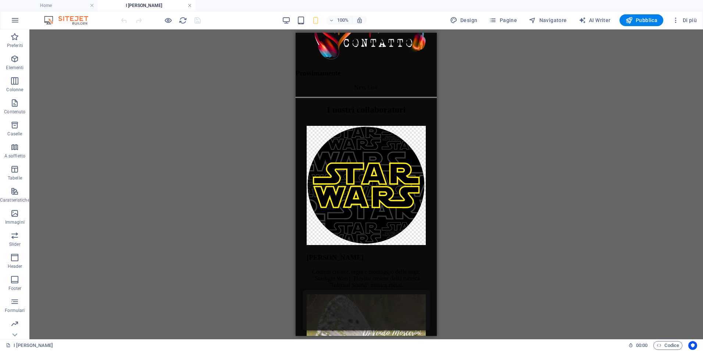
click at [188, 6] on link at bounding box center [189, 5] width 4 height 7
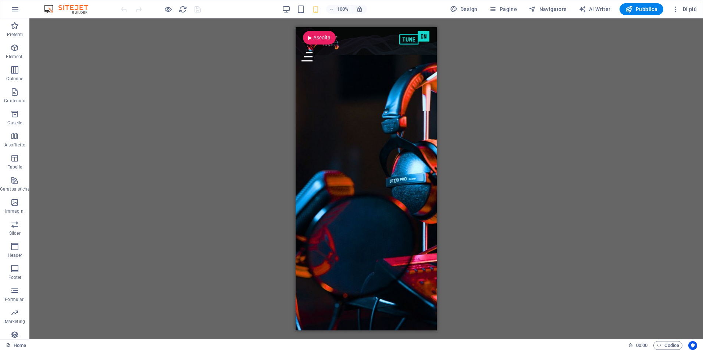
scroll to position [1195, 0]
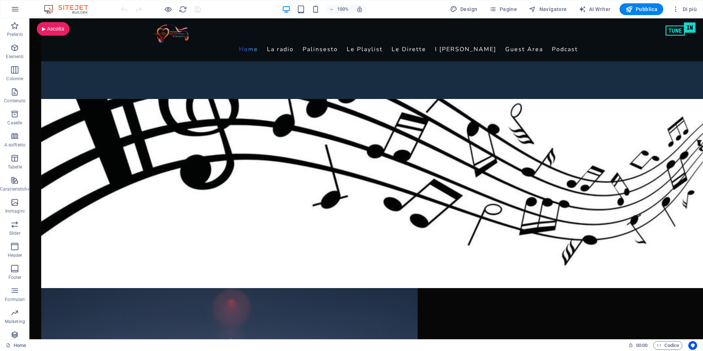
scroll to position [1197, 0]
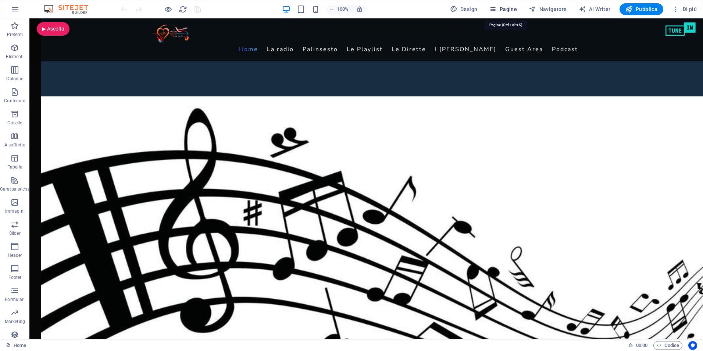
click at [508, 10] on span "Pagine" at bounding box center [503, 9] width 28 height 7
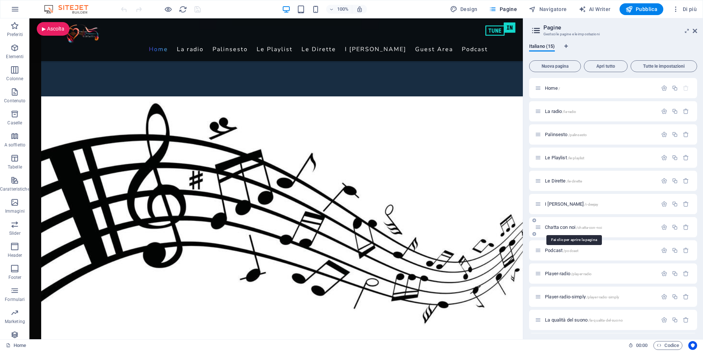
click at [553, 227] on span "Chatta con noi /chatta-con-noi" at bounding box center [573, 227] width 57 height 6
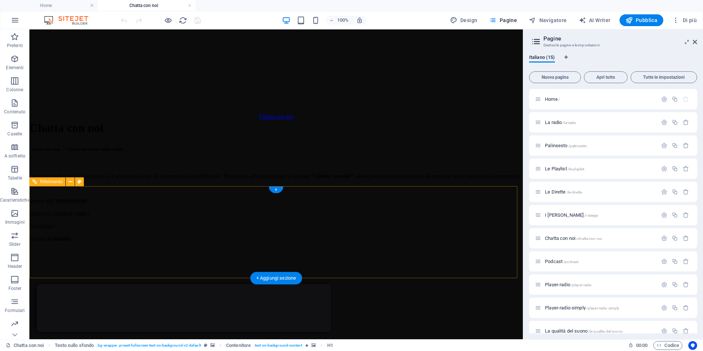
scroll to position [242, 0]
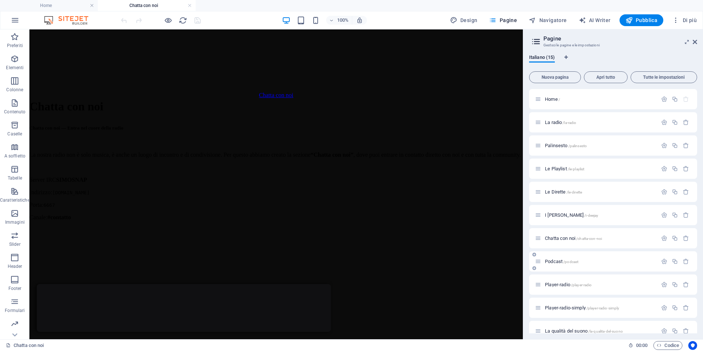
click at [554, 260] on span "Podcast /podcast" at bounding box center [561, 261] width 33 height 6
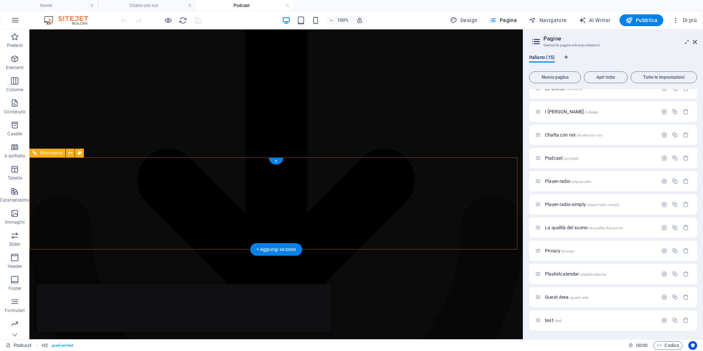
scroll to position [184, 0]
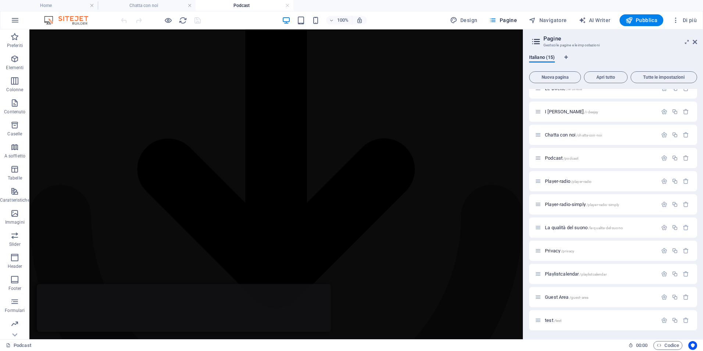
click at [560, 275] on span "Playlistcalendar /playlistcalendar" at bounding box center [576, 274] width 62 height 6
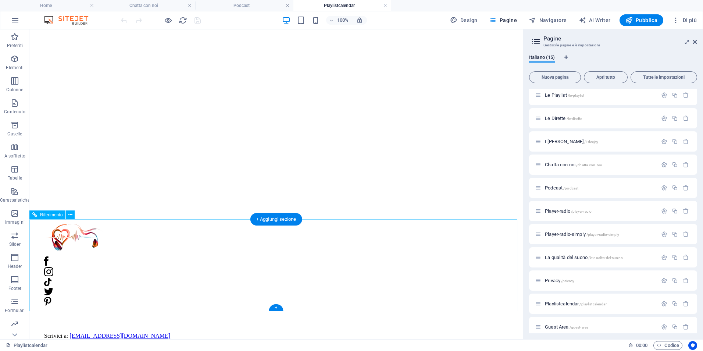
scroll to position [134, 0]
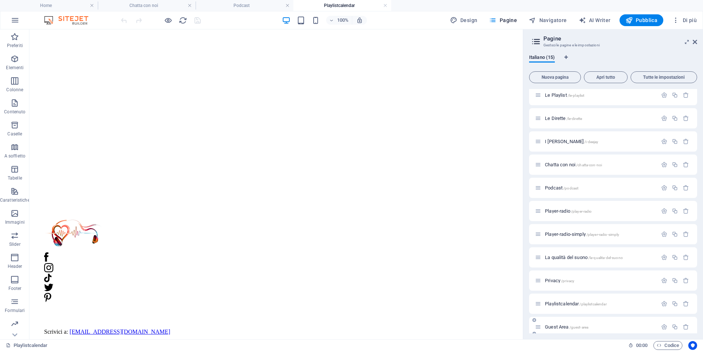
click at [560, 327] on span "Guest Area /guest-area" at bounding box center [566, 327] width 43 height 6
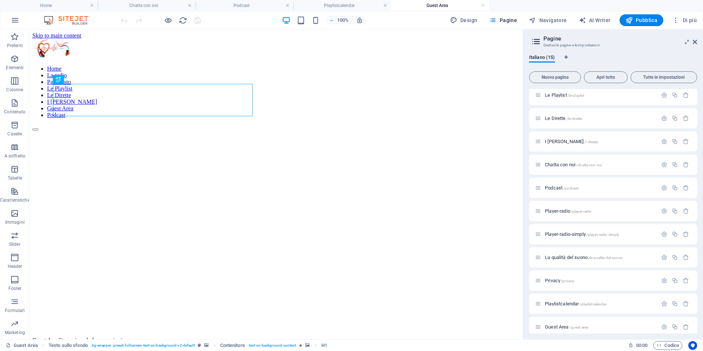
scroll to position [0, 0]
click at [100, 318] on html "Skip to main content Home La radio Palinsesto Le Playlist Le Dirette I Deejay G…" at bounding box center [275, 187] width 493 height 317
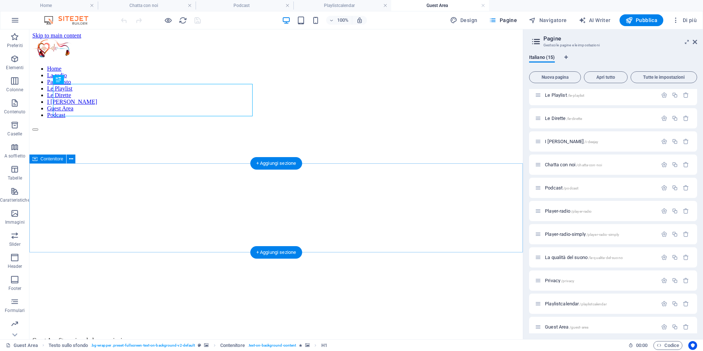
click at [116, 337] on div "Guest Area Sto caricando le recensioni..." at bounding box center [275, 340] width 487 height 7
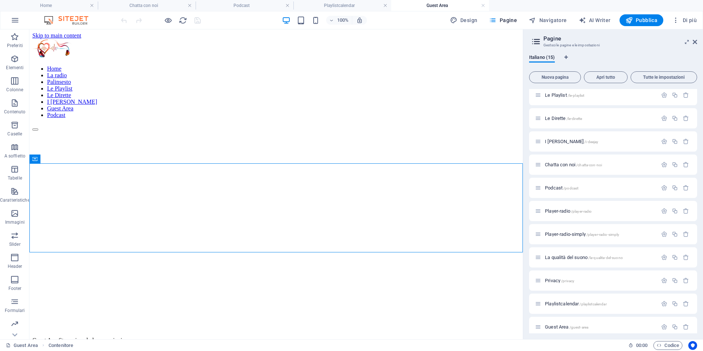
click at [166, 287] on html "Skip to main content Home La radio Palinsesto Le Playlist Le Dirette I Deejay G…" at bounding box center [275, 187] width 493 height 317
click at [163, 288] on html "Skip to main content Home La radio Palinsesto Le Playlist Le Dirette I Deejay G…" at bounding box center [275, 187] width 493 height 317
drag, startPoint x: 384, startPoint y: 6, endPoint x: 377, endPoint y: 5, distance: 6.7
click at [384, 6] on link at bounding box center [385, 5] width 4 height 7
drag, startPoint x: 288, startPoint y: 6, endPoint x: 259, endPoint y: 6, distance: 28.7
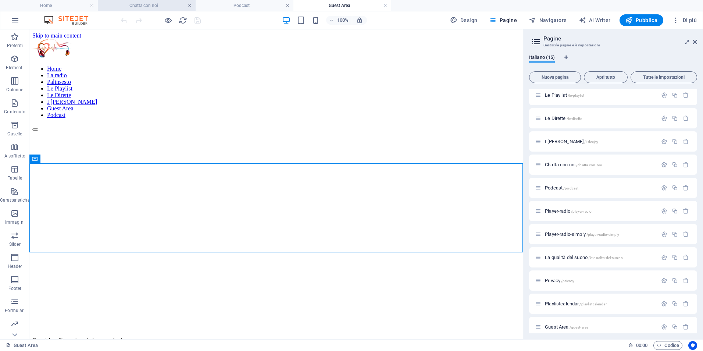
click at [191, 5] on link at bounding box center [189, 5] width 4 height 7
click at [190, 5] on link at bounding box center [189, 5] width 4 height 7
click at [378, 322] on html "Skip to main content Home La radio Palinsesto Le Playlist Le Dirette I Deejay G…" at bounding box center [275, 187] width 493 height 317
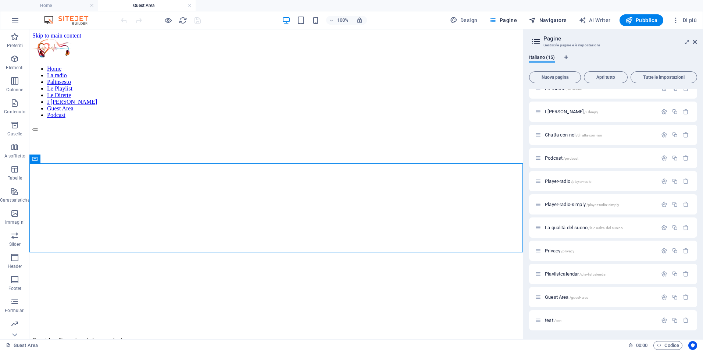
click at [544, 18] on span "Navigatore" at bounding box center [547, 20] width 38 height 7
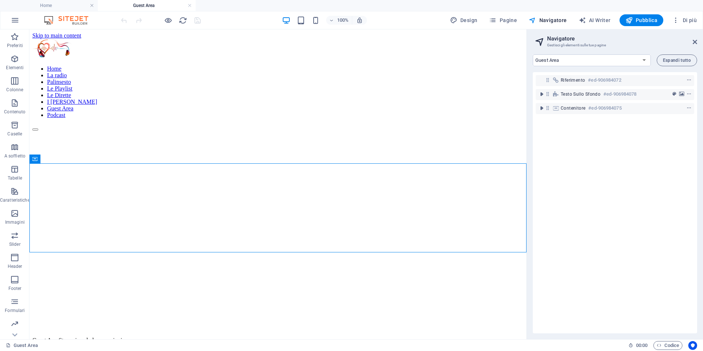
click at [308, 292] on html "Skip to main content Home La radio Palinsesto Le Playlist Le Dirette I Deejay G…" at bounding box center [277, 187] width 497 height 317
click at [67, 4] on h4 "Home" at bounding box center [49, 5] width 98 height 8
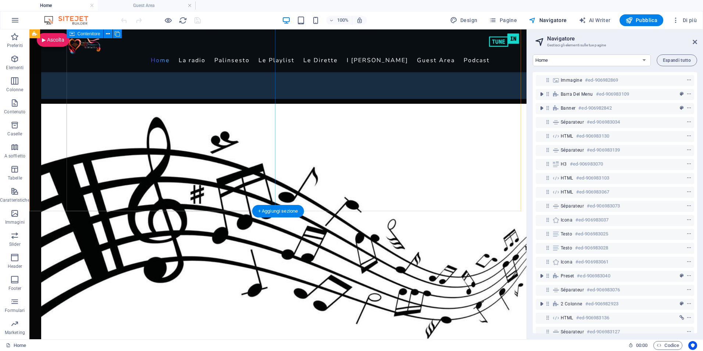
scroll to position [1224, 0]
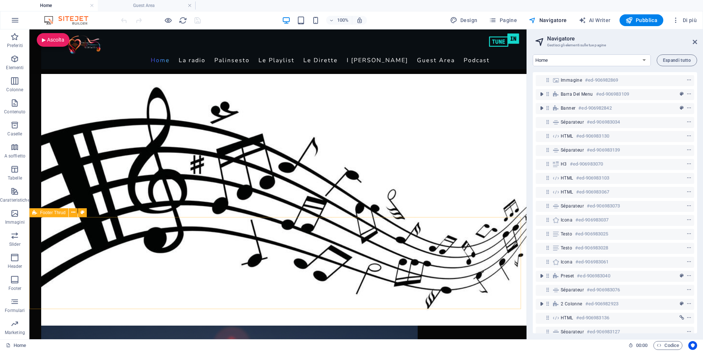
click at [44, 212] on span "Footer Thrud" at bounding box center [52, 212] width 25 height 4
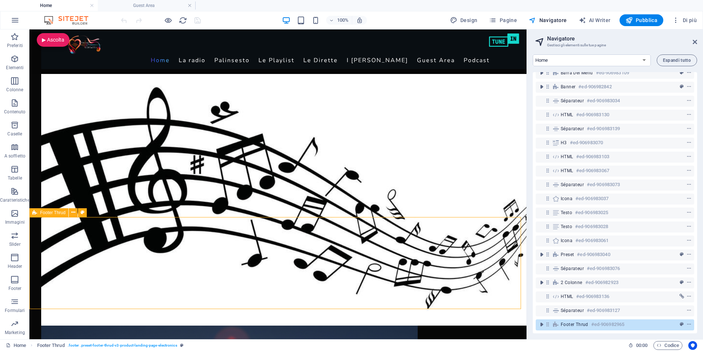
scroll to position [27, 0]
click at [143, 6] on h4 "Guest Area" at bounding box center [147, 5] width 98 height 8
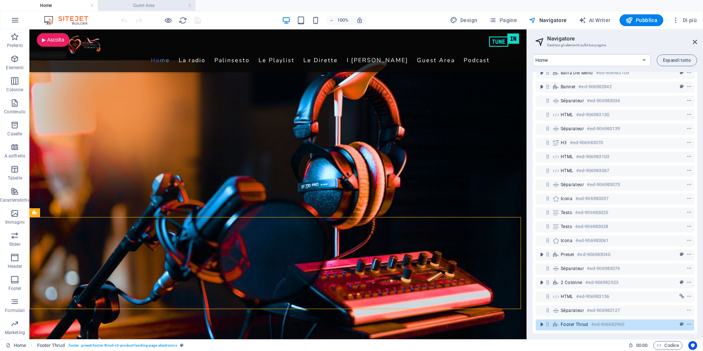
select select "17005596-it"
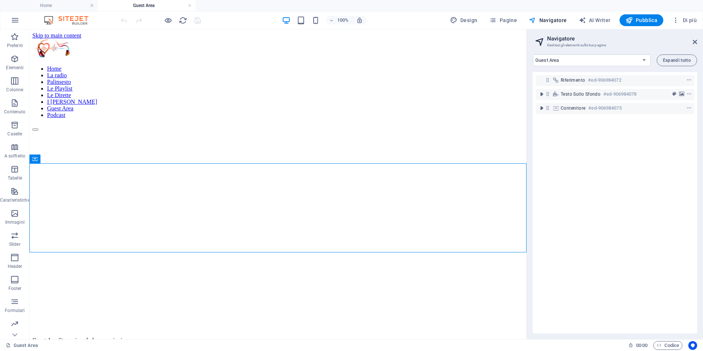
click at [77, 286] on html "Skip to main content Home La radio Palinsesto Le Playlist Le Dirette I Deejay G…" at bounding box center [277, 187] width 497 height 317
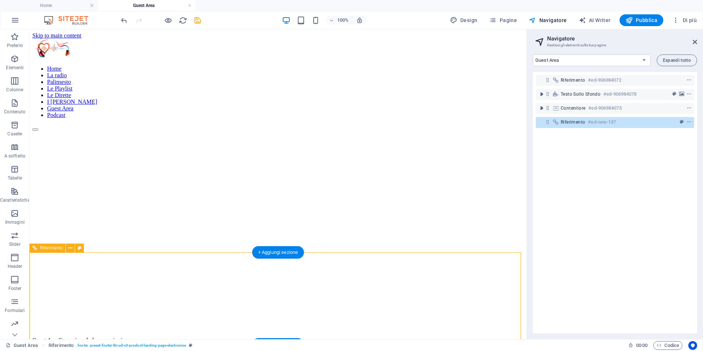
scroll to position [35, 0]
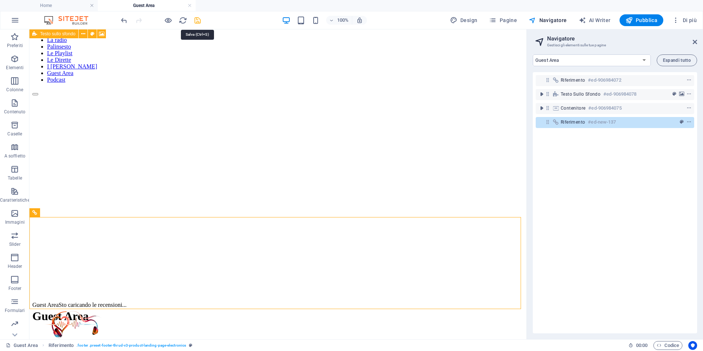
click at [199, 20] on icon "save" at bounding box center [197, 20] width 8 height 8
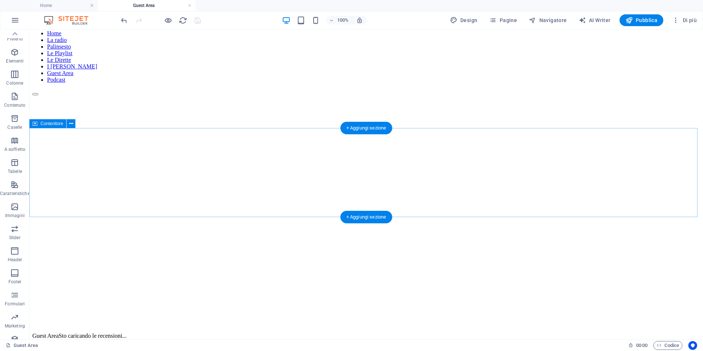
scroll to position [0, 0]
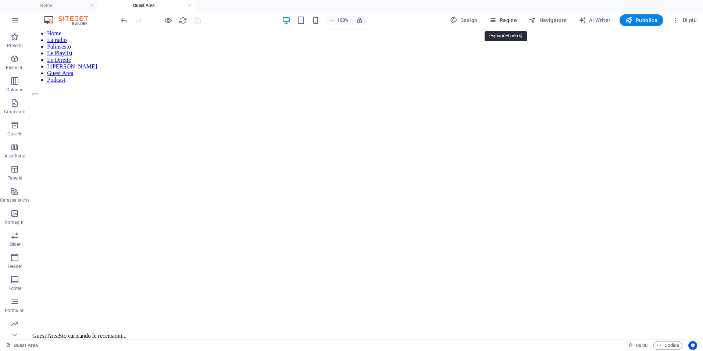
click at [516, 19] on span "Pagine" at bounding box center [503, 20] width 28 height 7
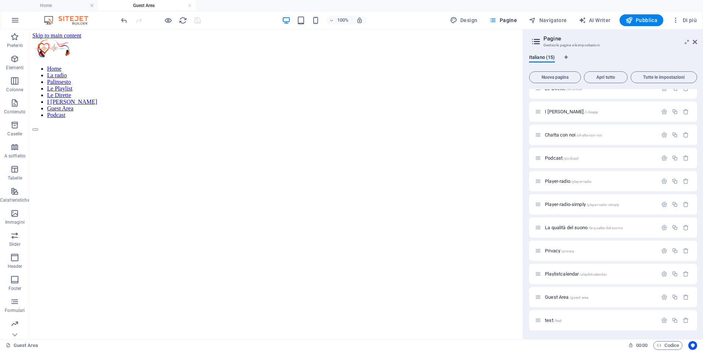
click at [190, 4] on link at bounding box center [189, 5] width 4 height 7
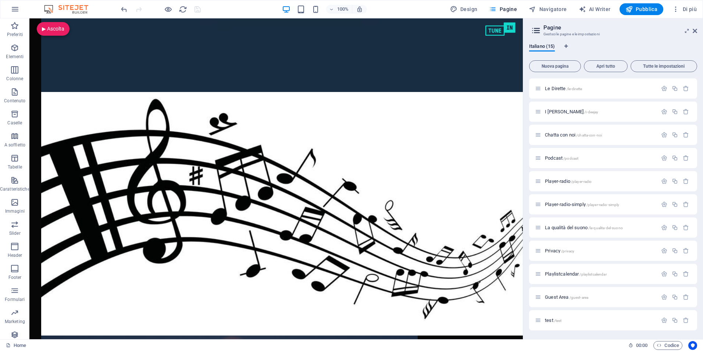
scroll to position [92, 0]
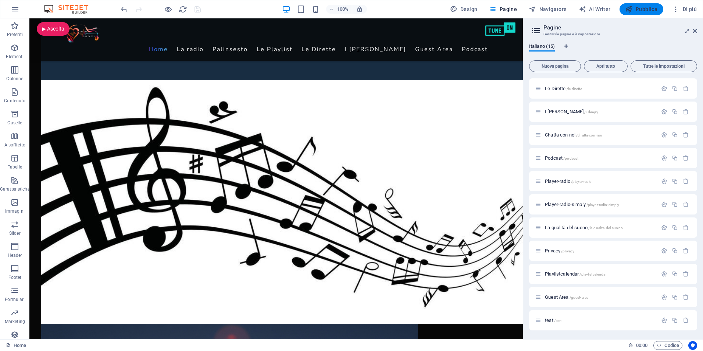
click at [641, 10] on span "Pubblica" at bounding box center [641, 9] width 32 height 7
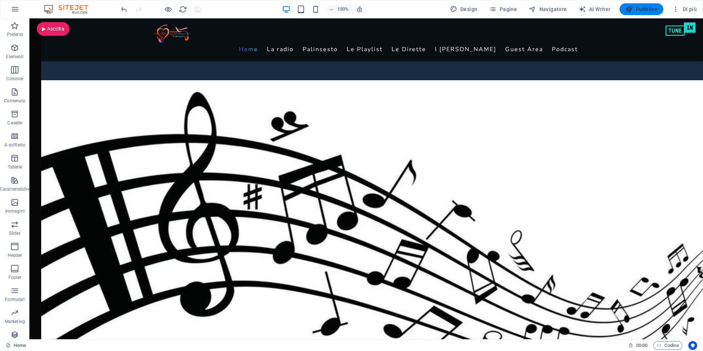
click at [635, 6] on span "Pubblica" at bounding box center [641, 9] width 32 height 7
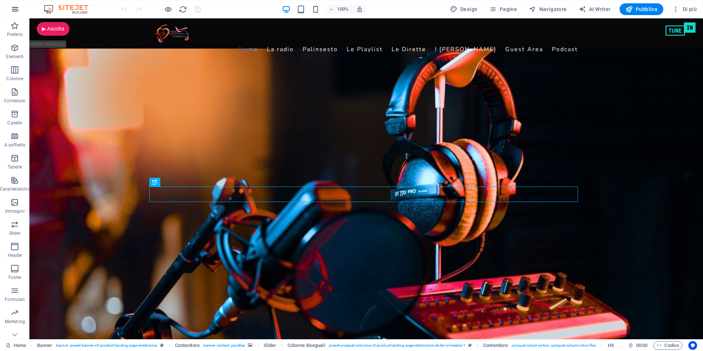
click at [19, 9] on button "button" at bounding box center [15, 9] width 18 height 18
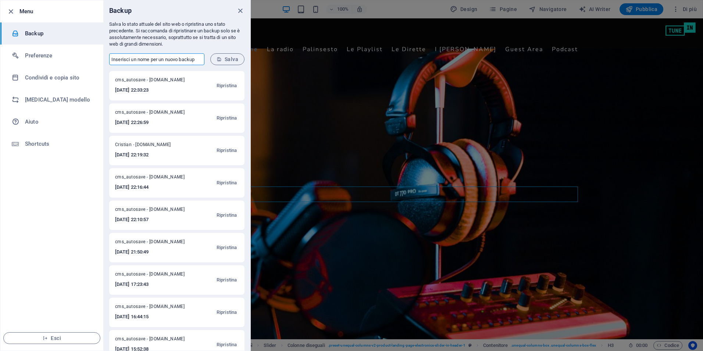
click at [0, 0] on input "text" at bounding box center [0, 0] width 0 height 0
type input "[PERSON_NAME]"
click at [231, 59] on span "Salva" at bounding box center [227, 59] width 22 height 6
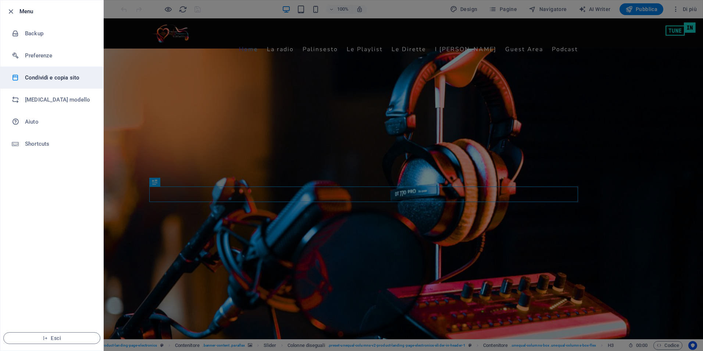
click at [0, 0] on h6 "Condividi e copia sito" at bounding box center [0, 0] width 0 height 0
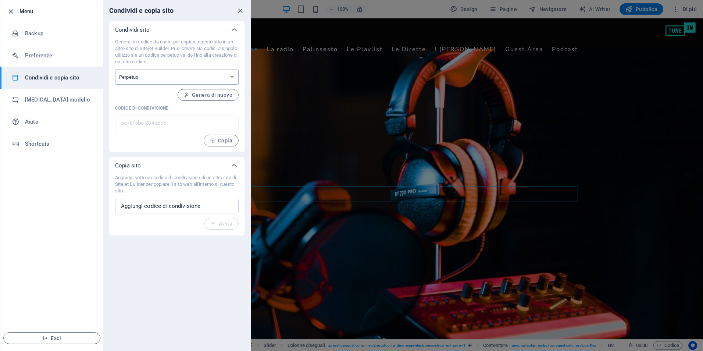
click at [220, 79] on select "Singolo utilizzo Perpetuo" at bounding box center [176, 76] width 123 height 15
click at [221, 143] on span "Copia" at bounding box center [221, 140] width 22 height 6
click at [240, 10] on icon "close" at bounding box center [240, 11] width 8 height 8
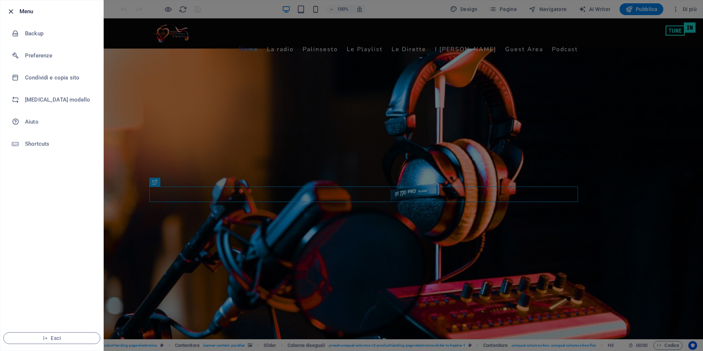
click at [0, 0] on icon "button" at bounding box center [0, 0] width 0 height 0
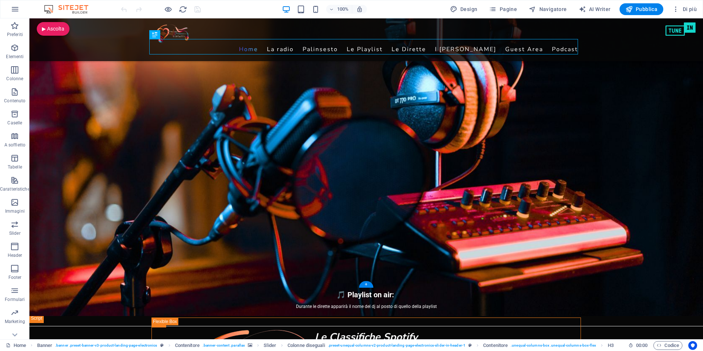
scroll to position [220, 0]
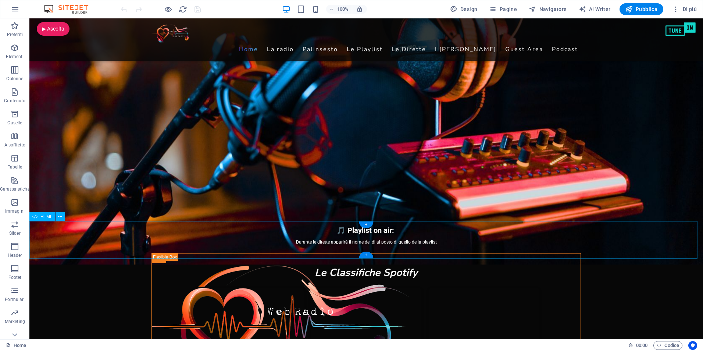
click at [46, 231] on div "🎵 Playlist on air: 🎧 Deejay in diretta: Durante le dirette apparirà il nome del…" at bounding box center [365, 239] width 673 height 37
click at [43, 216] on span "HTML" at bounding box center [46, 216] width 12 height 4
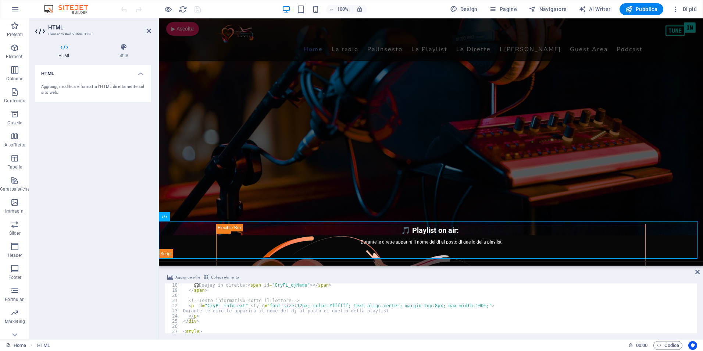
scroll to position [110, 0]
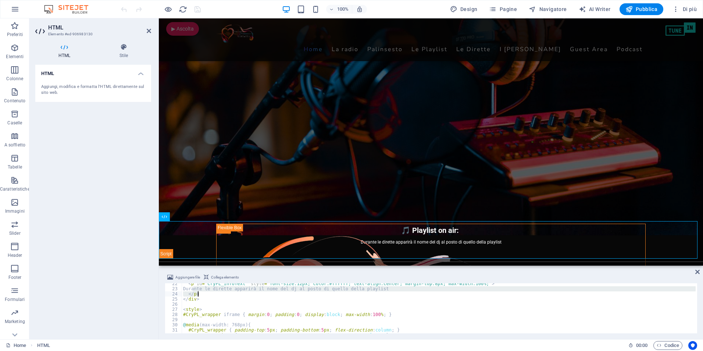
drag, startPoint x: 193, startPoint y: 288, endPoint x: 384, endPoint y: 290, distance: 191.8
click at [384, 290] on div "< p id = "CryPL_infoText" style = "font-size:12px; color:#ffffff; text-align:ce…" at bounding box center [439, 311] width 514 height 60
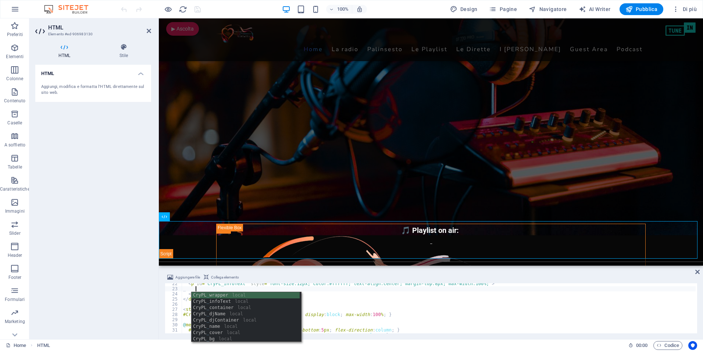
scroll to position [0, 1]
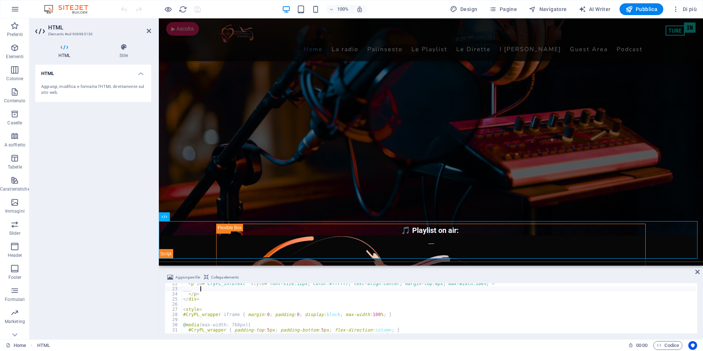
type textarea "___"
click at [75, 185] on div "HTML Aggiungi, modifica e formatta l'HTML direttamente sul sito web." at bounding box center [93, 199] width 116 height 268
click at [71, 173] on div "HTML Aggiungi, modifica e formatta l'HTML direttamente sul sito web." at bounding box center [93, 199] width 116 height 268
click at [71, 168] on div "HTML Aggiungi, modifica e formatta l'HTML direttamente sul sito web." at bounding box center [93, 199] width 116 height 268
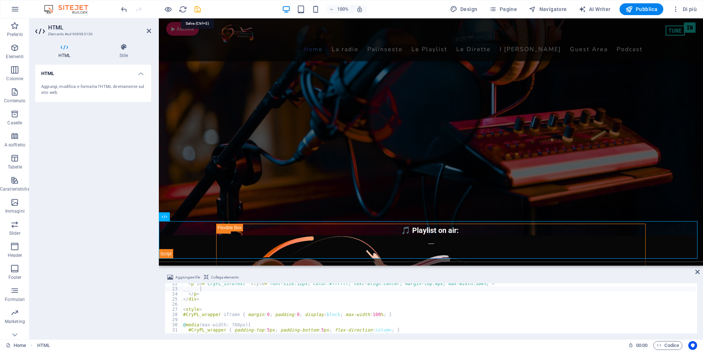
click at [196, 11] on icon "save" at bounding box center [197, 9] width 8 height 8
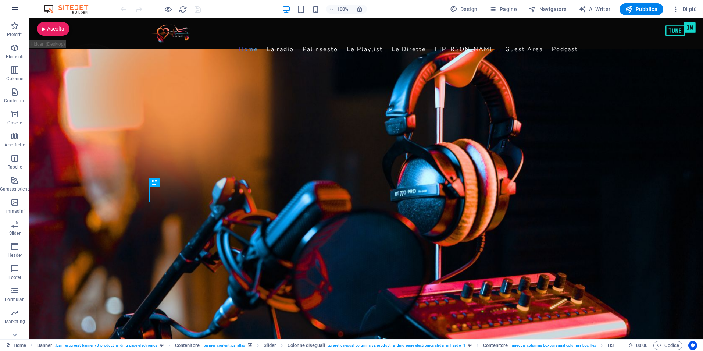
click at [12, 9] on icon "button" at bounding box center [15, 9] width 9 height 9
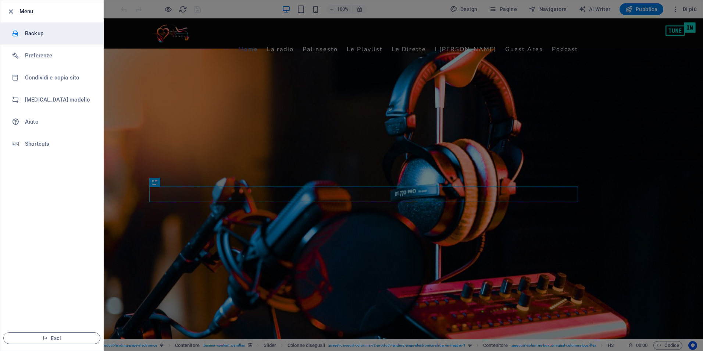
click at [24, 29] on li "Backup" at bounding box center [51, 33] width 103 height 22
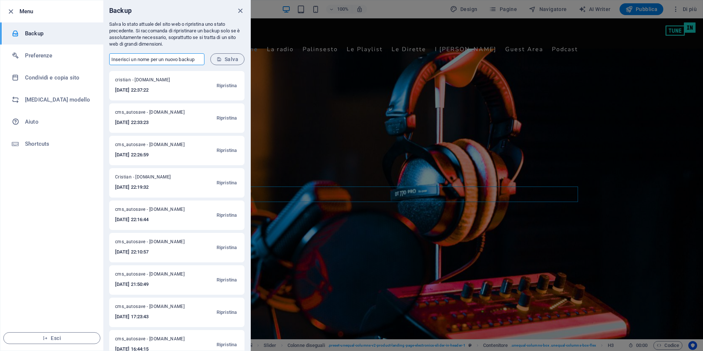
click at [151, 57] on input "text" at bounding box center [156, 59] width 95 height 12
type input "[PERSON_NAME]"
click at [227, 57] on span "Salva" at bounding box center [227, 59] width 22 height 6
click at [0, 0] on icon "close" at bounding box center [0, 0] width 0 height 0
